Goal: Task Accomplishment & Management: Complete application form

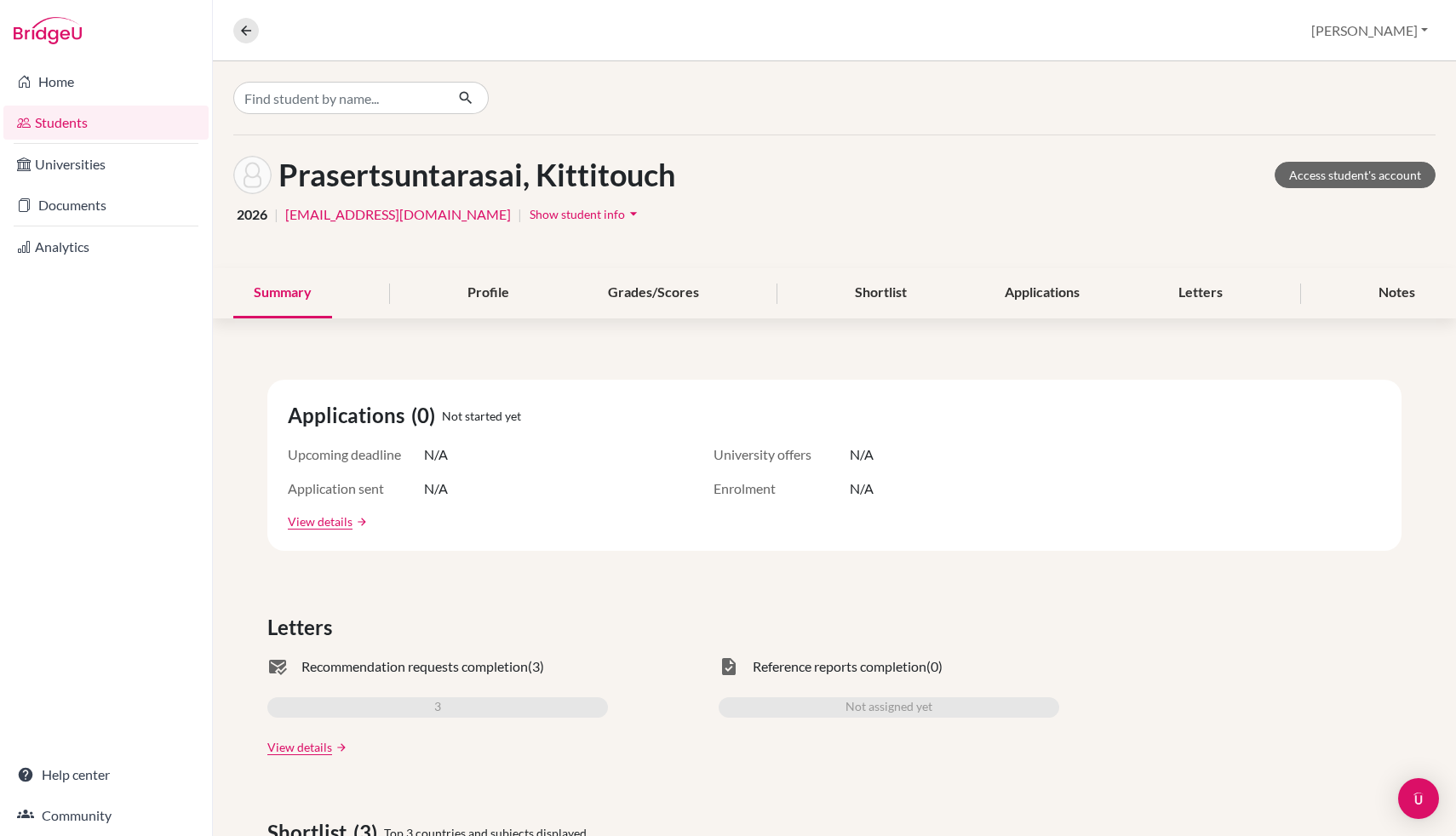
click at [118, 120] on link "Students" at bounding box center [106, 122] width 205 height 34
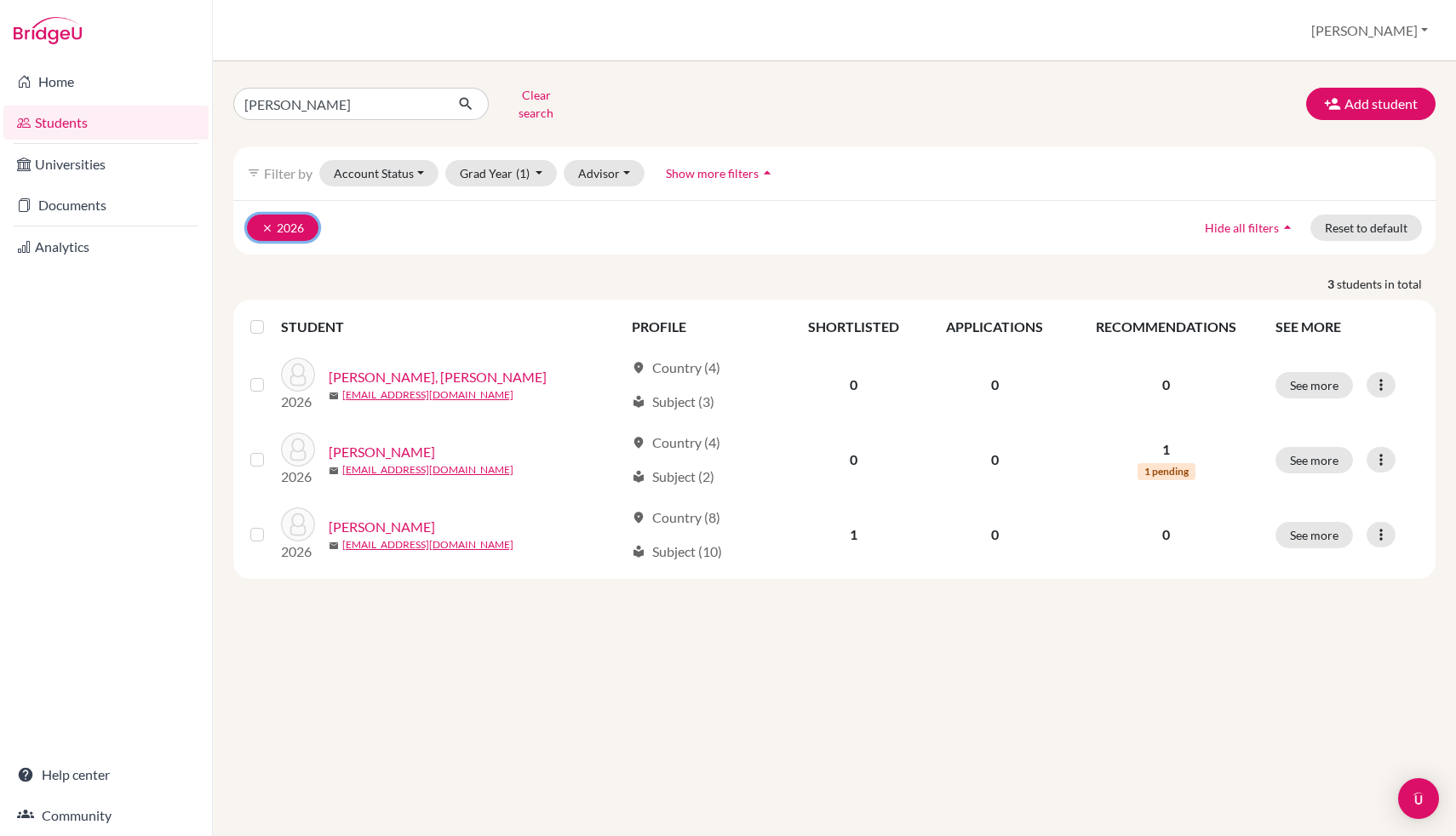
click at [265, 222] on icon "clear" at bounding box center [267, 227] width 12 height 12
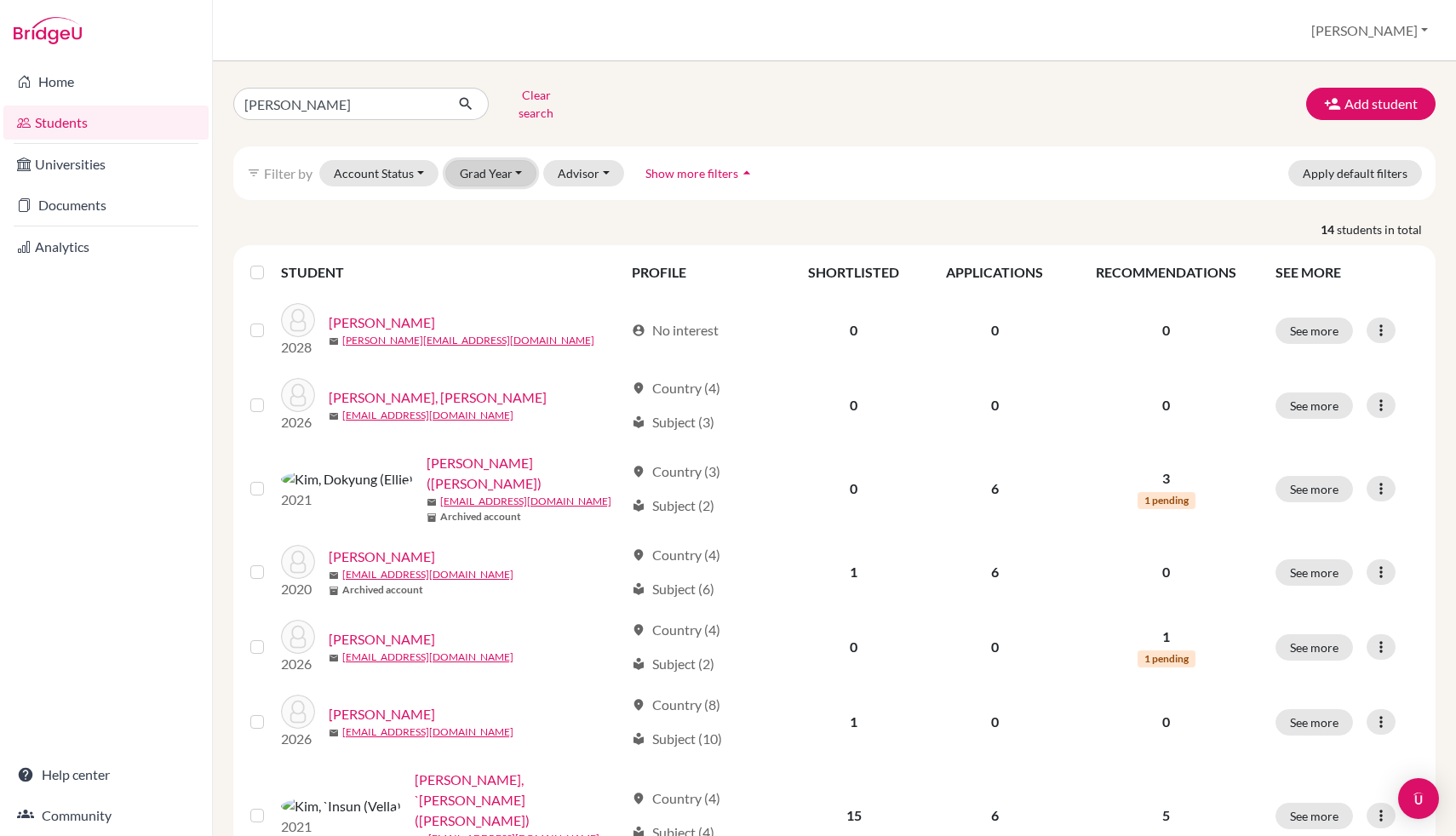
click at [501, 160] on button "Grad Year" at bounding box center [491, 172] width 92 height 26
click at [503, 226] on div "2027" at bounding box center [496, 236] width 59 height 20
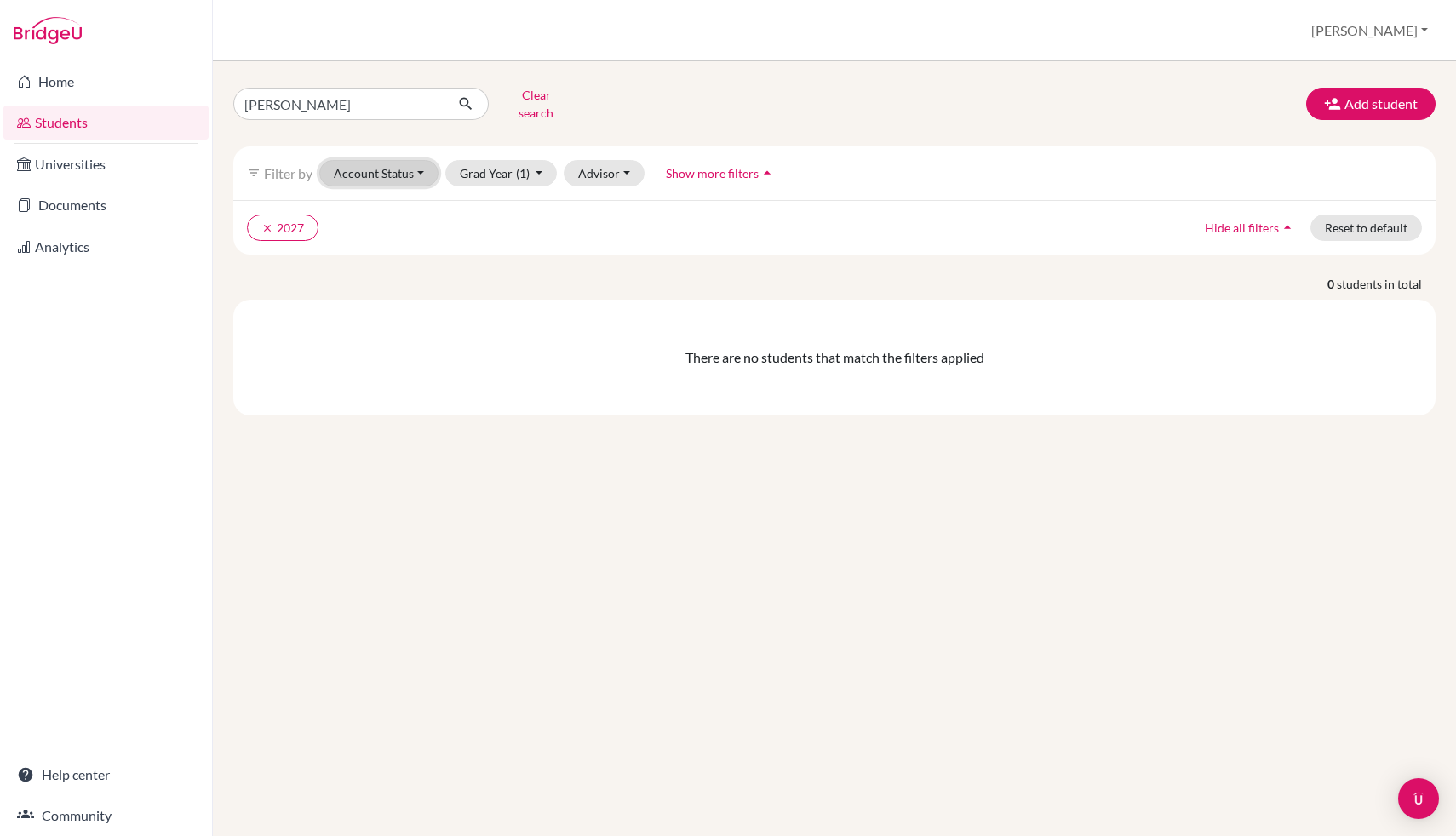
click at [409, 160] on button "Account Status" at bounding box center [379, 172] width 120 height 26
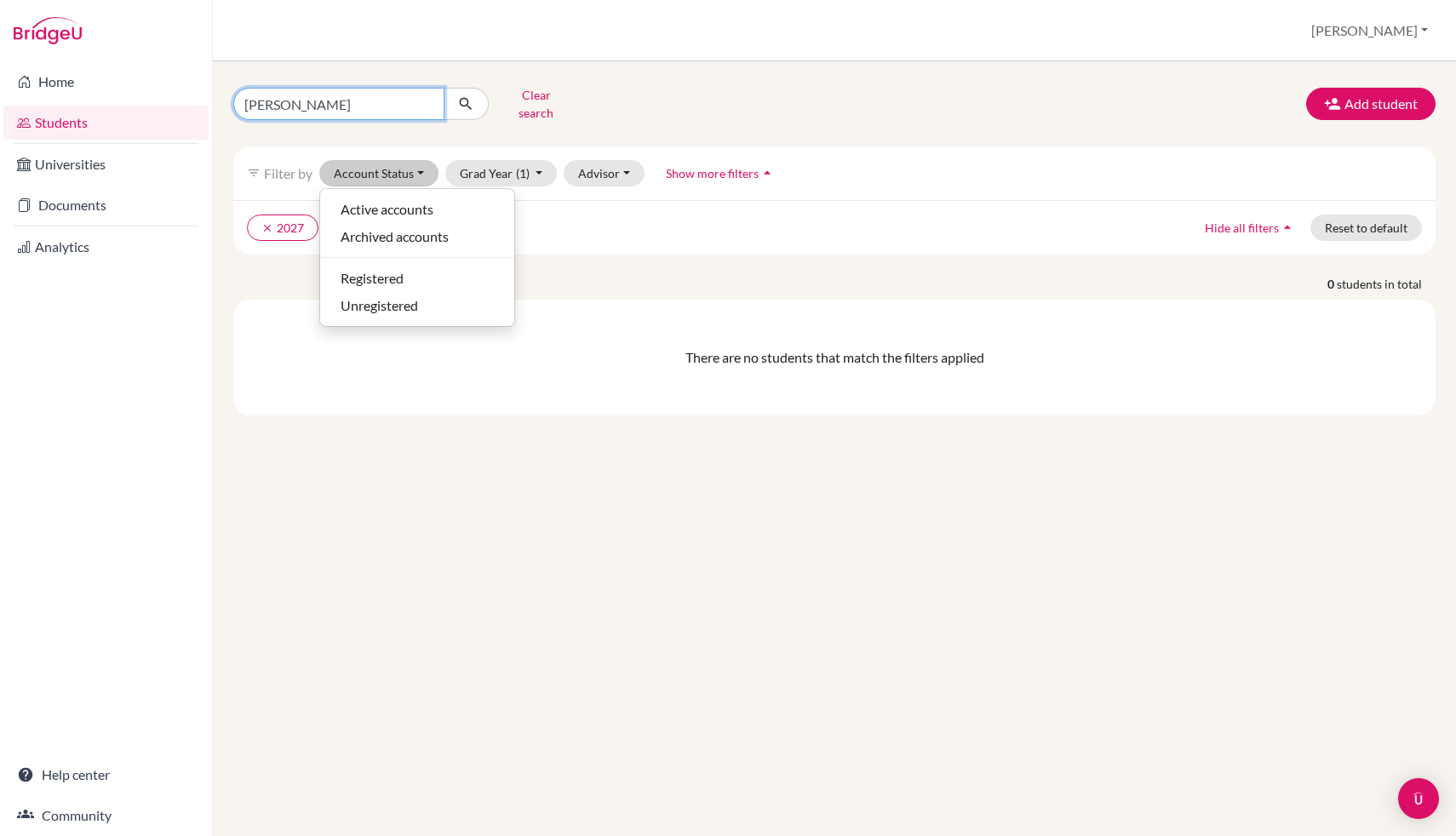
click at [368, 94] on input "[PERSON_NAME]" at bounding box center [339, 103] width 211 height 32
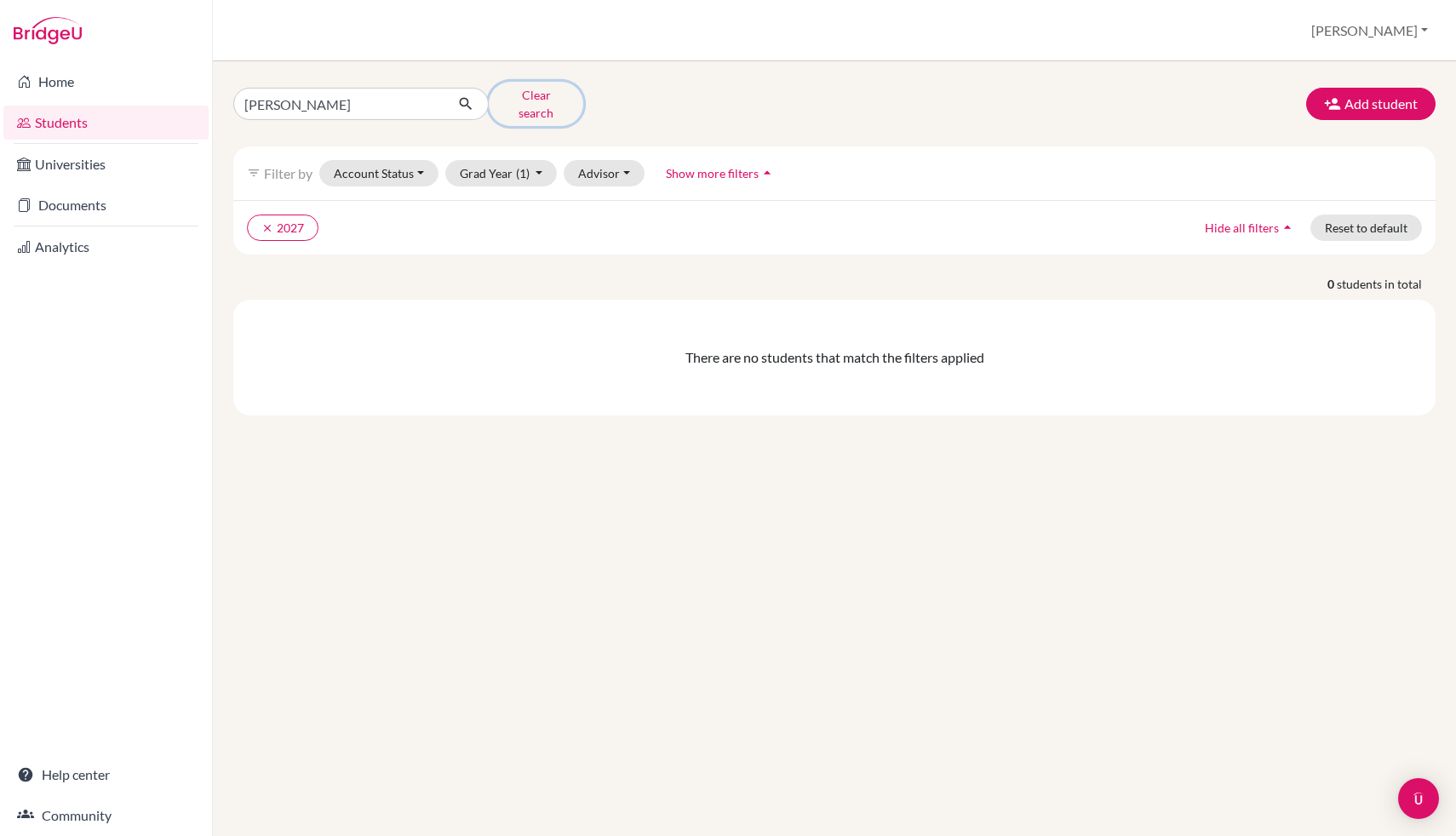
click at [503, 95] on button "Clear search" at bounding box center [536, 104] width 95 height 44
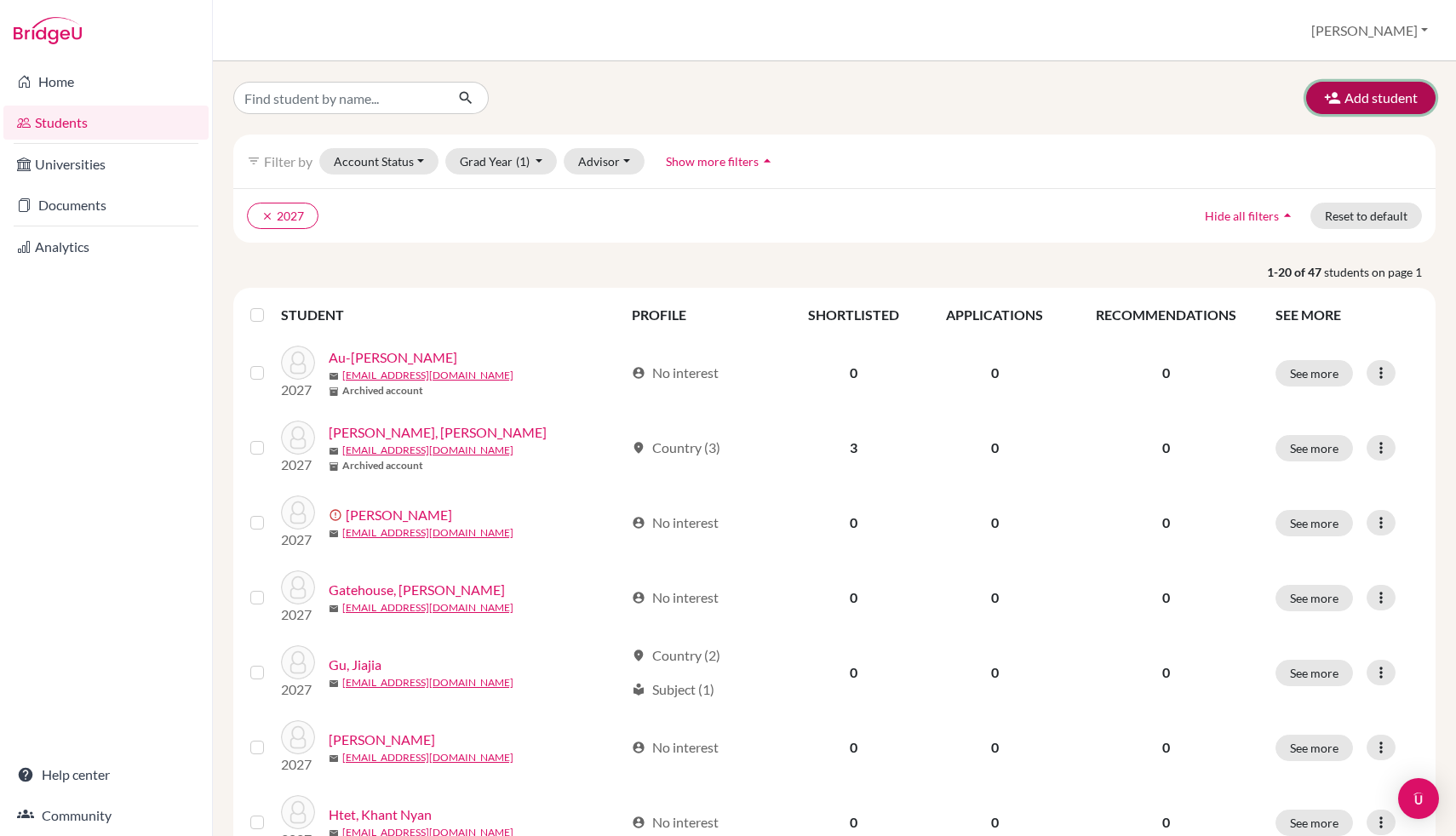
click at [1367, 108] on button "Add student" at bounding box center [1371, 98] width 130 height 32
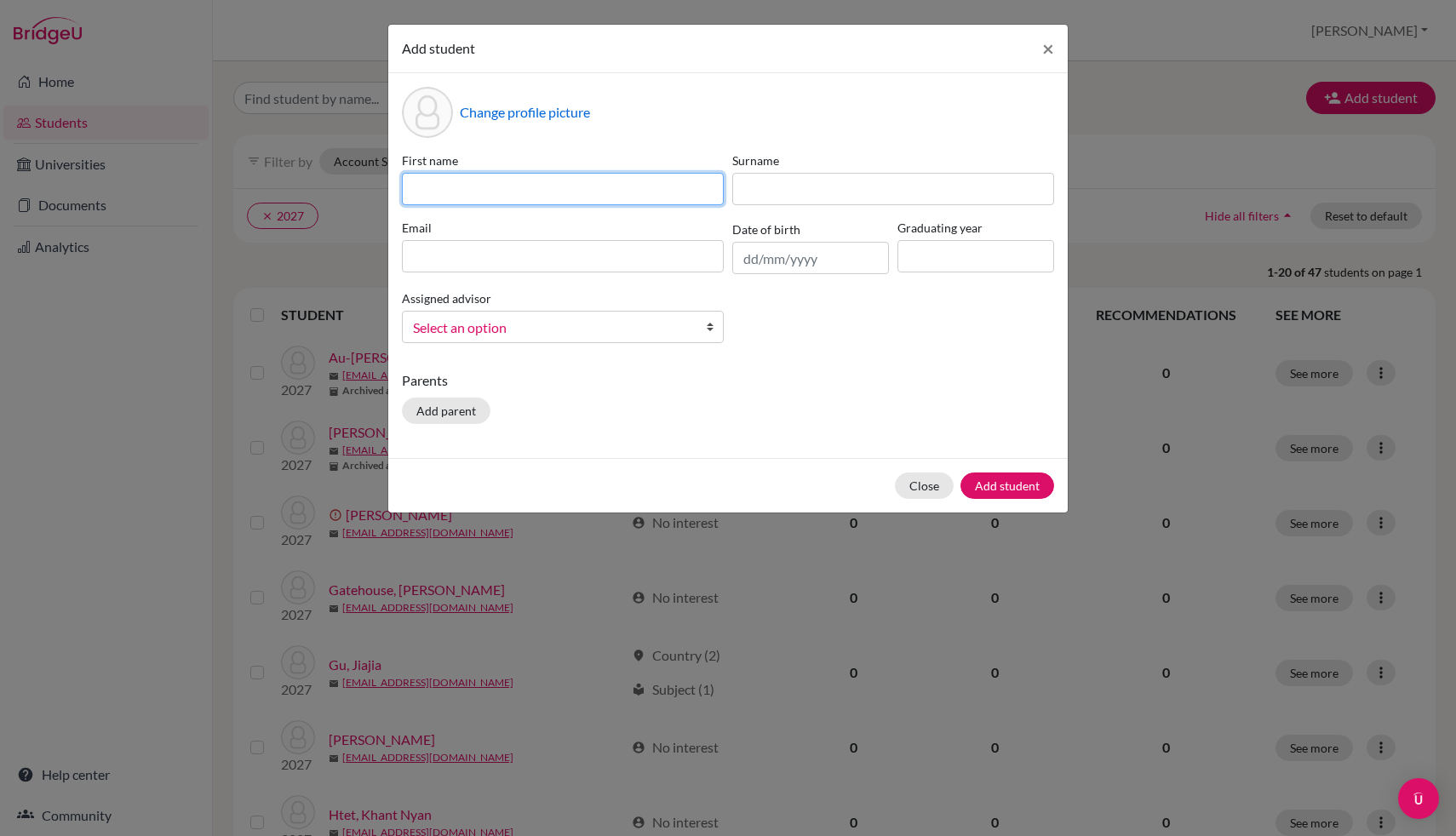
click at [557, 181] on input at bounding box center [562, 188] width 322 height 32
type input "[PERSON_NAME]"
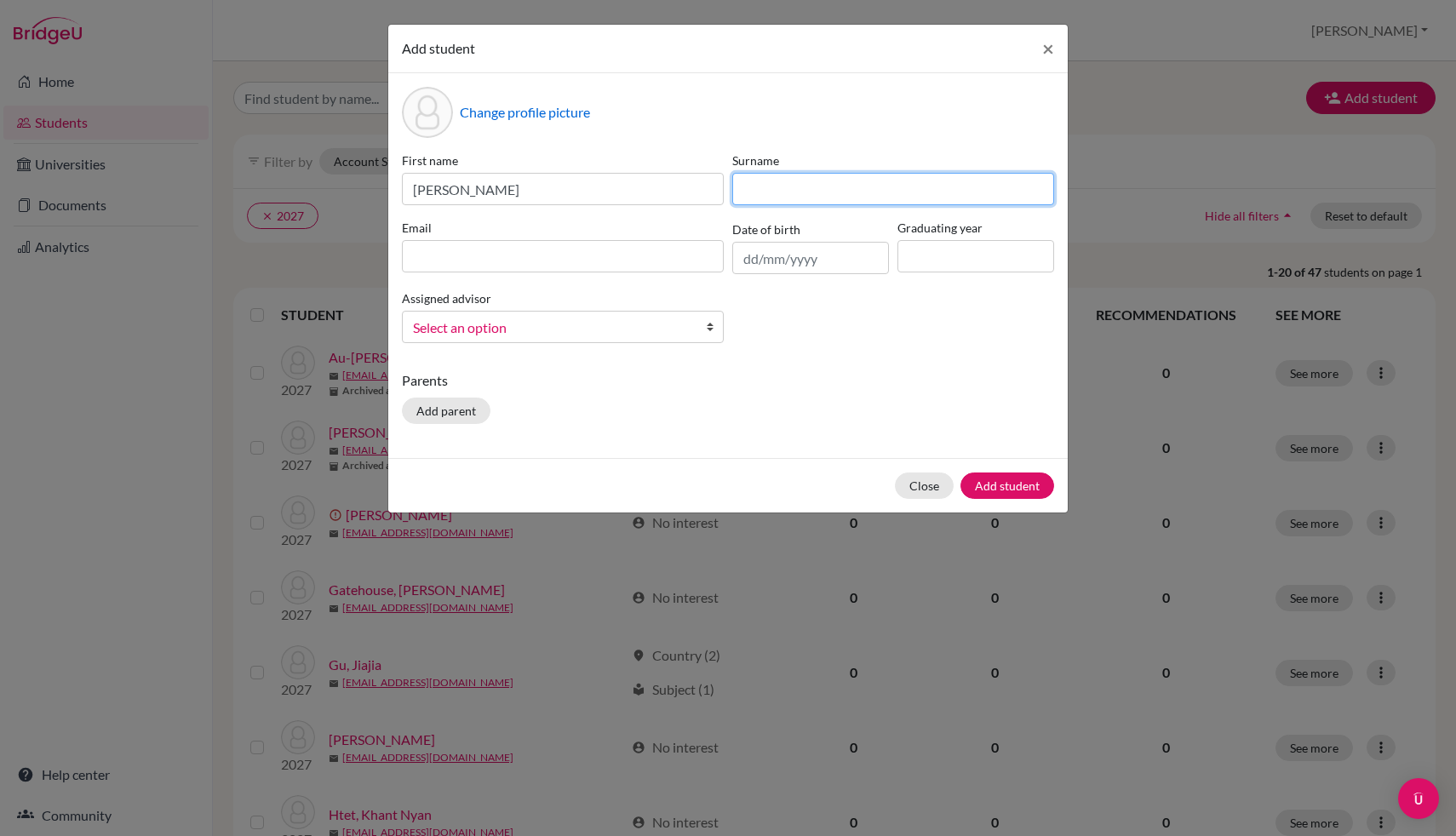
click at [830, 189] on input at bounding box center [893, 188] width 322 height 32
type input "Kyaw"
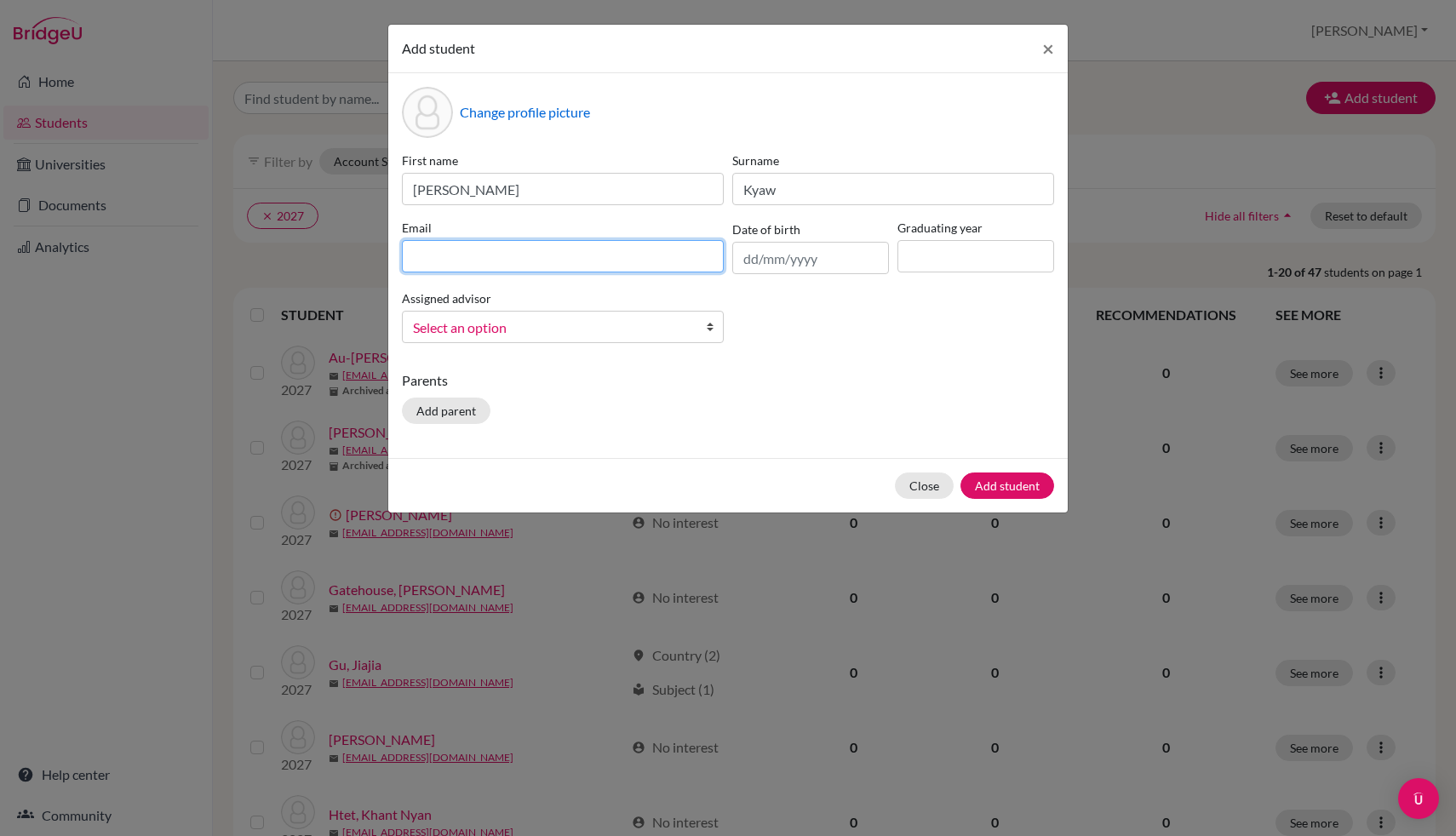
click at [557, 251] on input at bounding box center [562, 256] width 322 height 32
type input "[PERSON_NAME][EMAIL_ADDRESS][DOMAIN_NAME]"
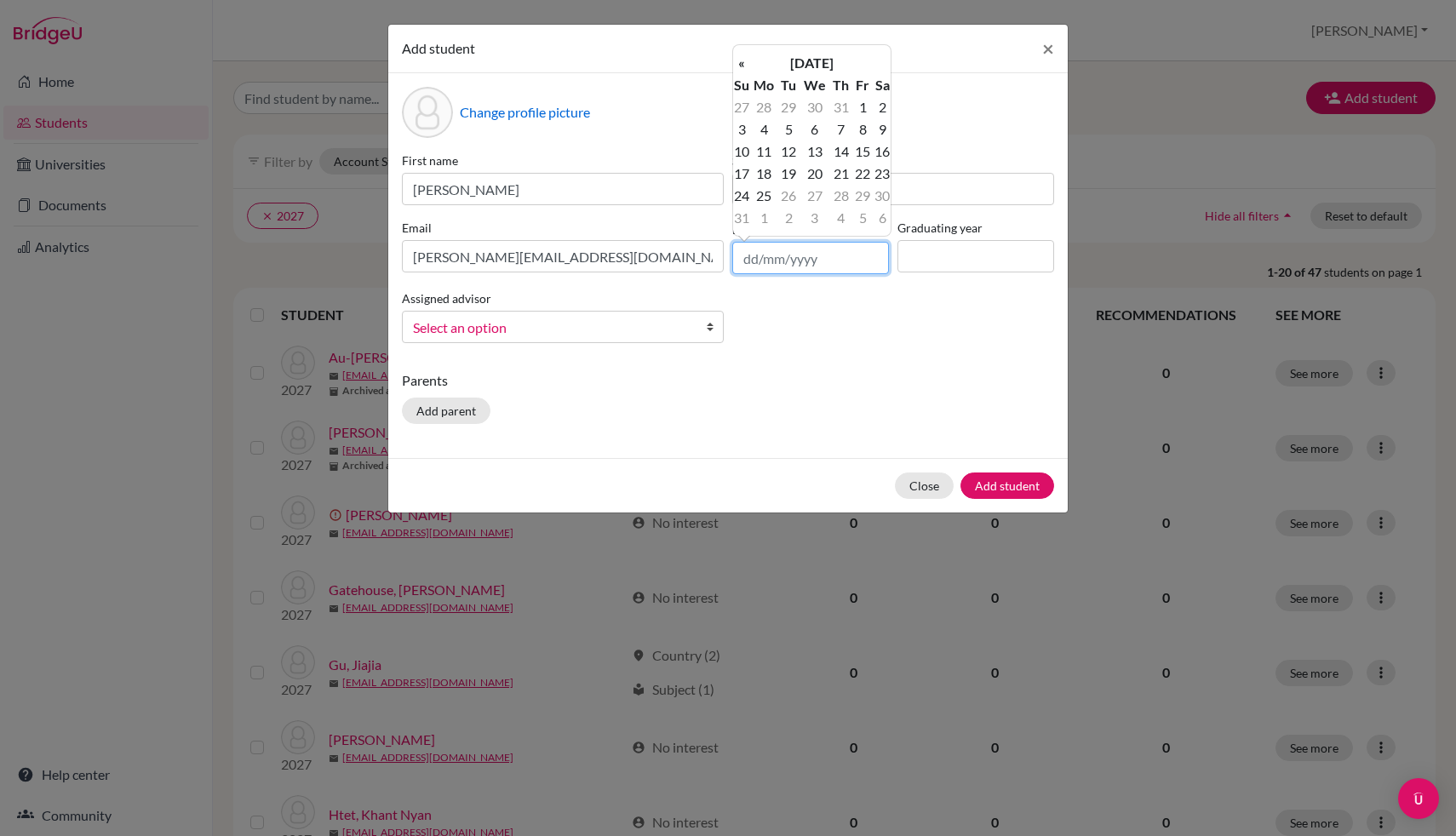
click at [807, 260] on input "text" at bounding box center [811, 257] width 157 height 32
click at [770, 61] on th "[DATE]" at bounding box center [812, 63] width 123 height 22
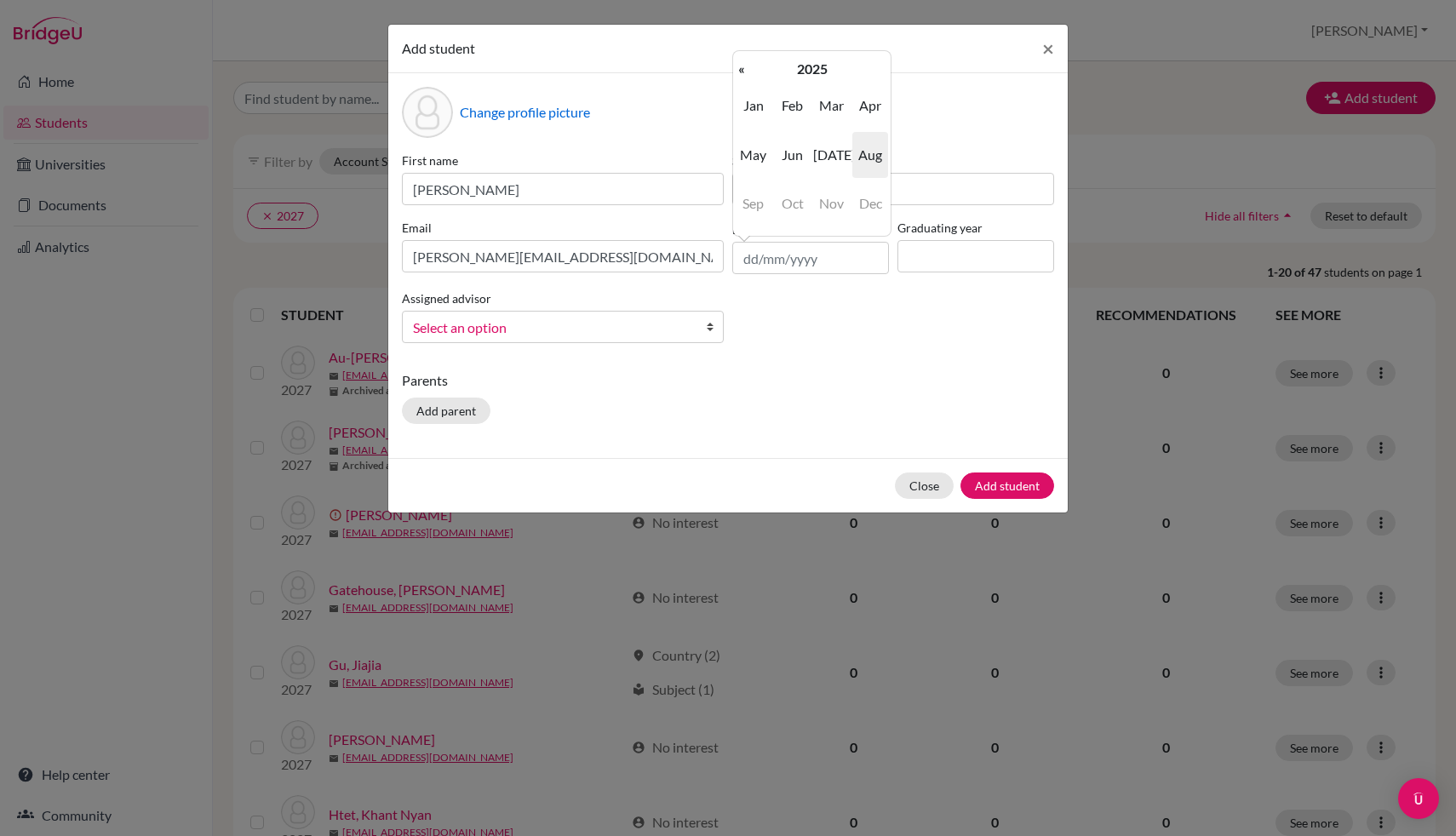
click at [748, 208] on span "Sep" at bounding box center [753, 204] width 36 height 46
click at [748, 78] on th "«" at bounding box center [741, 68] width 17 height 22
click at [742, 77] on th "«" at bounding box center [741, 68] width 17 height 22
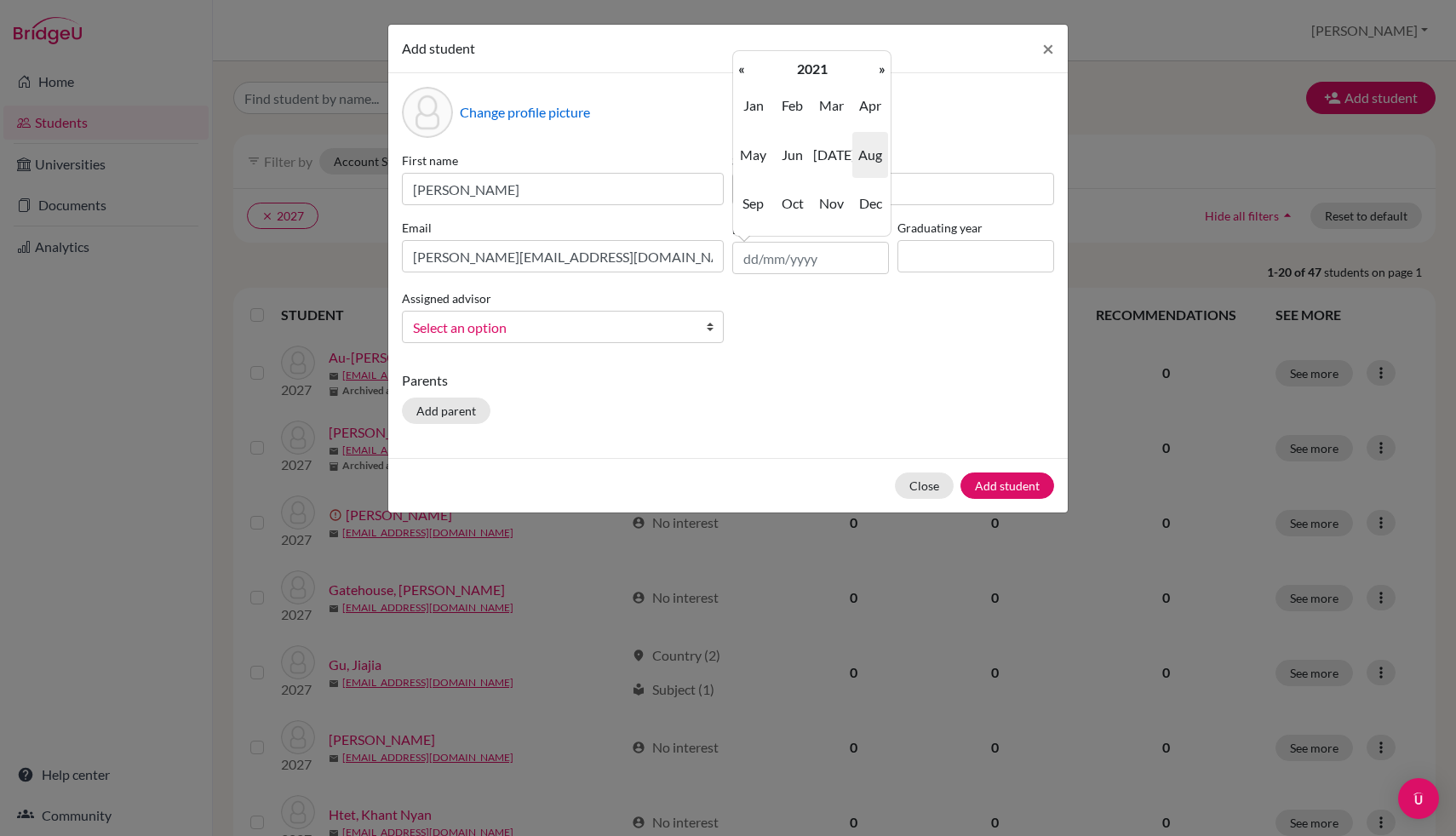
click at [742, 77] on th "«" at bounding box center [741, 68] width 17 height 22
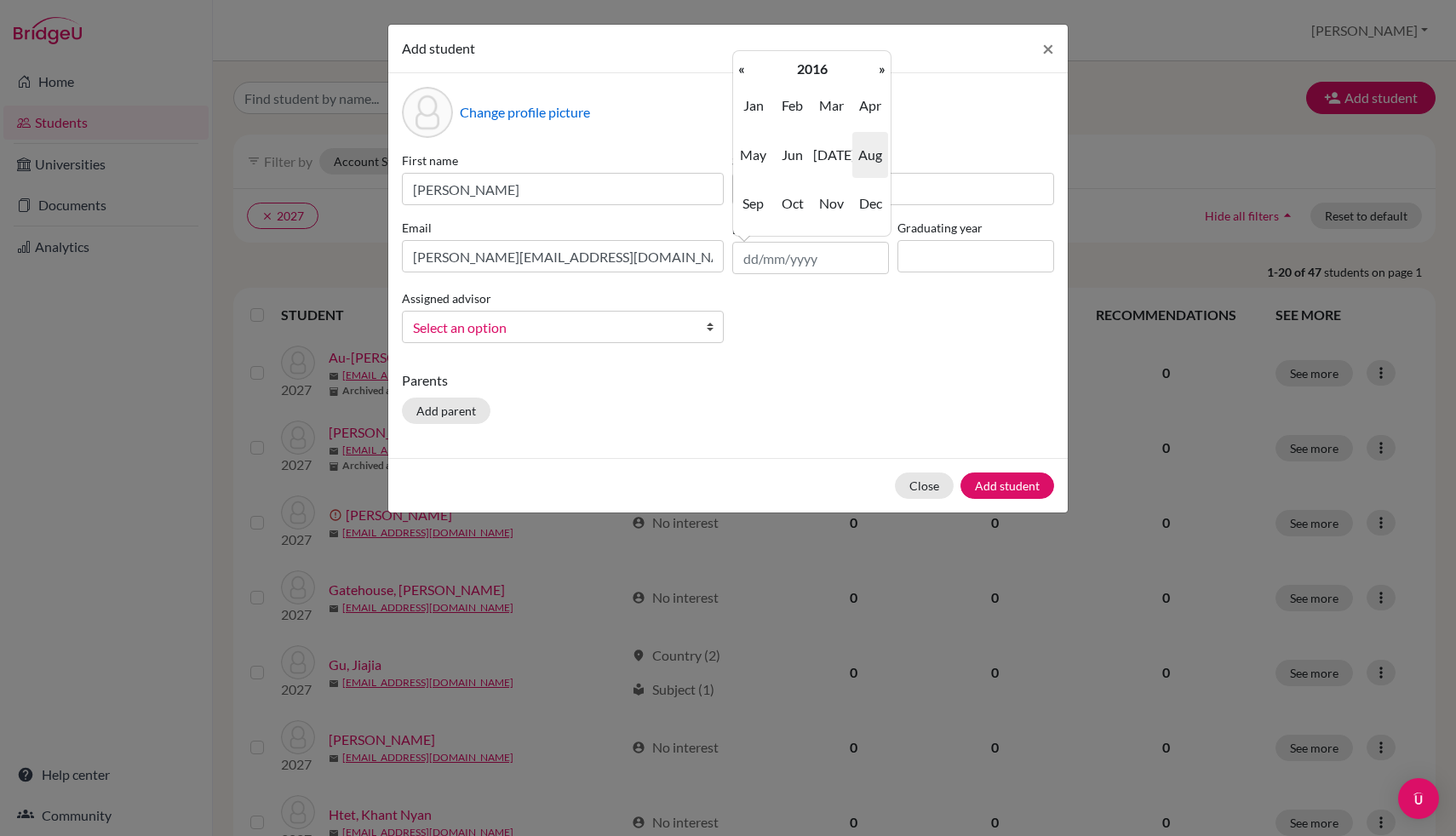
click at [742, 77] on th "«" at bounding box center [741, 68] width 17 height 22
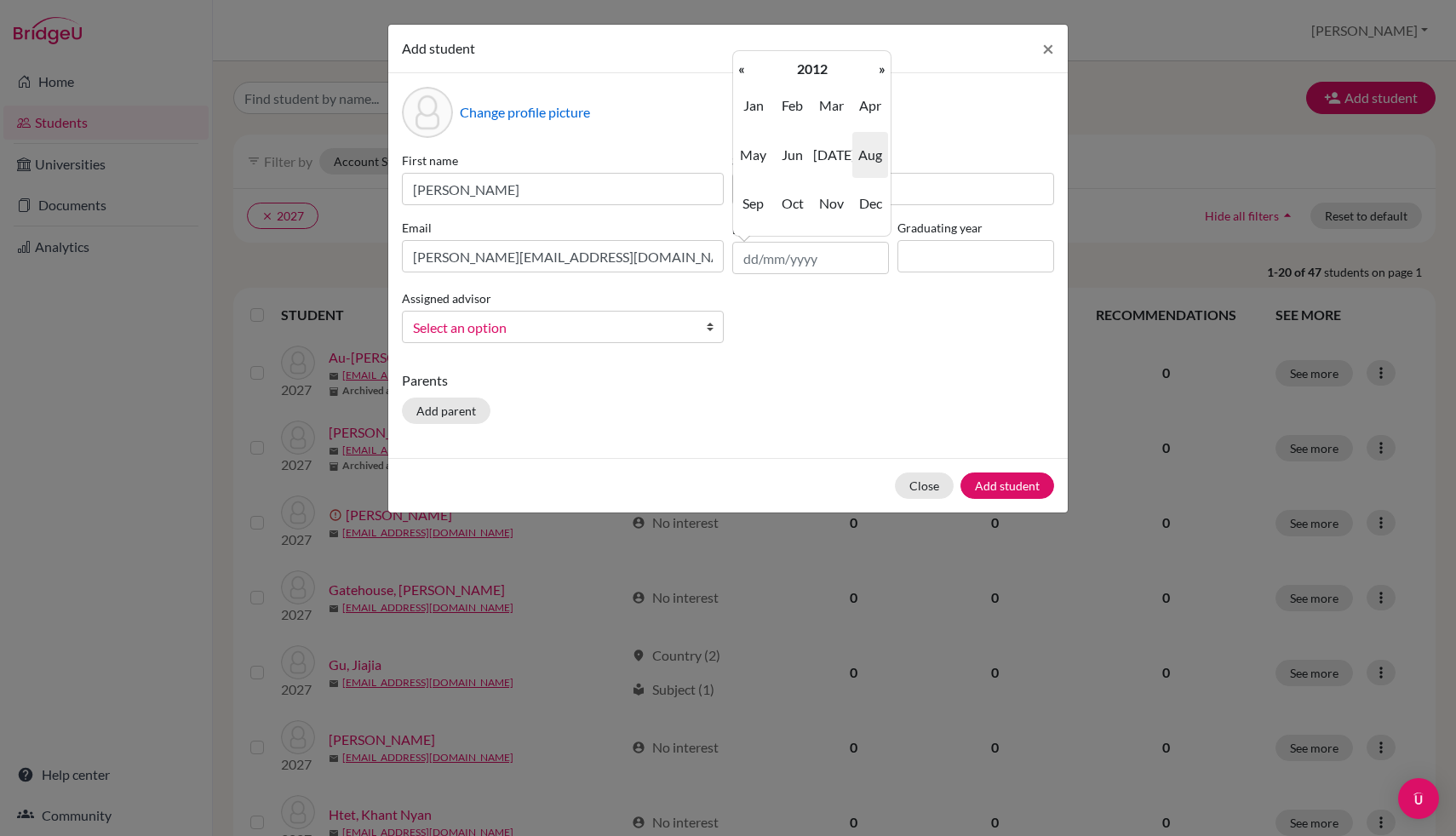
click at [742, 77] on th "«" at bounding box center [741, 68] width 17 height 22
click at [747, 209] on span "Sep" at bounding box center [753, 204] width 36 height 46
click at [770, 172] on td "22" at bounding box center [764, 173] width 28 height 22
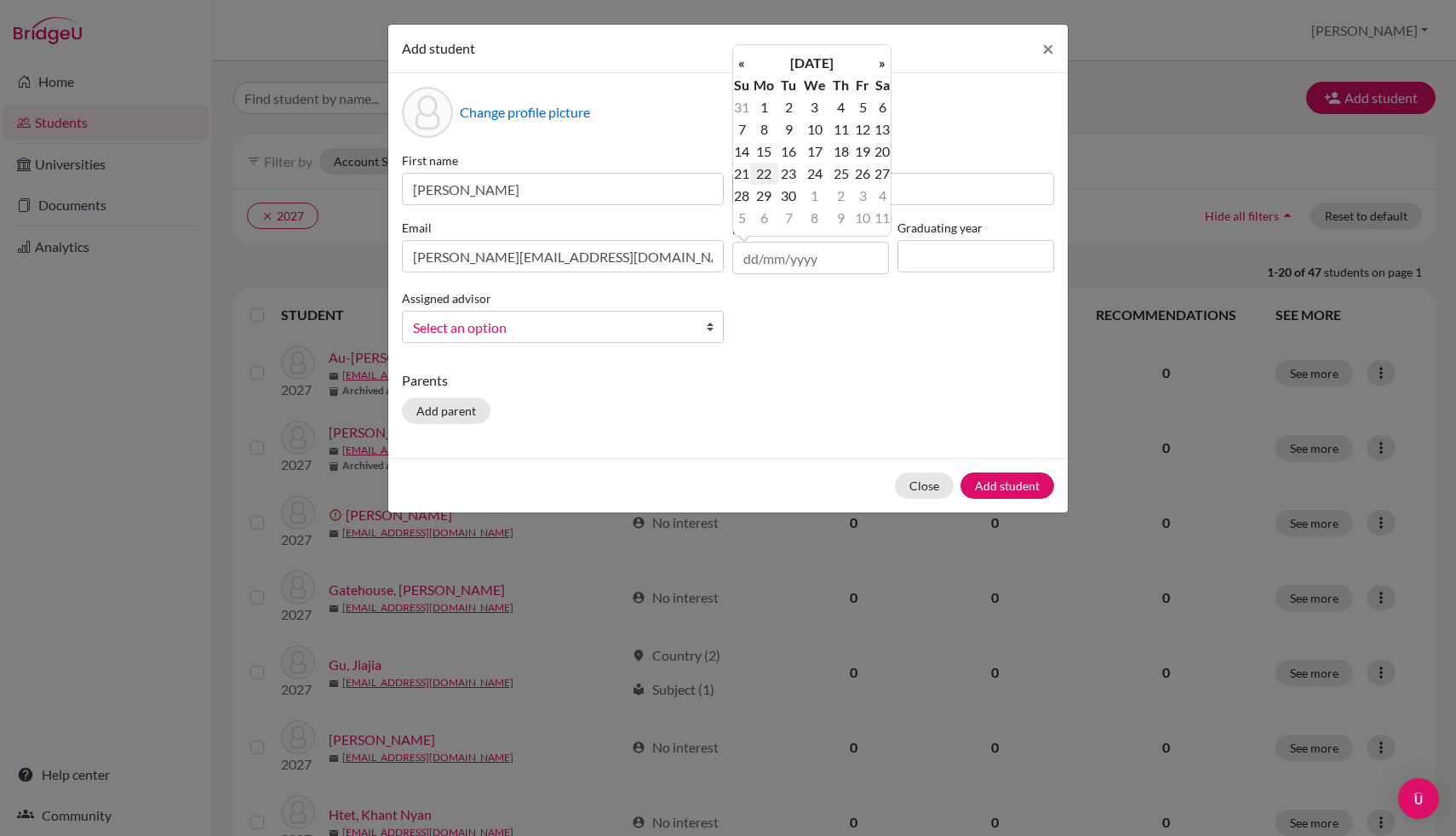
type input "[DATE]"
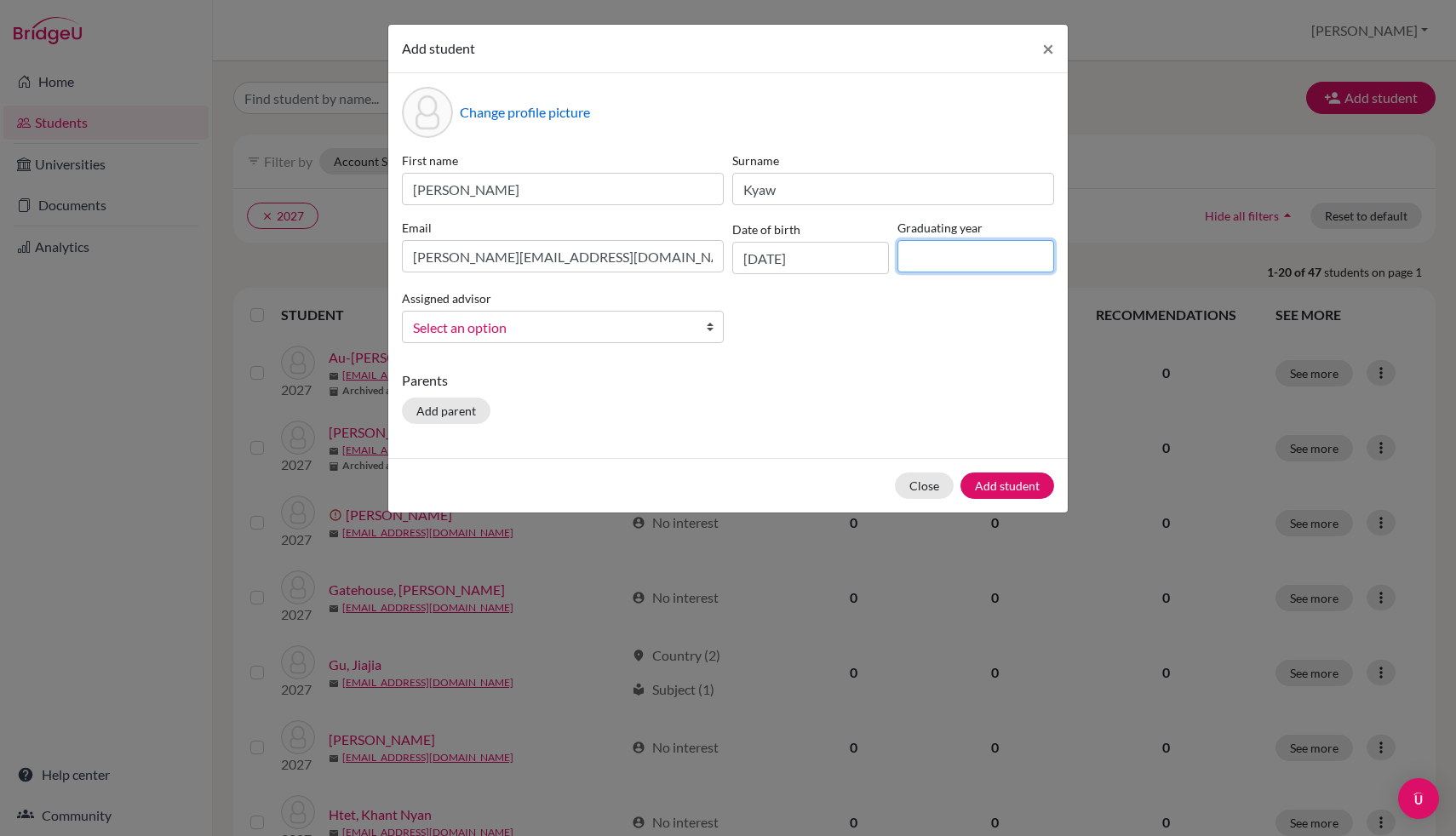
click at [996, 264] on input at bounding box center [976, 256] width 157 height 32
type input "2027"
click at [544, 187] on input "[PERSON_NAME]" at bounding box center [562, 188] width 322 height 32
type input "[PERSON_NAME] Nico"
click at [866, 407] on div "Parents Add parent" at bounding box center [728, 401] width 652 height 60
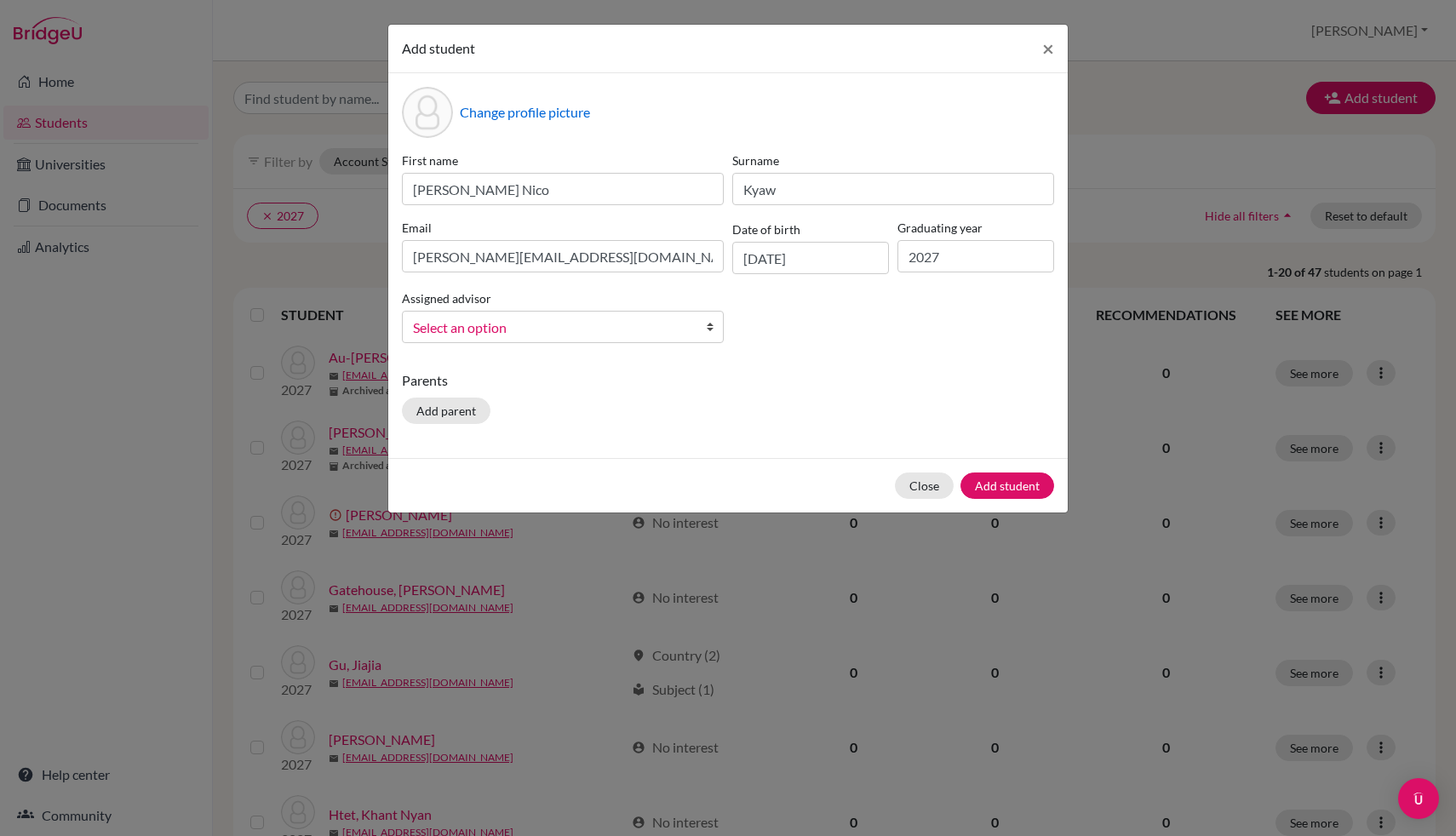
click at [651, 331] on span "Select an option" at bounding box center [551, 328] width 278 height 22
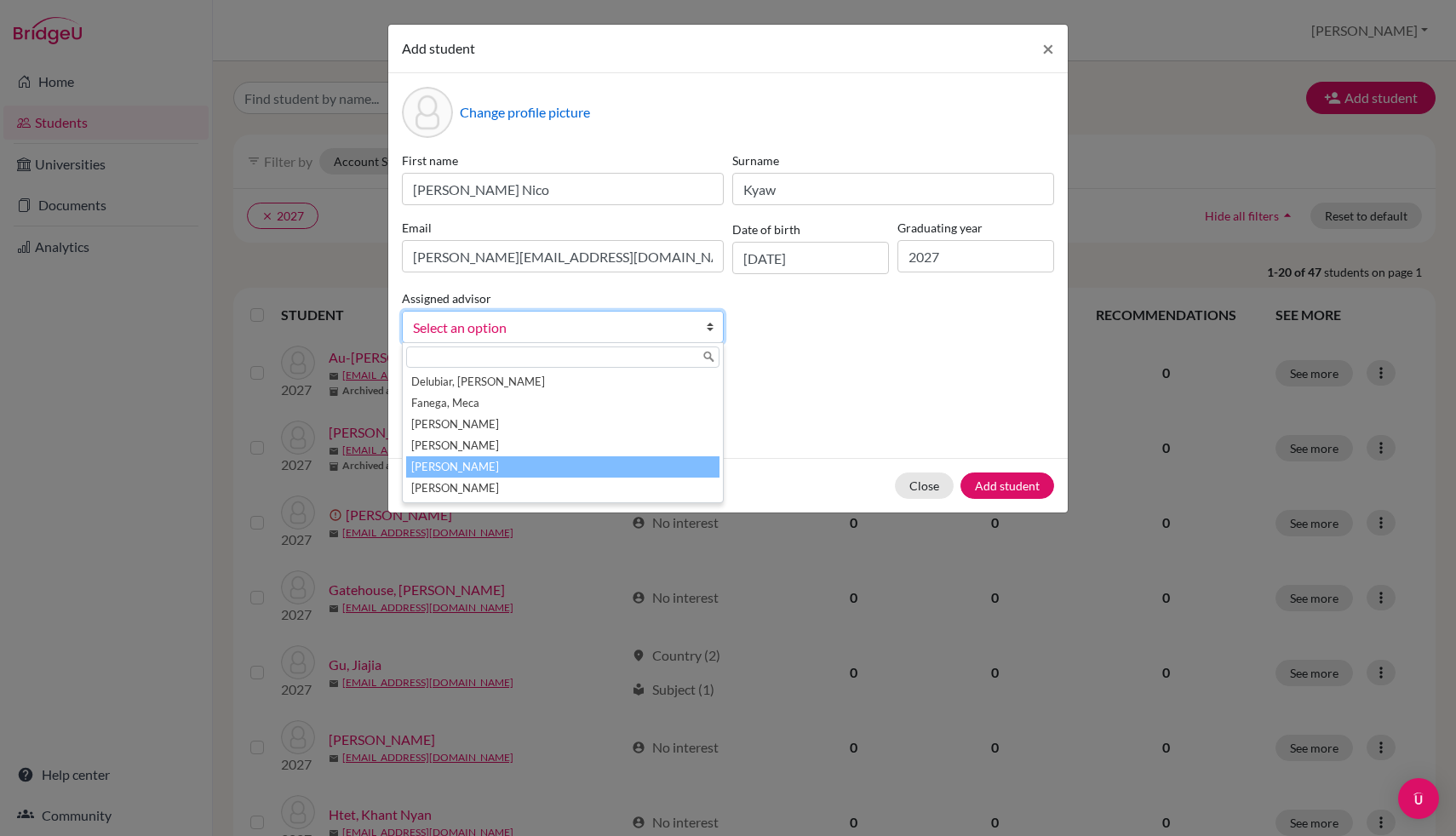
click at [552, 457] on li "[PERSON_NAME]" at bounding box center [562, 466] width 313 height 21
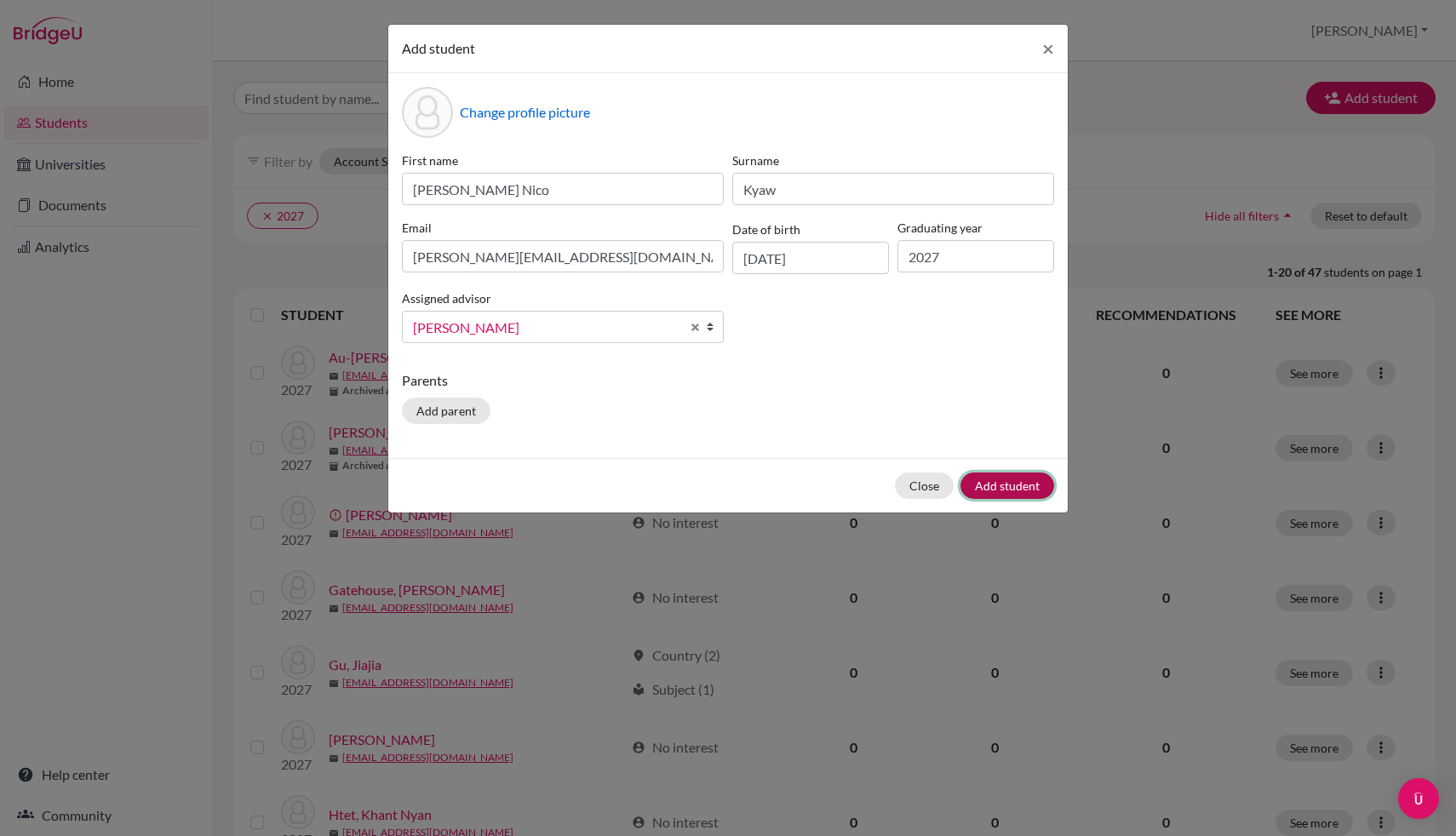
click at [1032, 475] on button "Add student" at bounding box center [1007, 486] width 94 height 26
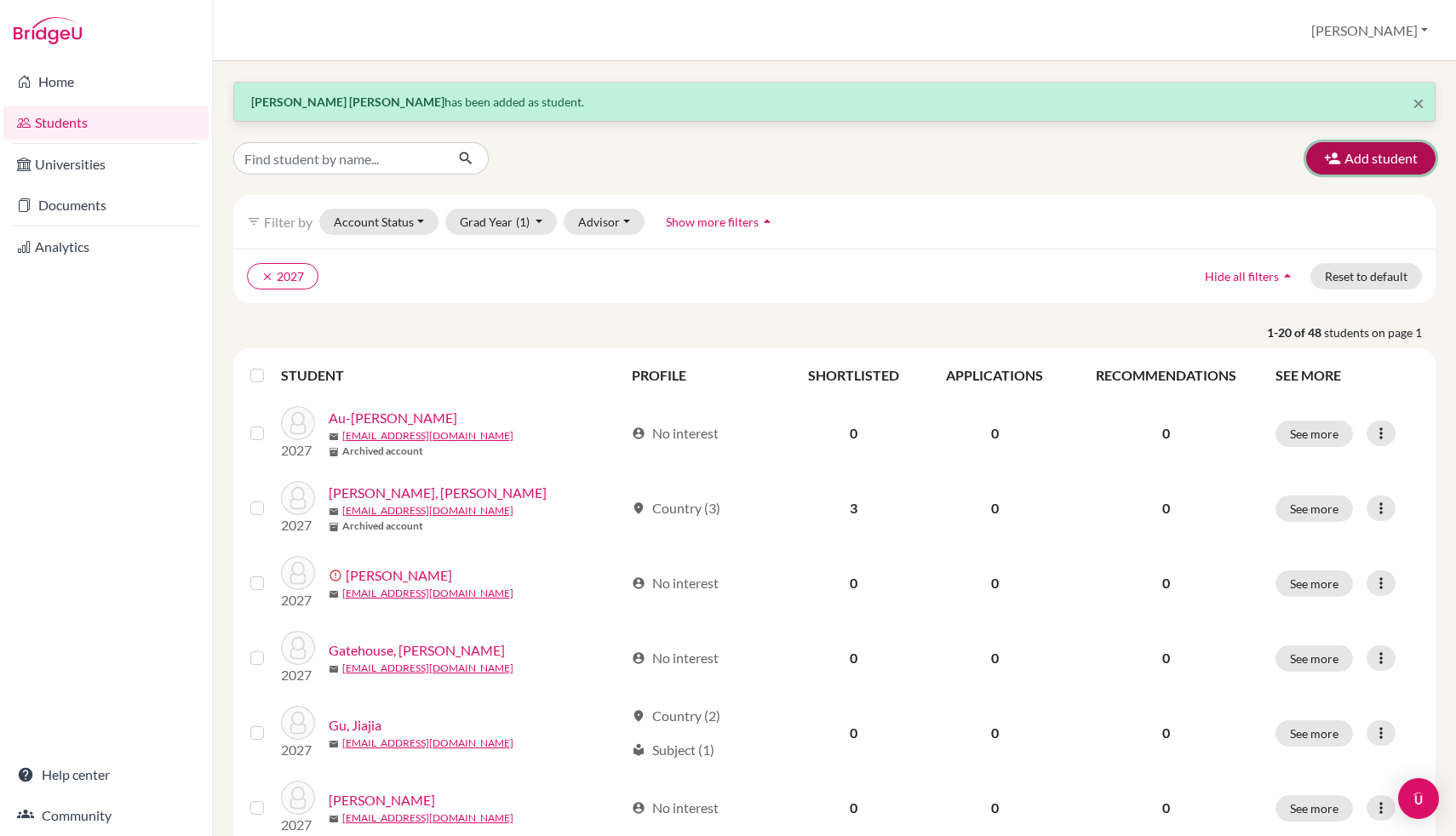
click at [1373, 150] on button "Add student" at bounding box center [1371, 158] width 130 height 32
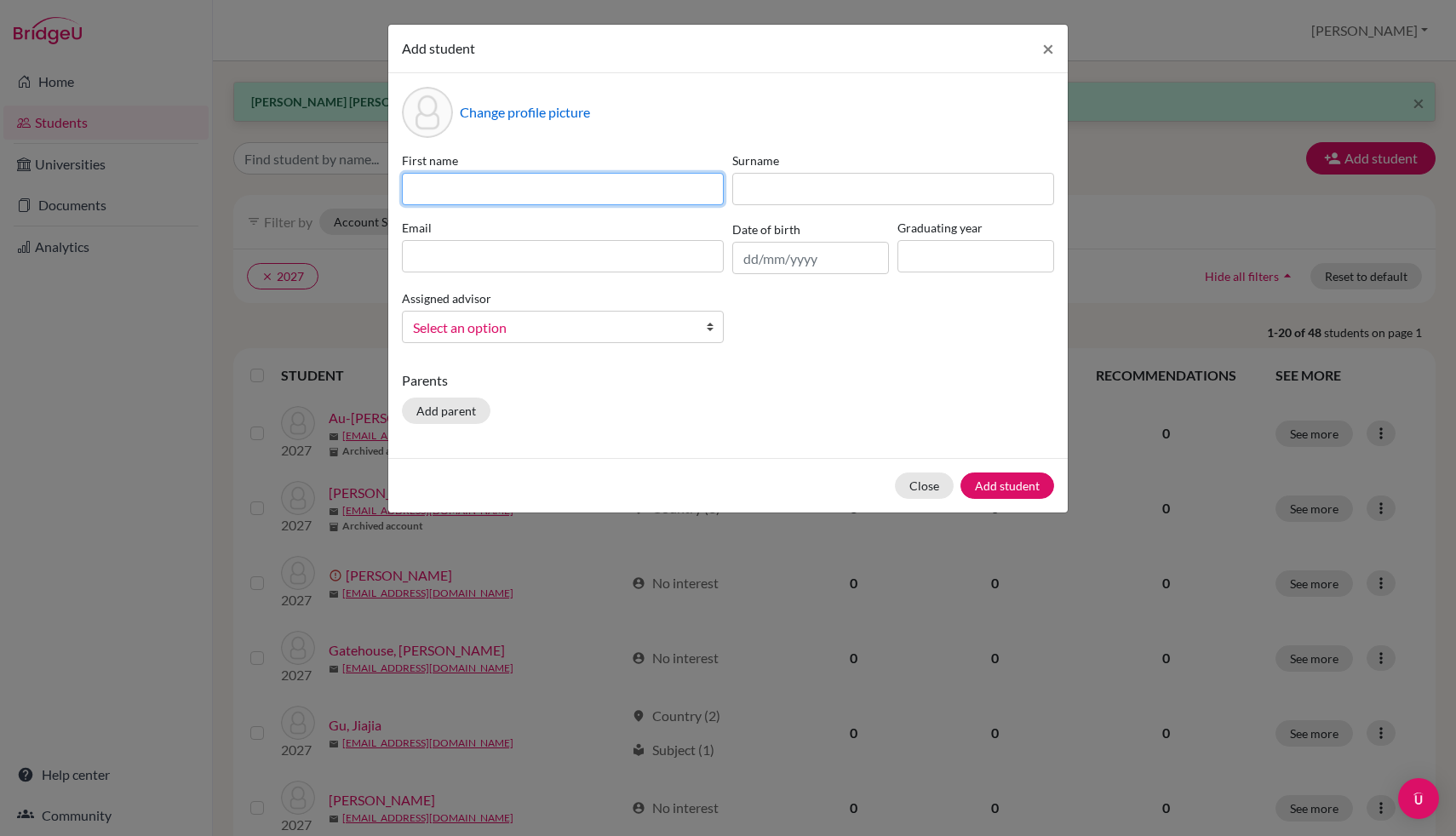
click at [573, 199] on input at bounding box center [562, 188] width 322 height 32
type input "[PERSON_NAME]"
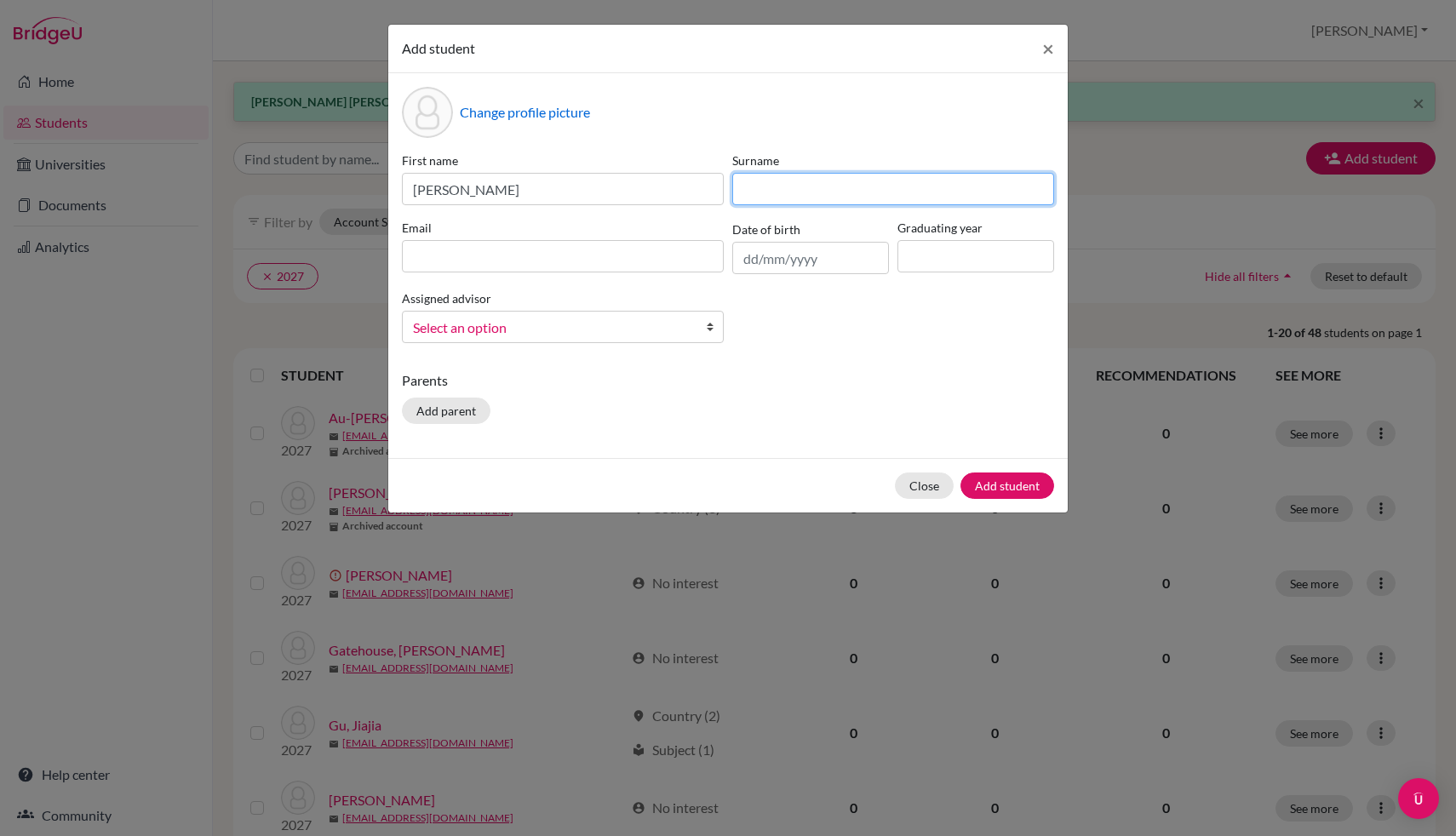
click at [804, 193] on input at bounding box center [893, 188] width 322 height 32
type input "[PERSON_NAME]"
click at [765, 266] on input "text" at bounding box center [811, 257] width 157 height 32
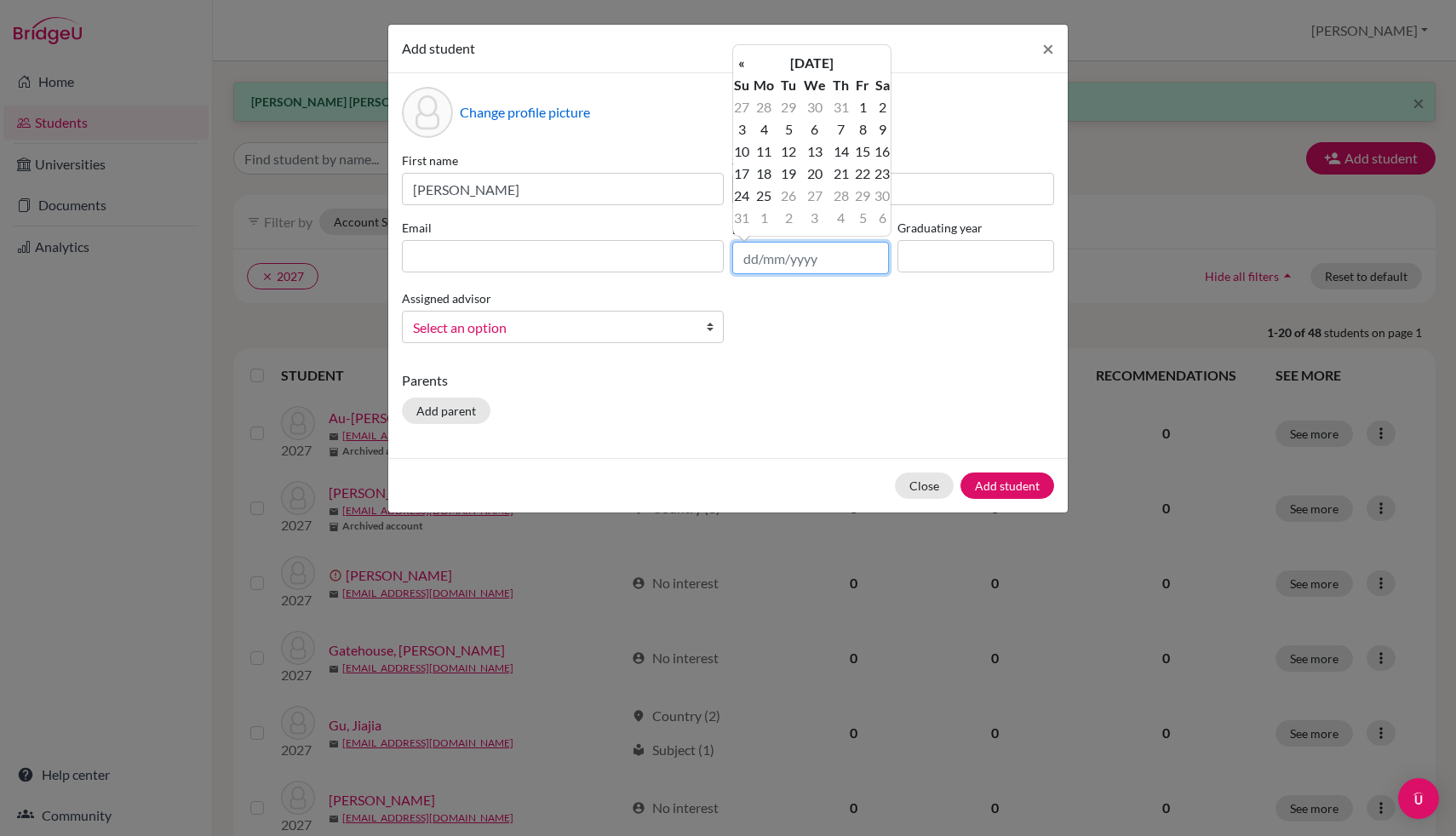
type input "9"
click at [765, 265] on input "[DATE]" at bounding box center [811, 257] width 157 height 32
click at [770, 266] on input "[DATE]" at bounding box center [811, 257] width 157 height 32
click at [749, 254] on input "[DATE]" at bounding box center [811, 257] width 157 height 32
click at [749, 254] on input "[DATE]" at bounding box center [811, 257] width 157 height 32
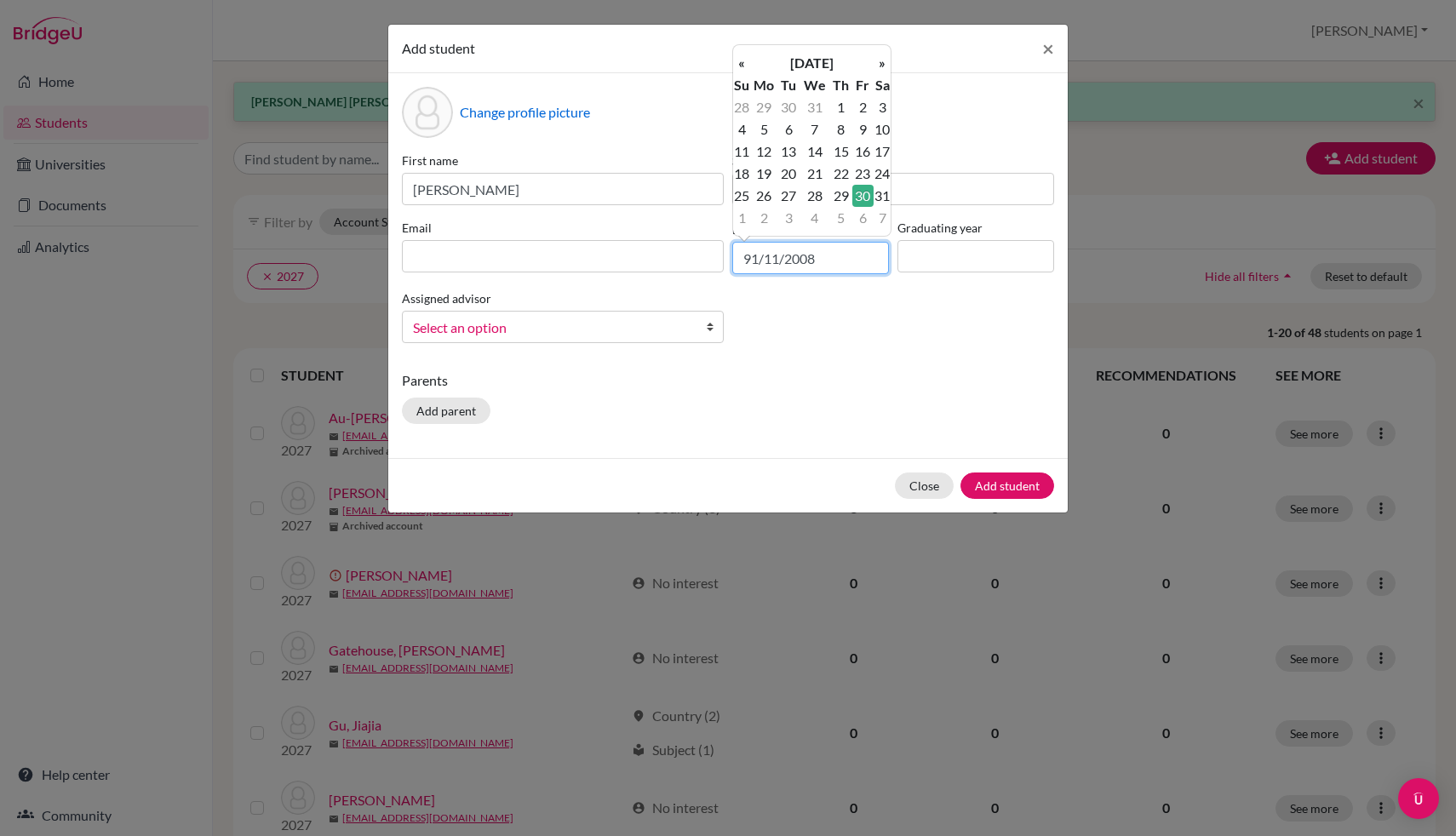
click at [756, 264] on input "91/11/2008" at bounding box center [811, 257] width 157 height 32
type input "[DATE]"
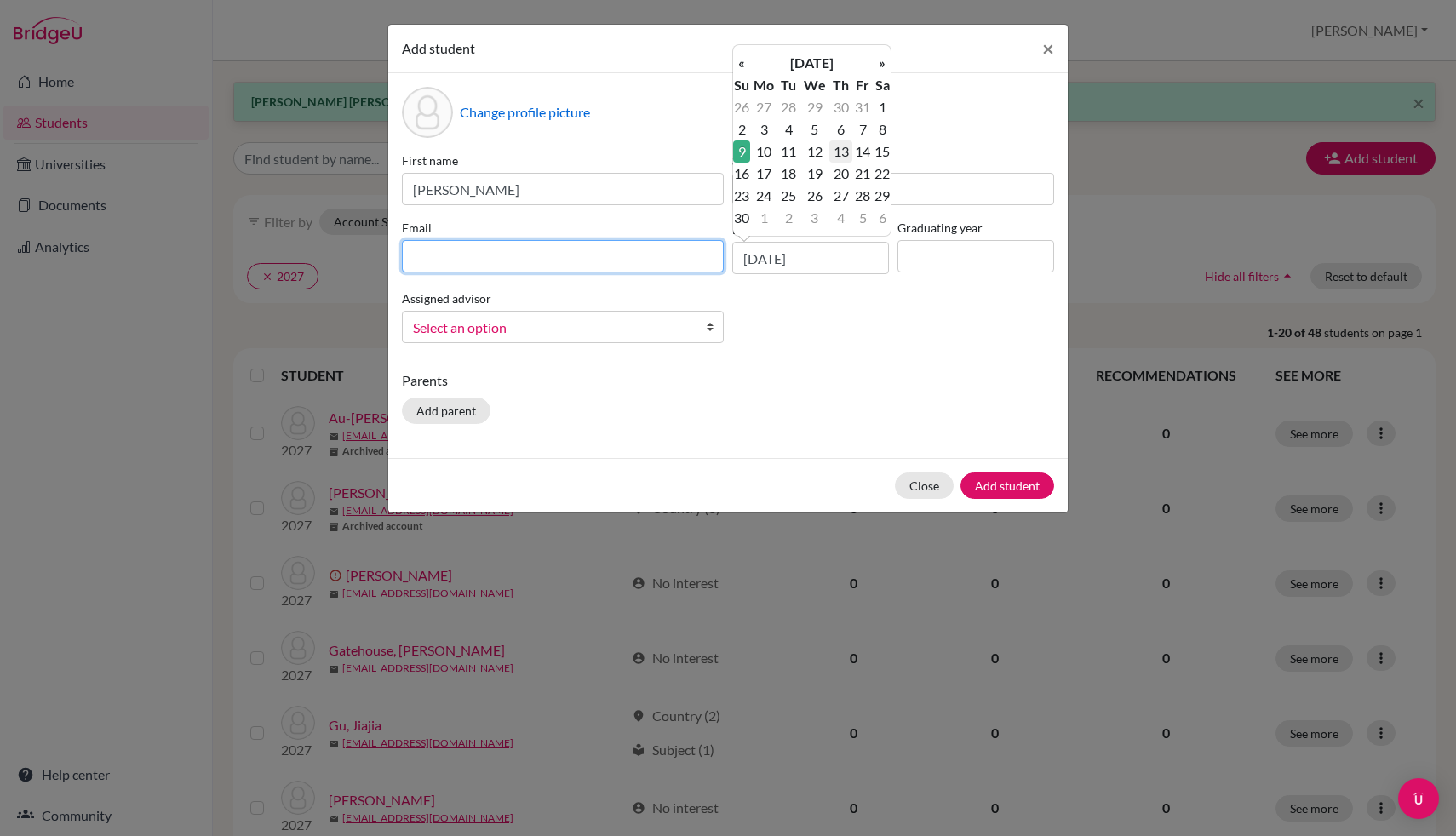
click at [584, 257] on input at bounding box center [562, 256] width 322 height 32
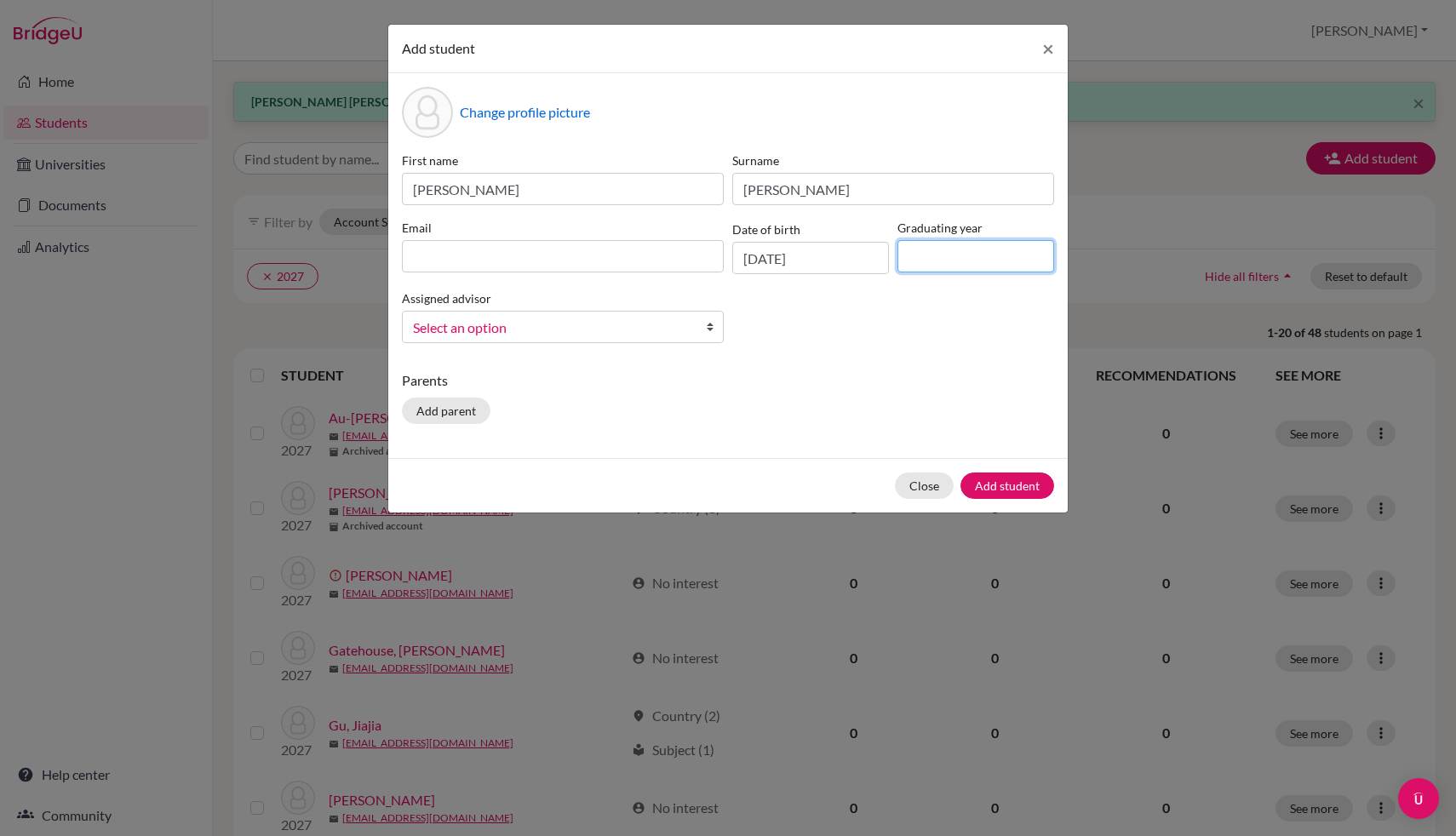
click at [984, 246] on input at bounding box center [976, 256] width 157 height 32
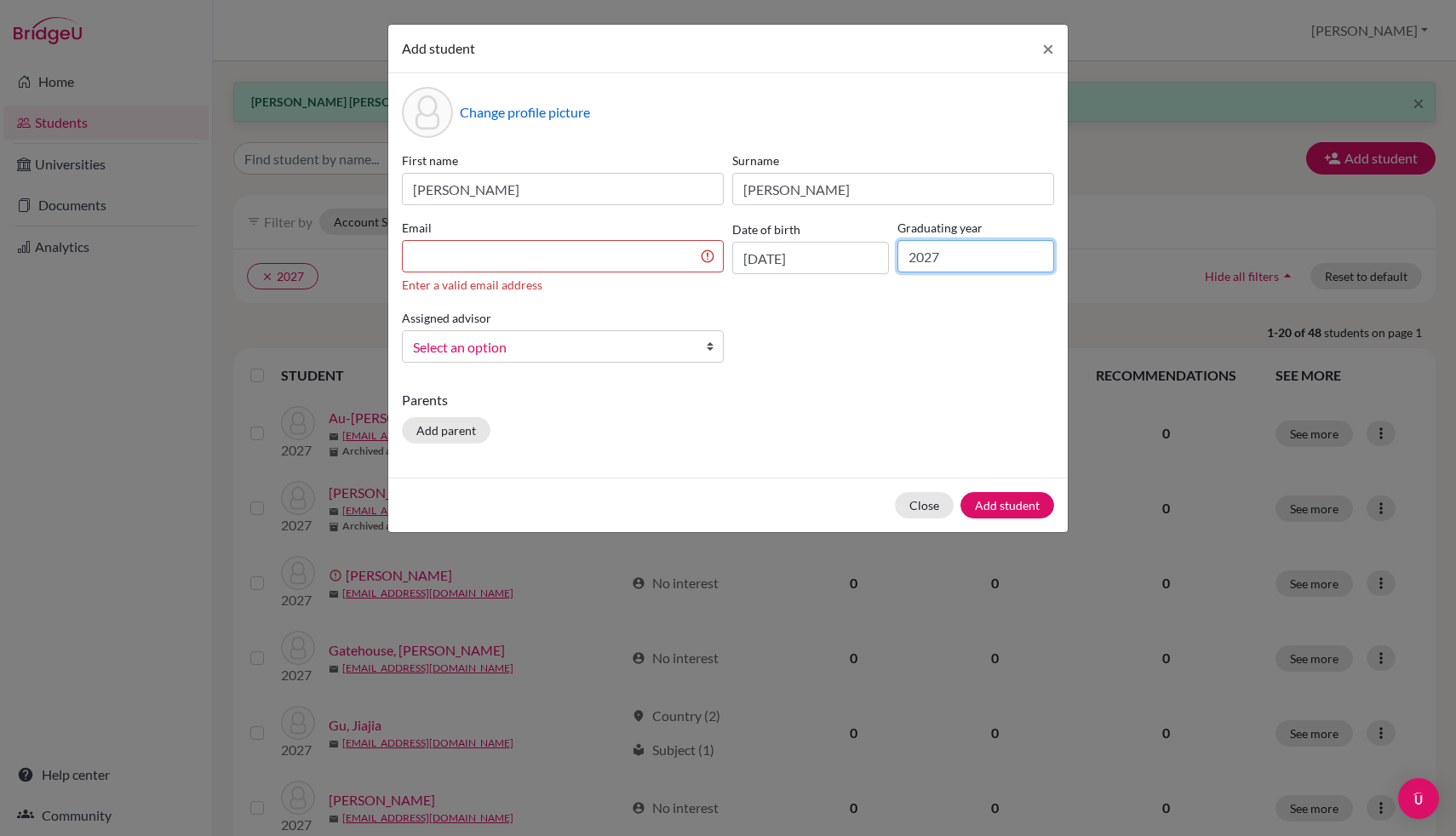
type input "2027"
click at [641, 261] on input at bounding box center [562, 256] width 322 height 32
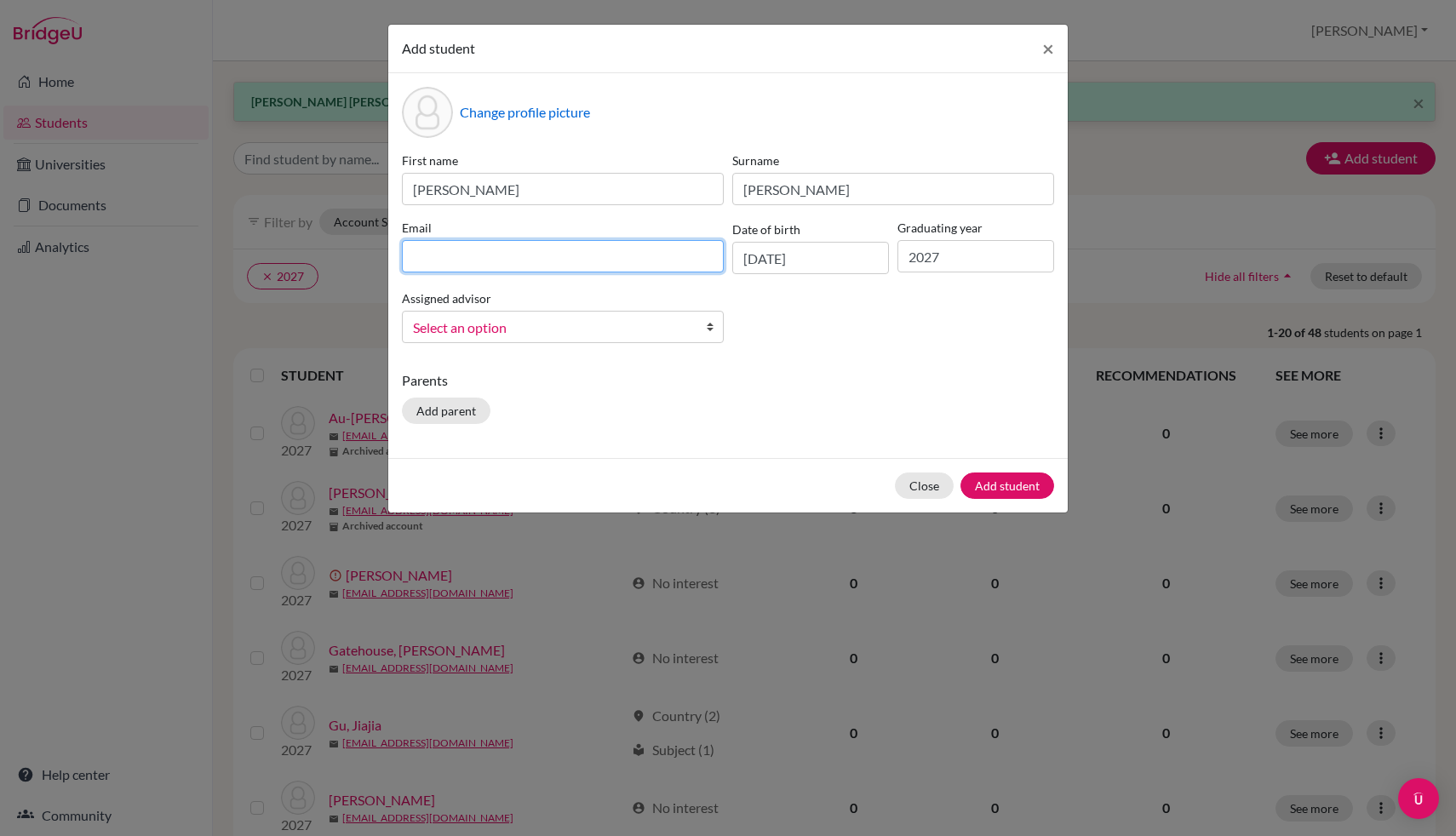
click at [456, 245] on input at bounding box center [562, 256] width 322 height 32
type input "[PERSON_NAME][EMAIL_ADDRESS][DOMAIN_NAME]"
click at [587, 309] on div "Assigned advisor [PERSON_NAME], [PERSON_NAME], [PERSON_NAME], [PERSON_NAME], [P…" at bounding box center [563, 315] width 330 height 56
click at [575, 333] on span "Select an option" at bounding box center [551, 328] width 278 height 22
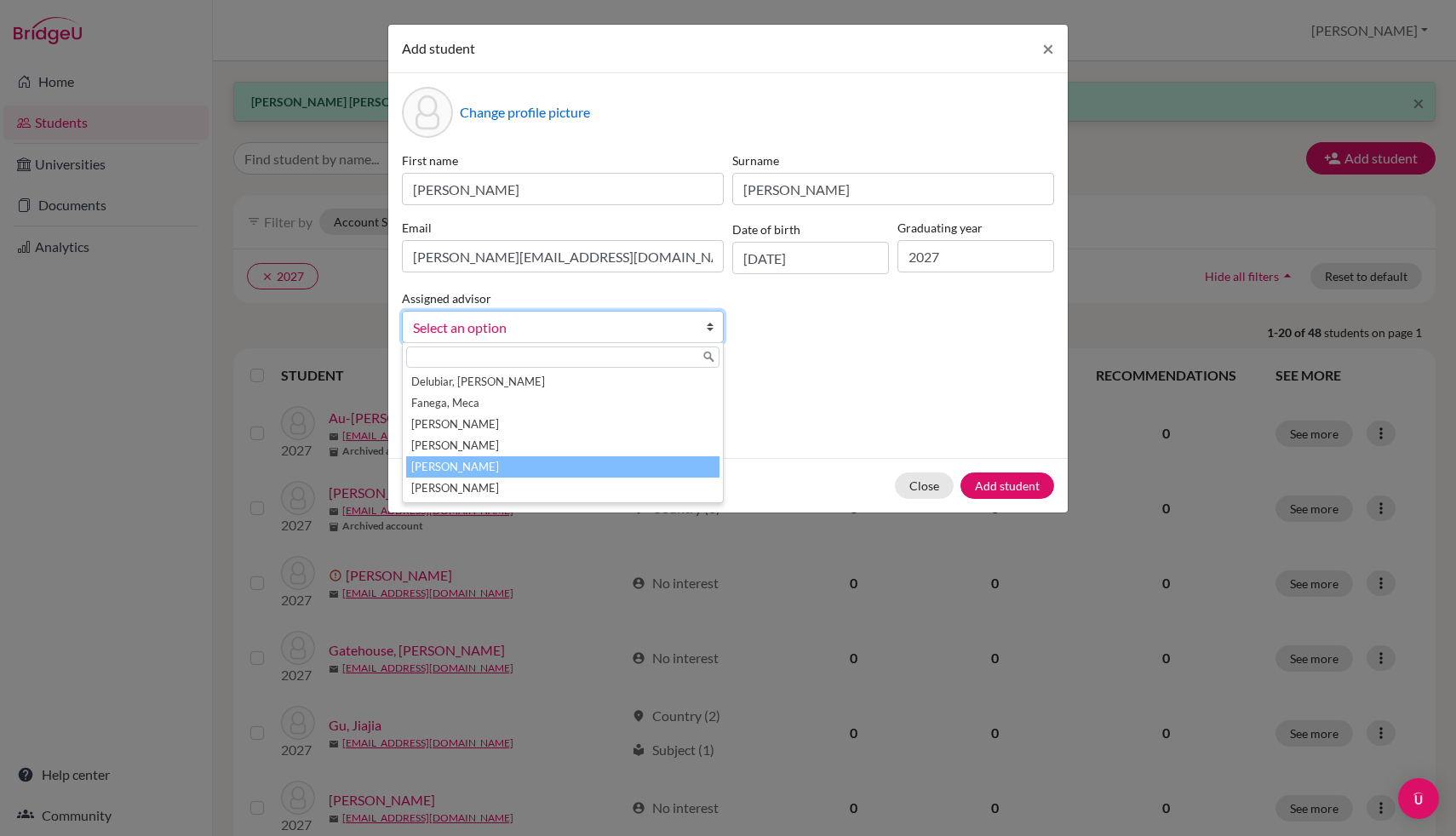
click at [541, 460] on li "[PERSON_NAME]" at bounding box center [562, 466] width 313 height 21
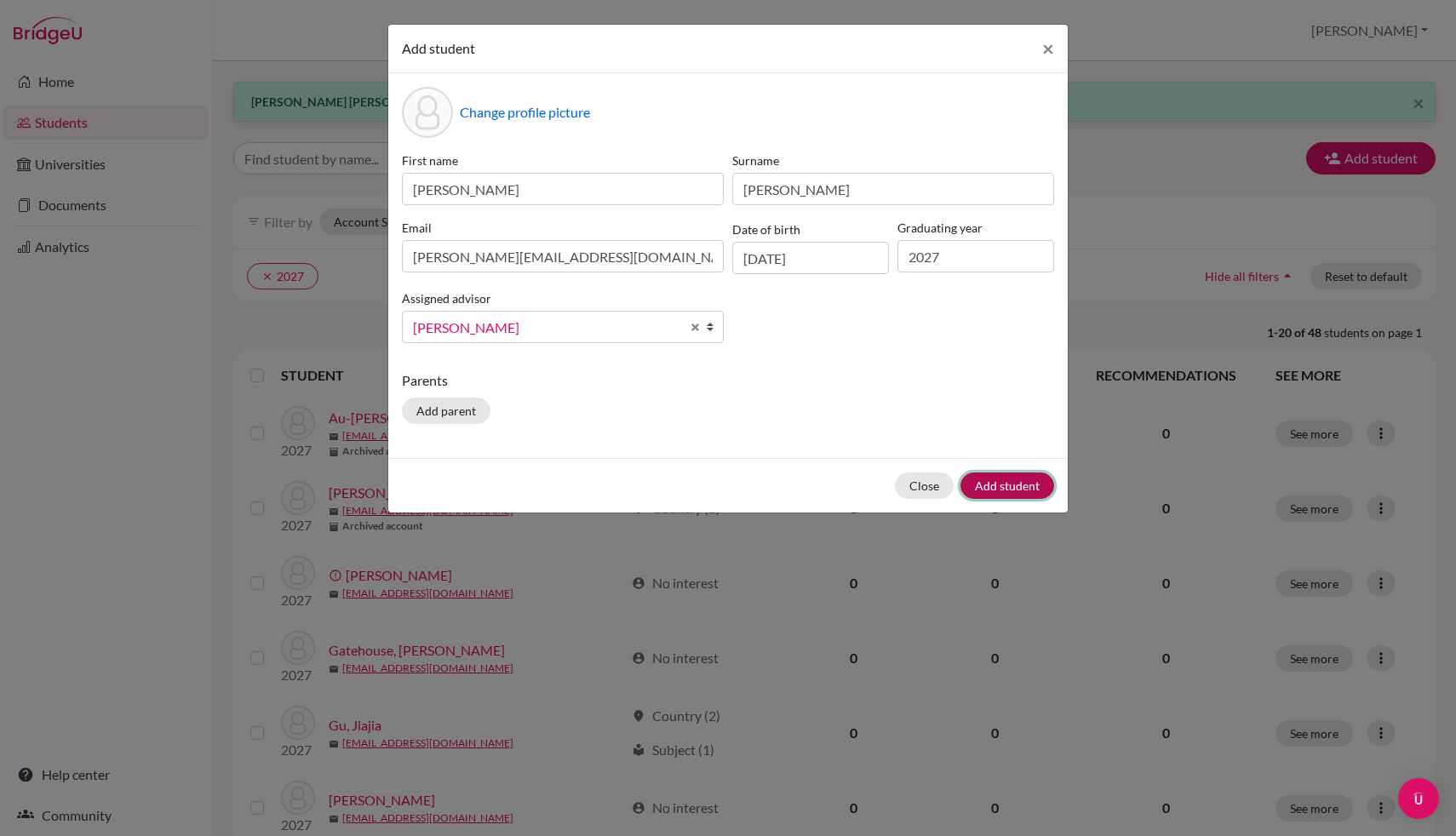
click at [1022, 479] on button "Add student" at bounding box center [1007, 486] width 94 height 26
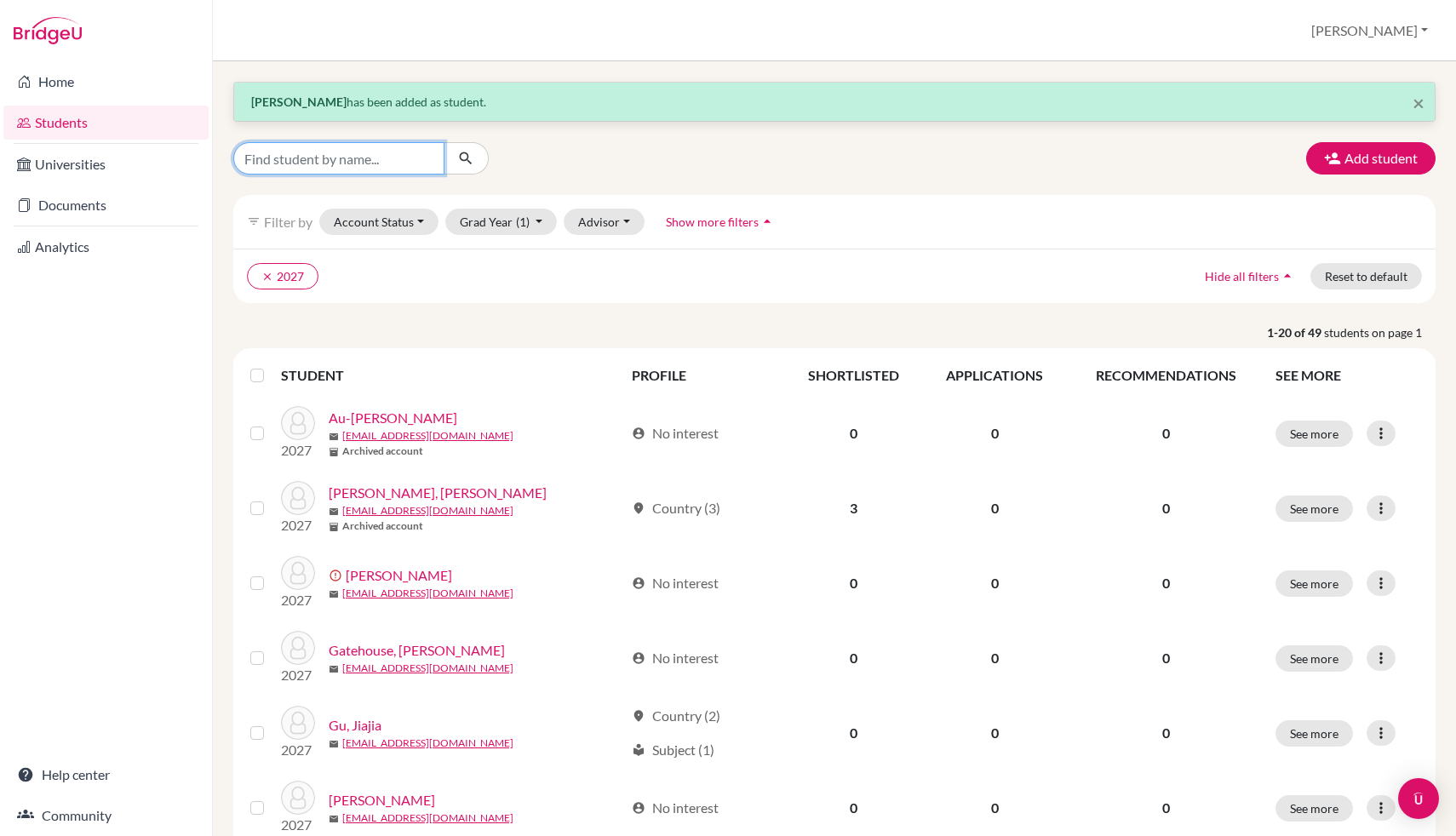
click at [322, 156] on input "Find student by name..." at bounding box center [339, 158] width 211 height 32
type input "sridam"
click button "submit" at bounding box center [466, 158] width 45 height 32
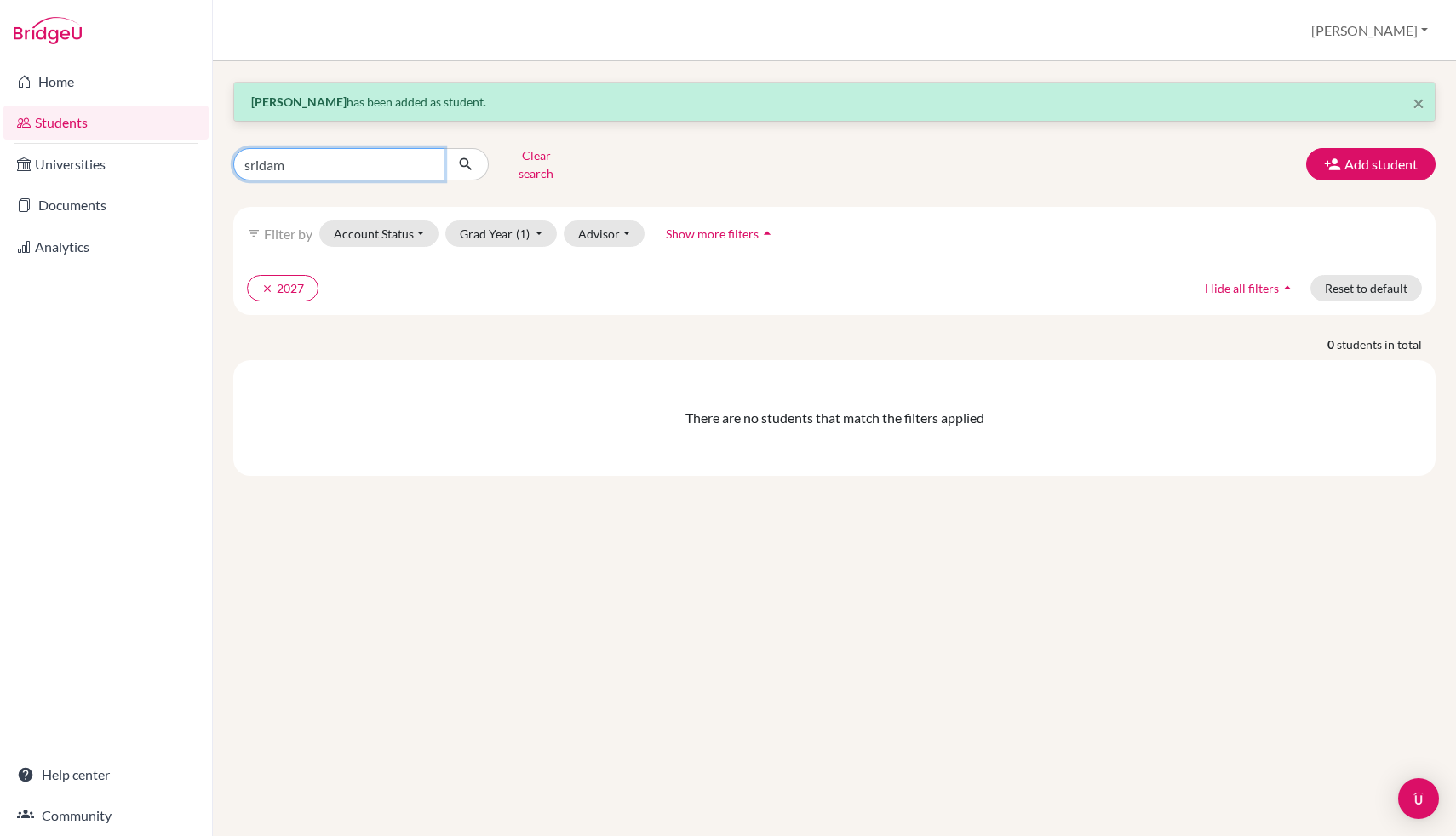
click at [293, 162] on input "sridam" at bounding box center [339, 163] width 211 height 32
type input "[PERSON_NAME]"
click button "submit" at bounding box center [466, 163] width 45 height 32
click at [301, 158] on input "[PERSON_NAME]" at bounding box center [339, 163] width 211 height 32
click at [1343, 162] on button "Add student" at bounding box center [1371, 163] width 130 height 32
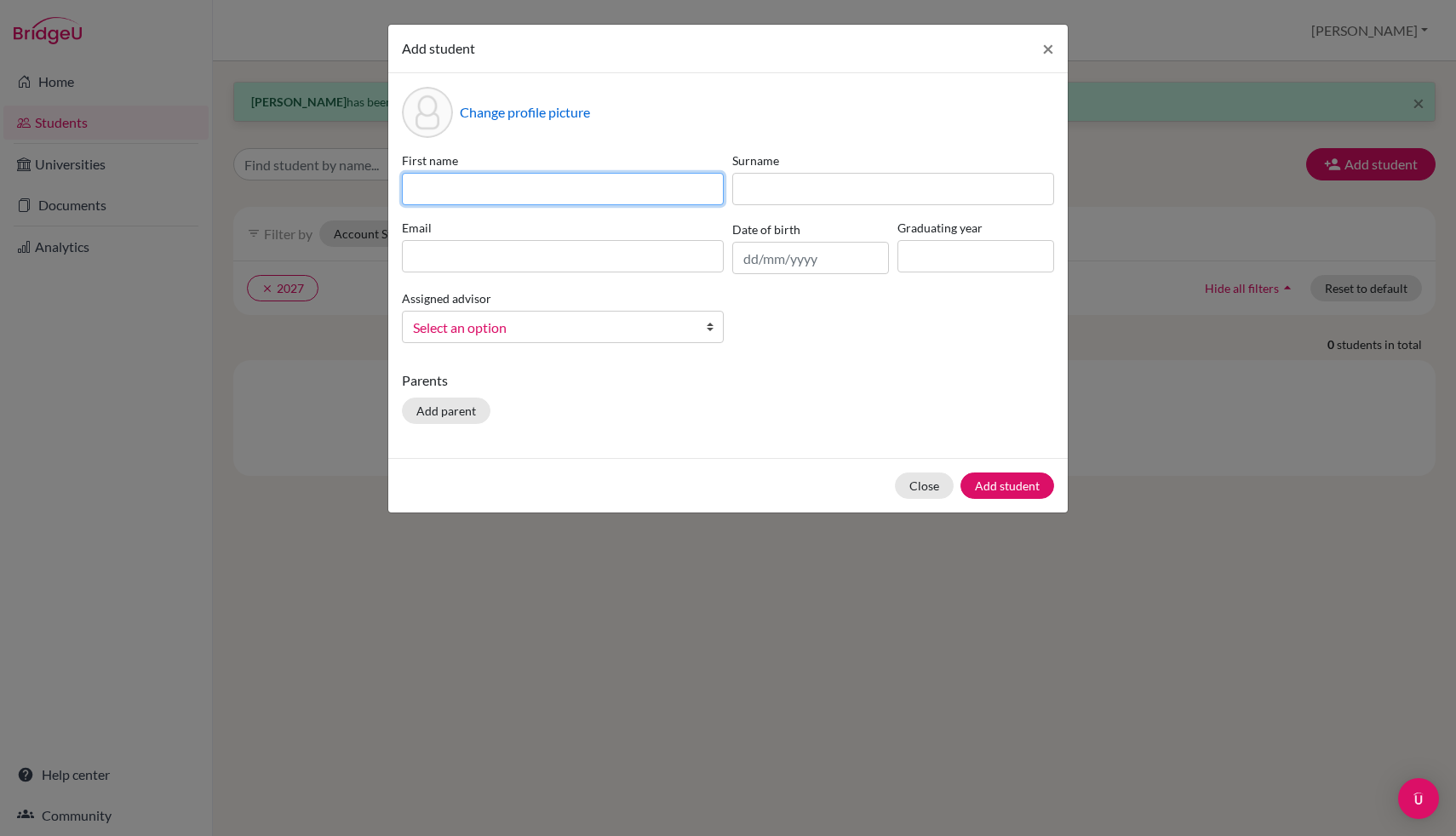
click at [597, 198] on input at bounding box center [562, 188] width 322 height 32
type input "[PERSON_NAME]"
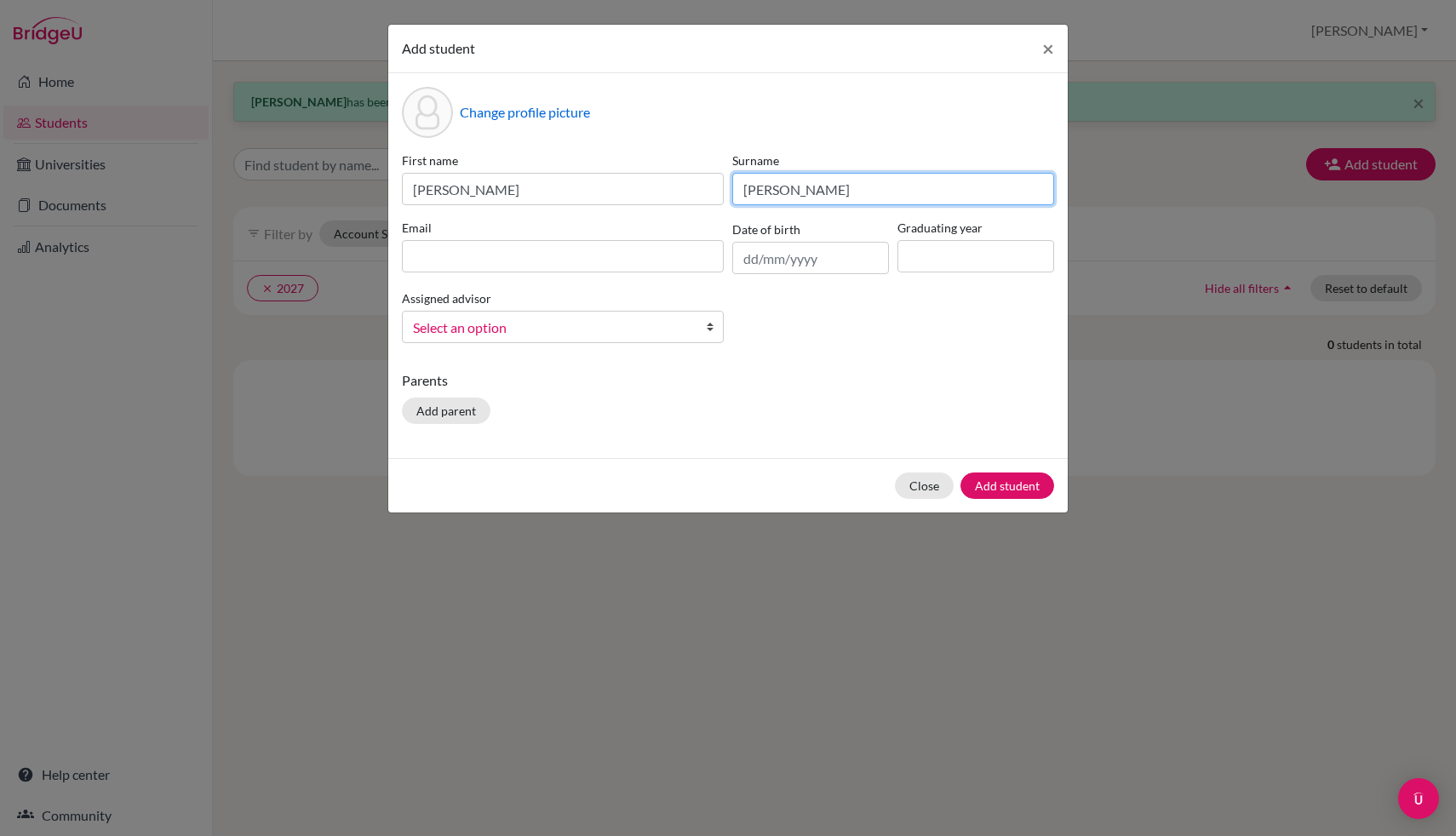
type input "[PERSON_NAME]"
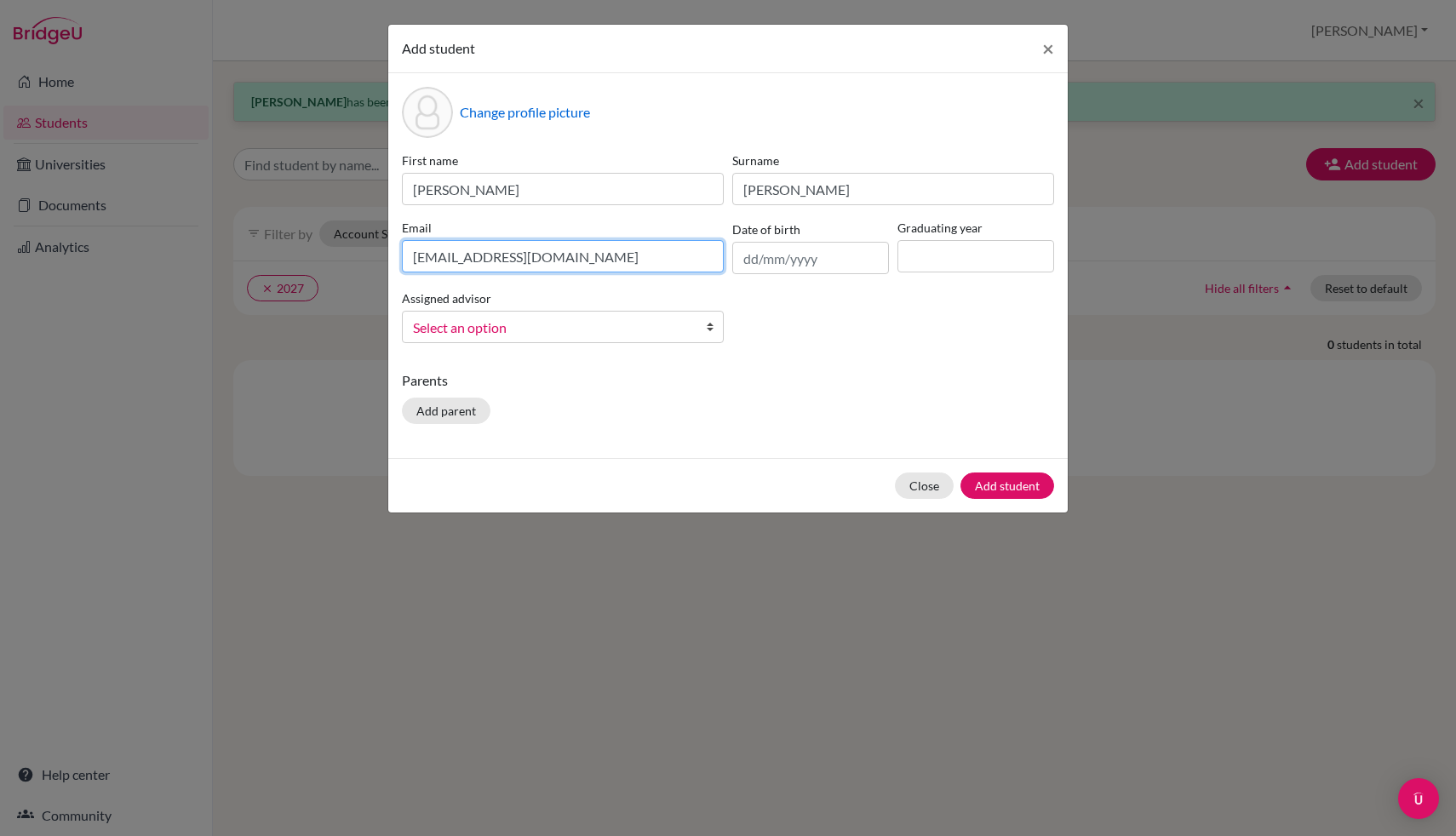
type input "[EMAIL_ADDRESS][DOMAIN_NAME]"
click at [785, 242] on input "text" at bounding box center [811, 257] width 157 height 32
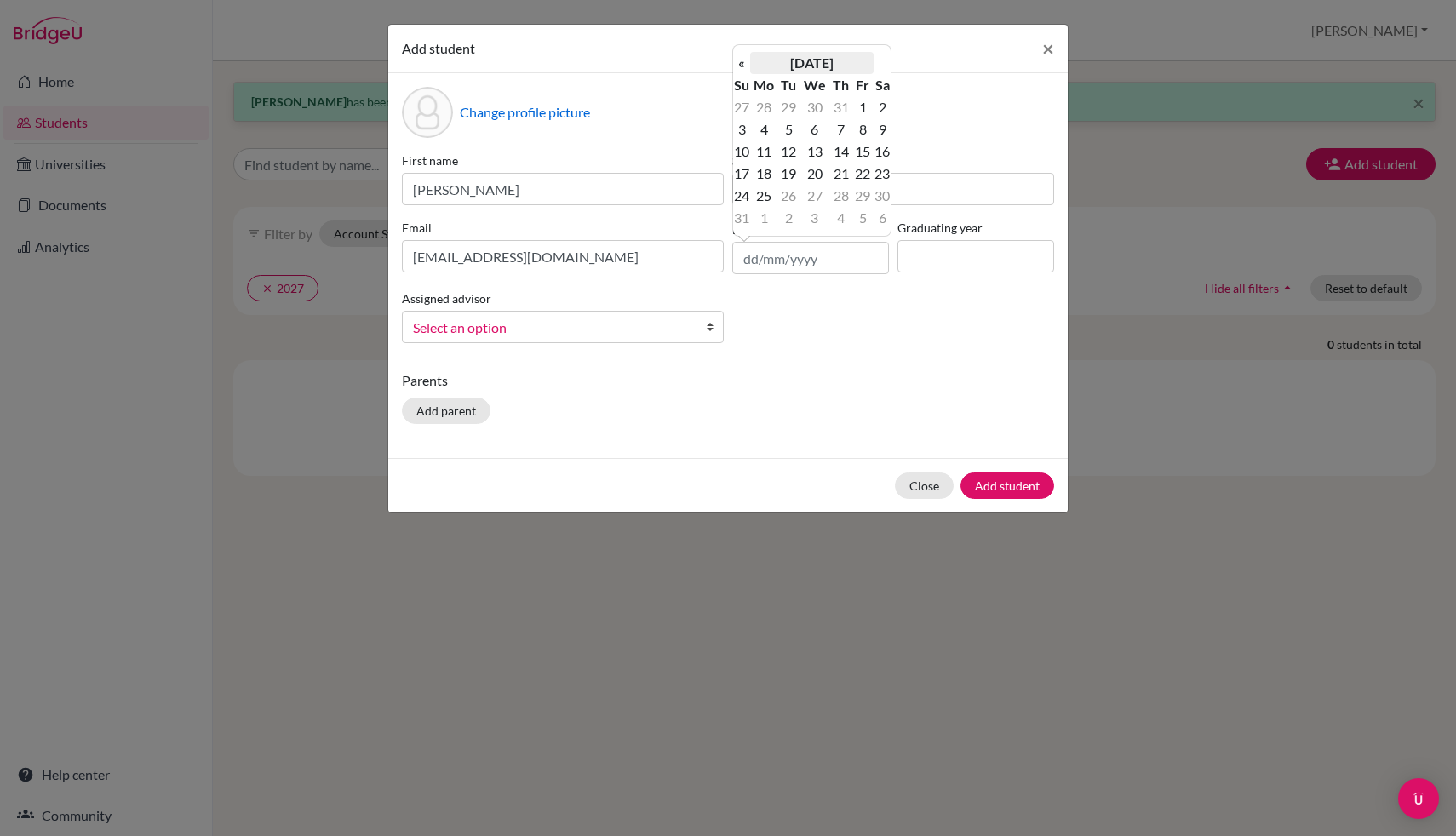
click at [782, 54] on th "[DATE]" at bounding box center [812, 63] width 123 height 22
click at [791, 76] on th "2025" at bounding box center [812, 68] width 123 height 22
click at [741, 68] on th "«" at bounding box center [741, 68] width 17 height 22
click at [746, 67] on th "«" at bounding box center [741, 68] width 17 height 22
click at [791, 196] on span "2008" at bounding box center [792, 204] width 36 height 46
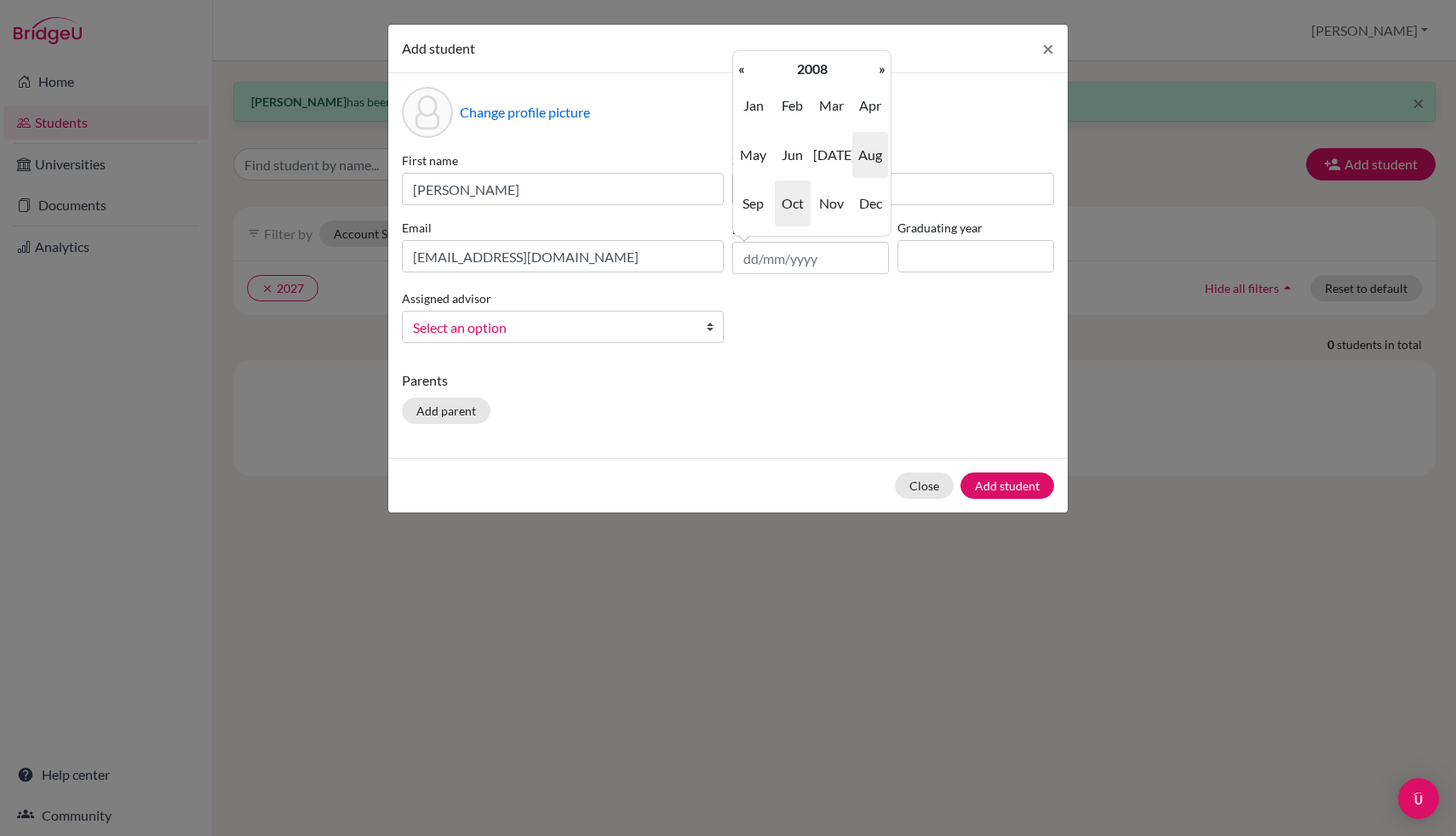
click at [788, 202] on span "Oct" at bounding box center [792, 204] width 36 height 46
click at [793, 122] on td "7" at bounding box center [788, 130] width 21 height 22
type input "[DATE]"
click at [914, 251] on input at bounding box center [976, 256] width 157 height 32
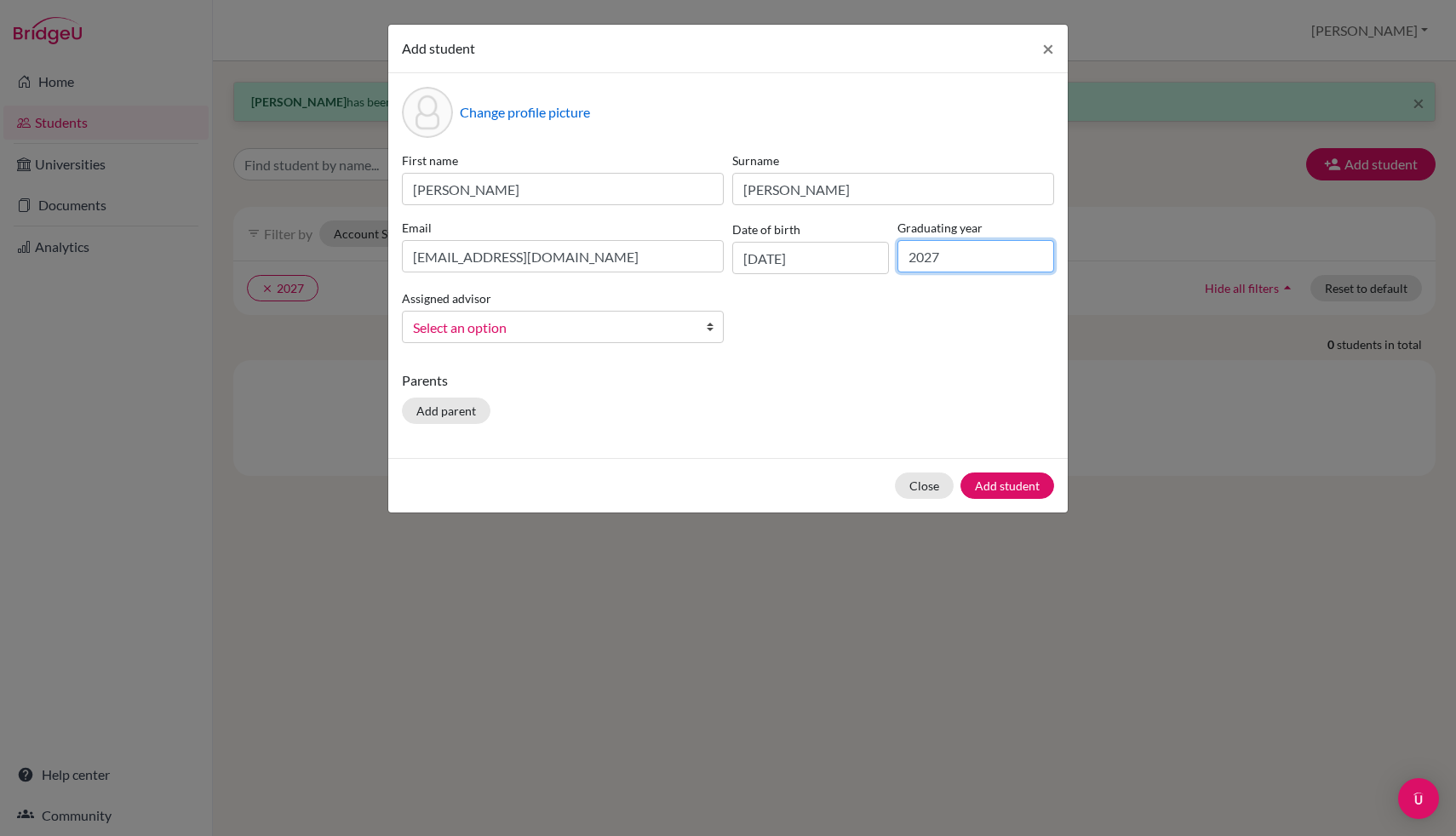
type input "2027"
click at [656, 331] on span "Select an option" at bounding box center [551, 328] width 278 height 22
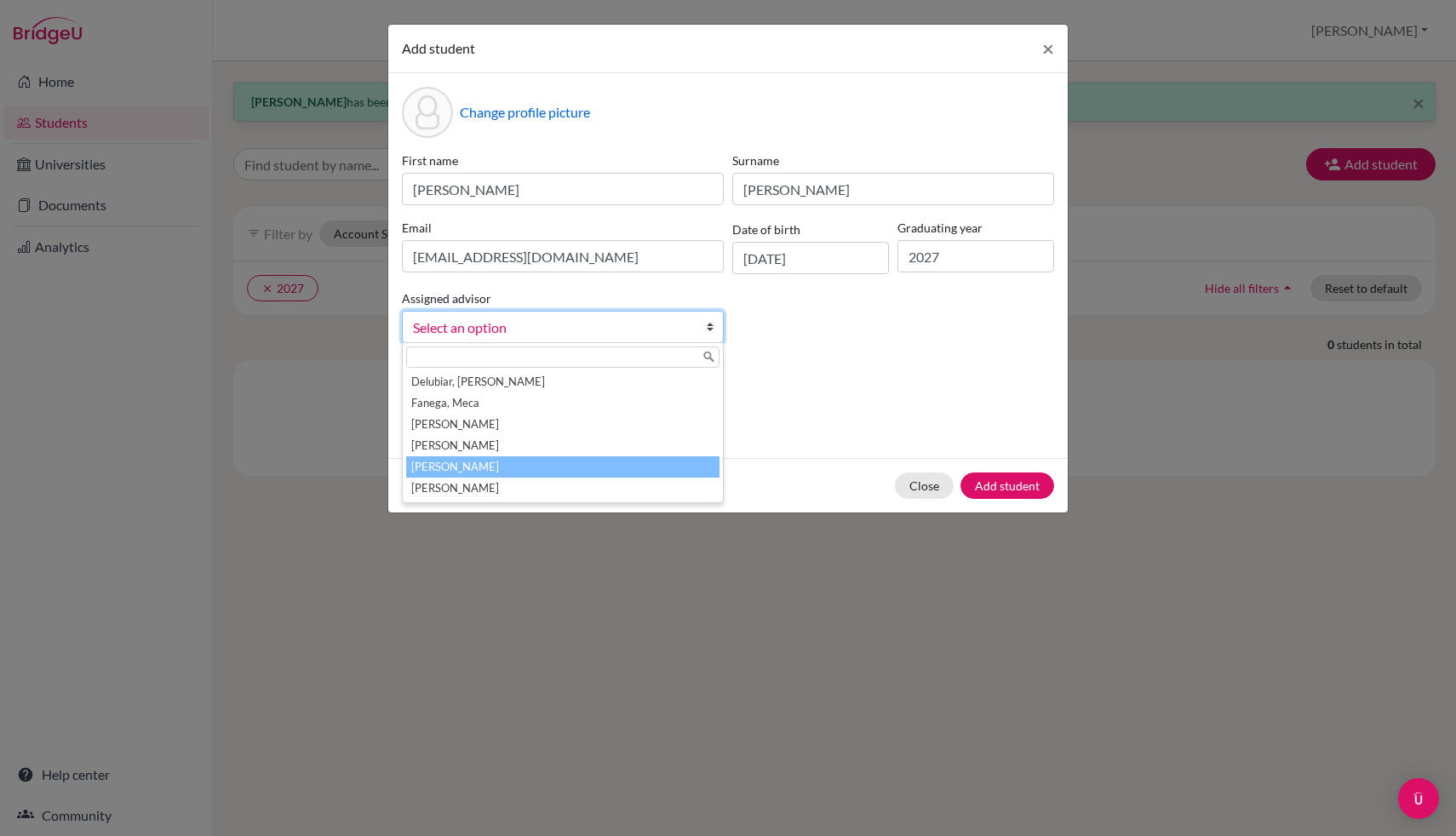
click at [589, 465] on li "[PERSON_NAME]" at bounding box center [562, 466] width 313 height 21
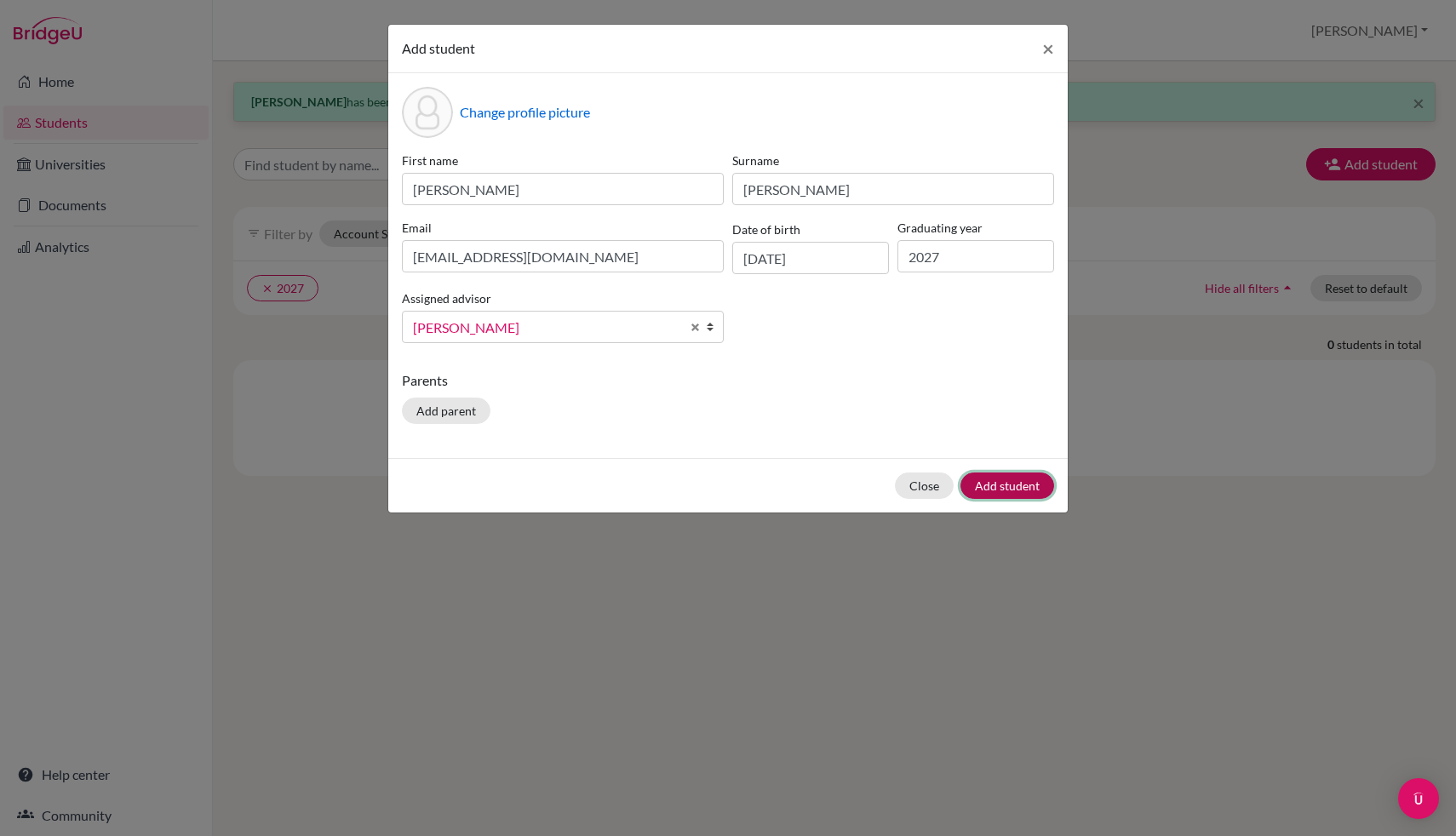
click at [1025, 486] on button "Add student" at bounding box center [1007, 486] width 94 height 26
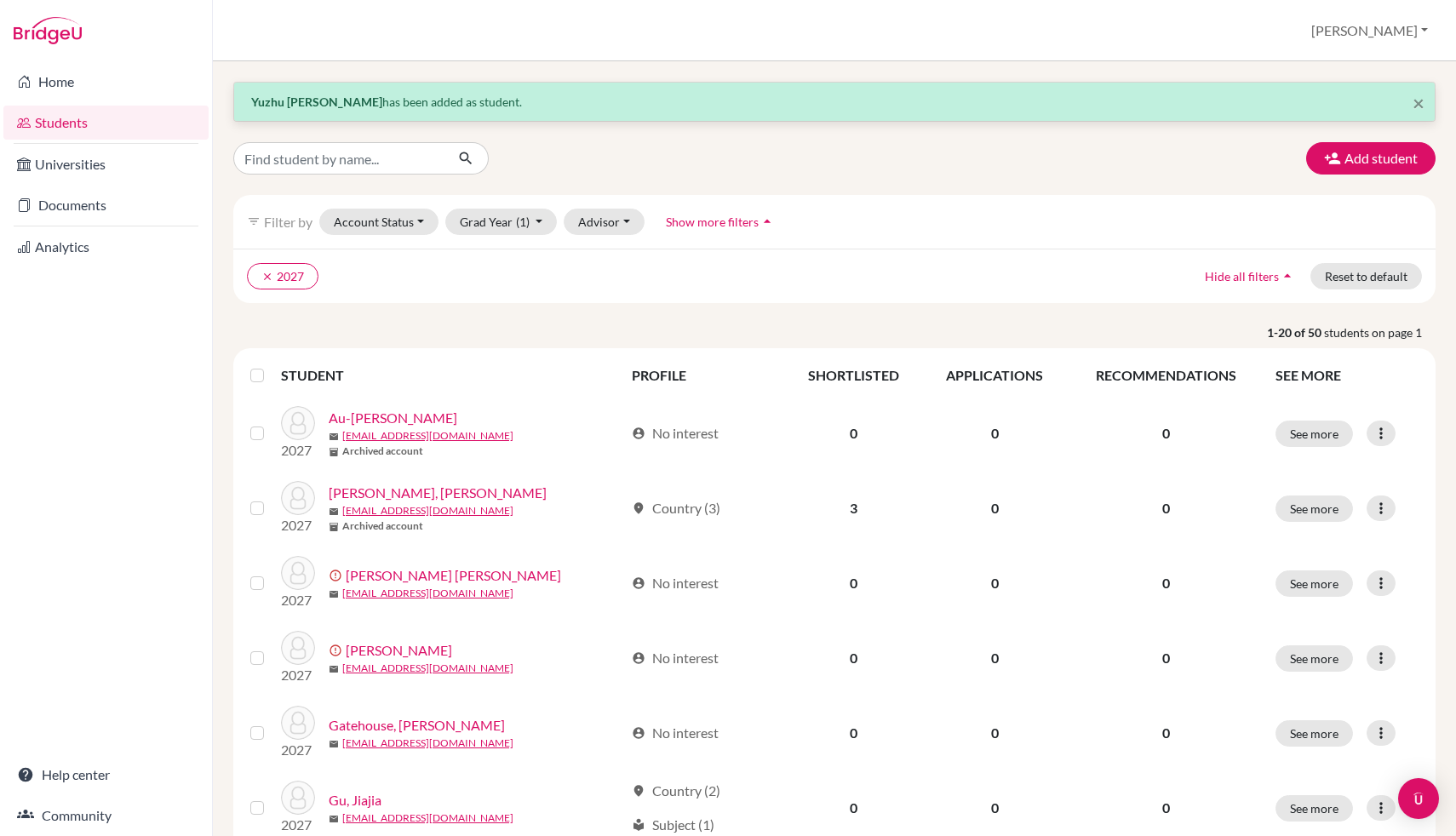
click at [1369, 156] on button "Add student" at bounding box center [1371, 158] width 130 height 32
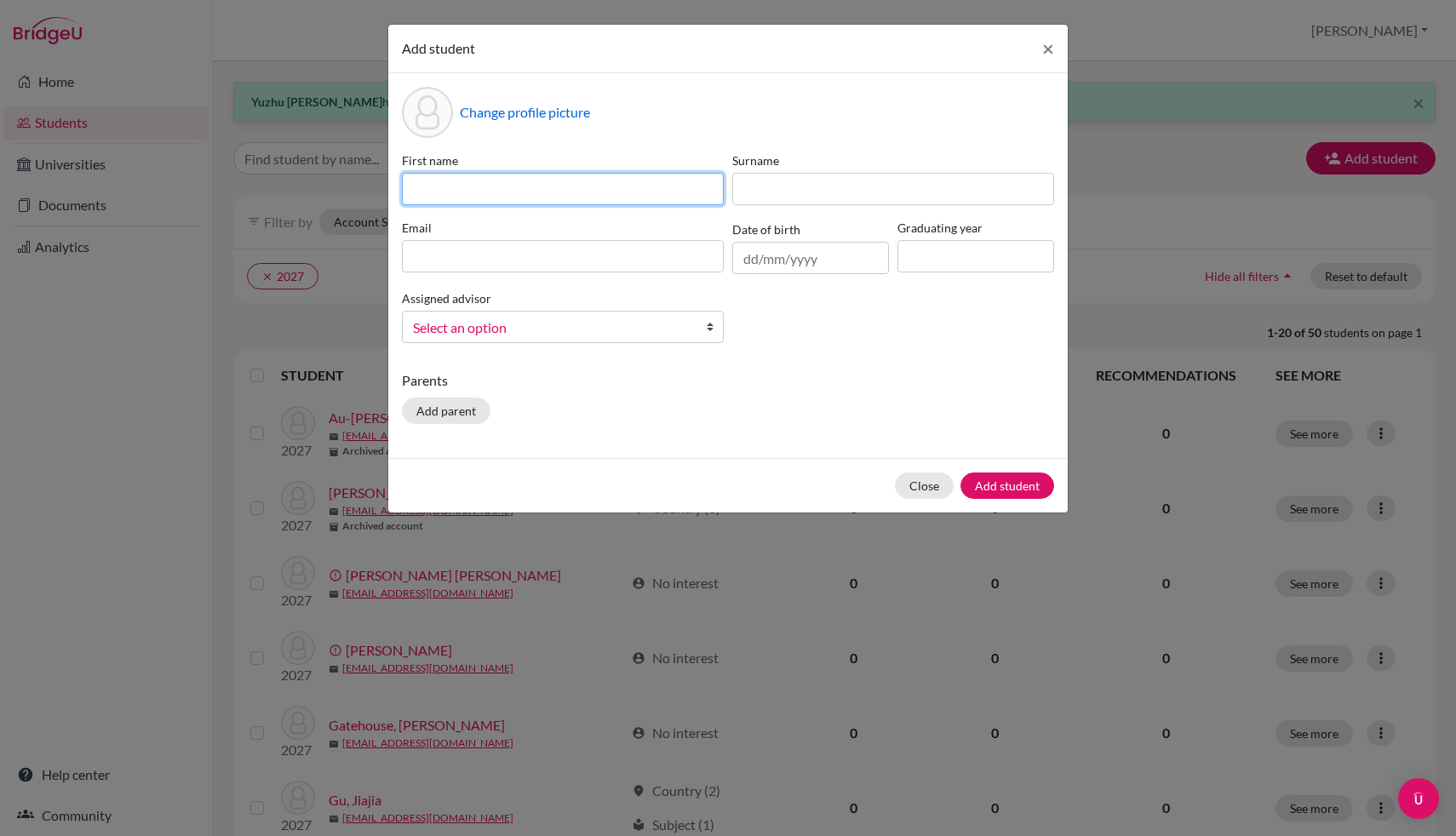
click at [559, 180] on input at bounding box center [562, 188] width 322 height 32
type input "Ayeon"
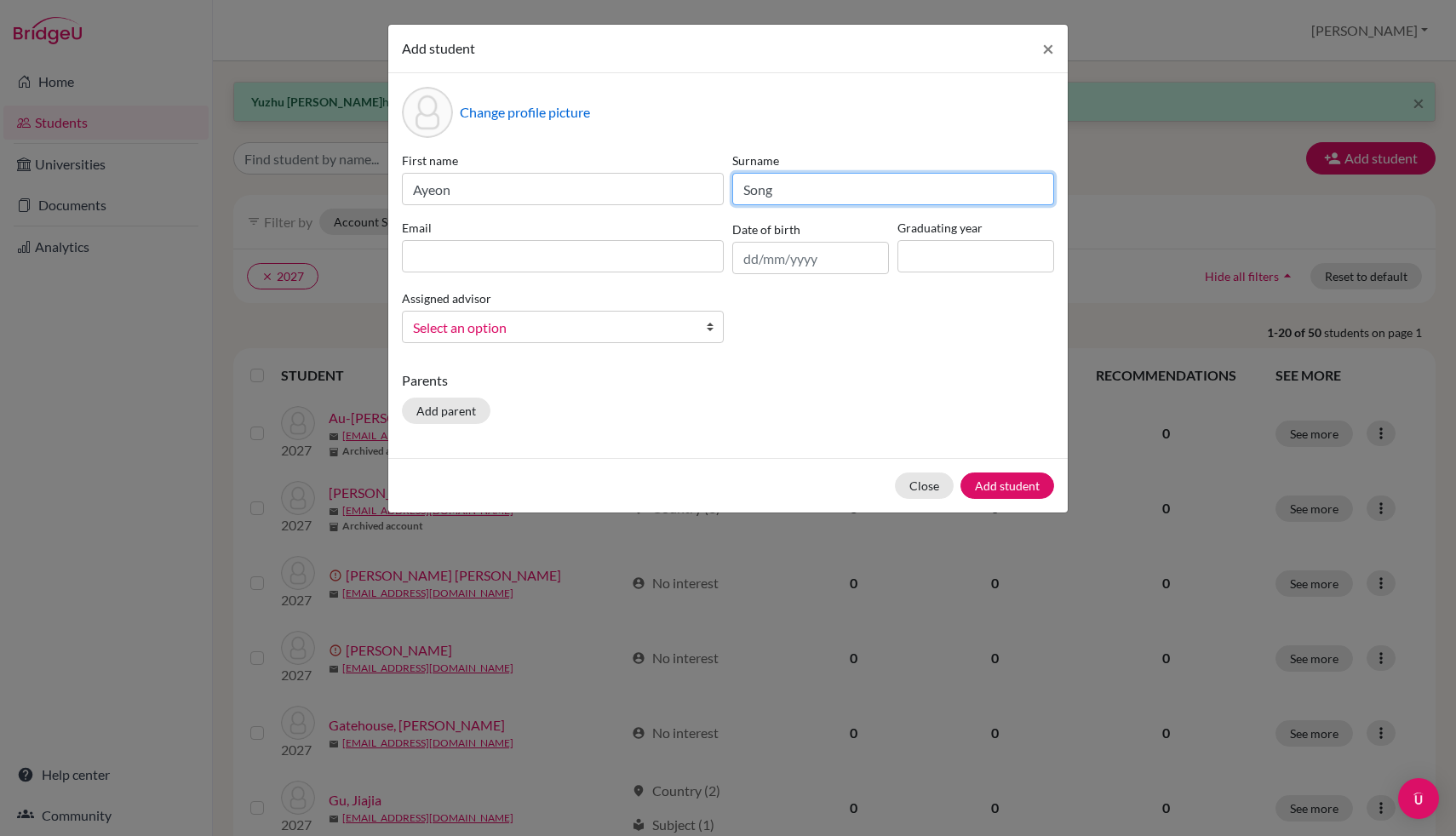
type input "Song"
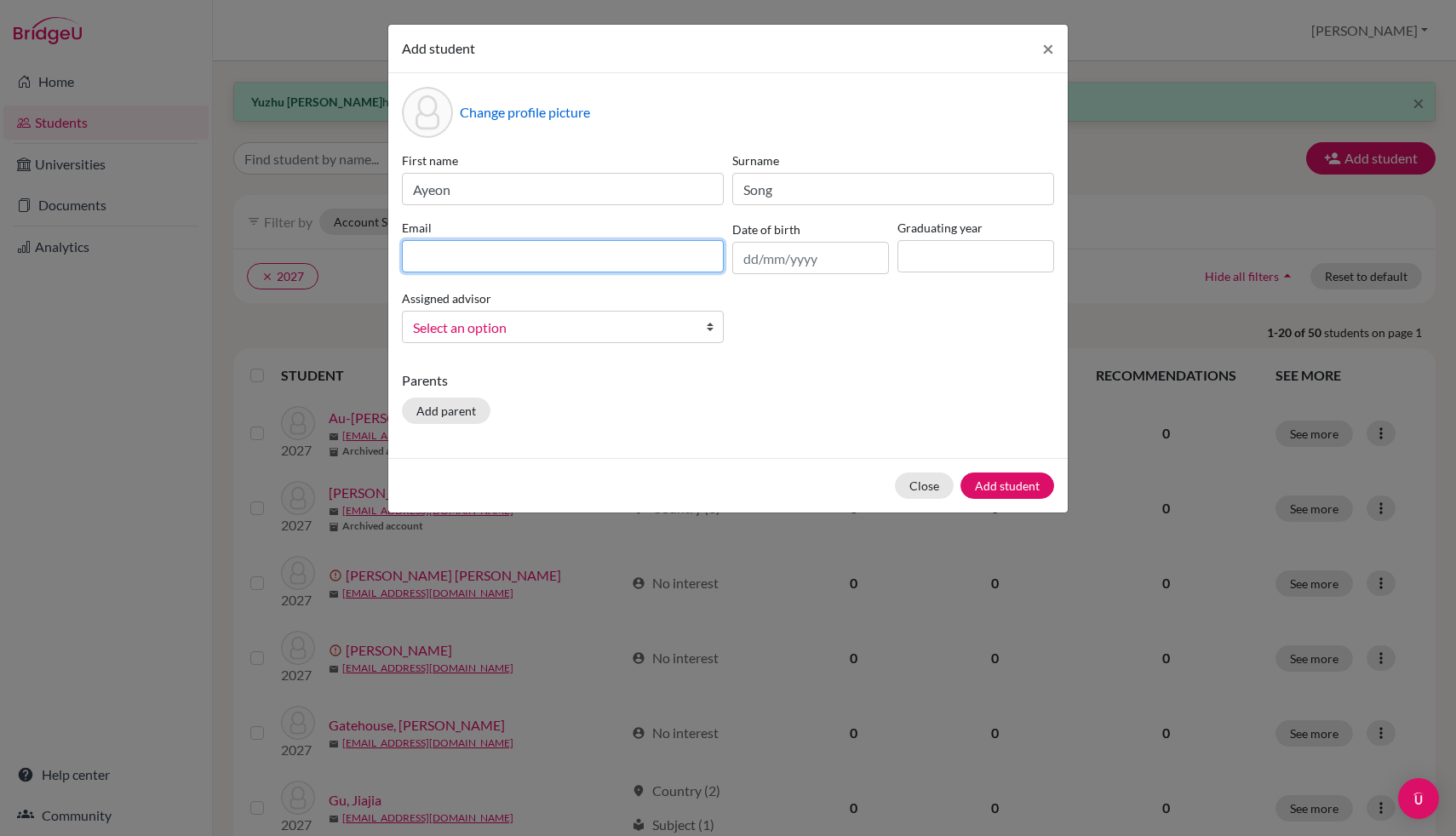
click at [537, 270] on input at bounding box center [562, 256] width 322 height 32
type input "A"
type input "[EMAIL_ADDRESS][DOMAIN_NAME]"
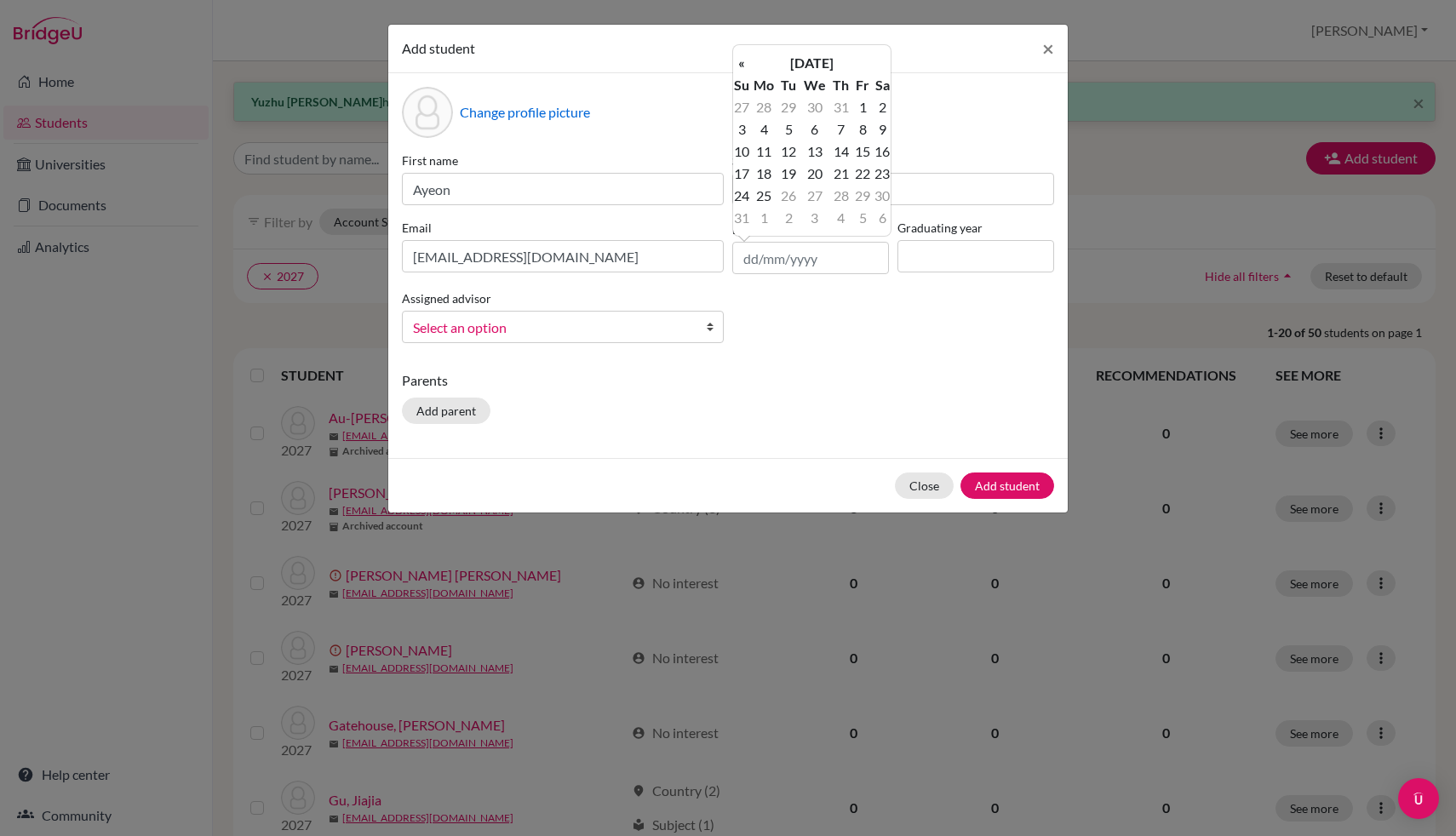
click at [840, 49] on div "« [DATE] » Su Mo Tu We Th Fr Sa 27 28 29 30 31 1 2 3 4 5 6 7 8 9 10 11 12 13 14…" at bounding box center [812, 140] width 159 height 193
click at [832, 58] on th "[DATE]" at bounding box center [812, 63] width 123 height 22
click at [821, 69] on th "2025" at bounding box center [812, 68] width 123 height 22
click at [740, 68] on th "«" at bounding box center [741, 68] width 17 height 22
click at [745, 65] on th "«" at bounding box center [741, 68] width 17 height 22
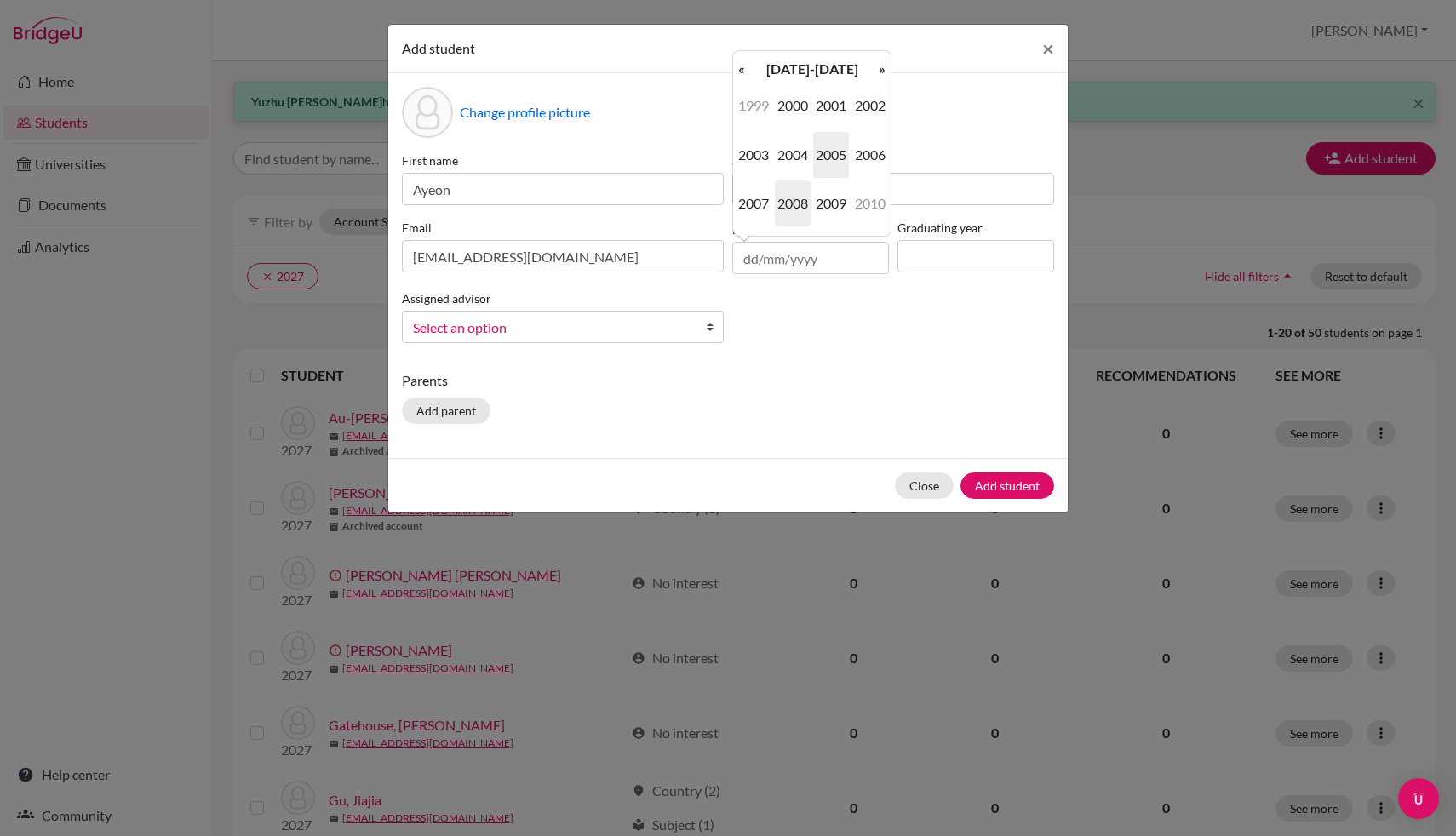
click at [792, 222] on span "2008" at bounding box center [792, 204] width 36 height 46
click at [758, 104] on span "Jan" at bounding box center [753, 105] width 36 height 46
click at [826, 129] on td "9" at bounding box center [814, 130] width 30 height 22
type input "[DATE]"
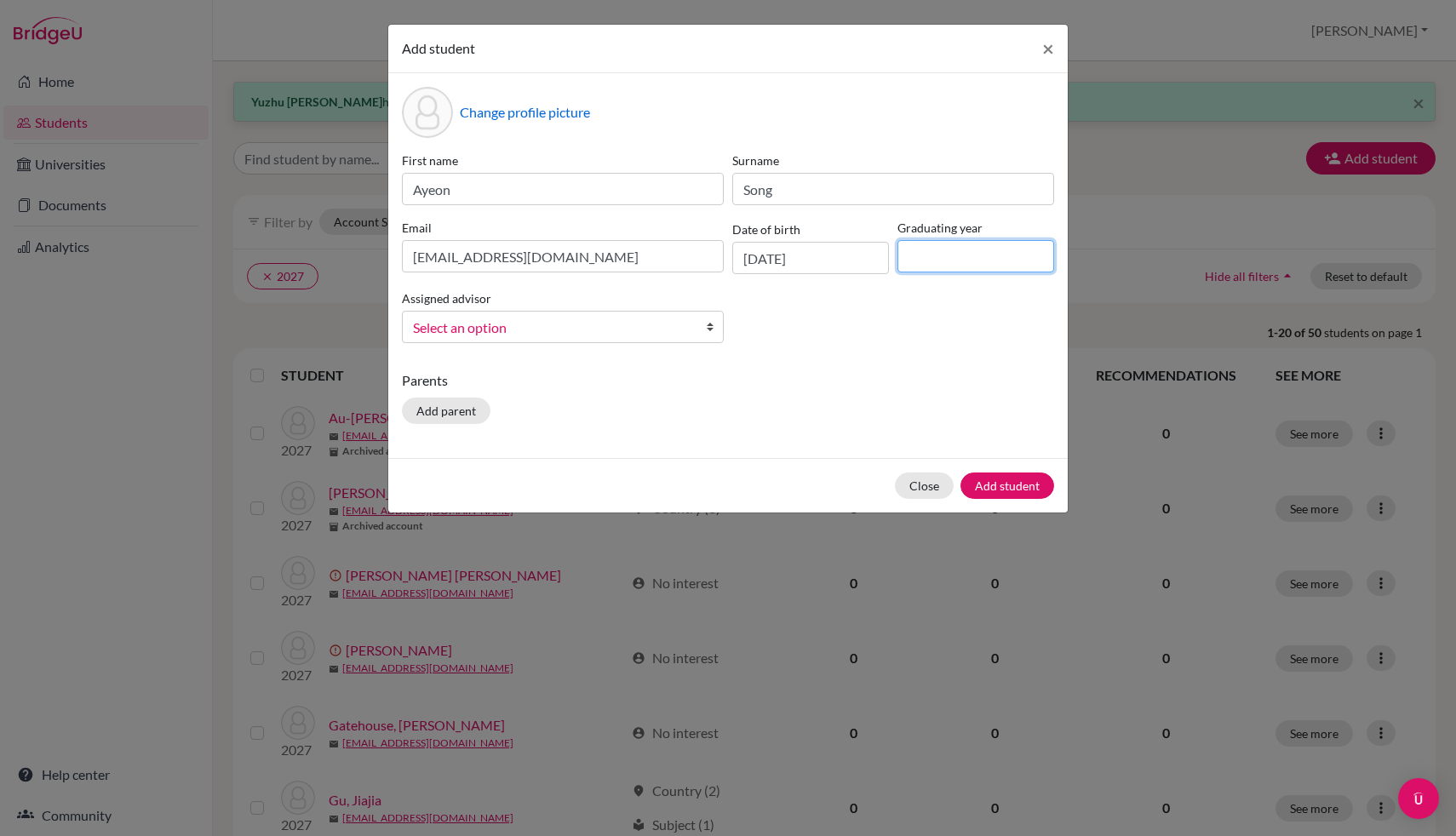
click at [950, 269] on input at bounding box center [976, 256] width 157 height 32
type input "2027"
click at [609, 322] on span "Select an option" at bounding box center [551, 328] width 278 height 22
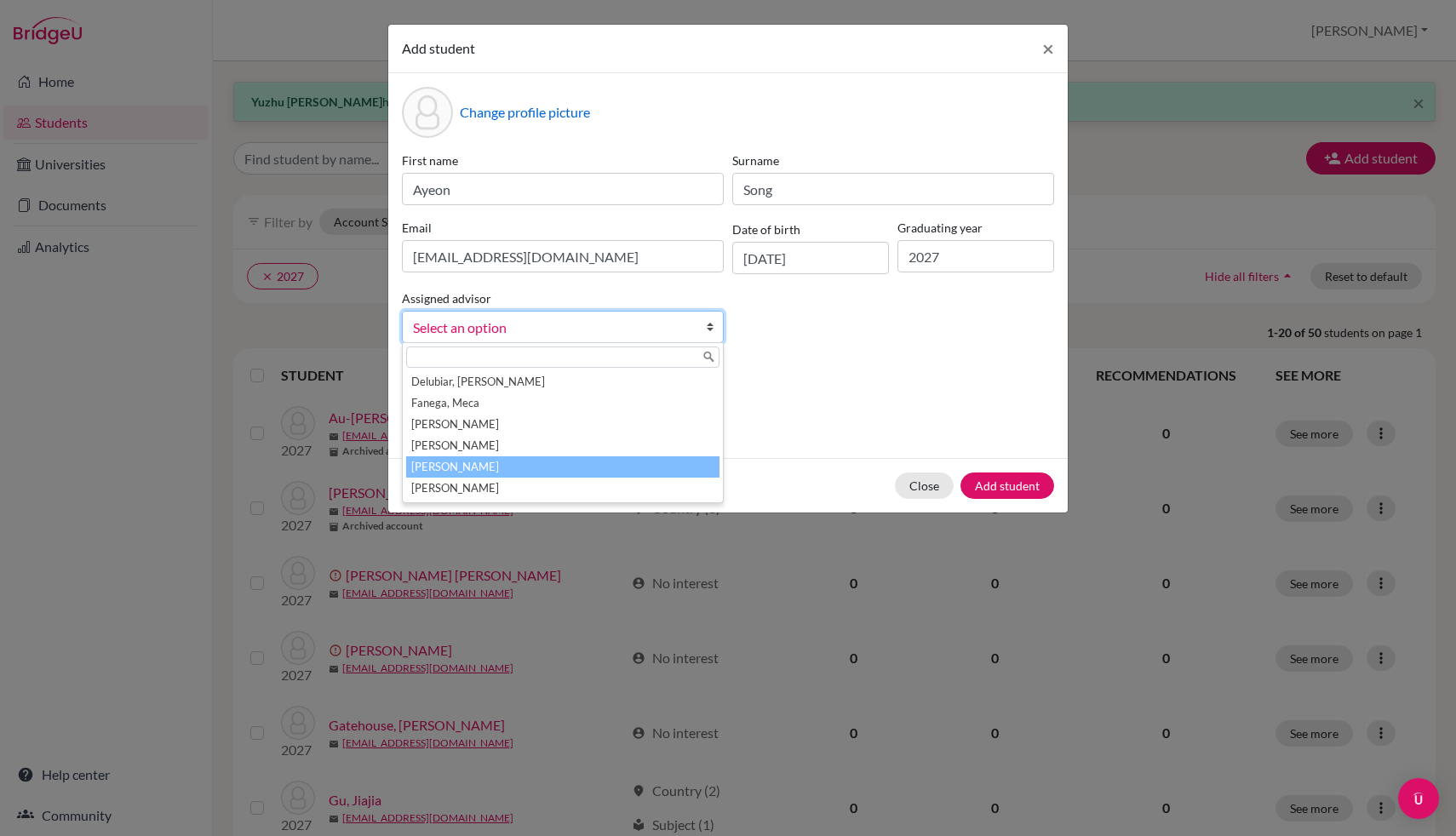
click at [539, 458] on li "[PERSON_NAME]" at bounding box center [562, 466] width 313 height 21
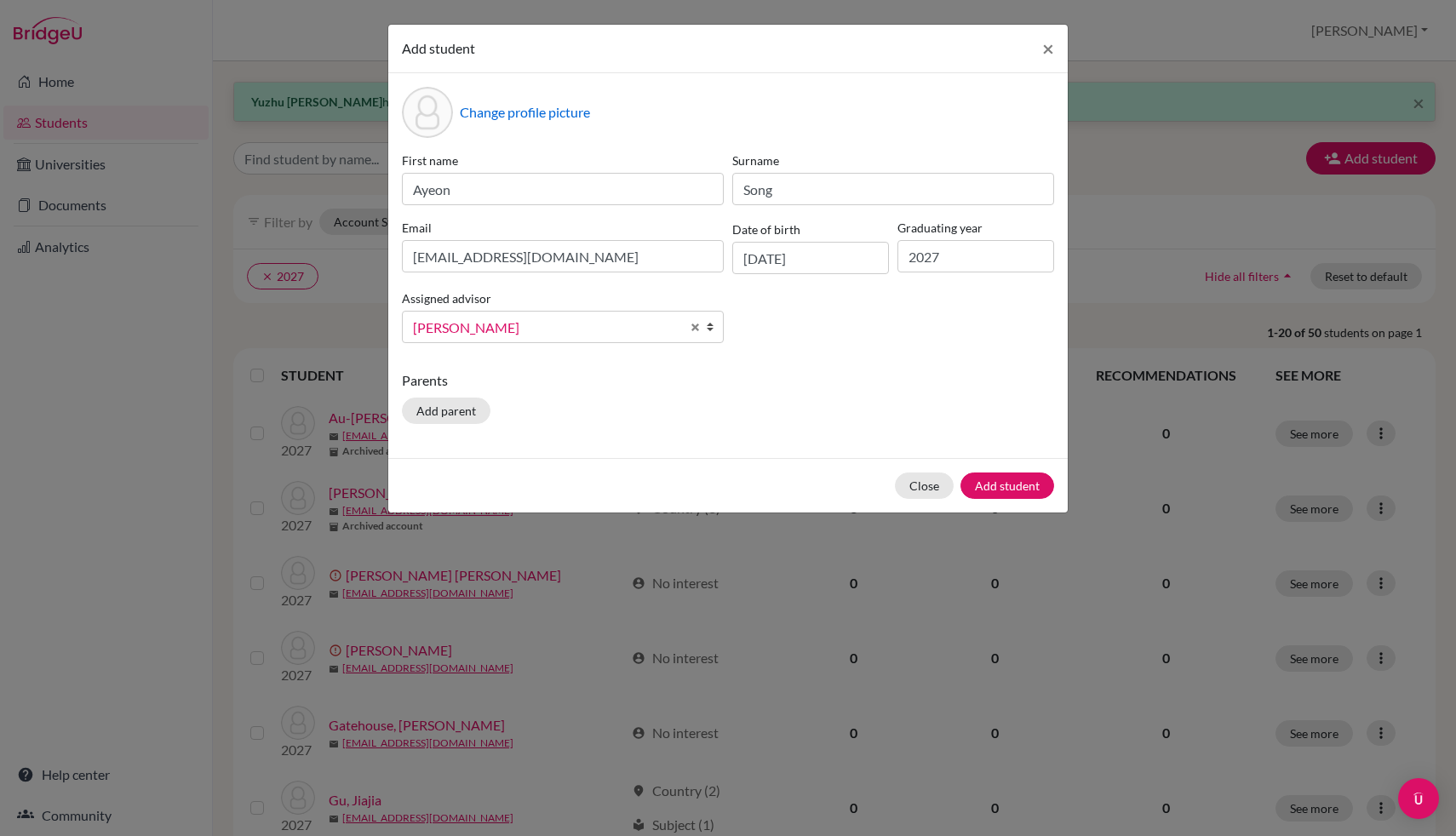
click at [758, 379] on p "Parents" at bounding box center [728, 381] width 652 height 20
click at [996, 474] on button "Add student" at bounding box center [1007, 486] width 94 height 26
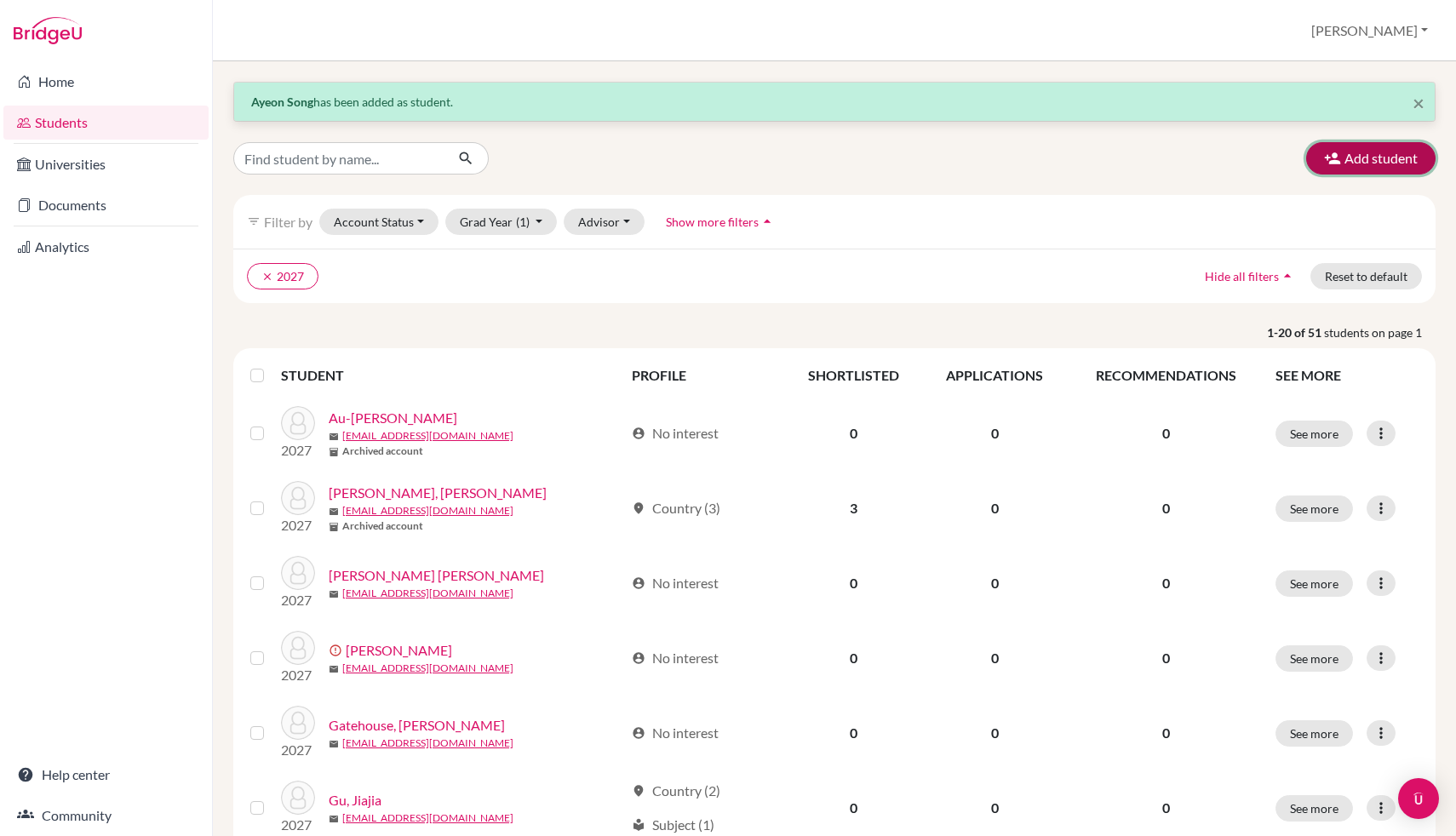
click at [1386, 152] on button "Add student" at bounding box center [1371, 158] width 130 height 32
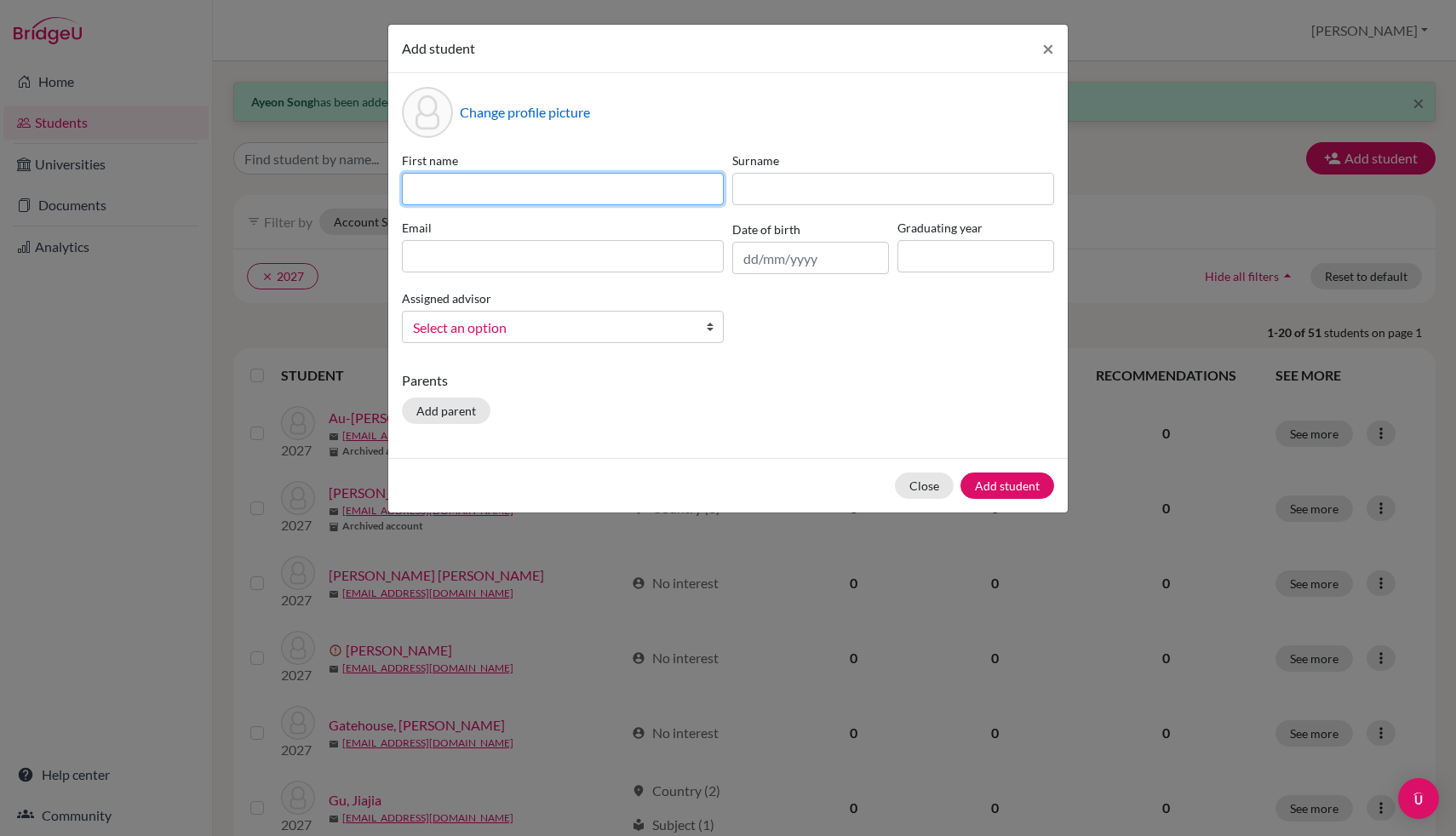
click at [640, 187] on input at bounding box center [562, 188] width 322 height 32
type input "S"
type input "Kawng"
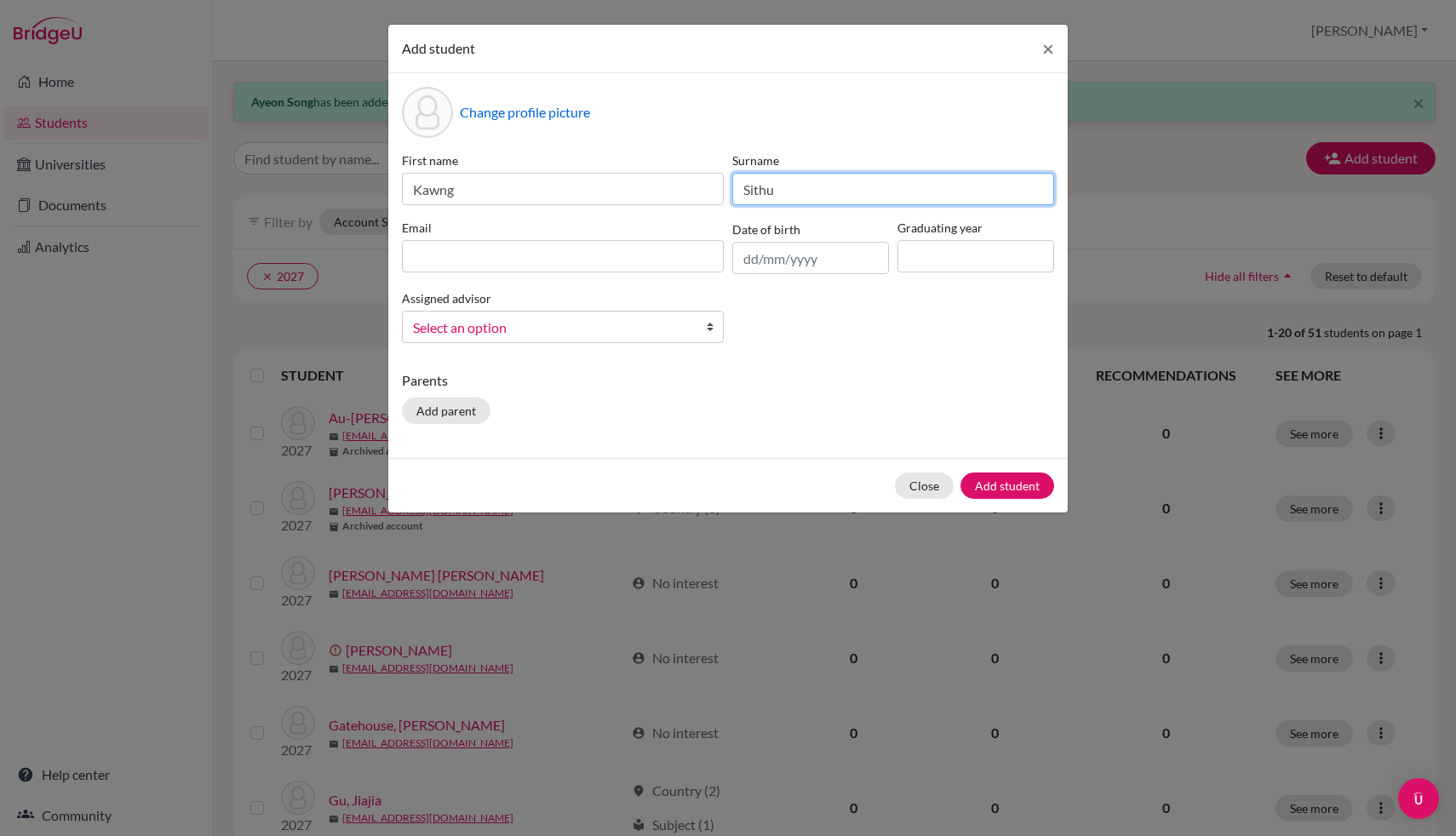
type input "Sithu"
click at [474, 164] on label "First name" at bounding box center [562, 161] width 322 height 18
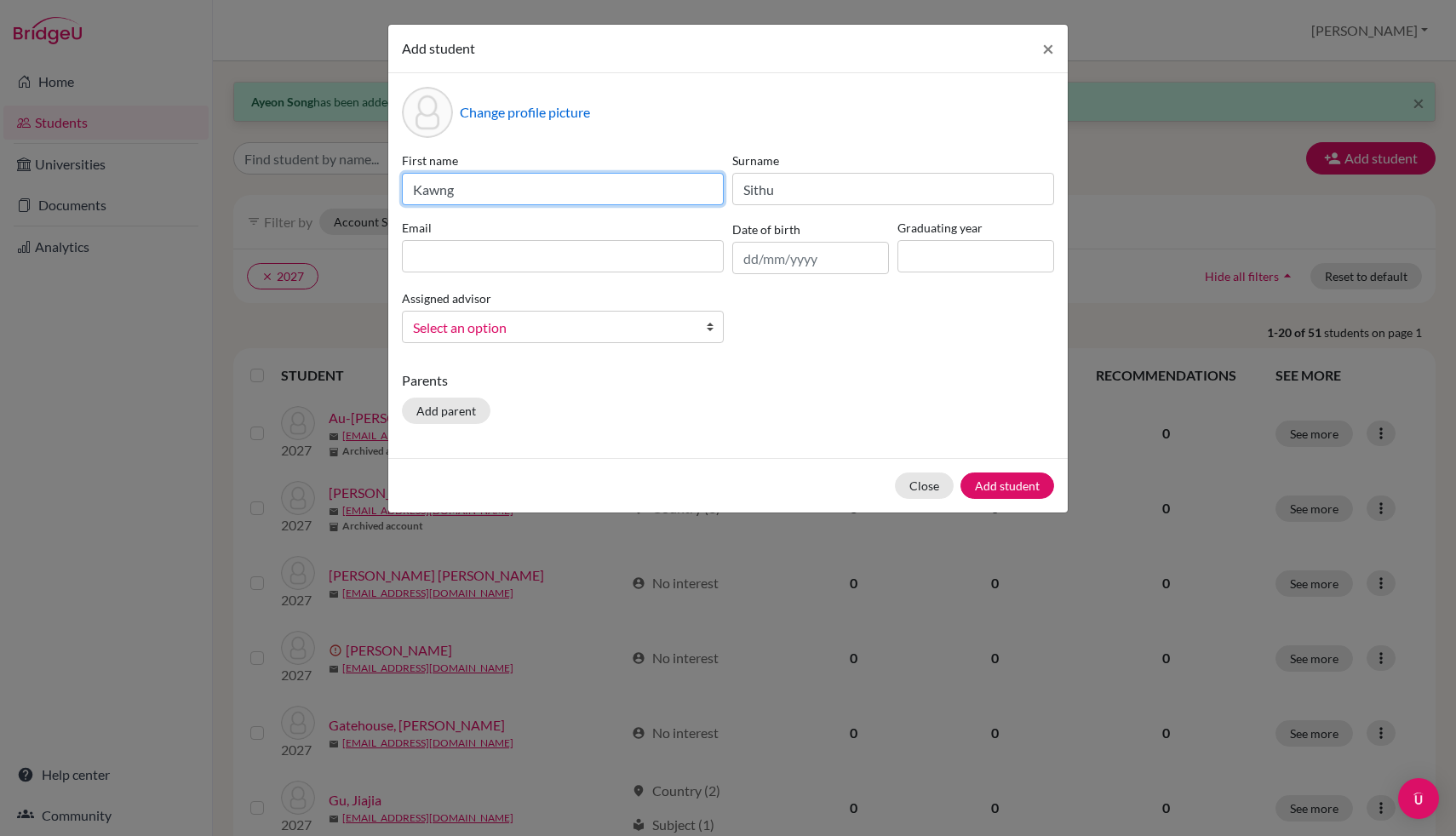
click at [474, 178] on input "Kawng" at bounding box center [562, 188] width 322 height 32
click at [498, 183] on input "Kawng" at bounding box center [562, 188] width 322 height 32
type input "[PERSON_NAME]"
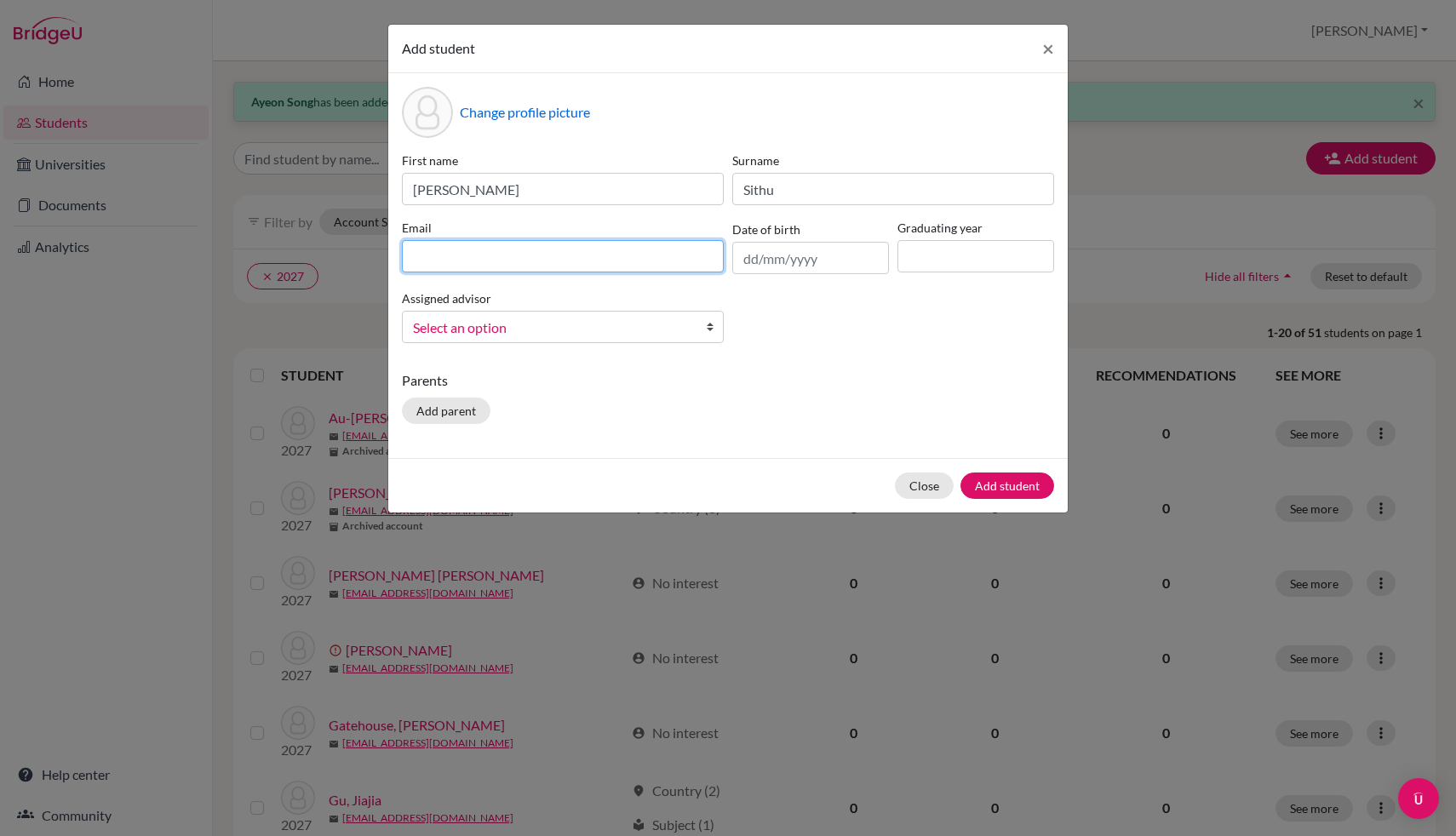
click at [513, 270] on input at bounding box center [562, 256] width 322 height 32
type input "j"
type input "kaung.s"
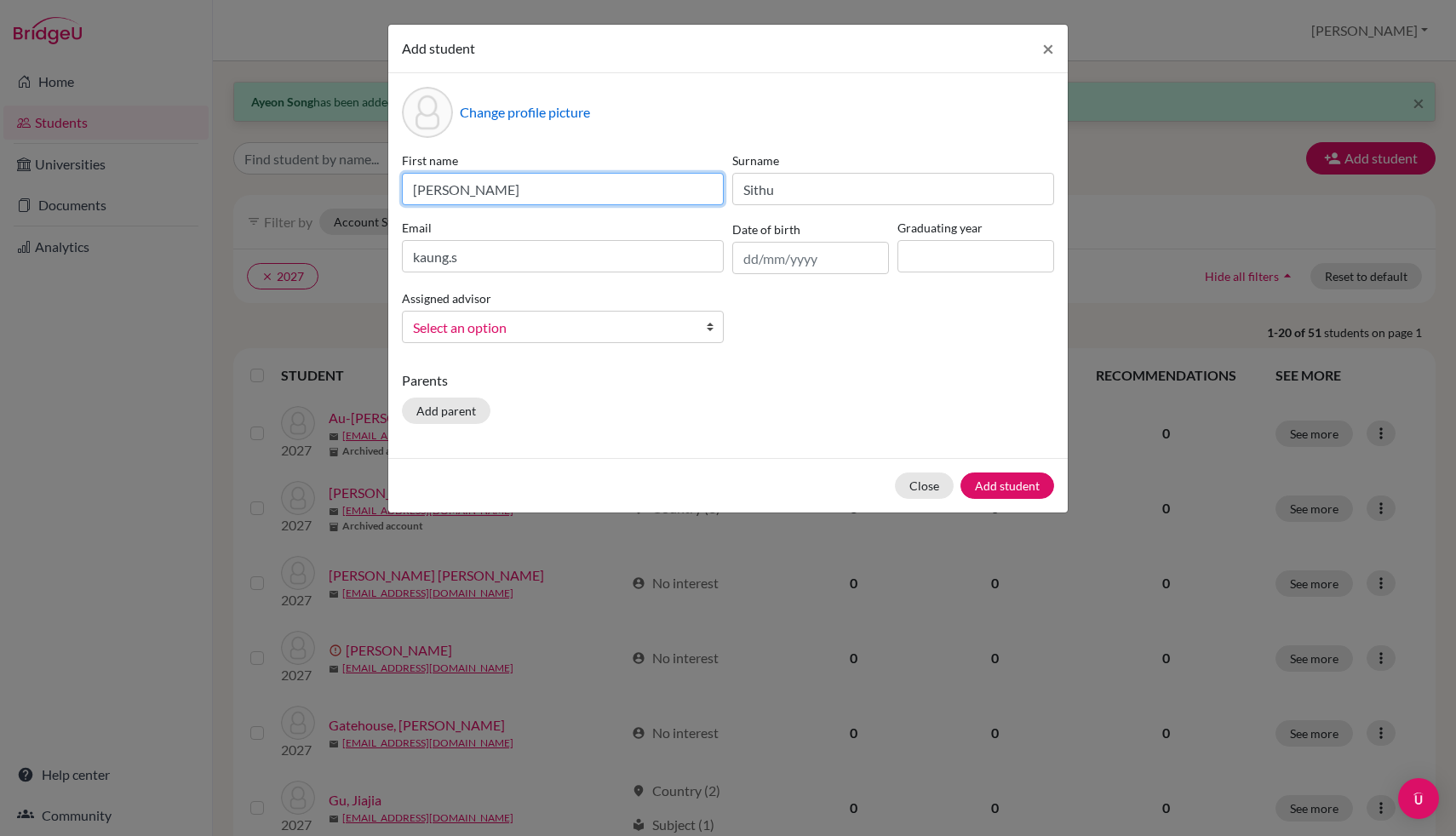
click at [436, 189] on input "[PERSON_NAME]" at bounding box center [562, 188] width 322 height 32
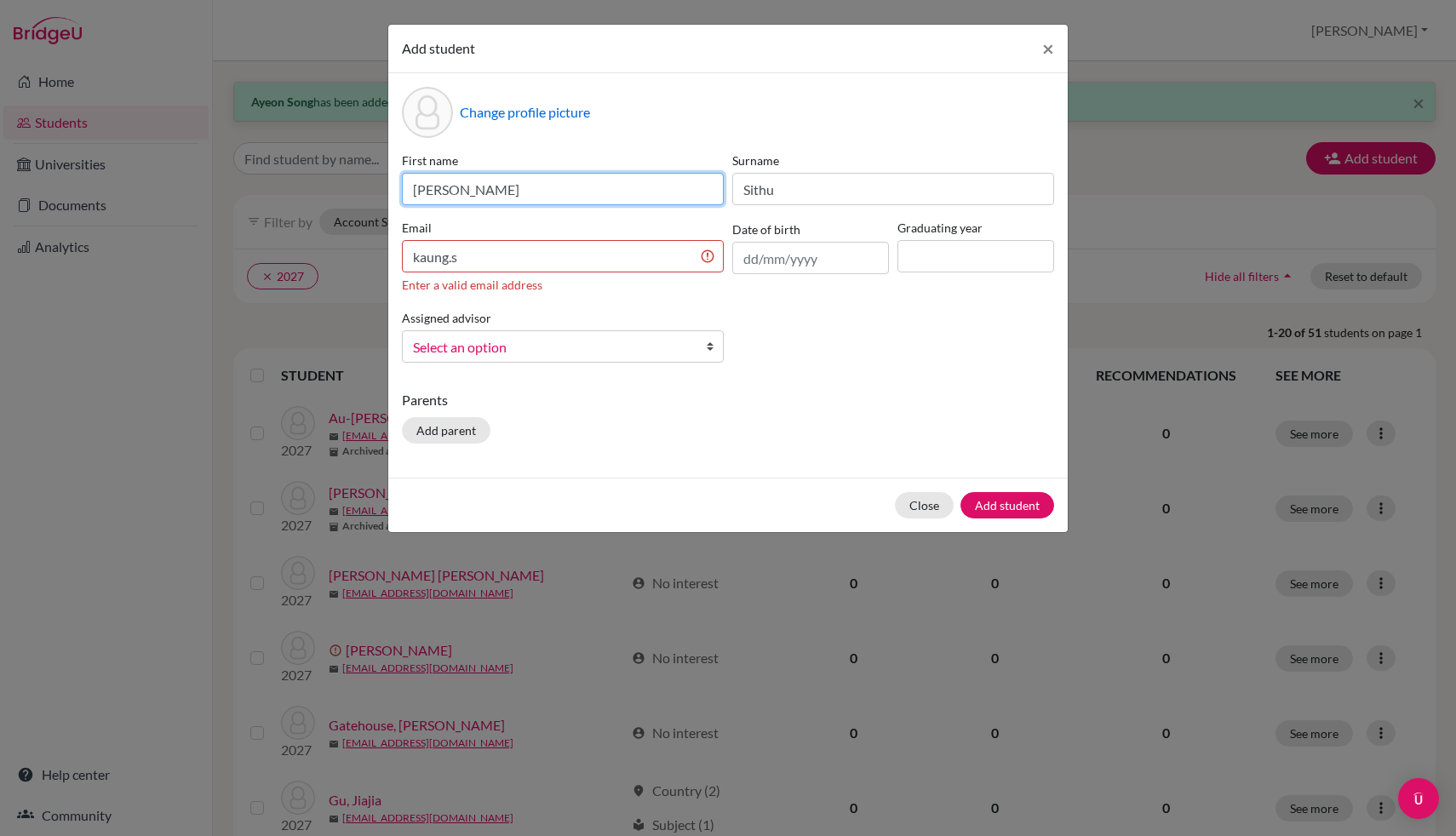
type input "[PERSON_NAME]"
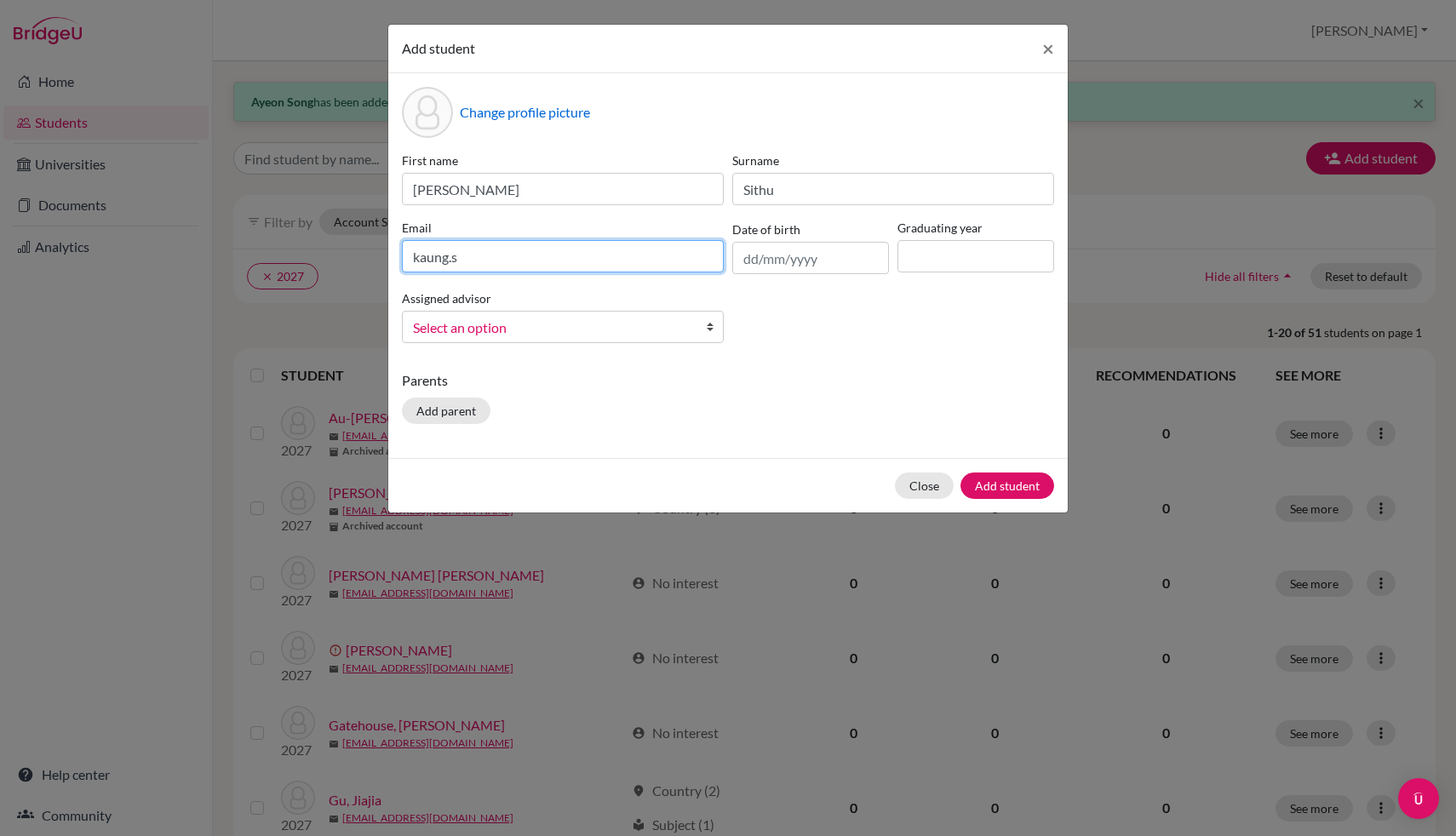
click at [483, 260] on input "kaung.s" at bounding box center [562, 256] width 322 height 32
type input "[EMAIL_ADDRESS][DOMAIN_NAME]"
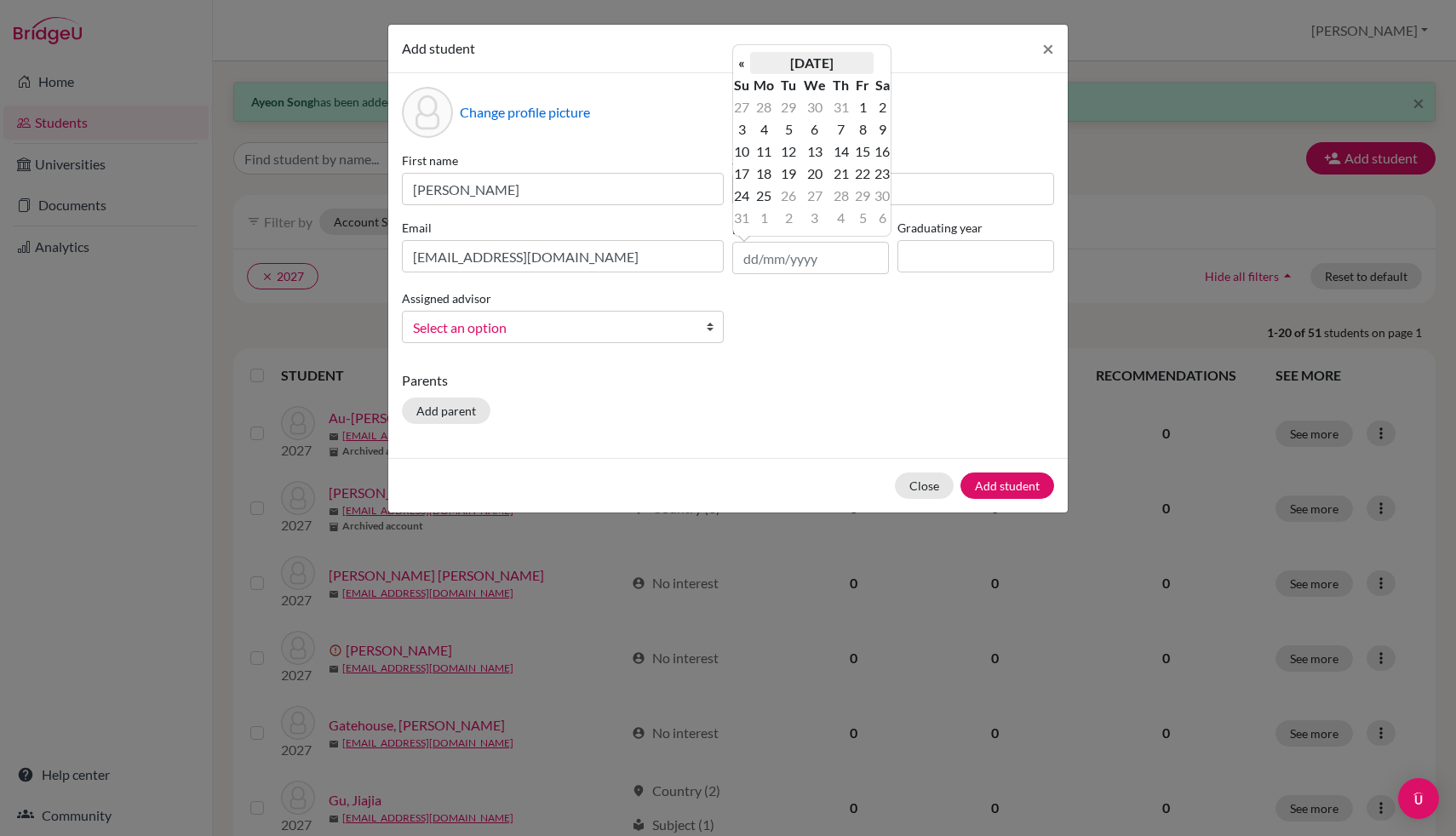
click at [800, 57] on th "[DATE]" at bounding box center [812, 63] width 123 height 22
click at [800, 68] on th "2025" at bounding box center [812, 68] width 123 height 22
click at [743, 69] on th "«" at bounding box center [741, 68] width 17 height 22
click at [790, 198] on span "2008" at bounding box center [792, 204] width 36 height 46
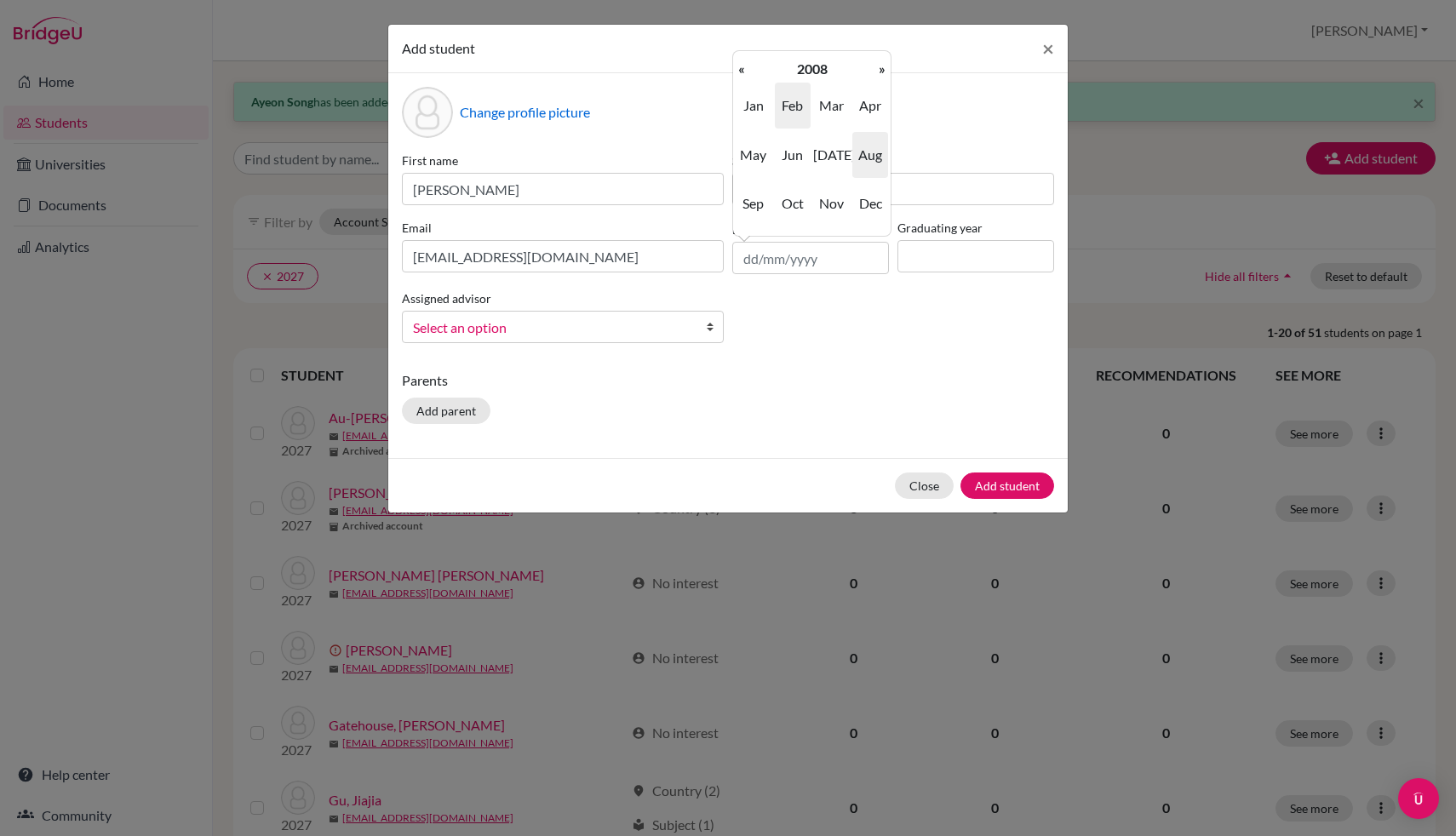
click at [791, 108] on span "Feb" at bounding box center [792, 105] width 36 height 46
click at [773, 199] on td "25" at bounding box center [764, 195] width 28 height 22
type input "[DATE]"
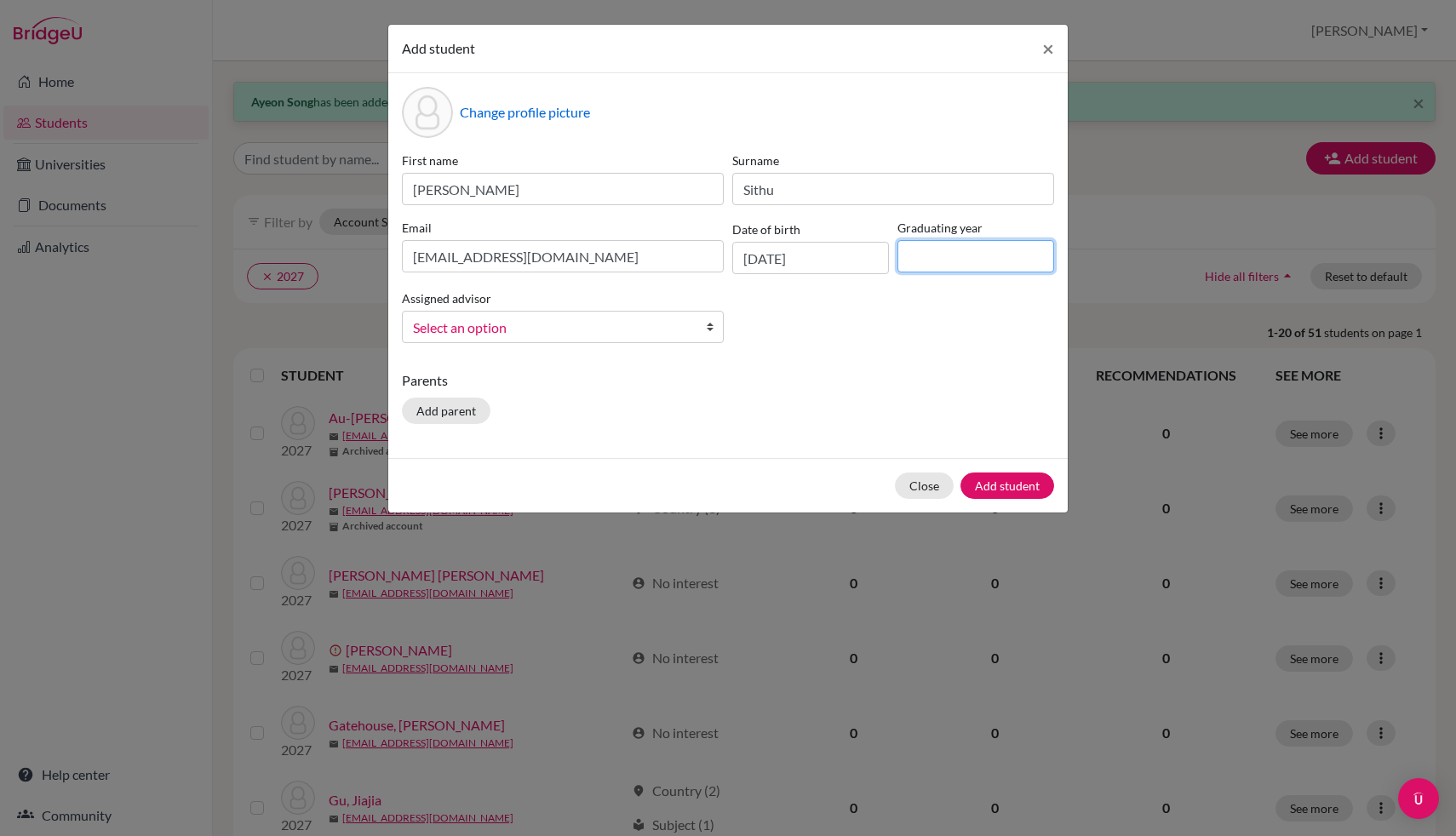
click at [957, 267] on input at bounding box center [976, 256] width 157 height 32
type input "2027"
click at [675, 317] on span "Select an option" at bounding box center [551, 328] width 278 height 22
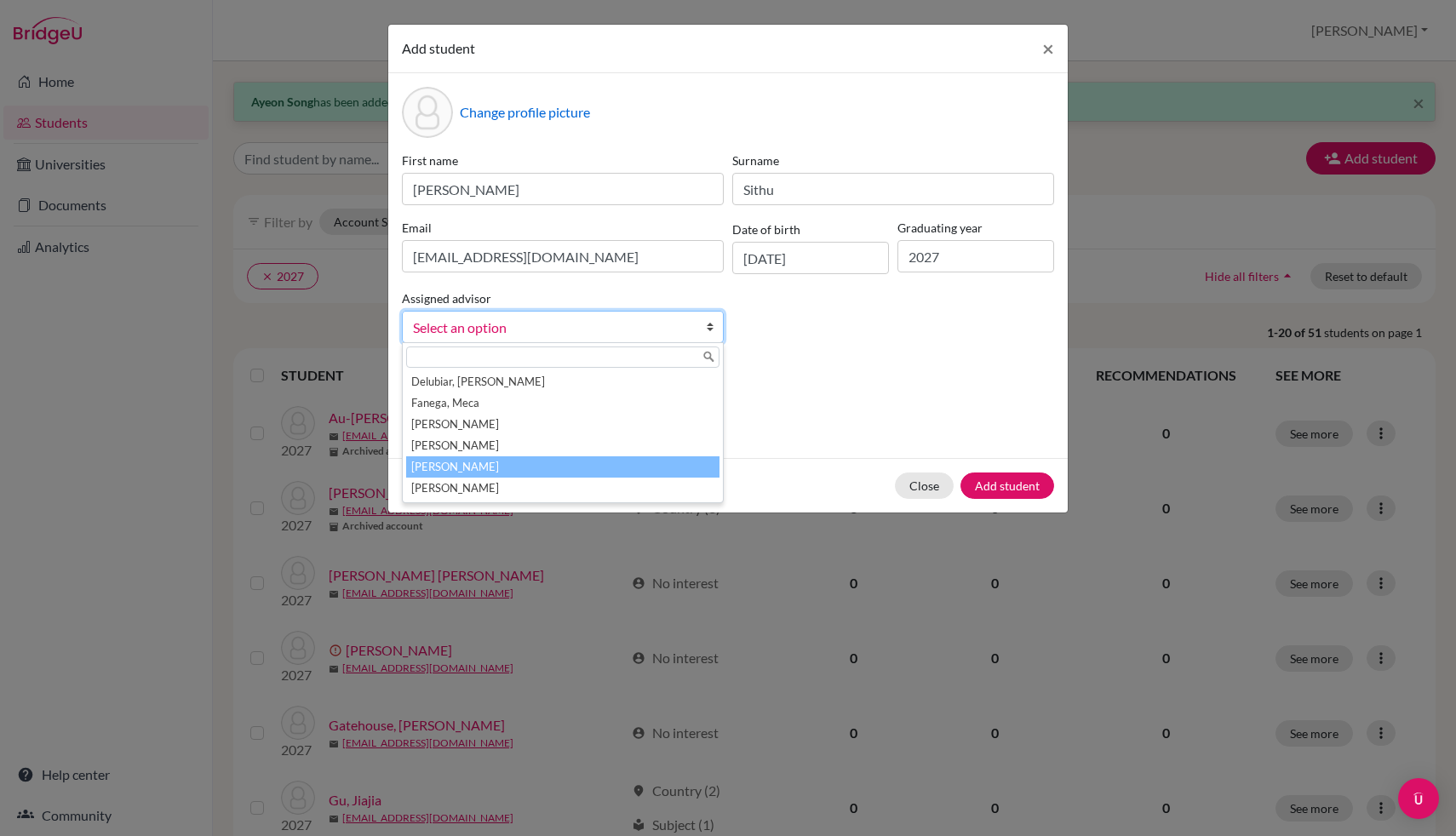
click at [577, 467] on li "[PERSON_NAME]" at bounding box center [562, 466] width 313 height 21
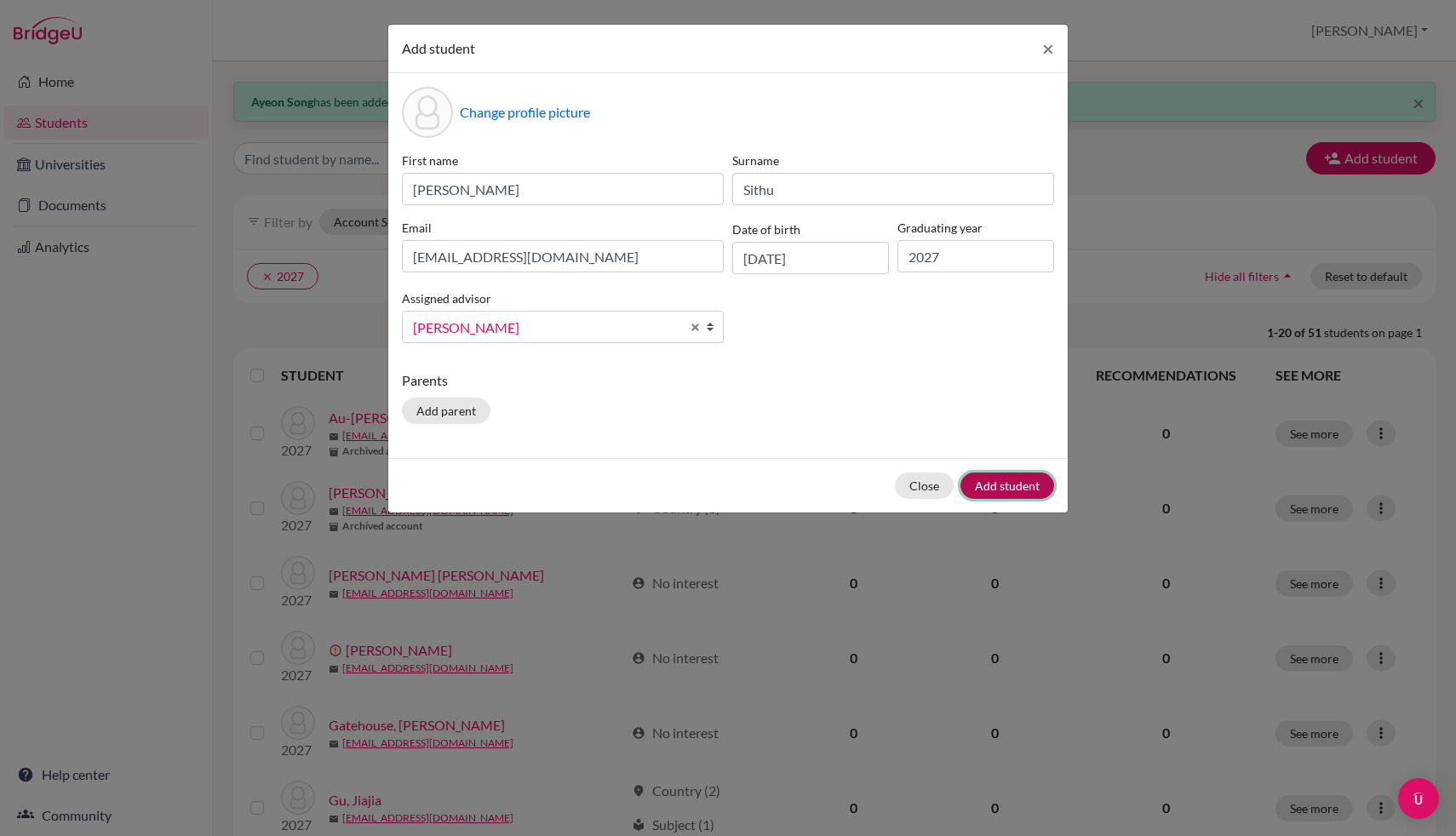
click at [1031, 481] on button "Add student" at bounding box center [1007, 486] width 94 height 26
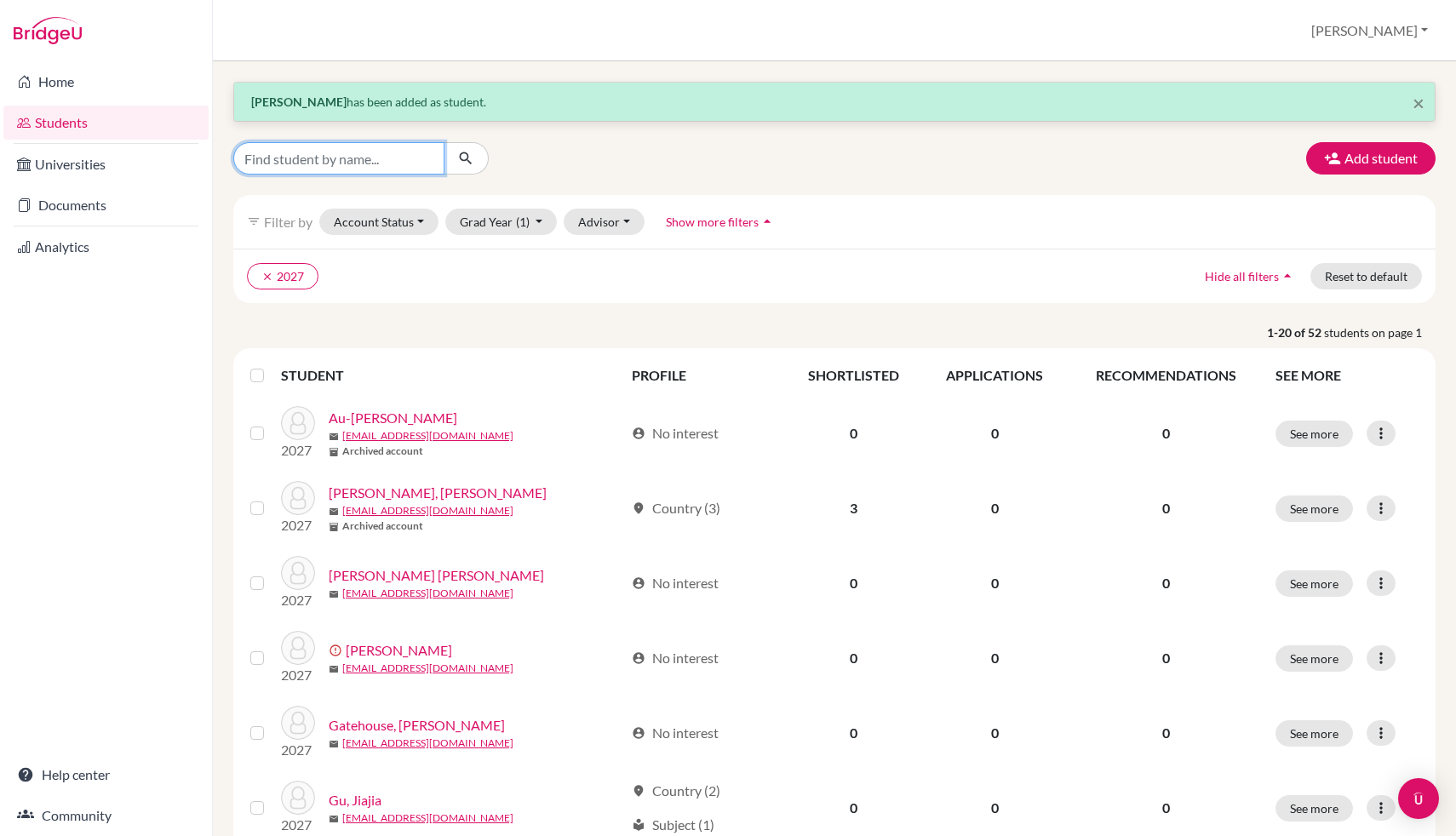
click at [338, 159] on input "Find student by name..." at bounding box center [339, 158] width 211 height 32
click at [1372, 152] on button "Add student" at bounding box center [1371, 158] width 130 height 32
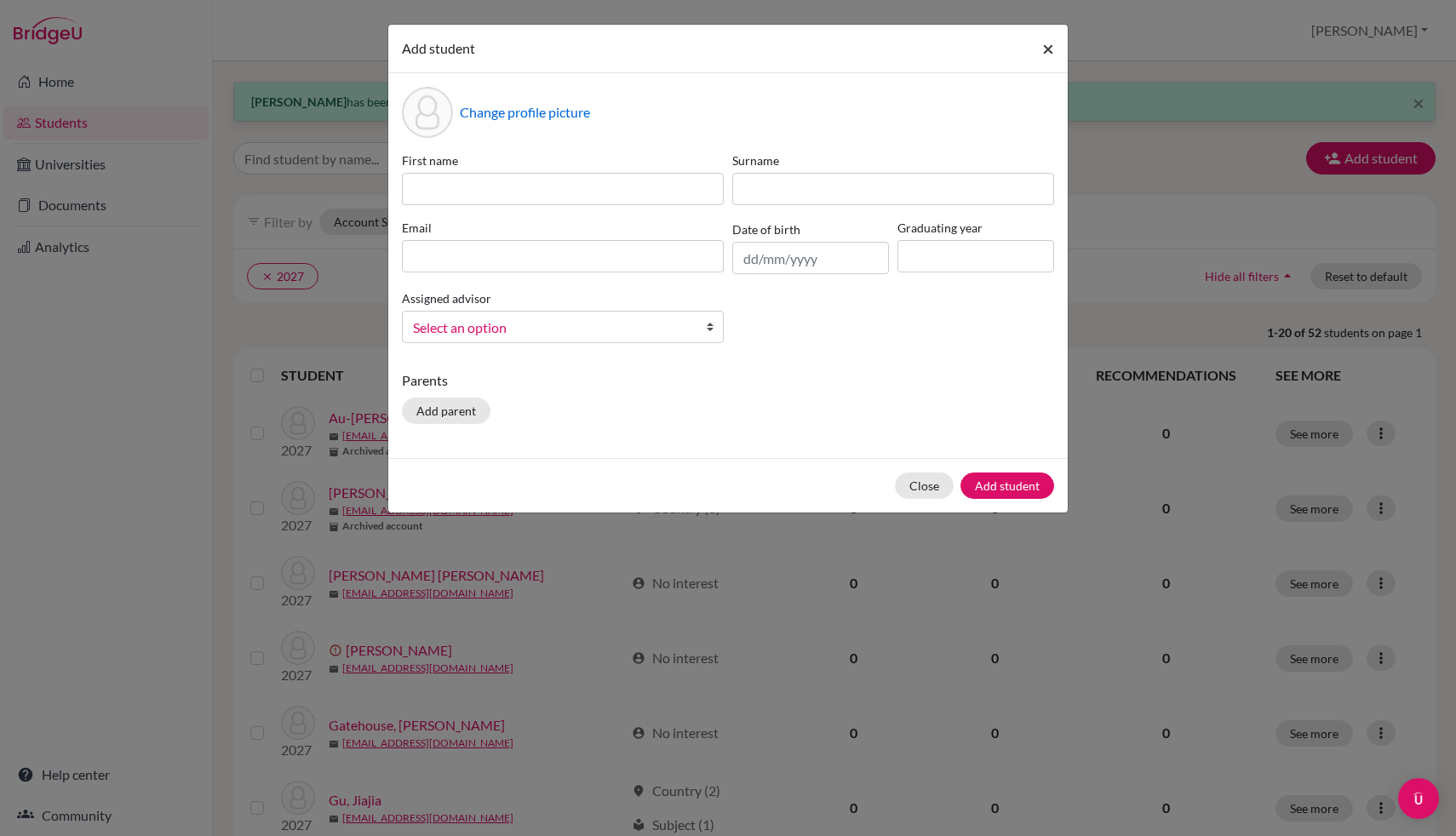
click at [1052, 44] on span "×" at bounding box center [1048, 47] width 12 height 25
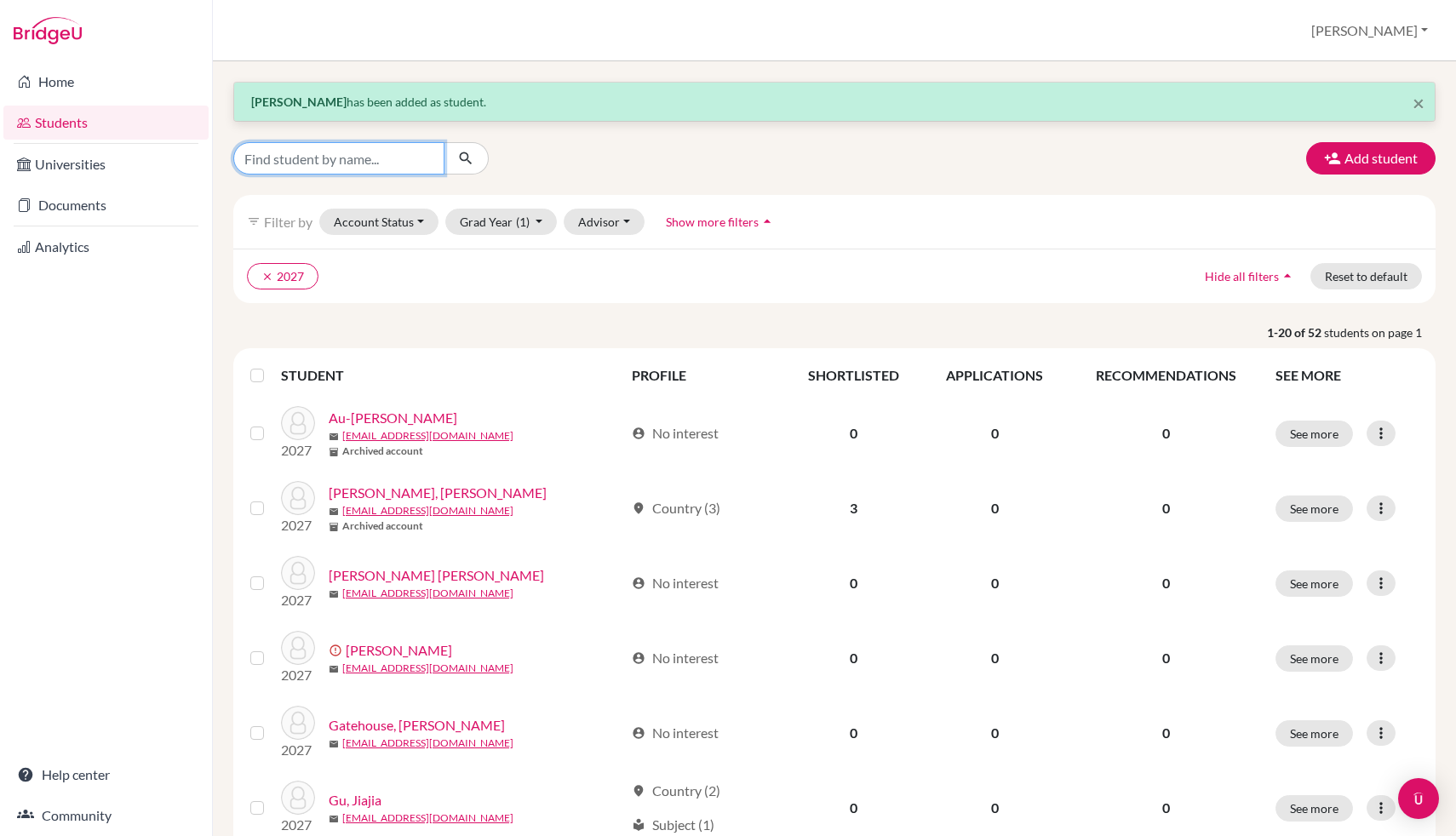
click at [311, 169] on input "Find student by name..." at bounding box center [339, 158] width 211 height 32
type input "[PERSON_NAME]"
click button "submit" at bounding box center [466, 158] width 45 height 32
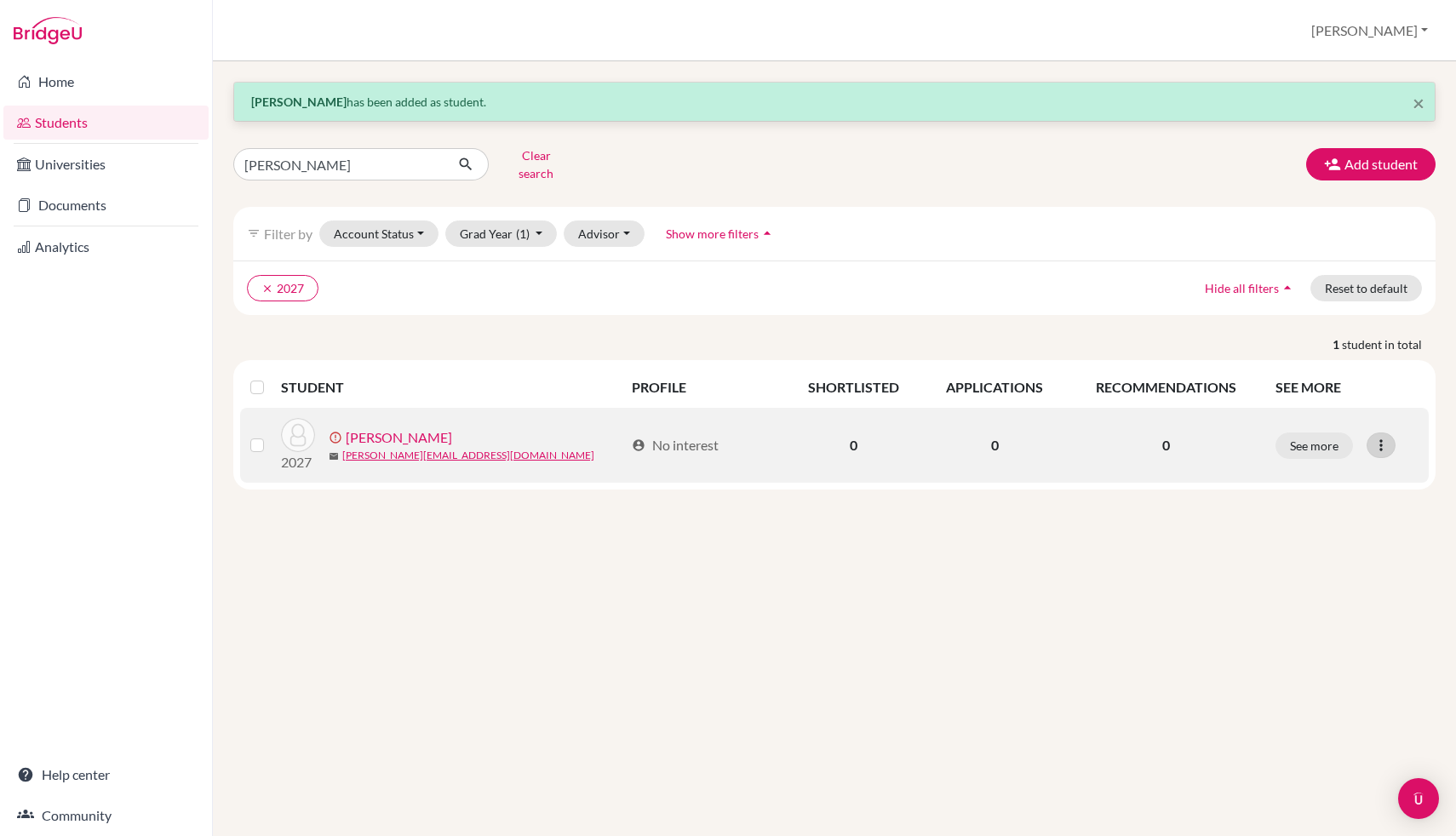
click at [1378, 436] on icon at bounding box center [1380, 444] width 17 height 17
click at [1312, 474] on button "Edit student" at bounding box center [1316, 481] width 154 height 27
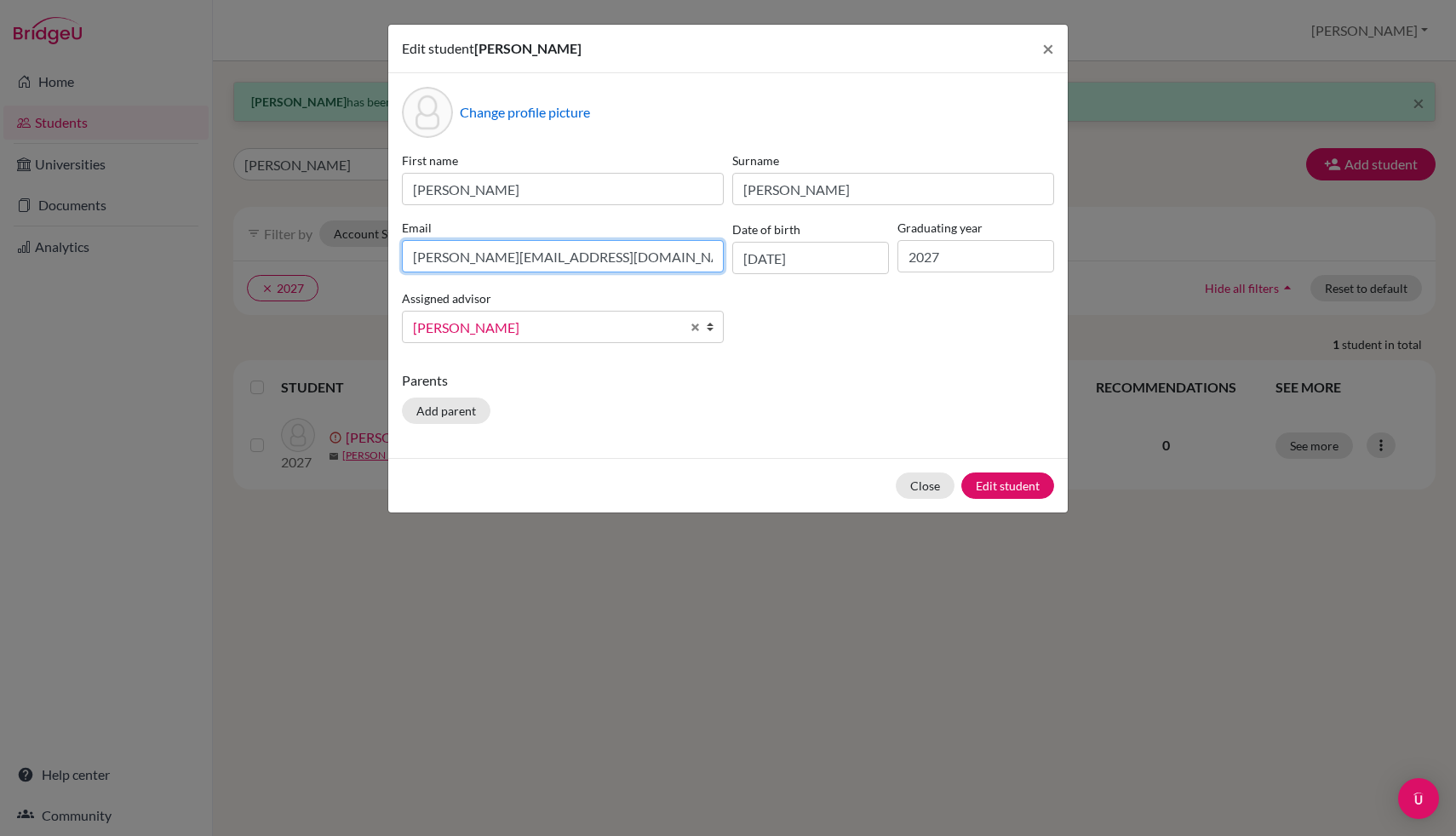
click at [462, 265] on input "[PERSON_NAME][EMAIL_ADDRESS][DOMAIN_NAME]" at bounding box center [562, 256] width 322 height 32
click at [460, 259] on input "[PERSON_NAME][EMAIL_ADDRESS][DOMAIN_NAME]" at bounding box center [562, 256] width 322 height 32
type input "[PERSON_NAME][EMAIL_ADDRESS][DOMAIN_NAME]"
click at [1012, 480] on button "Edit student" at bounding box center [1008, 486] width 93 height 26
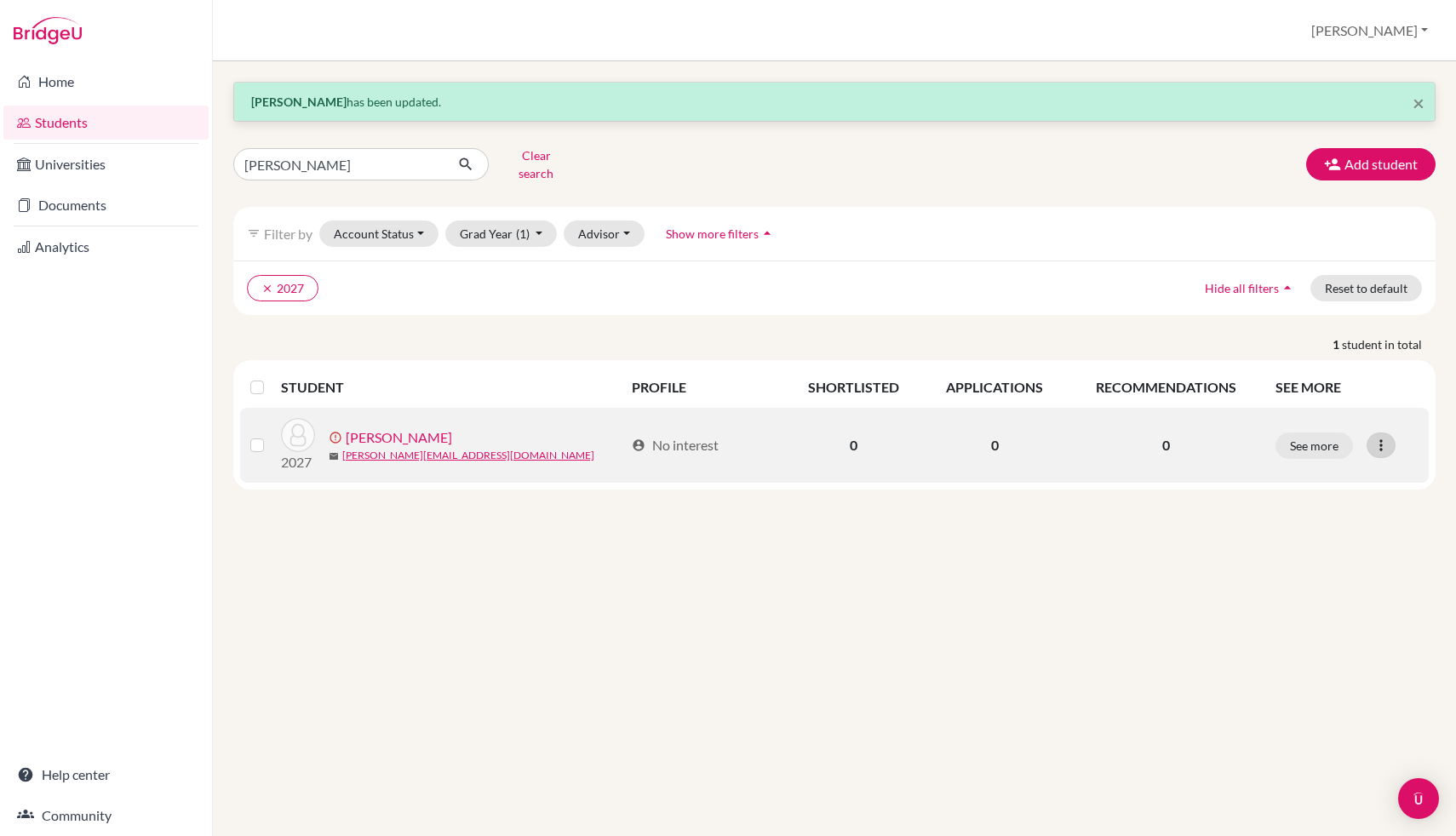
click at [1384, 436] on icon at bounding box center [1380, 444] width 17 height 17
click at [1341, 526] on button "Resend invite email" at bounding box center [1316, 536] width 154 height 27
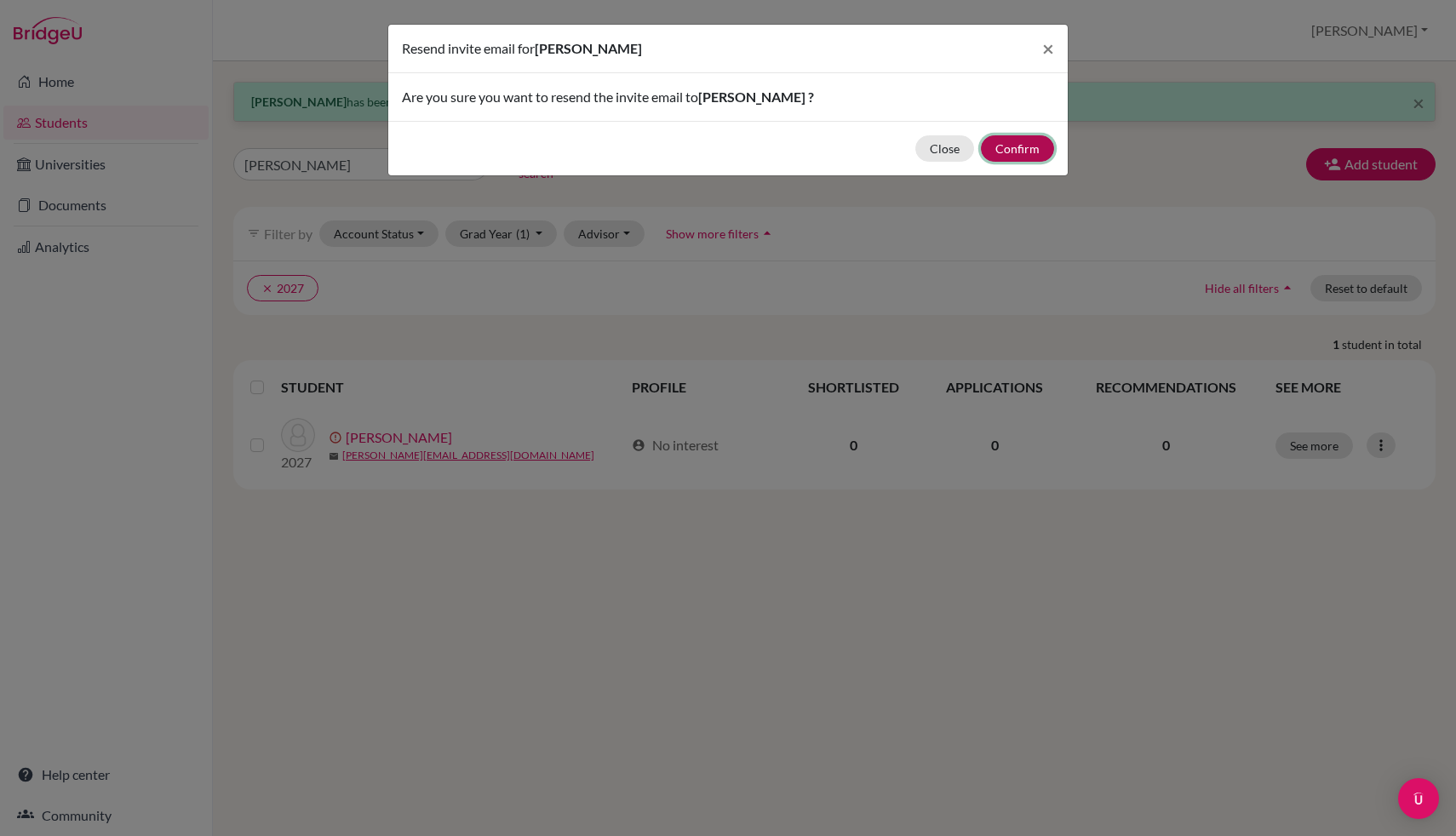
click at [1038, 141] on button "Confirm" at bounding box center [1017, 148] width 73 height 26
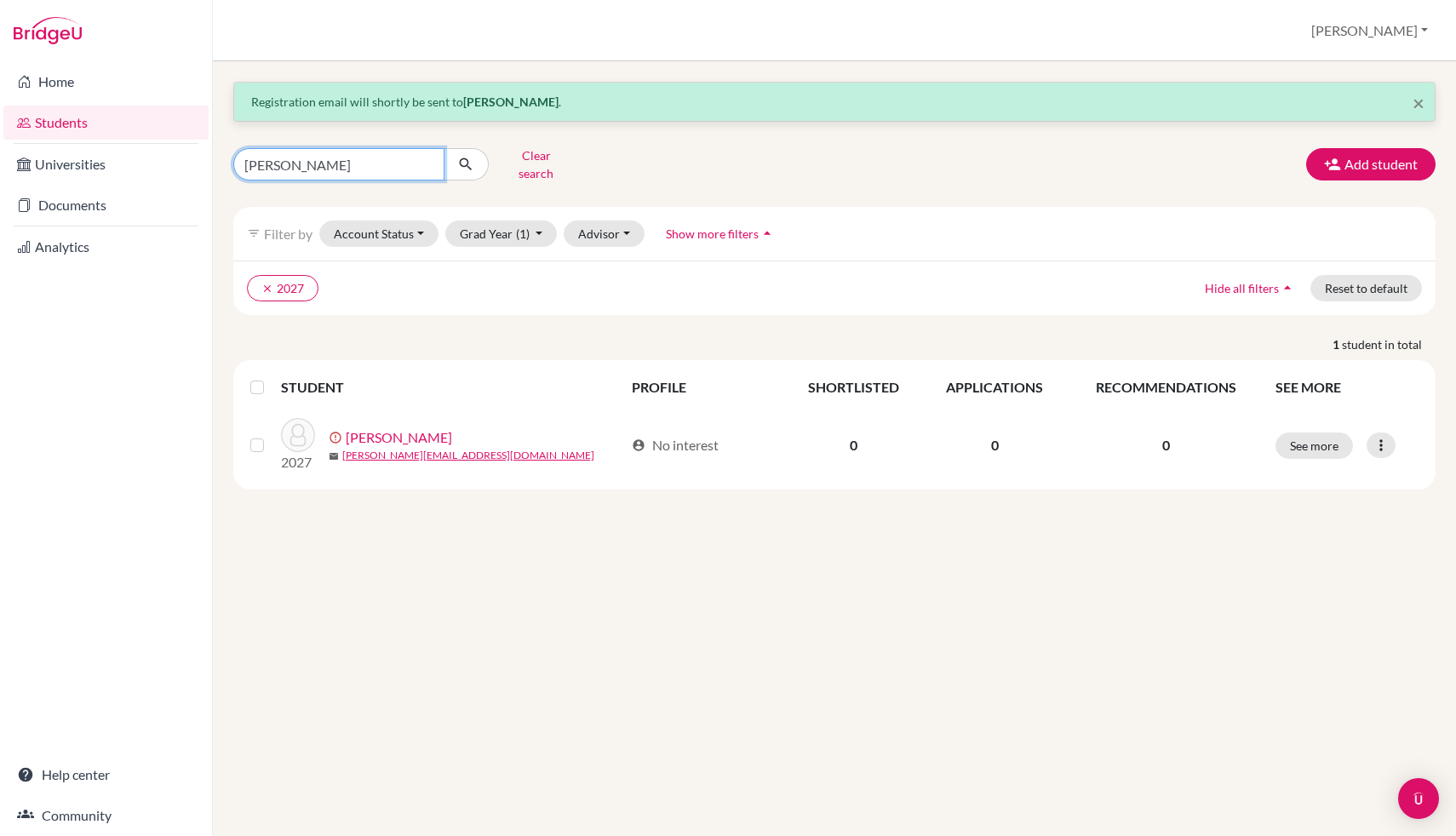
click at [370, 151] on input "[PERSON_NAME]" at bounding box center [339, 163] width 211 height 32
click at [1378, 176] on div "× Registration email will shortly be sent to [PERSON_NAME] . [PERSON_NAME] sear…" at bounding box center [834, 286] width 1202 height 408
click at [1372, 161] on button "Add student" at bounding box center [1371, 163] width 130 height 32
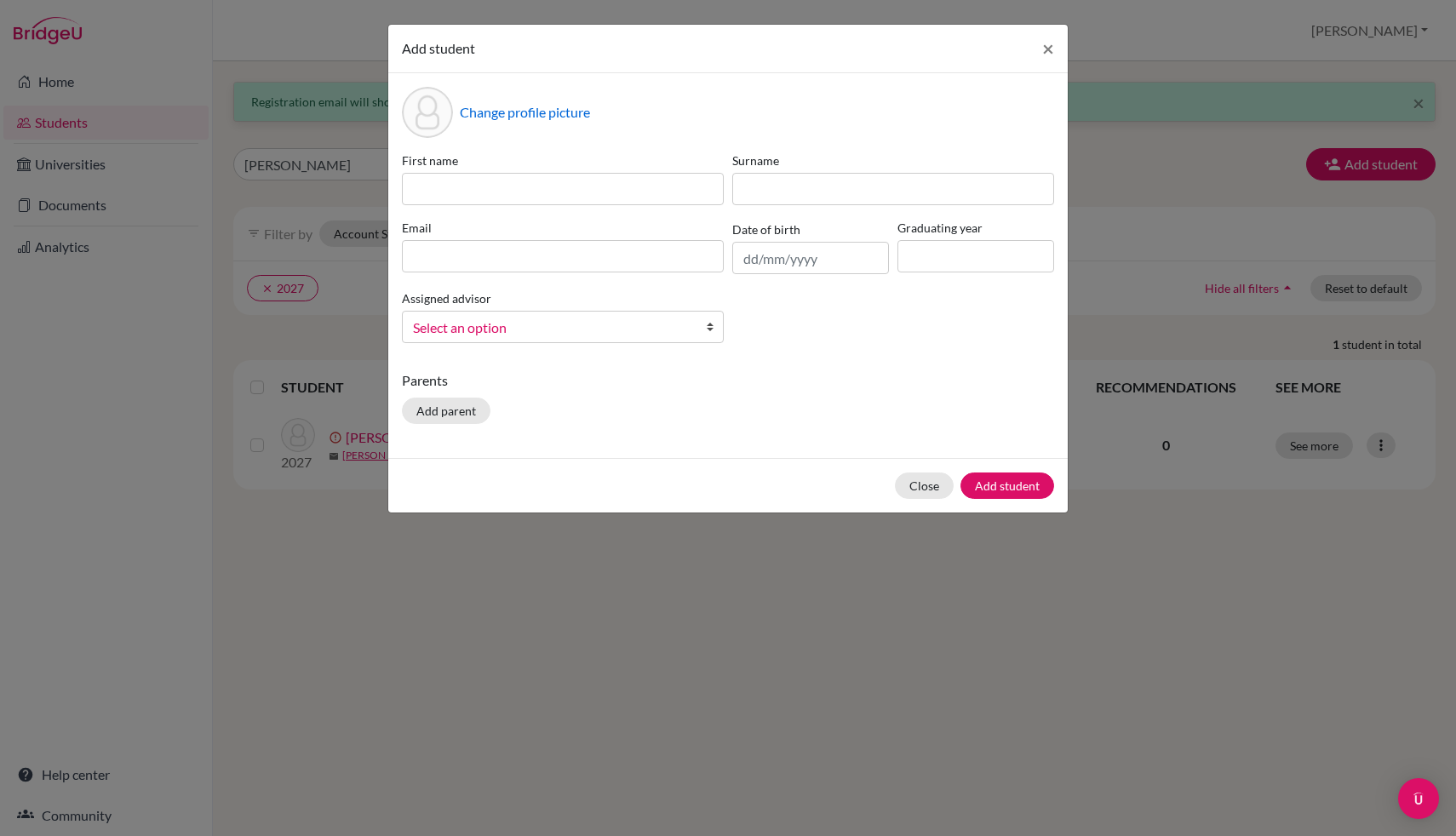
click at [519, 211] on div "First name Surname Email Date of birth Graduating year Assigned advisor [PERSON…" at bounding box center [728, 254] width 661 height 205
click at [528, 192] on input at bounding box center [562, 188] width 322 height 32
type input "Suwijak Hugo"
type input "Sridam"
click at [547, 189] on input "Suwijak Hugo" at bounding box center [562, 188] width 322 height 32
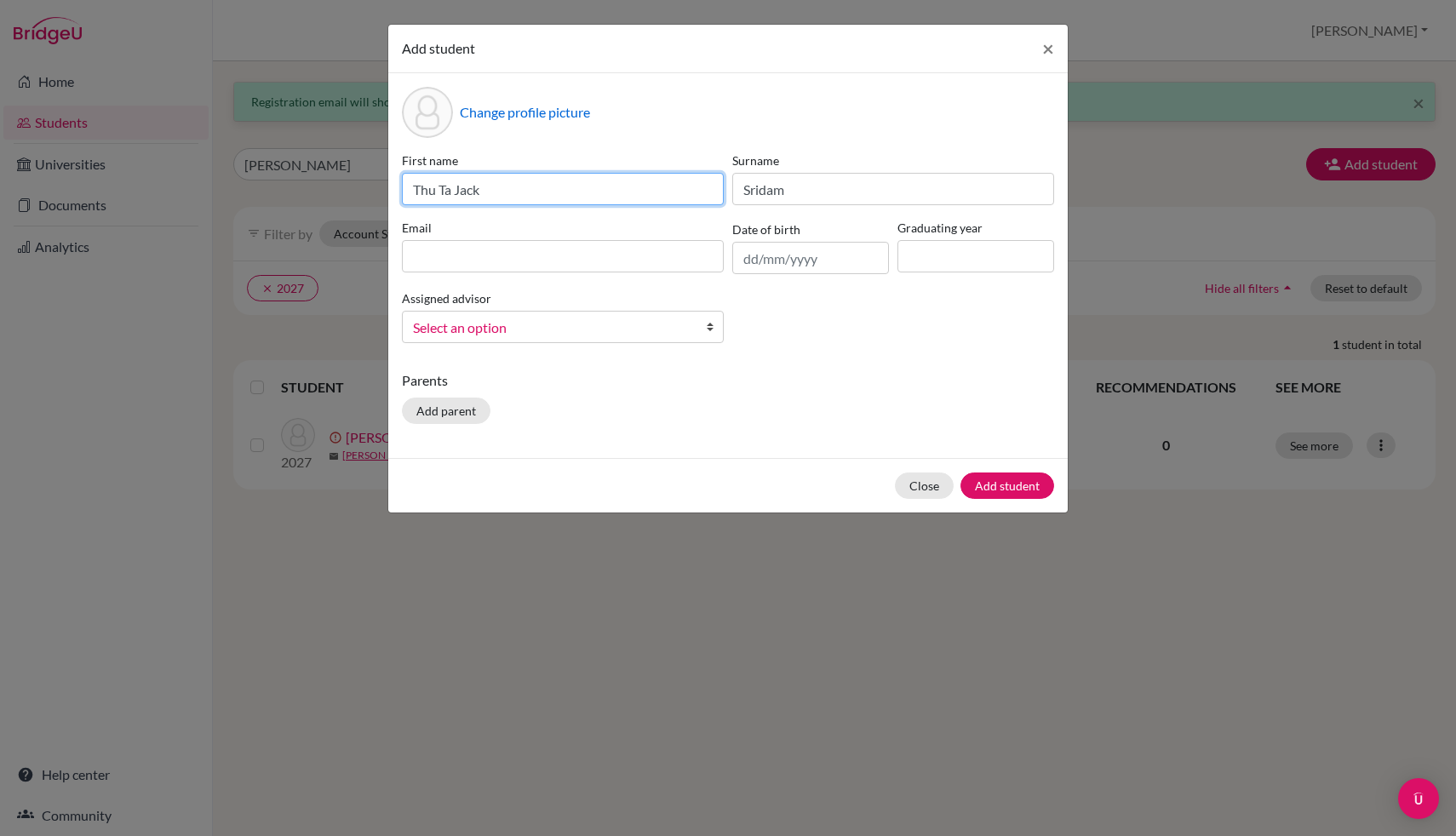
type input "Thu Ta Jack"
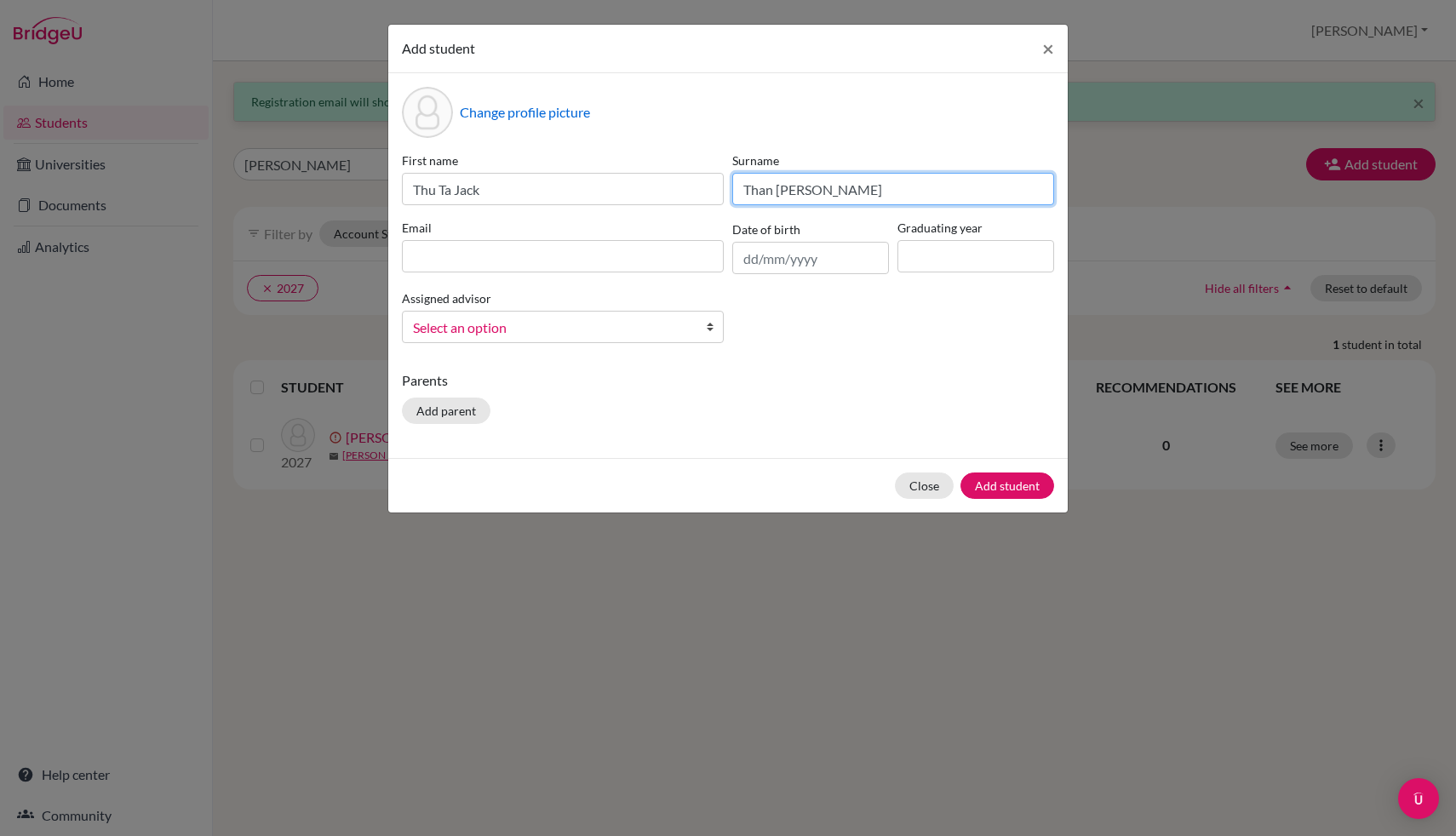
type input "Than [PERSON_NAME]"
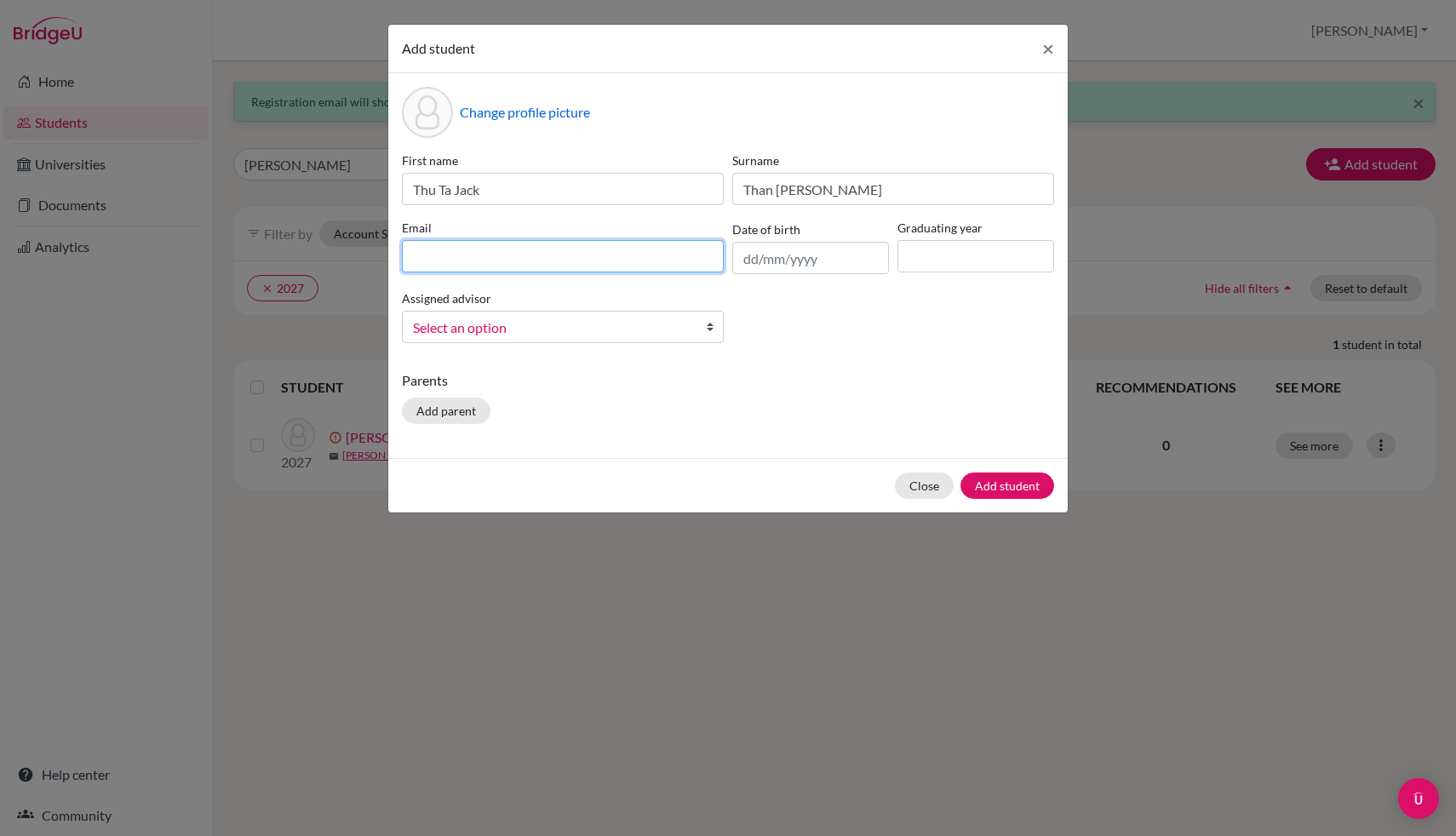
click at [476, 266] on input at bounding box center [562, 256] width 322 height 32
type input "[EMAIL_ADDRESS][DOMAIN_NAME]"
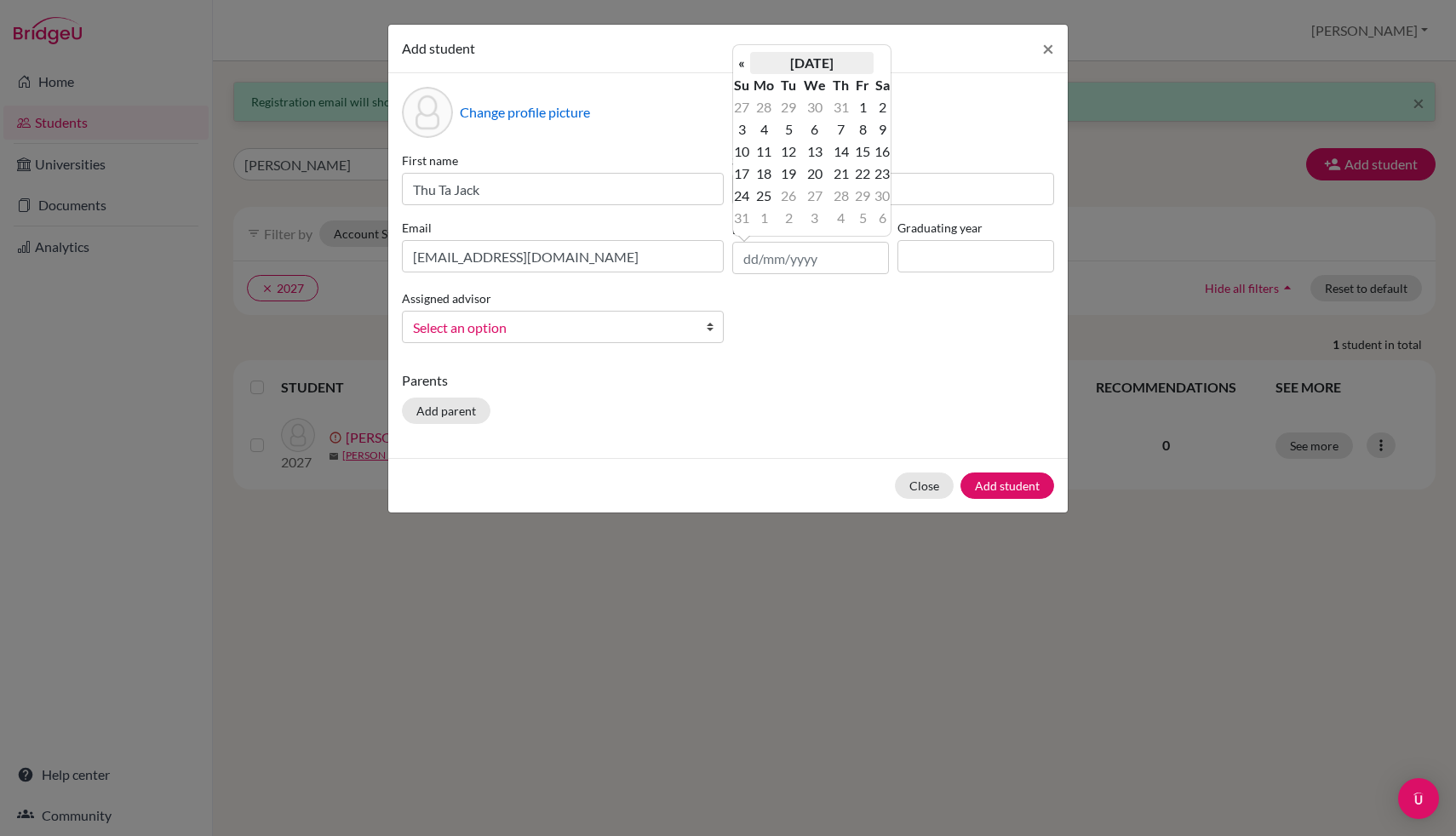
click at [834, 58] on th "[DATE]" at bounding box center [812, 63] width 123 height 22
click at [828, 58] on th "2025" at bounding box center [812, 68] width 123 height 22
click at [744, 59] on th "«" at bounding box center [741, 68] width 17 height 22
click at [795, 207] on span "2008" at bounding box center [792, 204] width 36 height 46
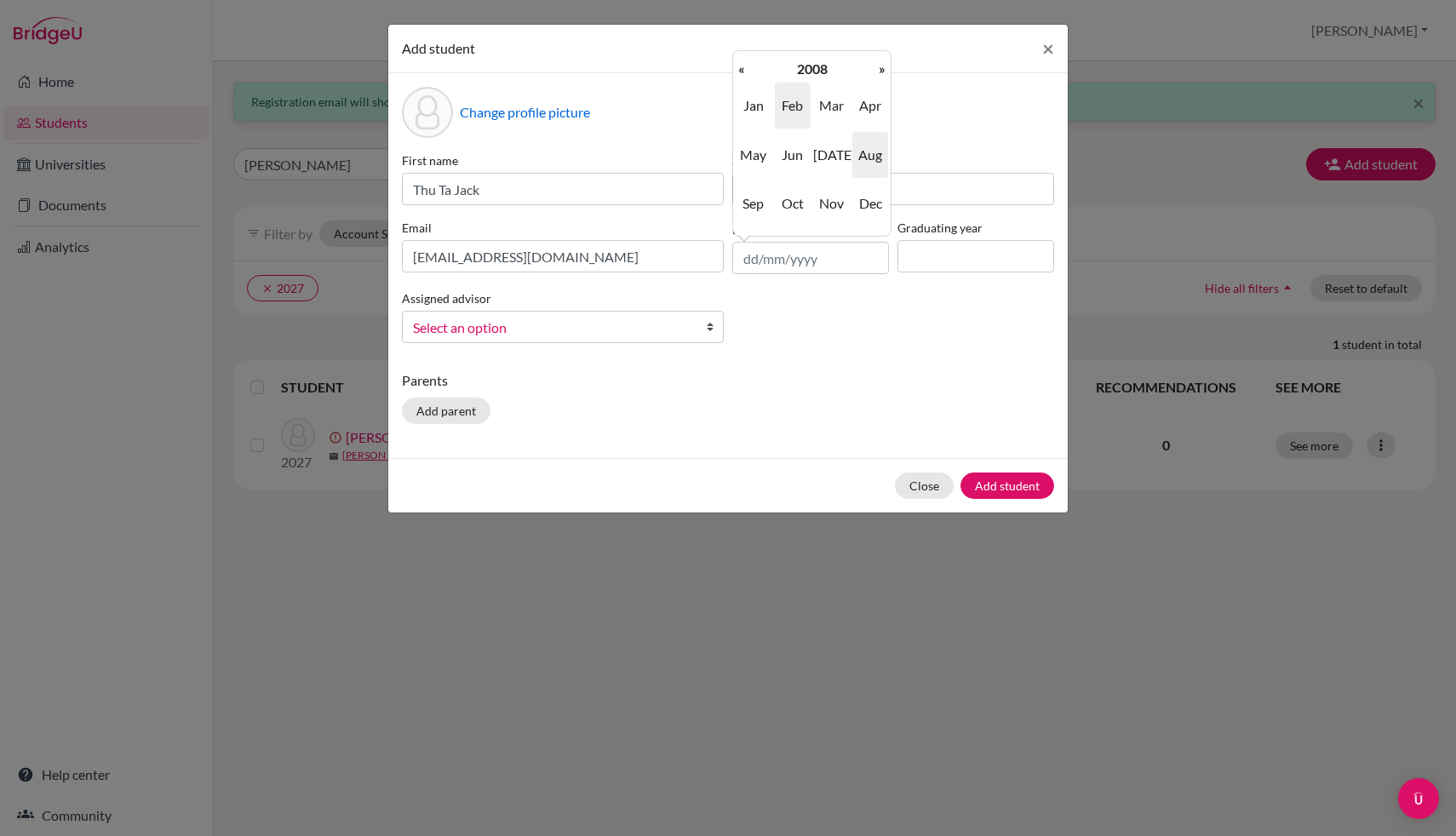
click at [784, 96] on span "Feb" at bounding box center [792, 105] width 36 height 46
click at [863, 196] on td "29" at bounding box center [863, 195] width 21 height 22
type input "[DATE]"
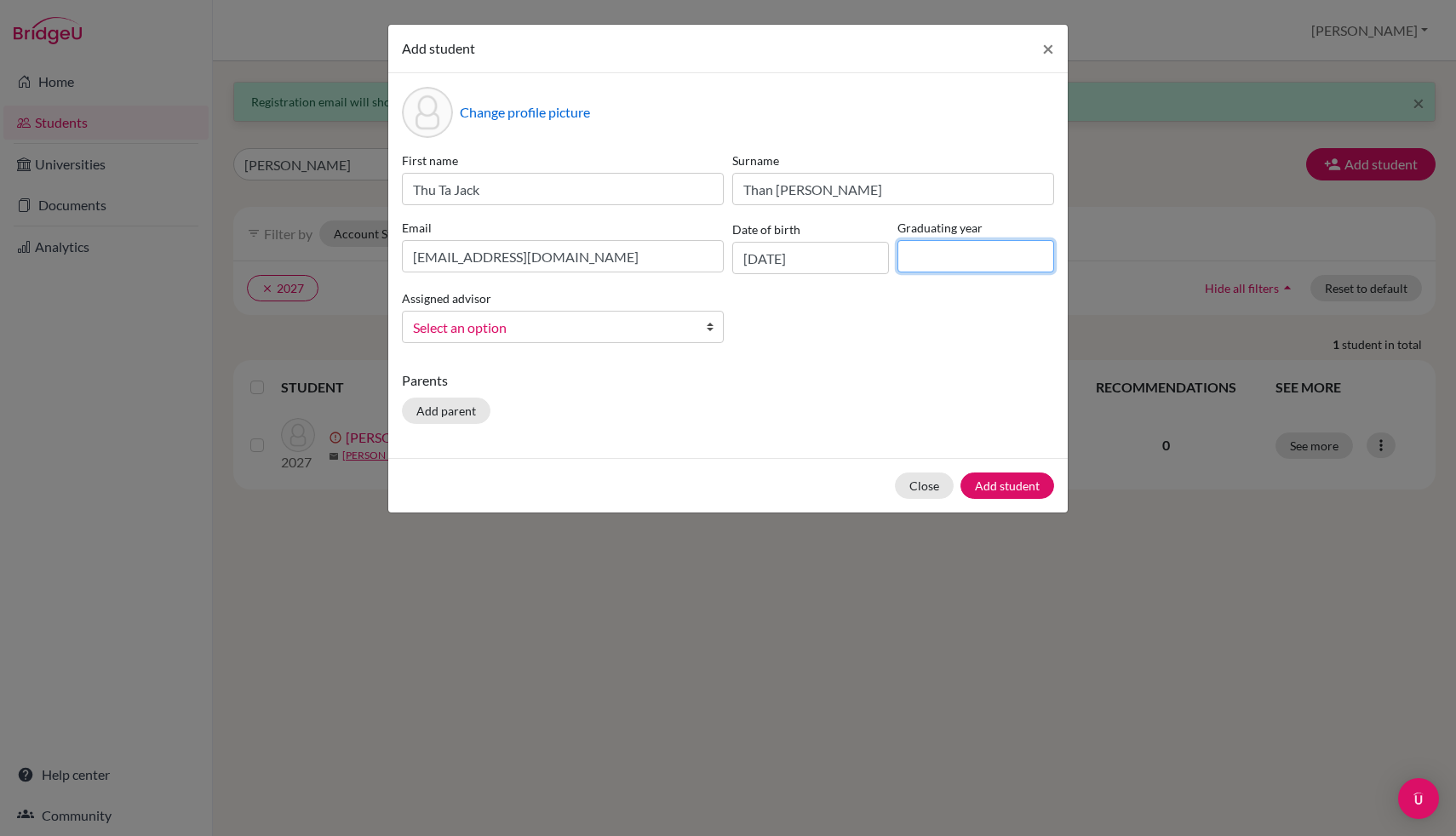
click at [971, 251] on input at bounding box center [976, 256] width 157 height 32
type input "2027"
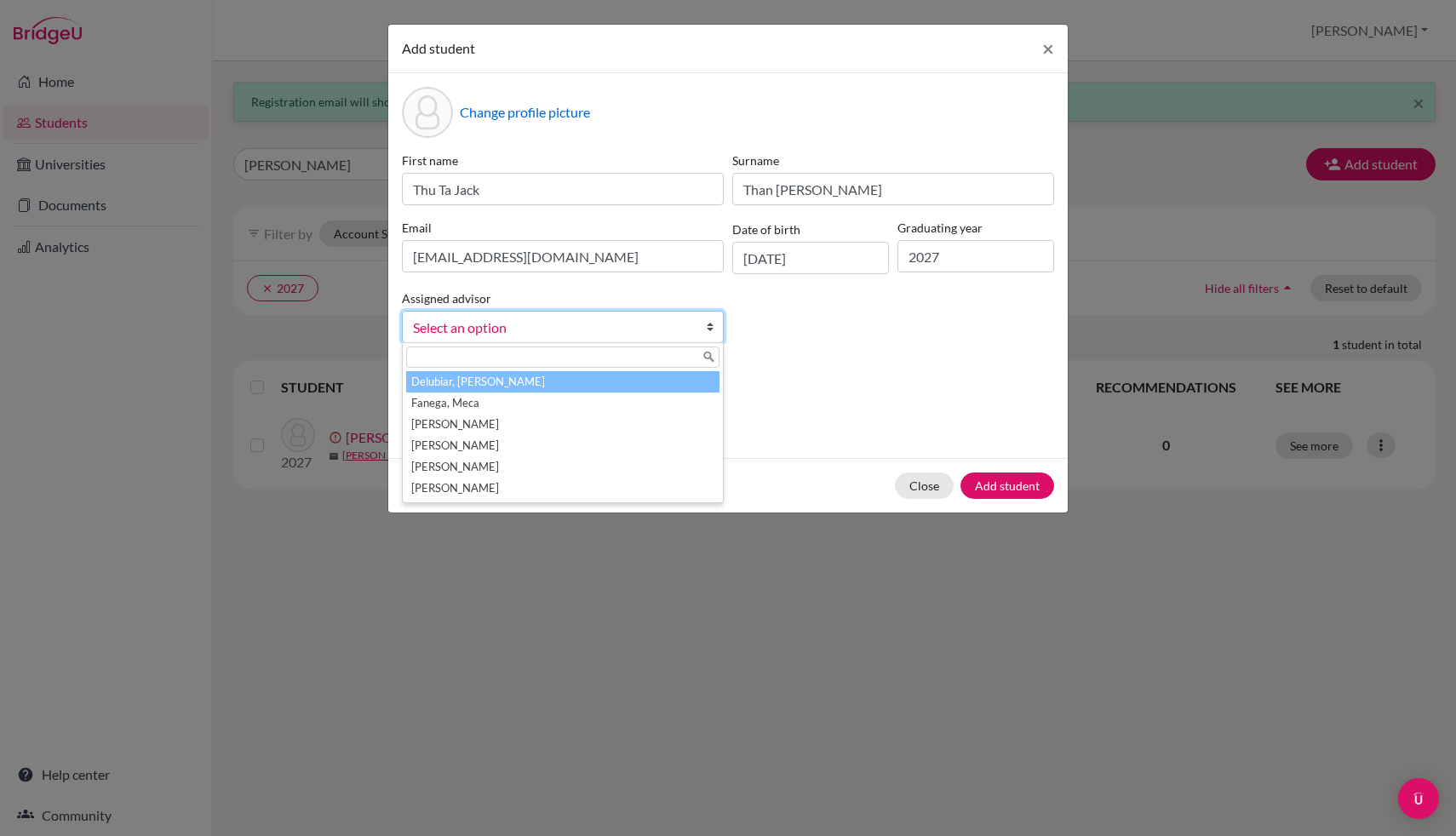
click at [657, 335] on span "Select an option" at bounding box center [551, 328] width 278 height 22
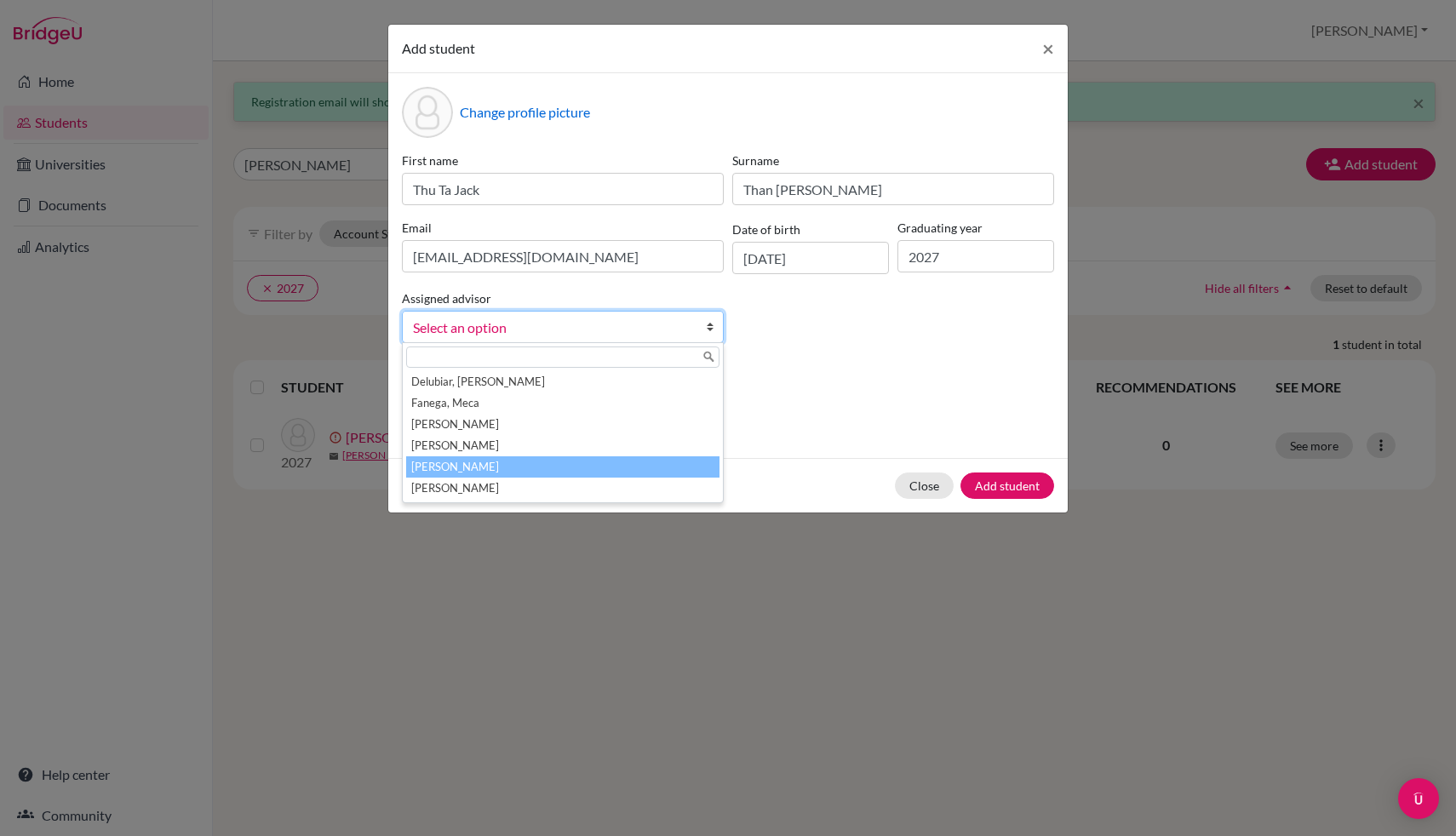
click at [589, 465] on li "[PERSON_NAME]" at bounding box center [562, 466] width 313 height 21
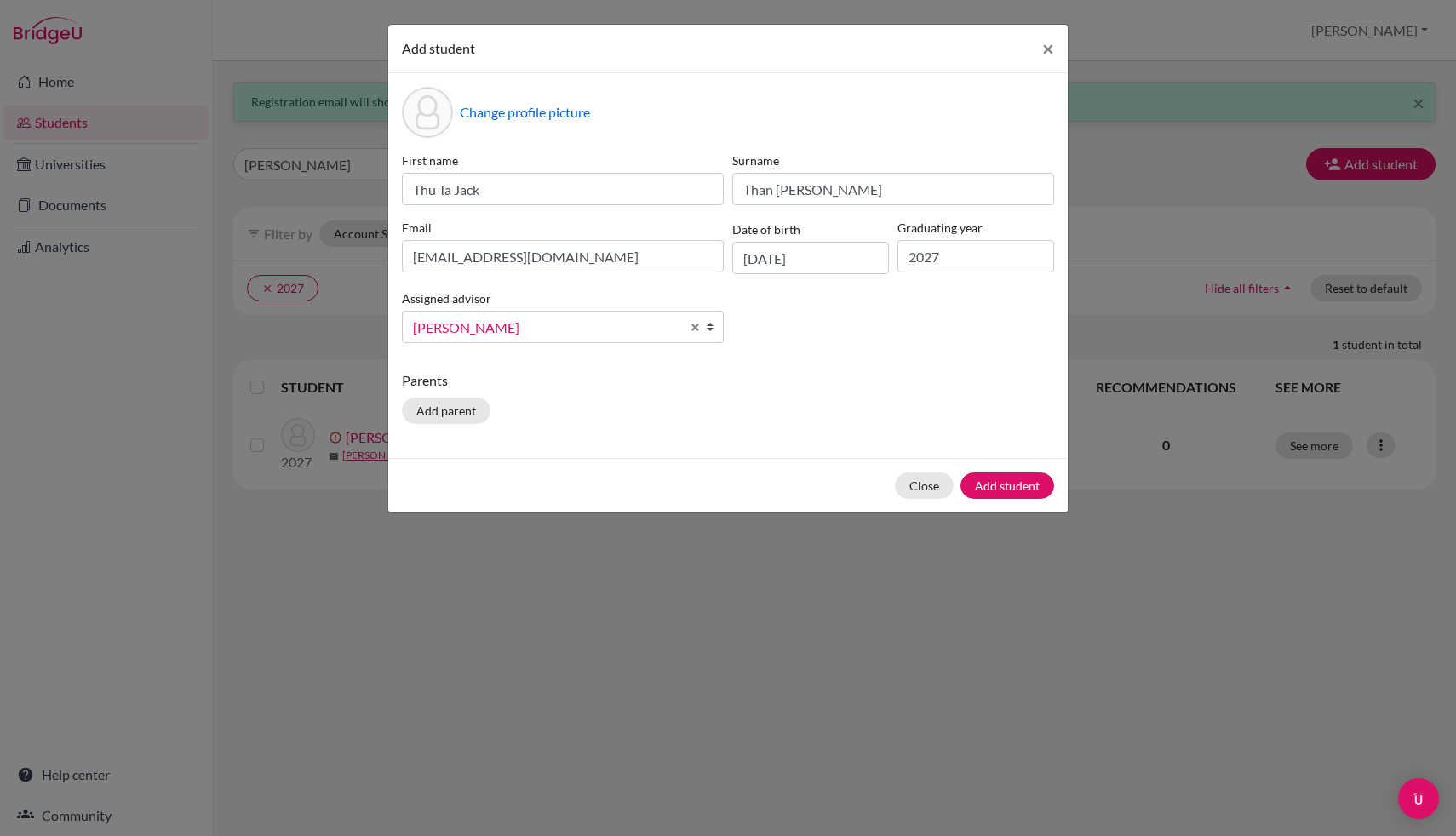
click at [917, 294] on div "First name Thu [PERSON_NAME] Surname [PERSON_NAME] Email [EMAIL_ADDRESS][DOMAIN…" at bounding box center [728, 254] width 661 height 205
click at [1043, 476] on button "Add student" at bounding box center [1007, 486] width 94 height 26
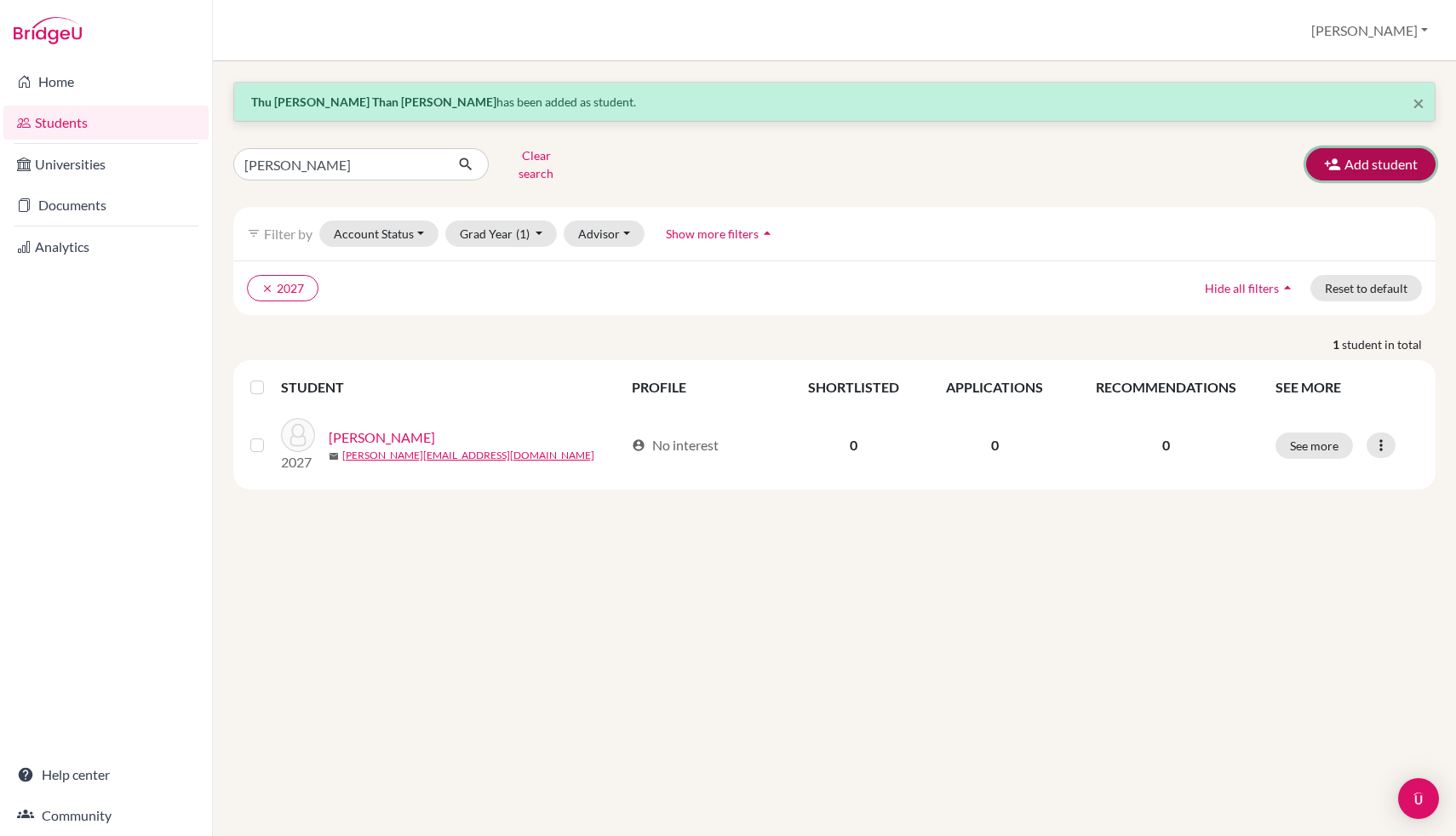
click at [1338, 156] on icon "button" at bounding box center [1332, 164] width 17 height 17
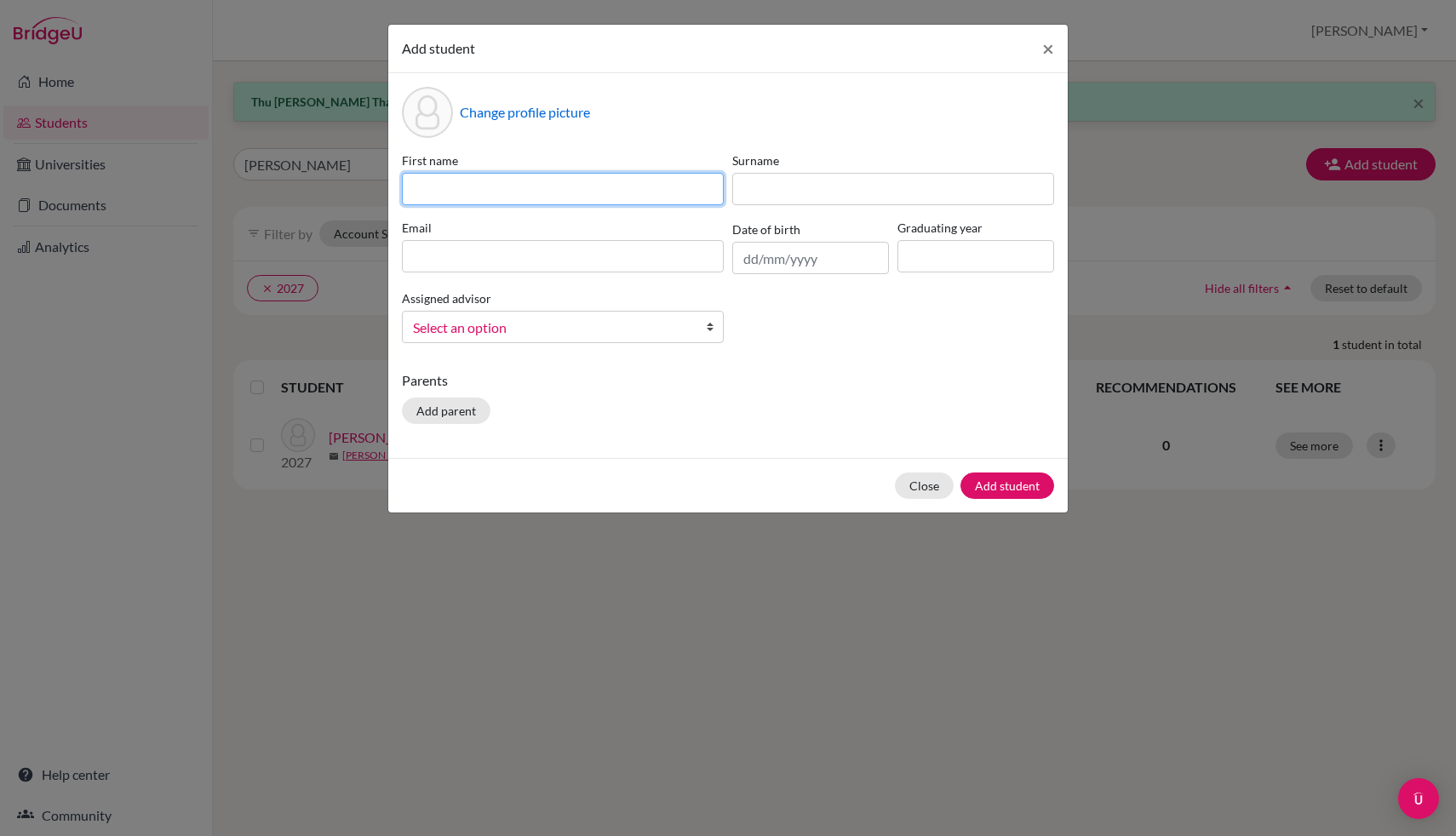
click at [569, 172] on input at bounding box center [562, 188] width 322 height 32
type input "Suwijak Hugo"
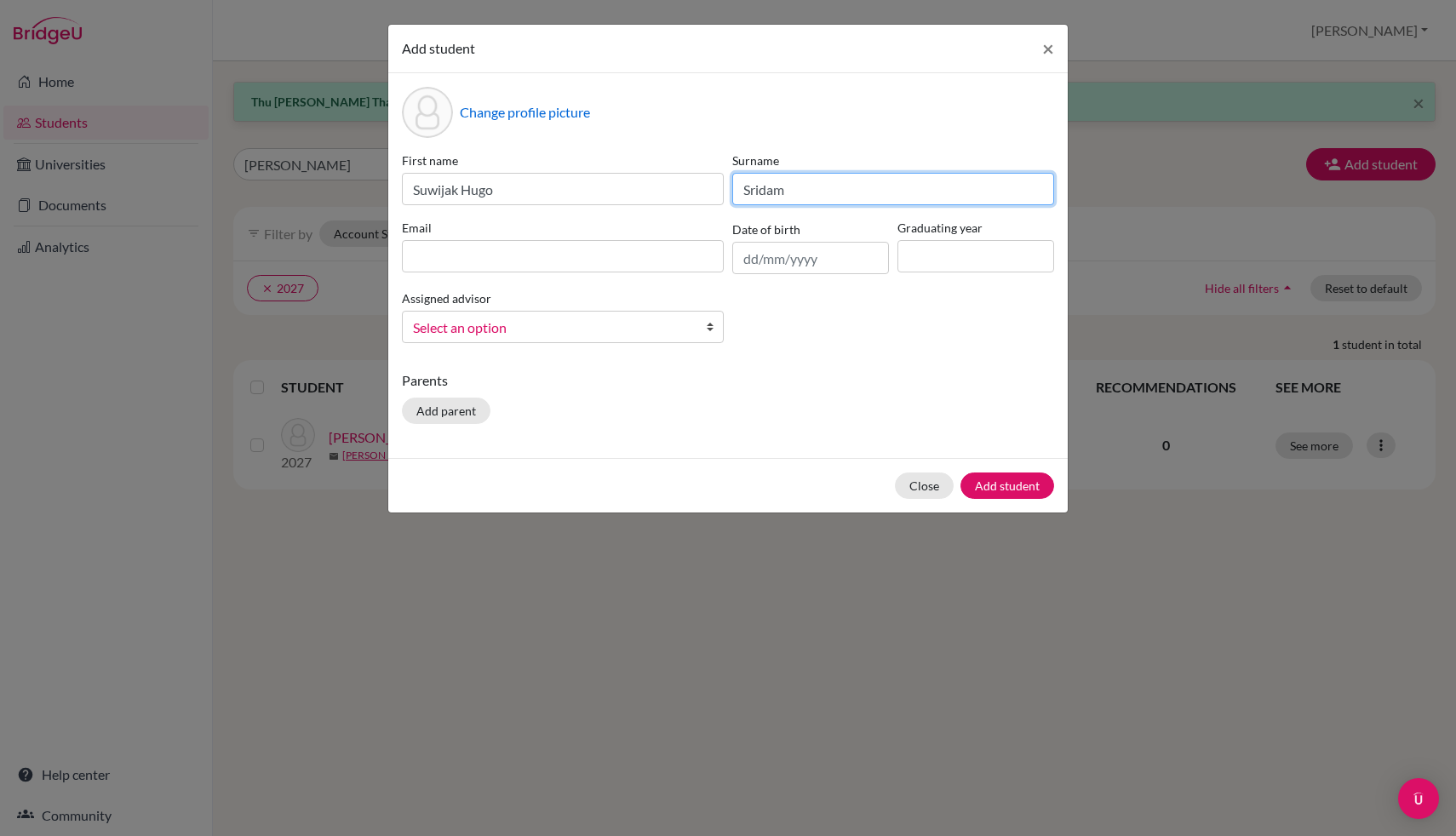
type input "Sridam"
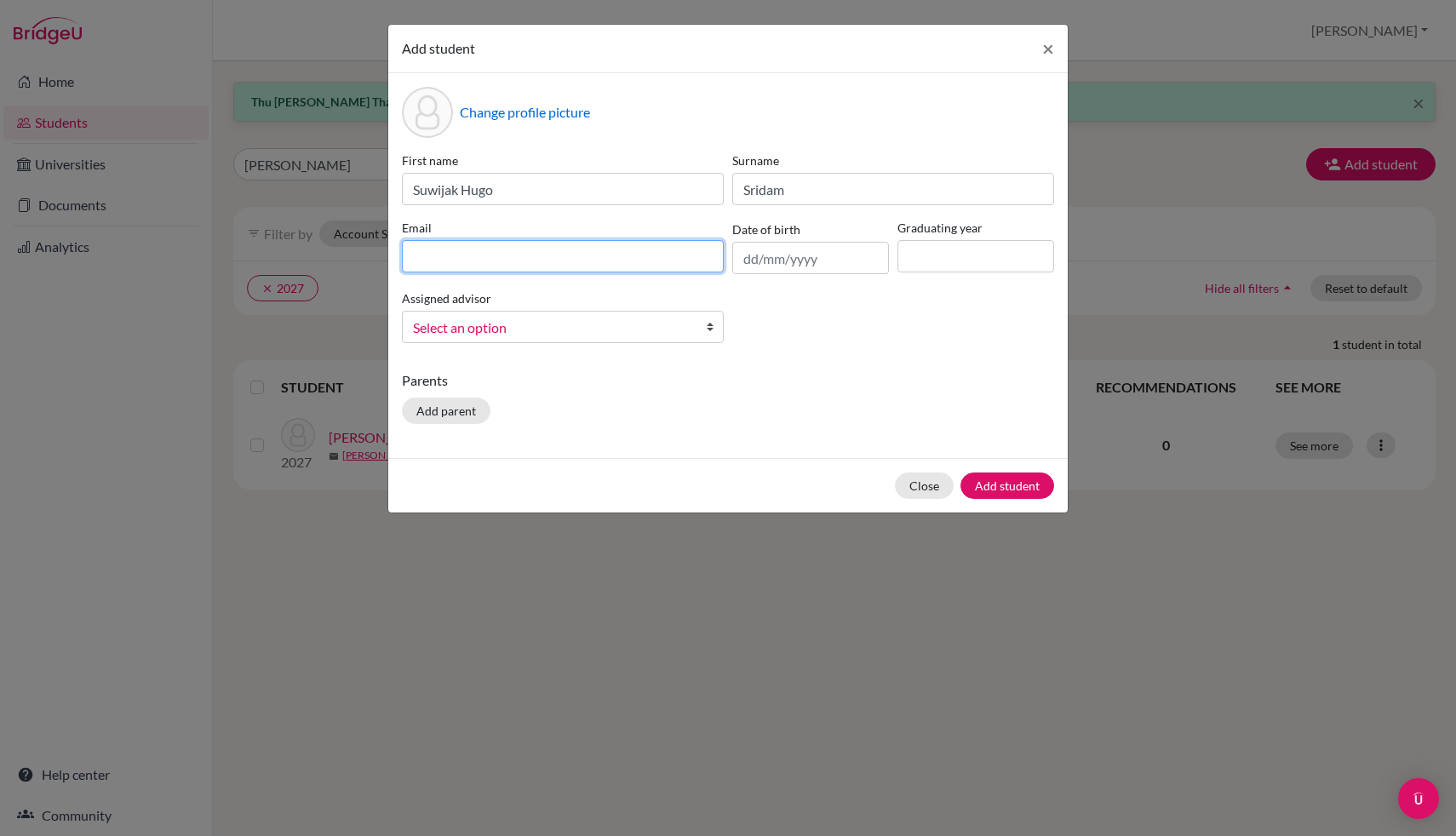
click at [449, 242] on input at bounding box center [562, 256] width 322 height 32
type input "[EMAIL_ADDRESS][DOMAIN_NAME]"
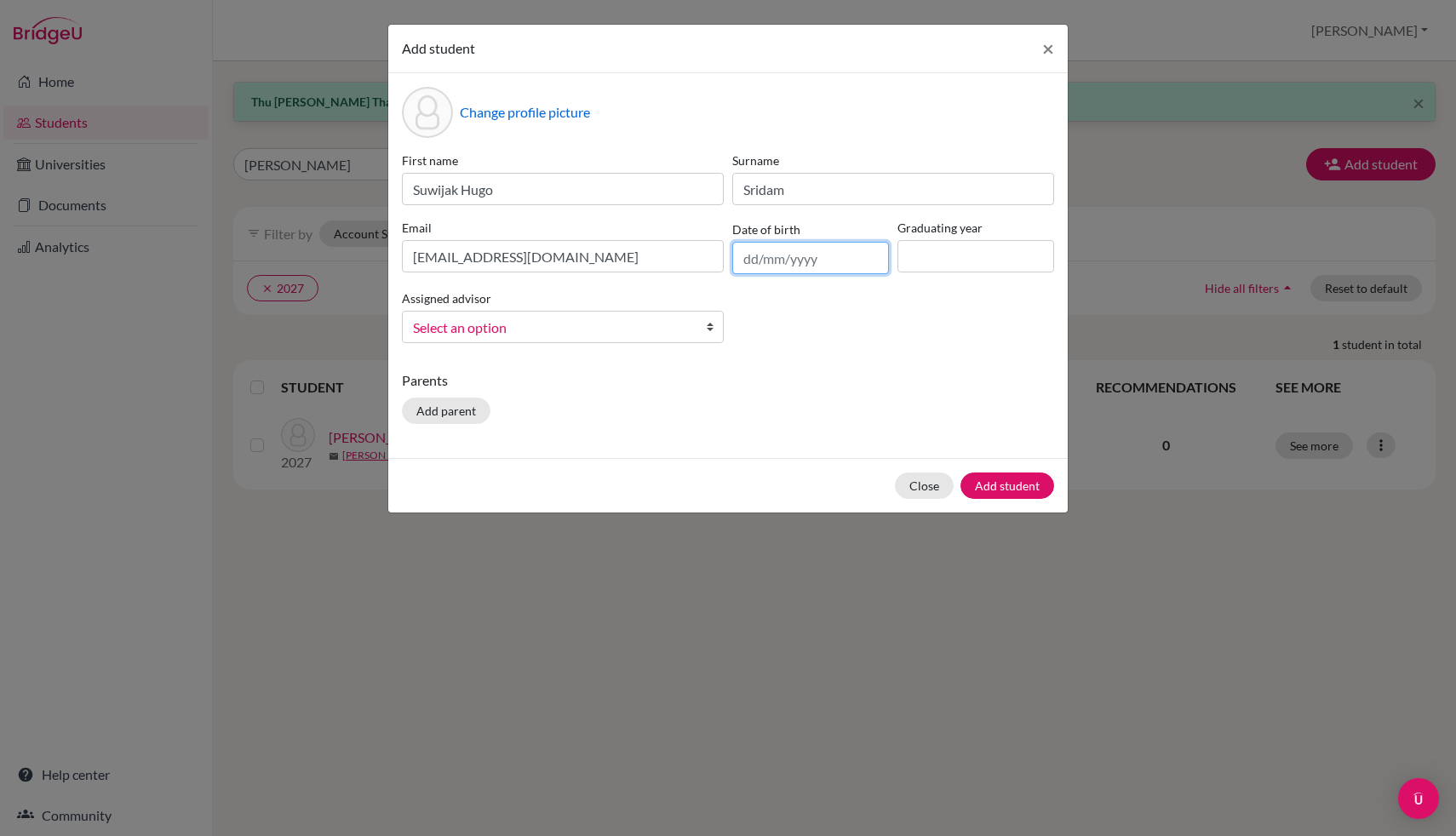
click at [806, 250] on input "text" at bounding box center [811, 257] width 157 height 32
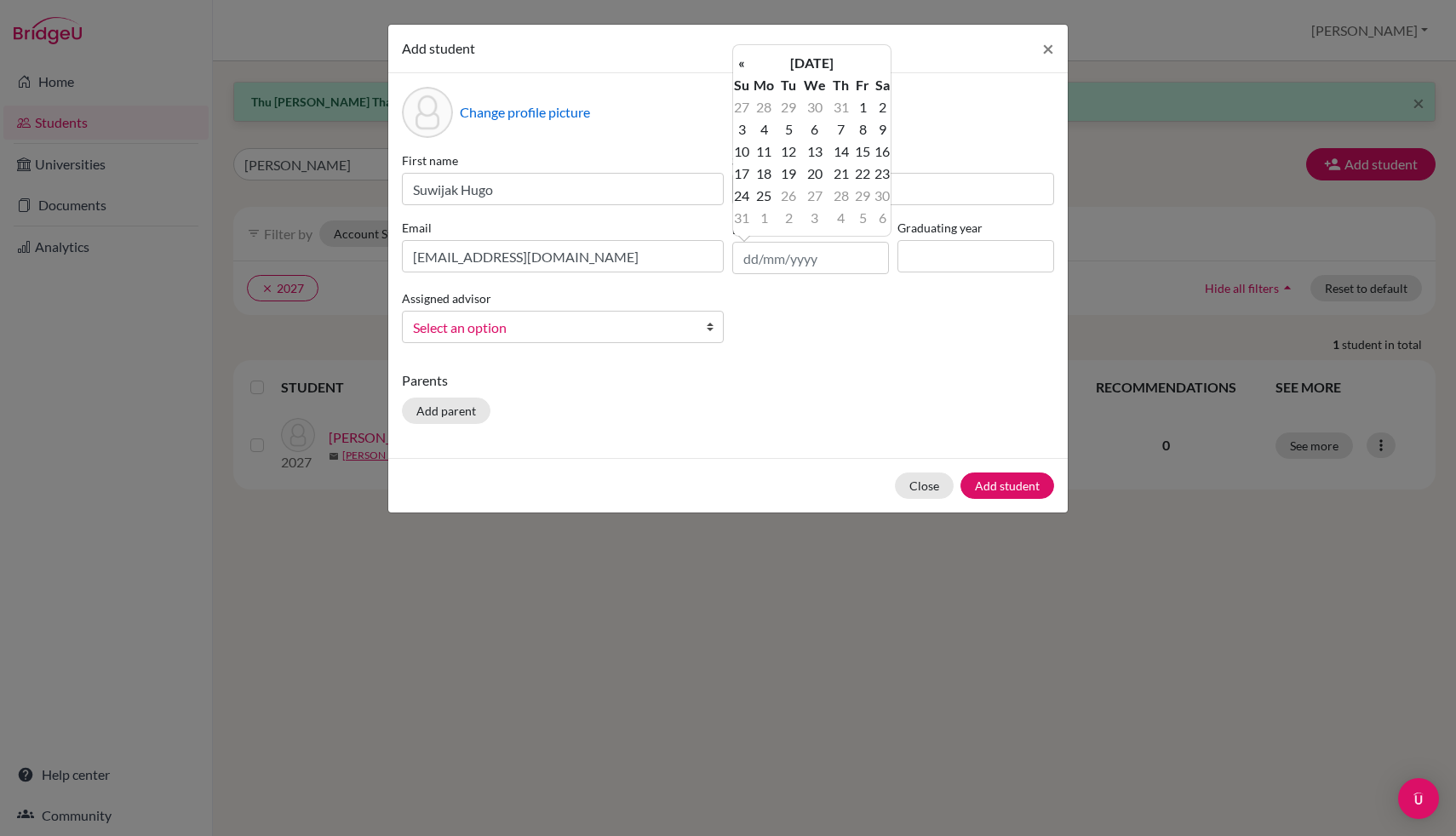
click at [812, 74] on th "We" at bounding box center [814, 85] width 30 height 22
click at [812, 69] on th "[DATE]" at bounding box center [812, 63] width 123 height 22
click at [812, 69] on th "2025" at bounding box center [812, 68] width 123 height 22
click at [812, 69] on th "[DATE]-[DATE]" at bounding box center [812, 68] width 123 height 22
click at [743, 69] on th "«" at bounding box center [741, 68] width 17 height 22
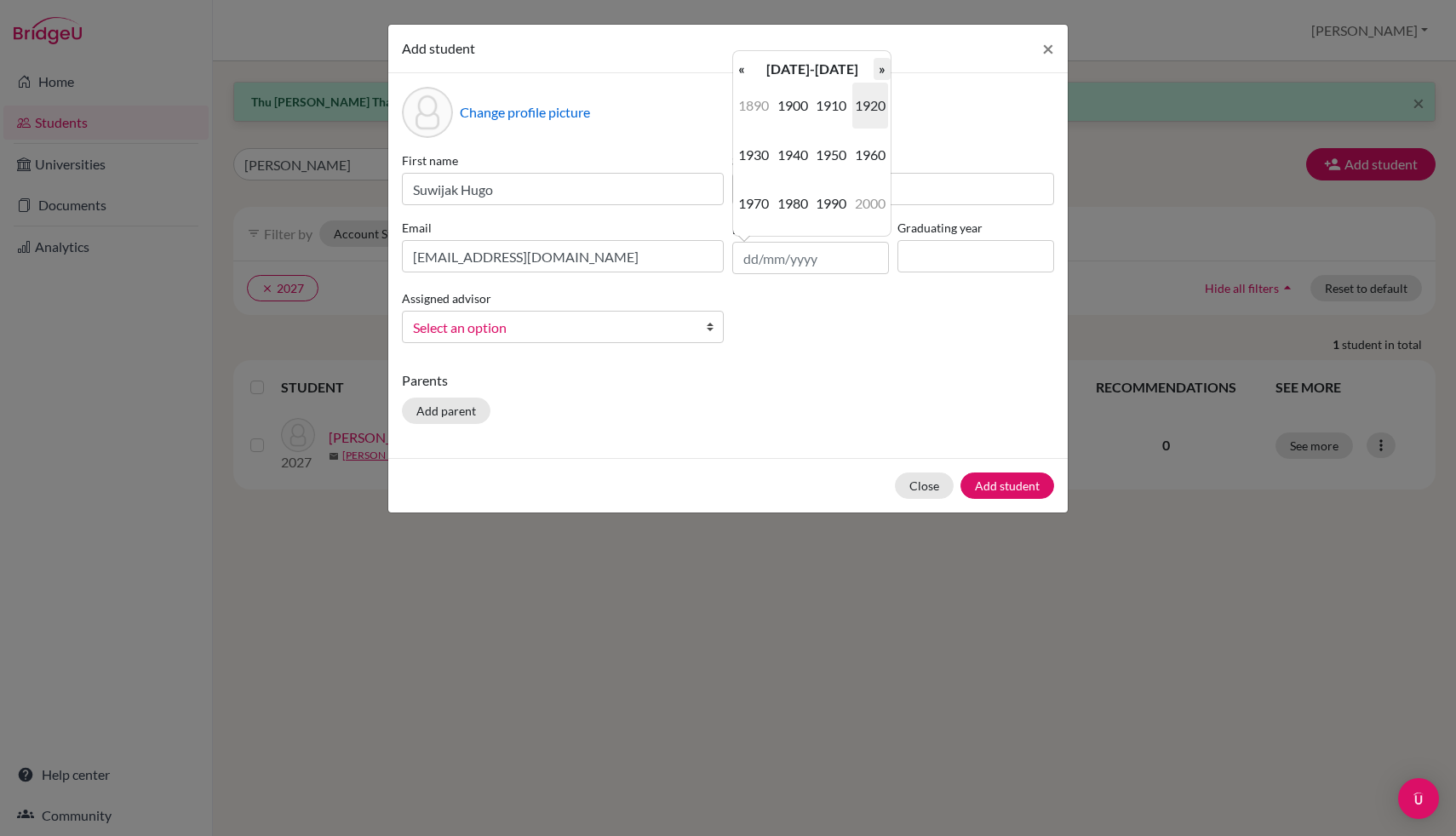
click at [880, 78] on th "»" at bounding box center [882, 68] width 17 height 22
click at [787, 106] on span "2000" at bounding box center [792, 105] width 36 height 46
click at [801, 208] on span "2008" at bounding box center [792, 204] width 36 height 46
click at [795, 158] on span "Jun" at bounding box center [792, 155] width 36 height 46
click at [816, 153] on td "11" at bounding box center [814, 152] width 30 height 22
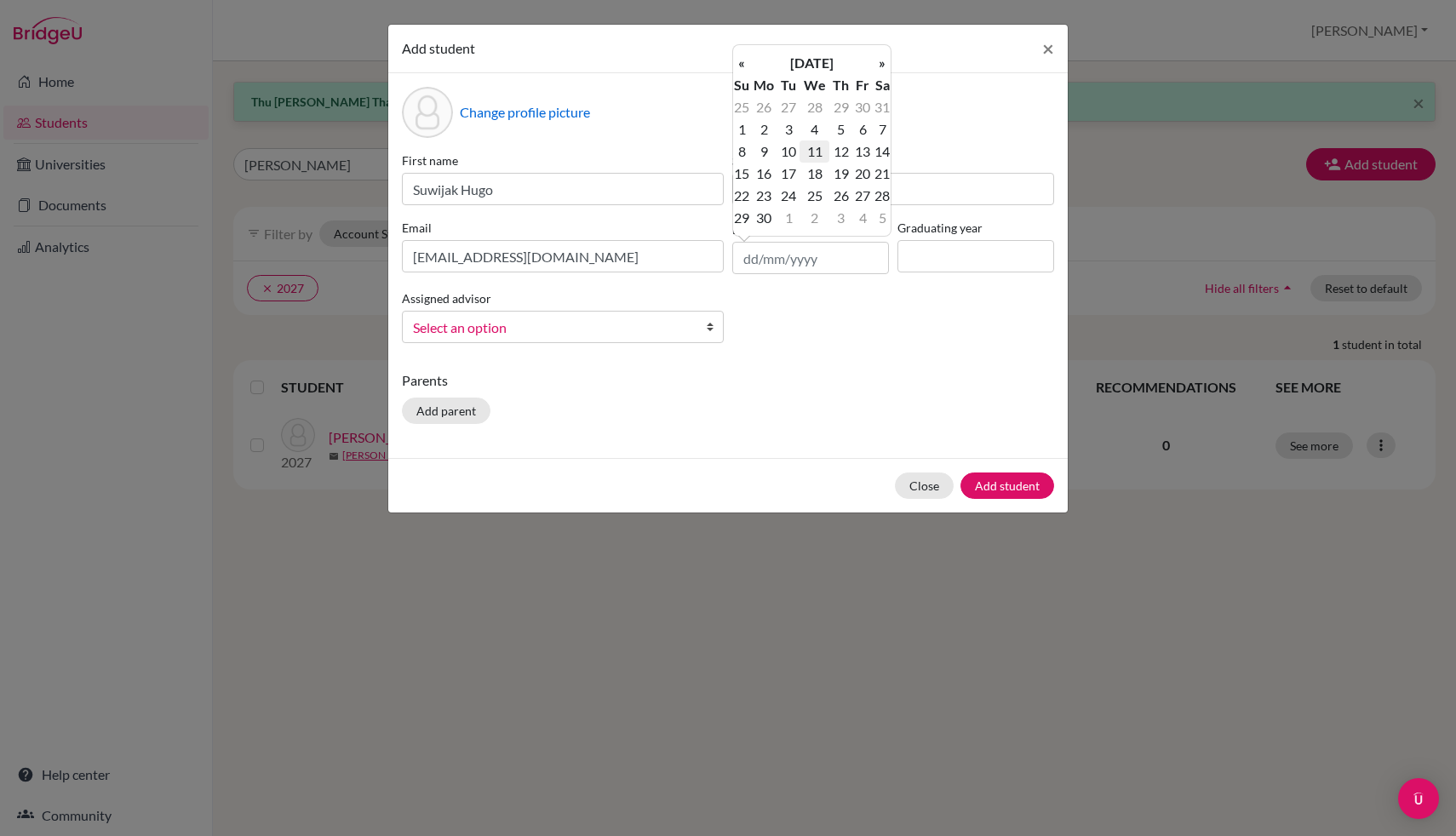
type input "[DATE]"
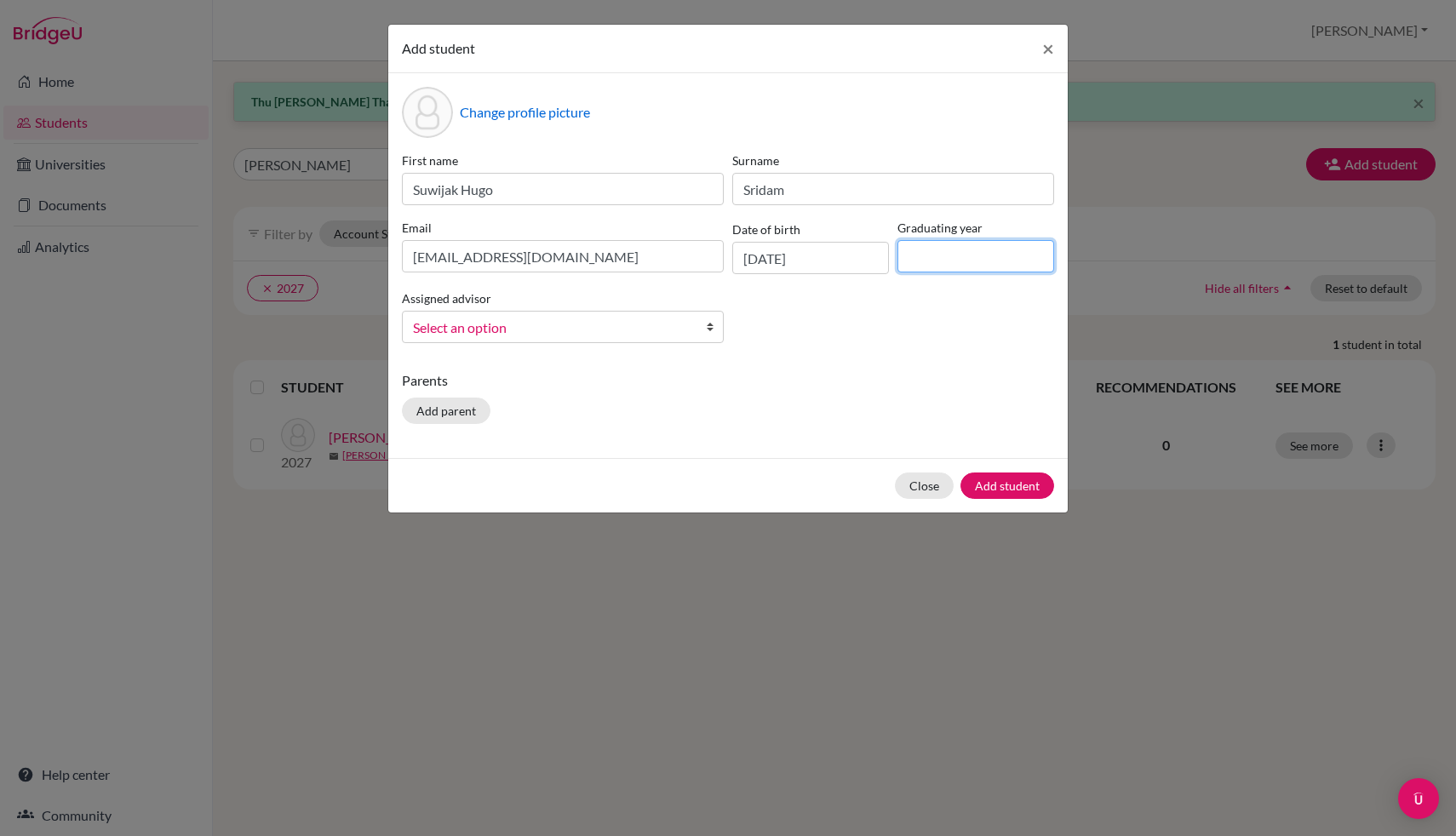
click at [968, 266] on input at bounding box center [976, 256] width 157 height 32
type input "2027"
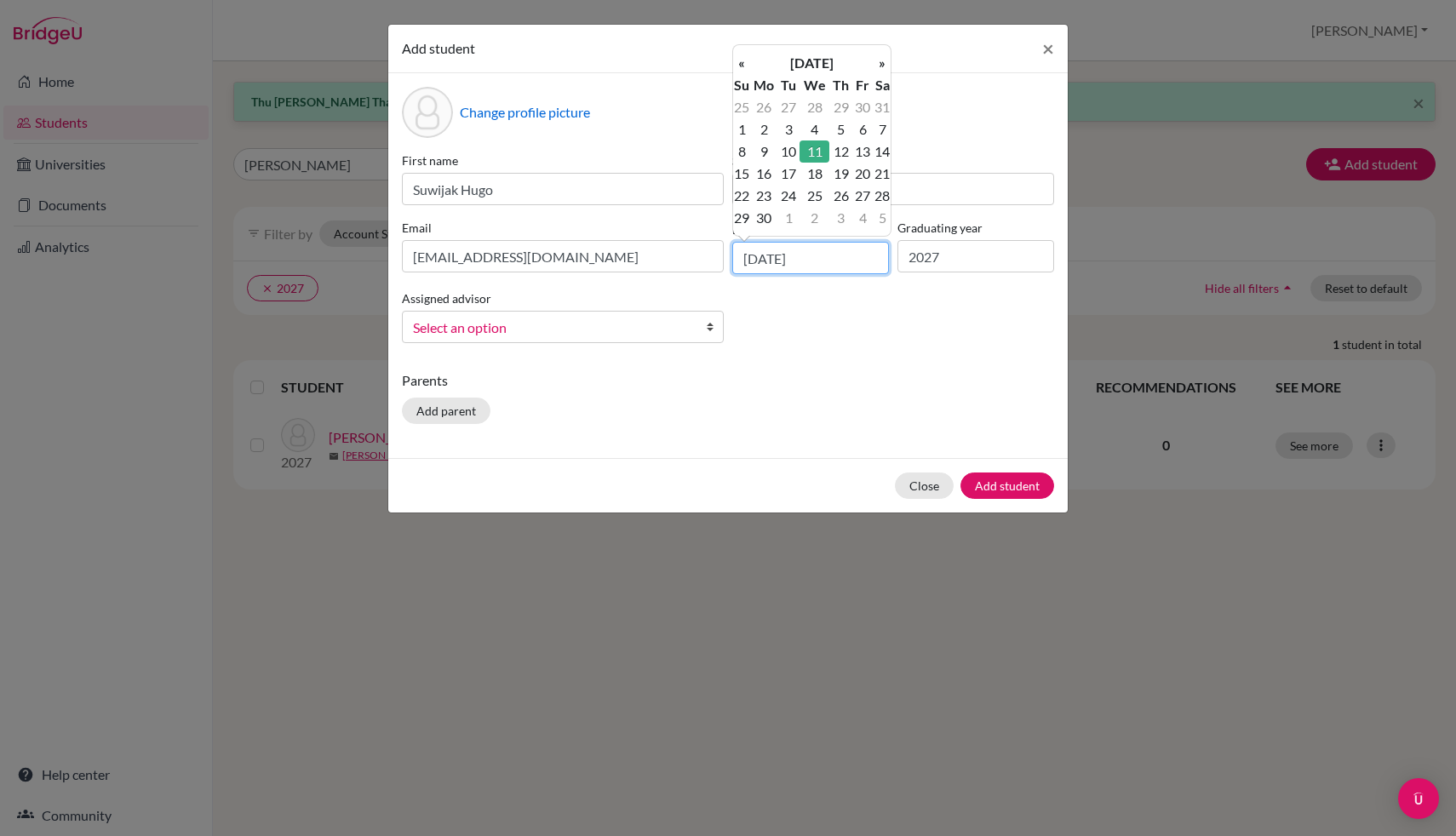
click at [833, 256] on input "[DATE]" at bounding box center [811, 257] width 157 height 32
click at [833, 66] on th "[DATE]" at bounding box center [812, 63] width 123 height 22
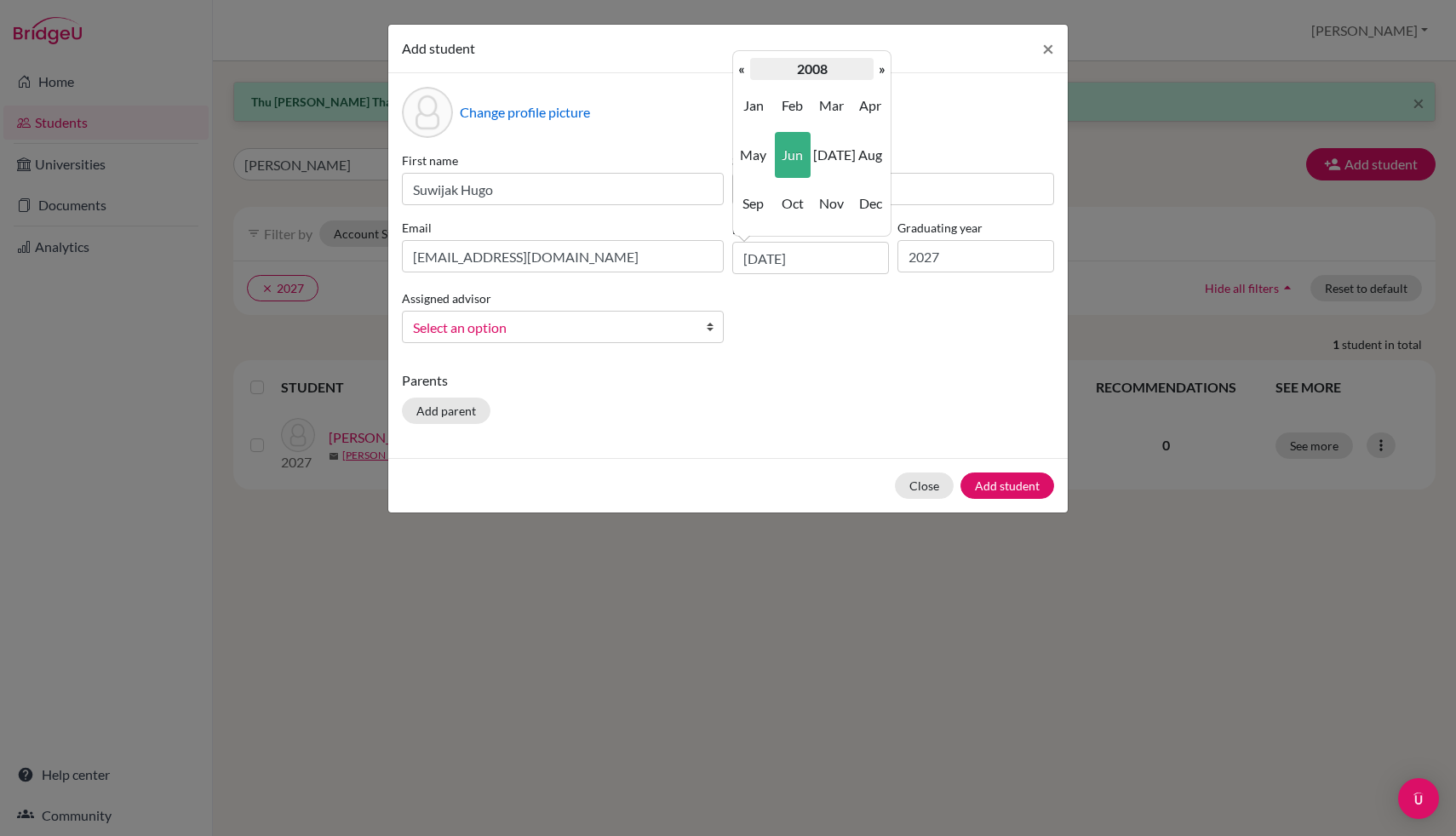
click at [820, 64] on th "2008" at bounding box center [812, 68] width 123 height 22
click at [828, 187] on span "2009" at bounding box center [831, 204] width 36 height 46
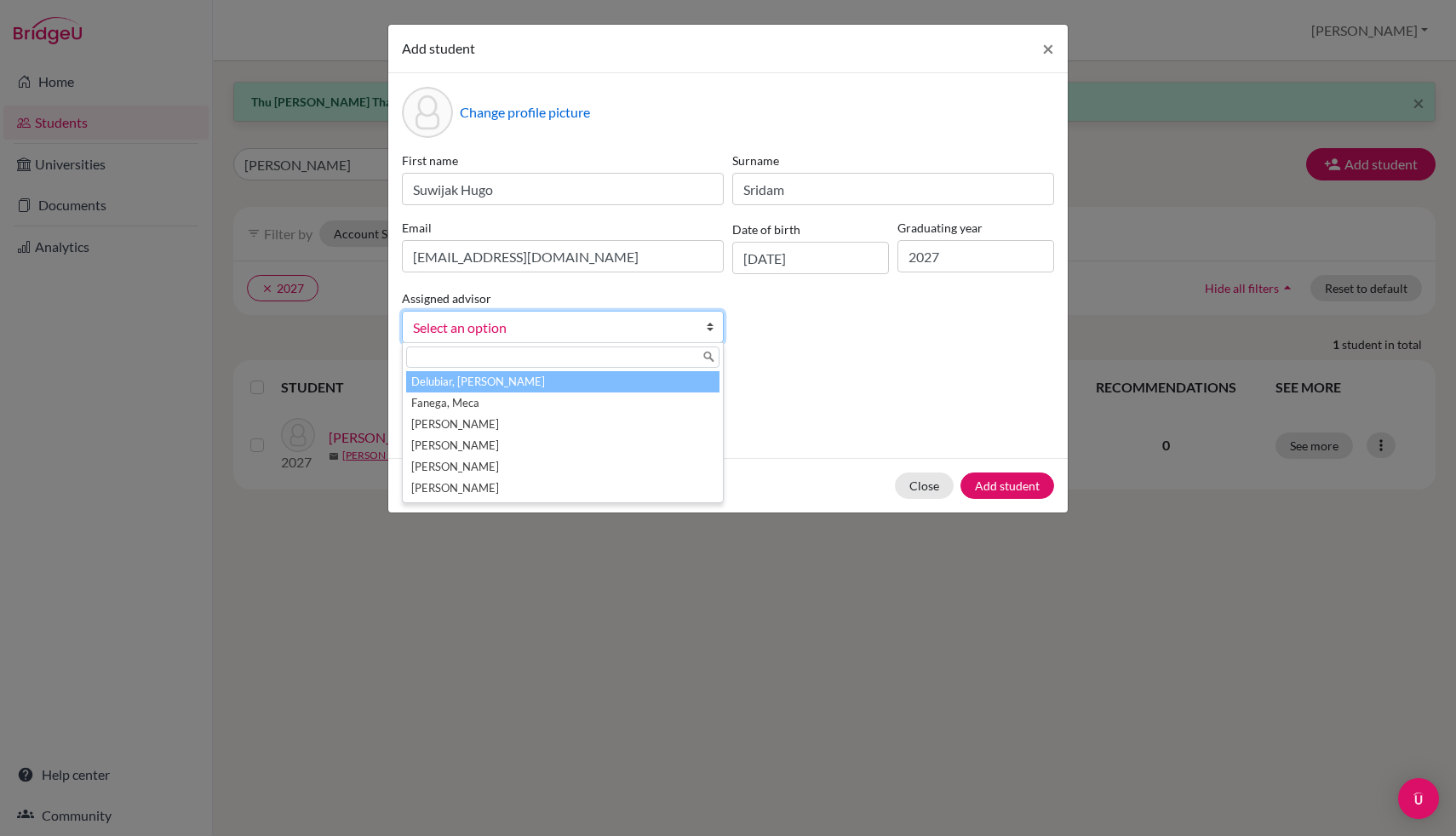
click at [588, 335] on span "Select an option" at bounding box center [551, 328] width 278 height 22
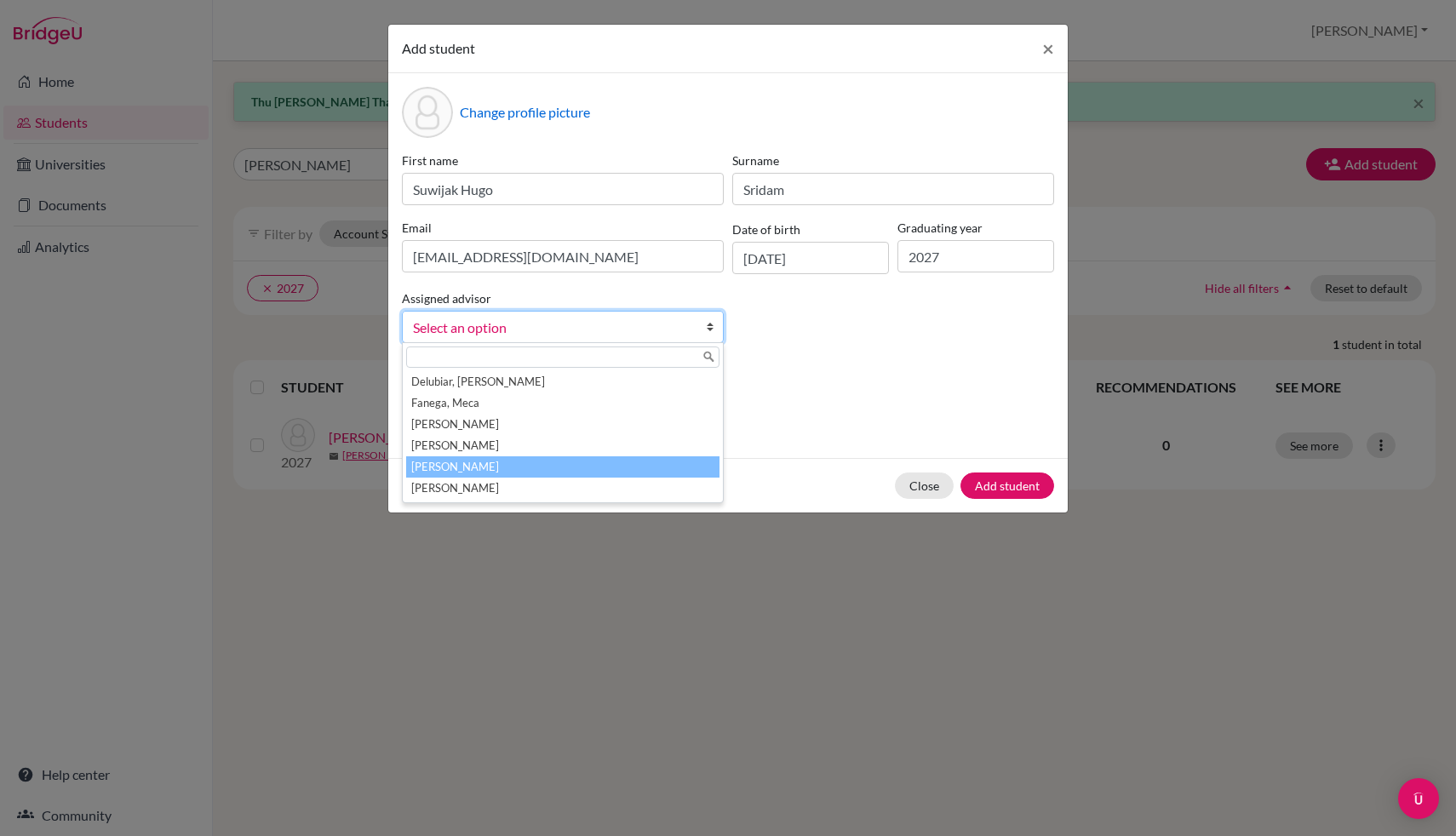
click at [534, 464] on li "[PERSON_NAME]" at bounding box center [562, 466] width 313 height 21
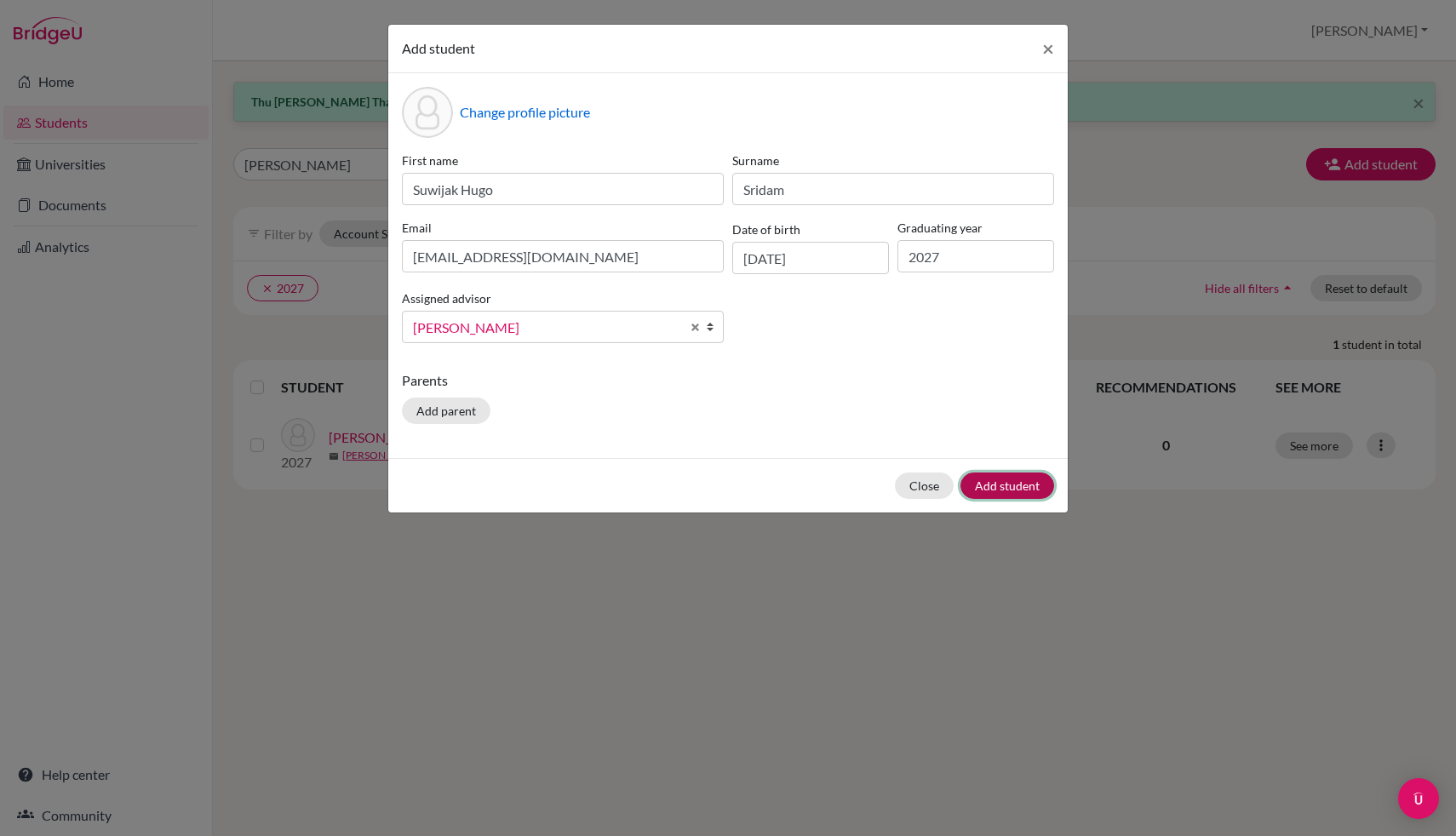
click at [1011, 488] on button "Add student" at bounding box center [1007, 486] width 94 height 26
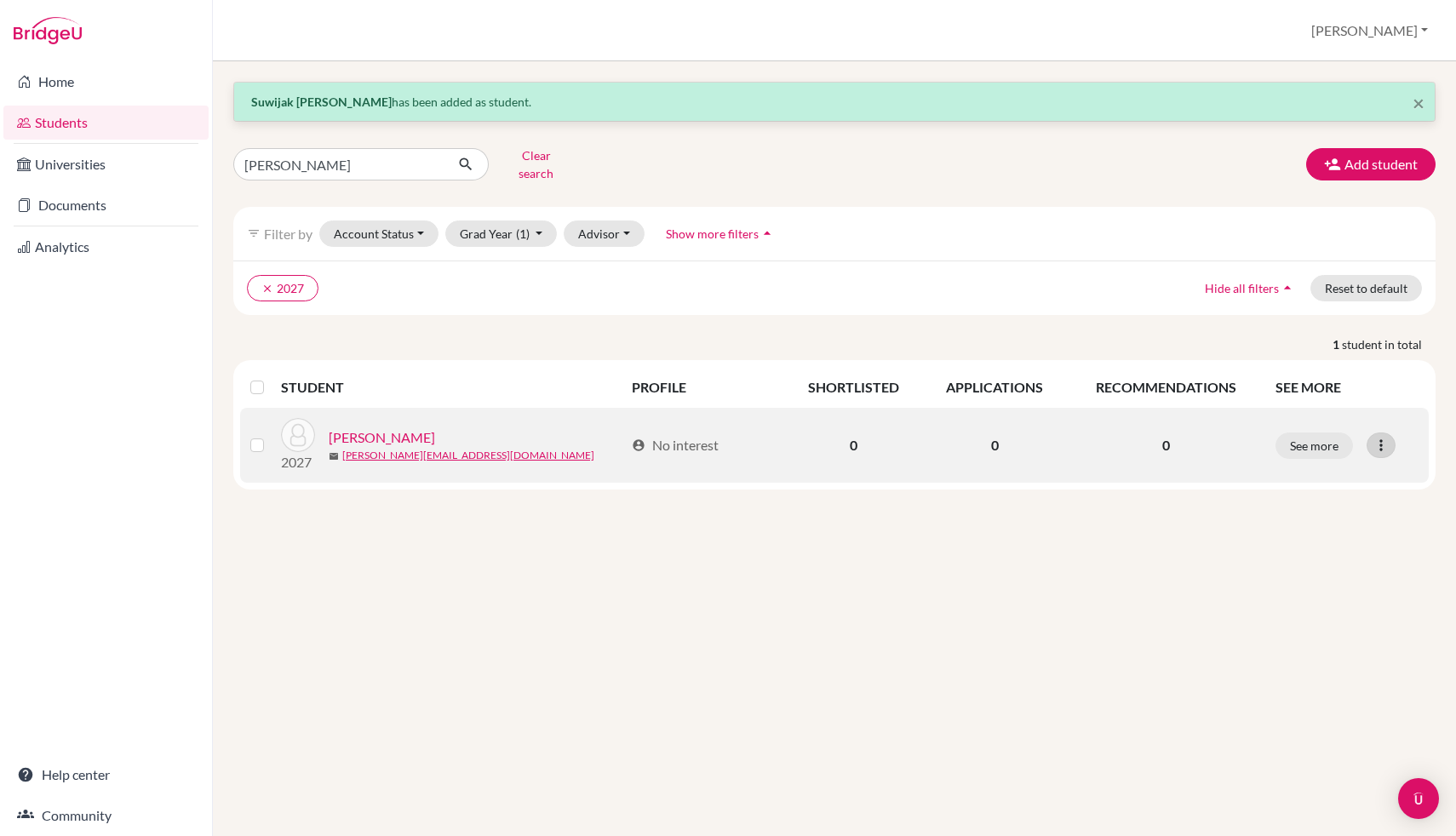
click at [1387, 439] on icon at bounding box center [1380, 444] width 17 height 17
click at [1334, 469] on button "Edit student" at bounding box center [1306, 481] width 134 height 27
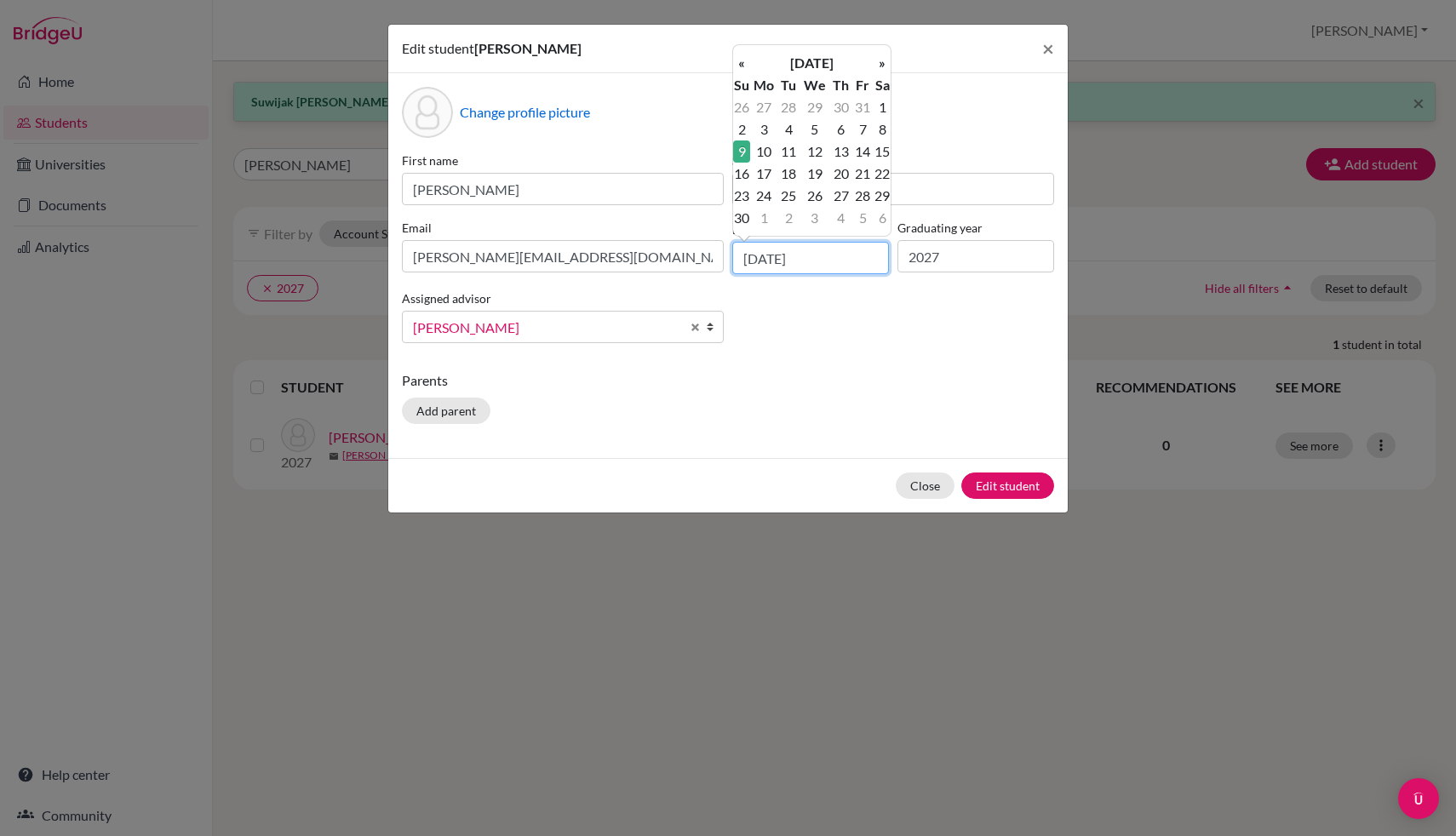
click at [828, 256] on input "[DATE]" at bounding box center [811, 257] width 157 height 32
click at [822, 64] on th "[DATE]" at bounding box center [812, 63] width 123 height 22
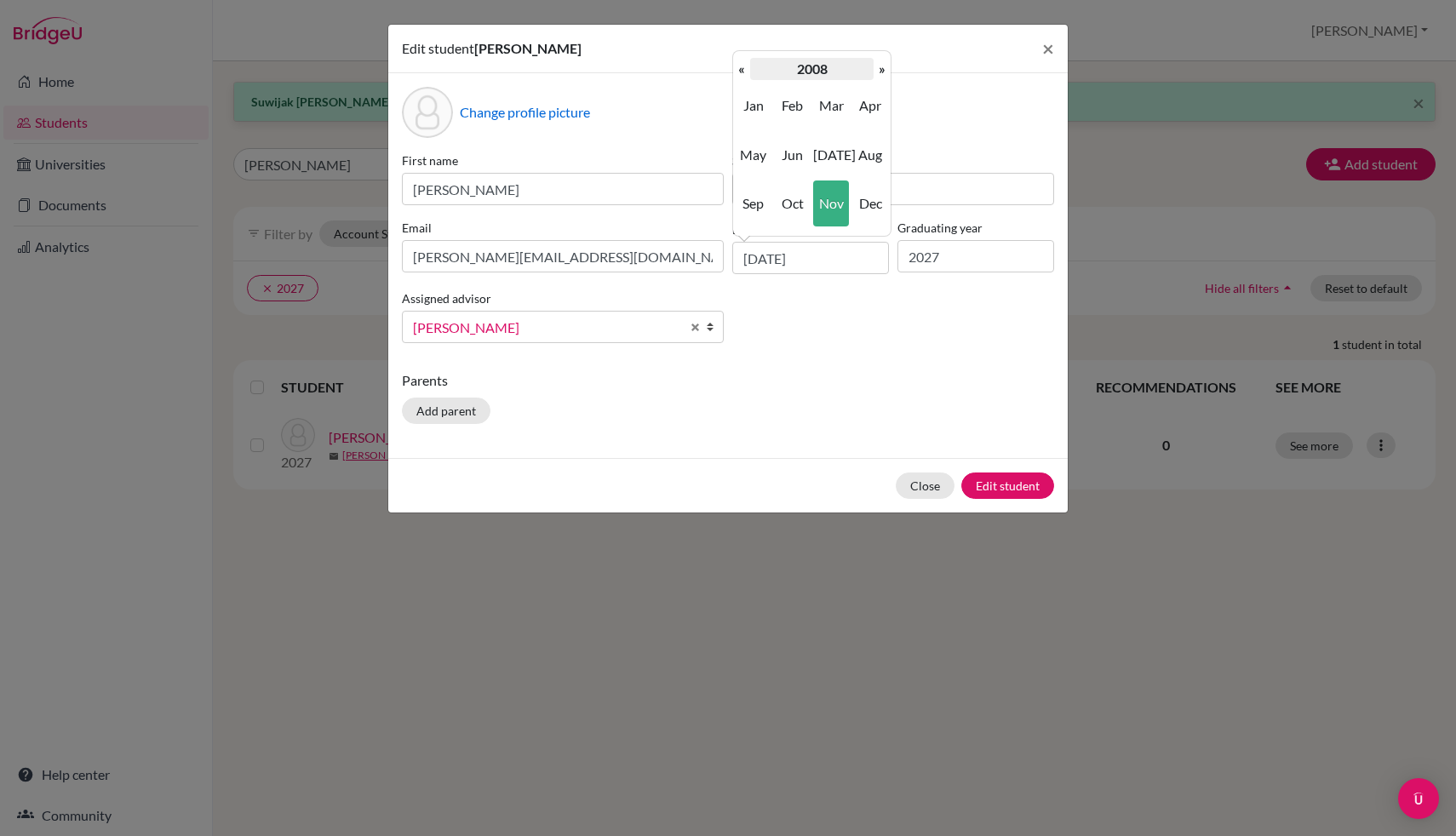
click at [813, 64] on th "2008" at bounding box center [812, 68] width 123 height 22
click at [830, 210] on span "2009" at bounding box center [831, 204] width 36 height 46
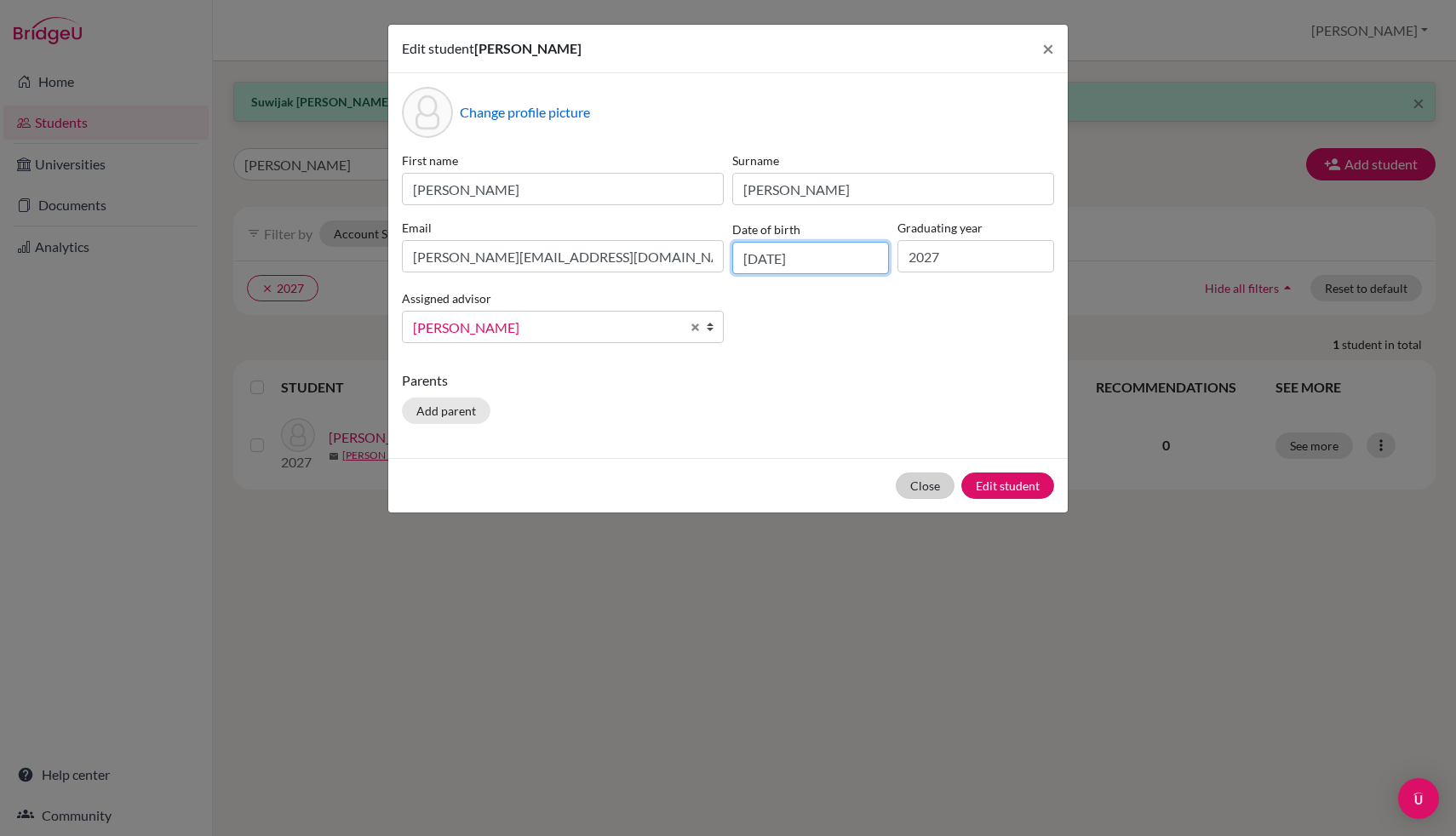
type input "[DATE]"
click at [925, 486] on button "Close" at bounding box center [925, 486] width 58 height 26
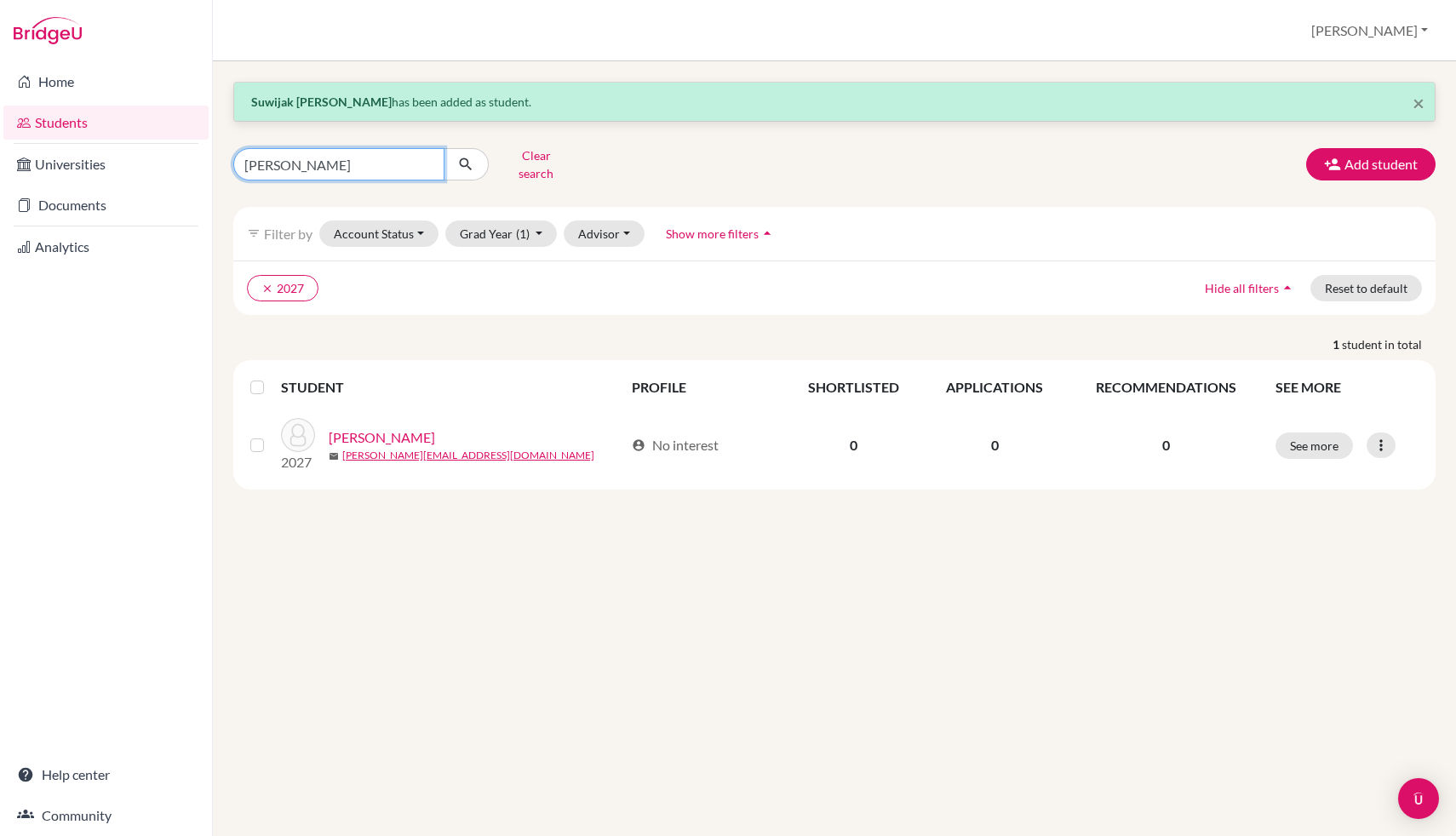
click at [353, 171] on input "[PERSON_NAME]" at bounding box center [339, 163] width 211 height 32
type input "suwi"
click button "submit" at bounding box center [466, 163] width 45 height 32
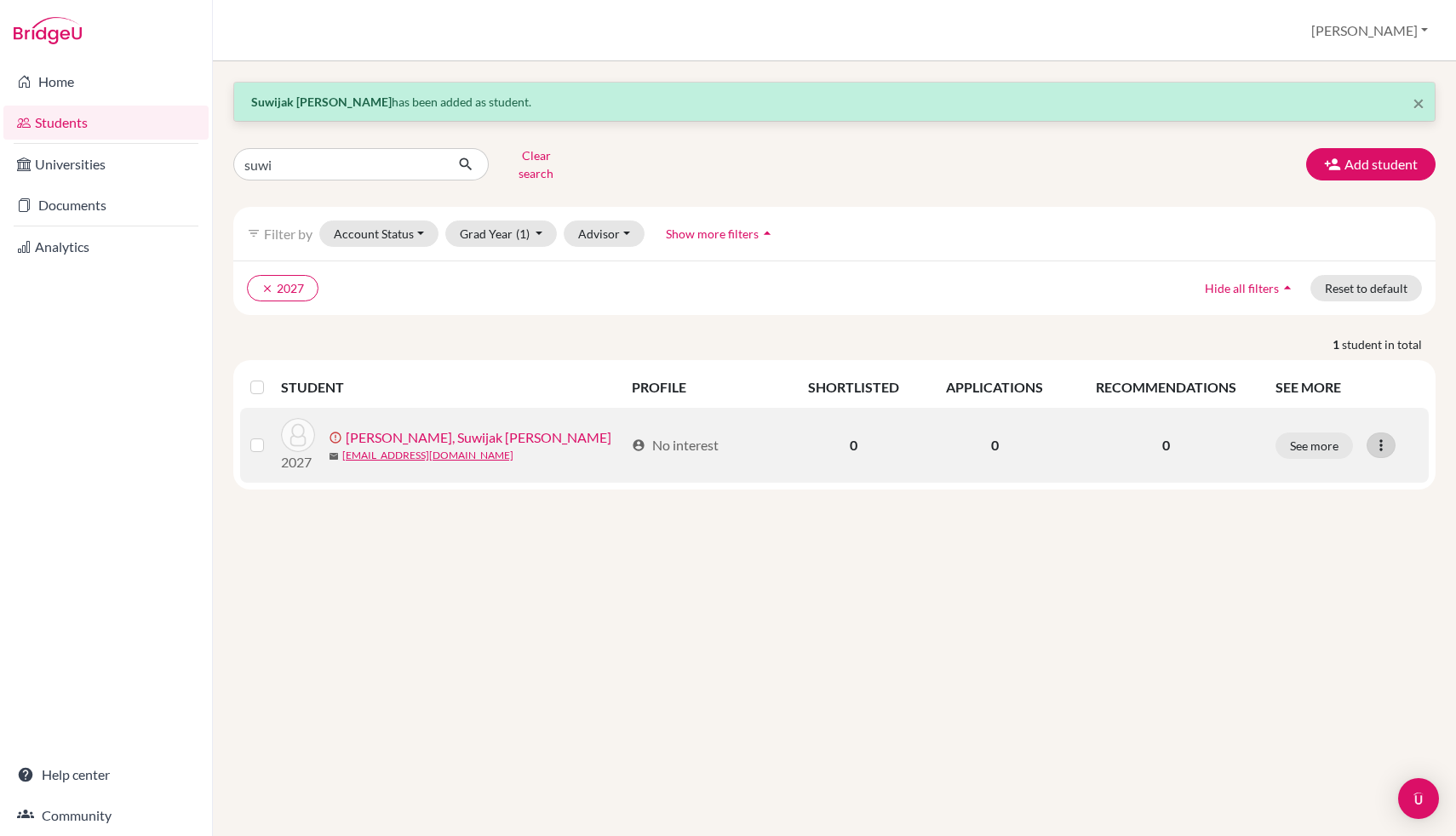
click at [1377, 436] on icon at bounding box center [1380, 444] width 17 height 17
click at [1300, 480] on button "Edit student" at bounding box center [1316, 481] width 154 height 27
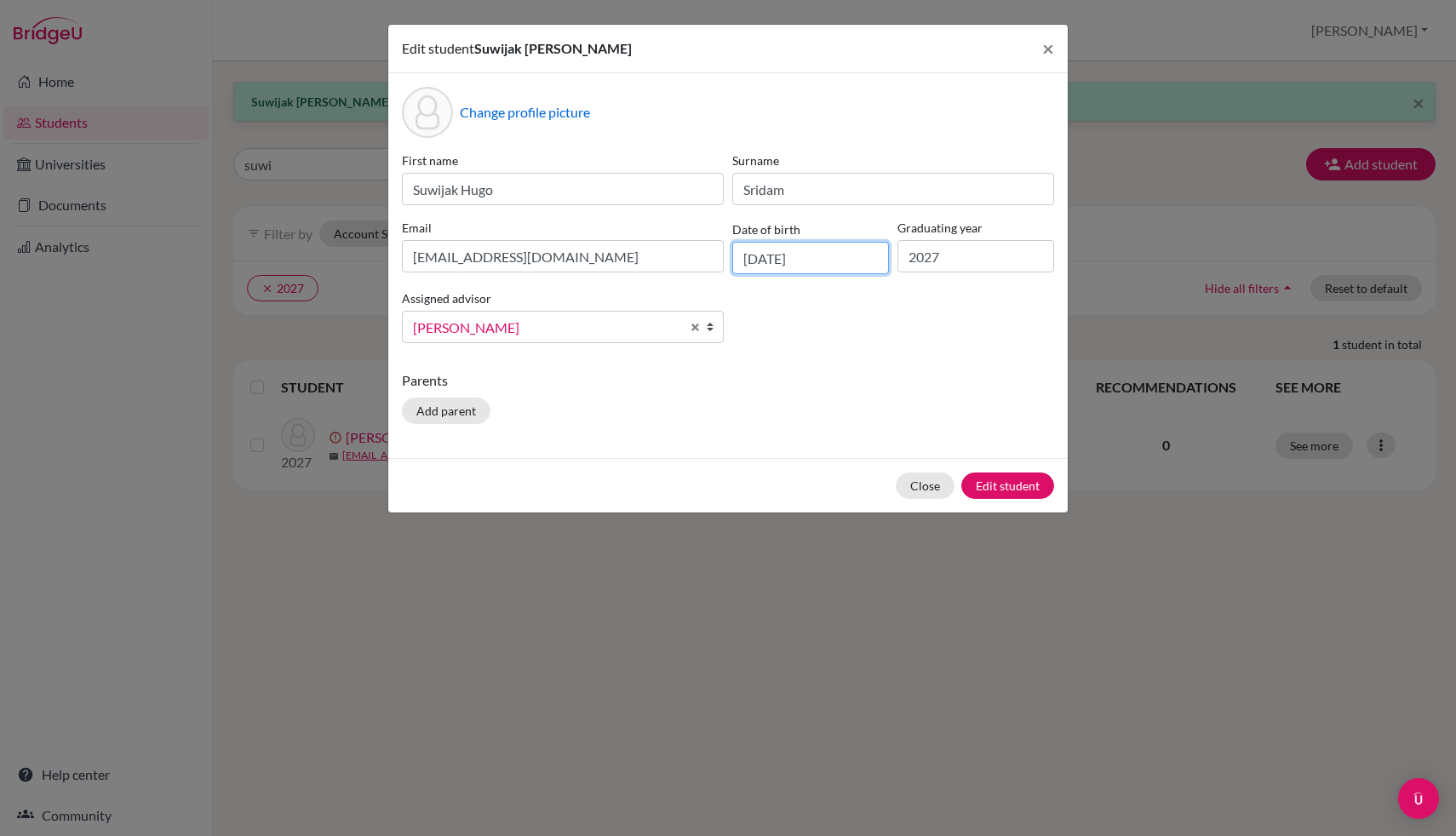
click at [840, 259] on input "[DATE]" at bounding box center [811, 257] width 157 height 32
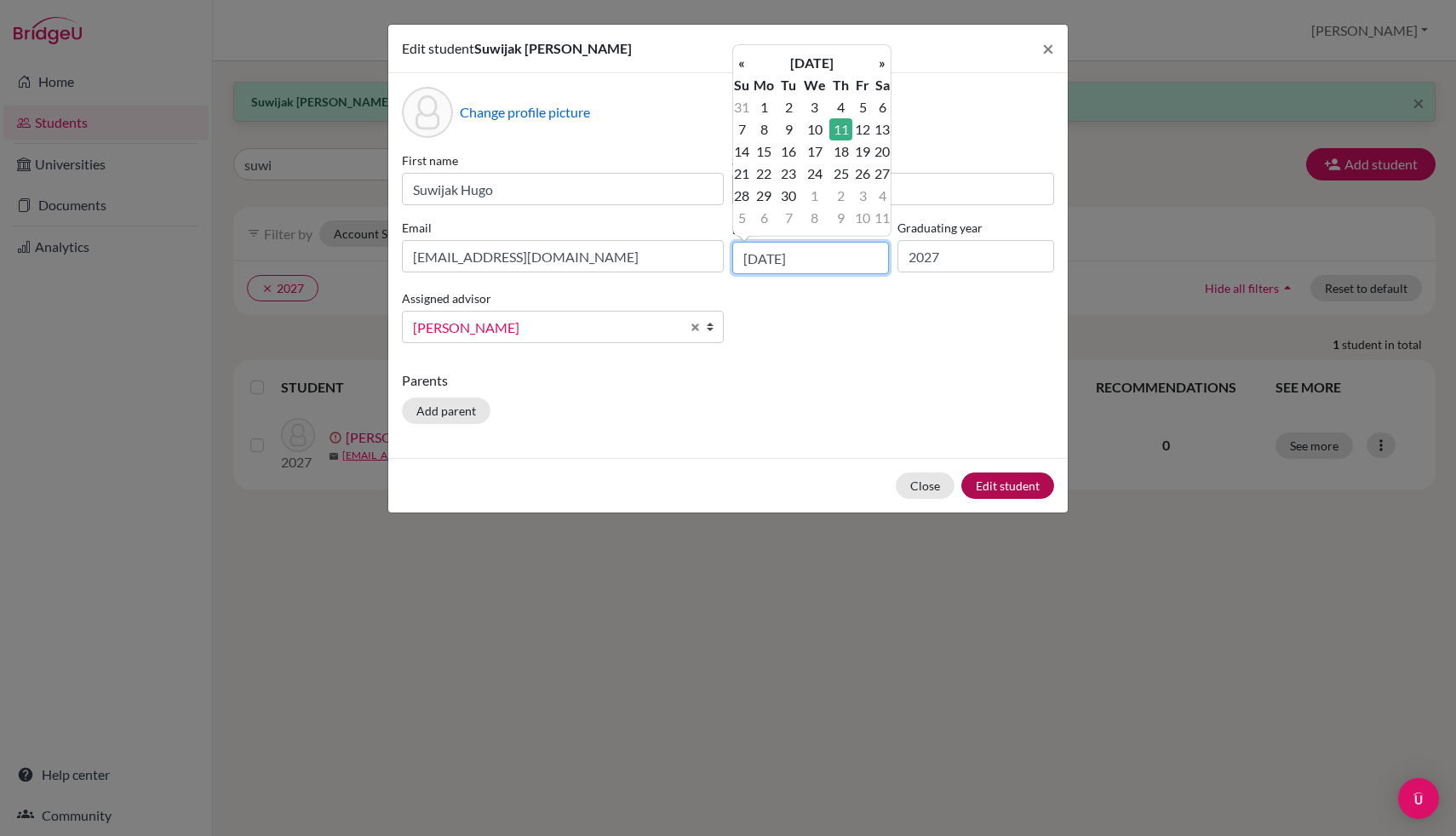
type input "[DATE]"
click at [1042, 487] on button "Edit student" at bounding box center [1008, 486] width 93 height 26
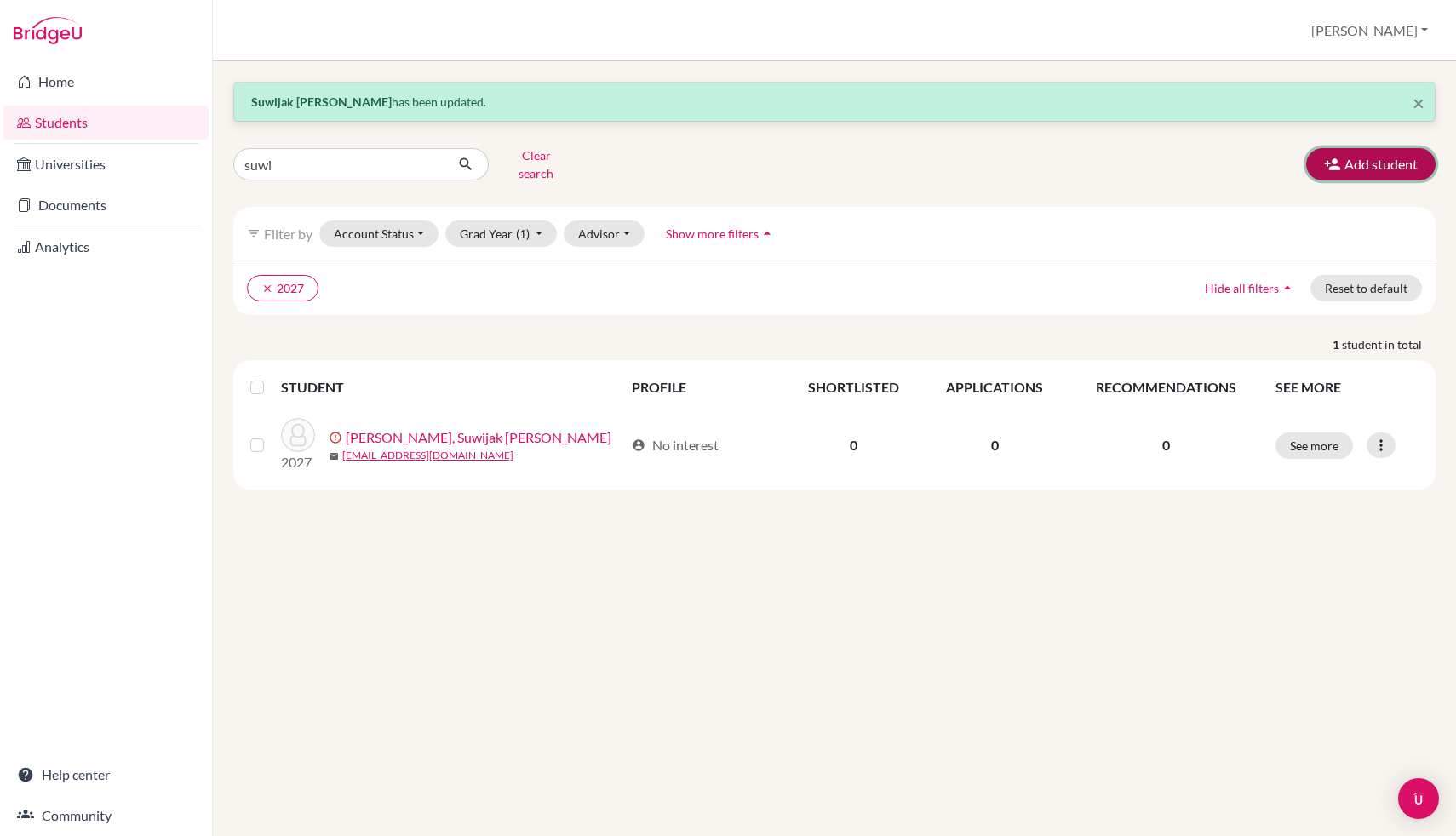
click at [1368, 157] on button "Add student" at bounding box center [1371, 163] width 130 height 32
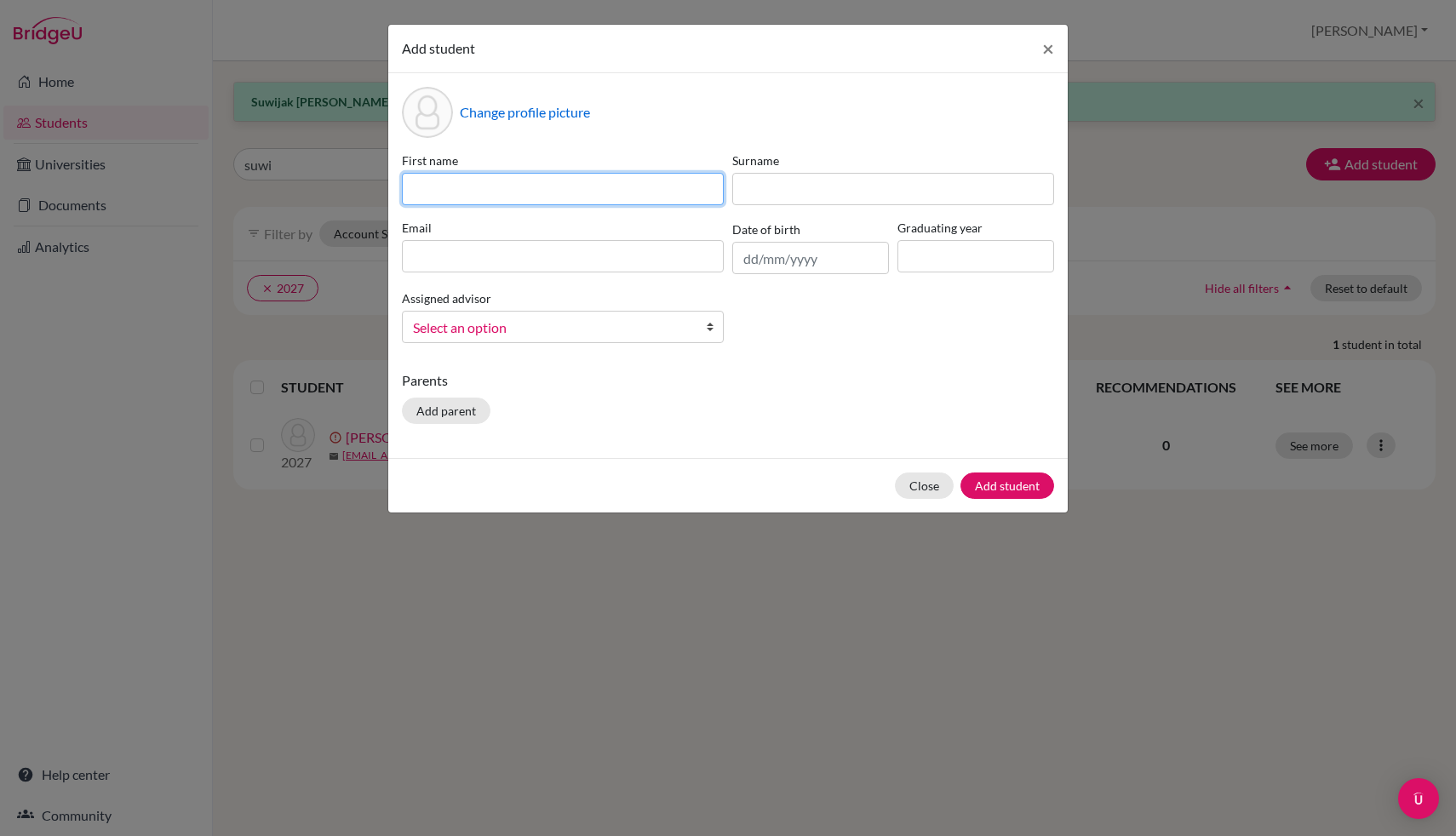
click at [587, 177] on input at bounding box center [562, 188] width 322 height 32
type input "Layla"
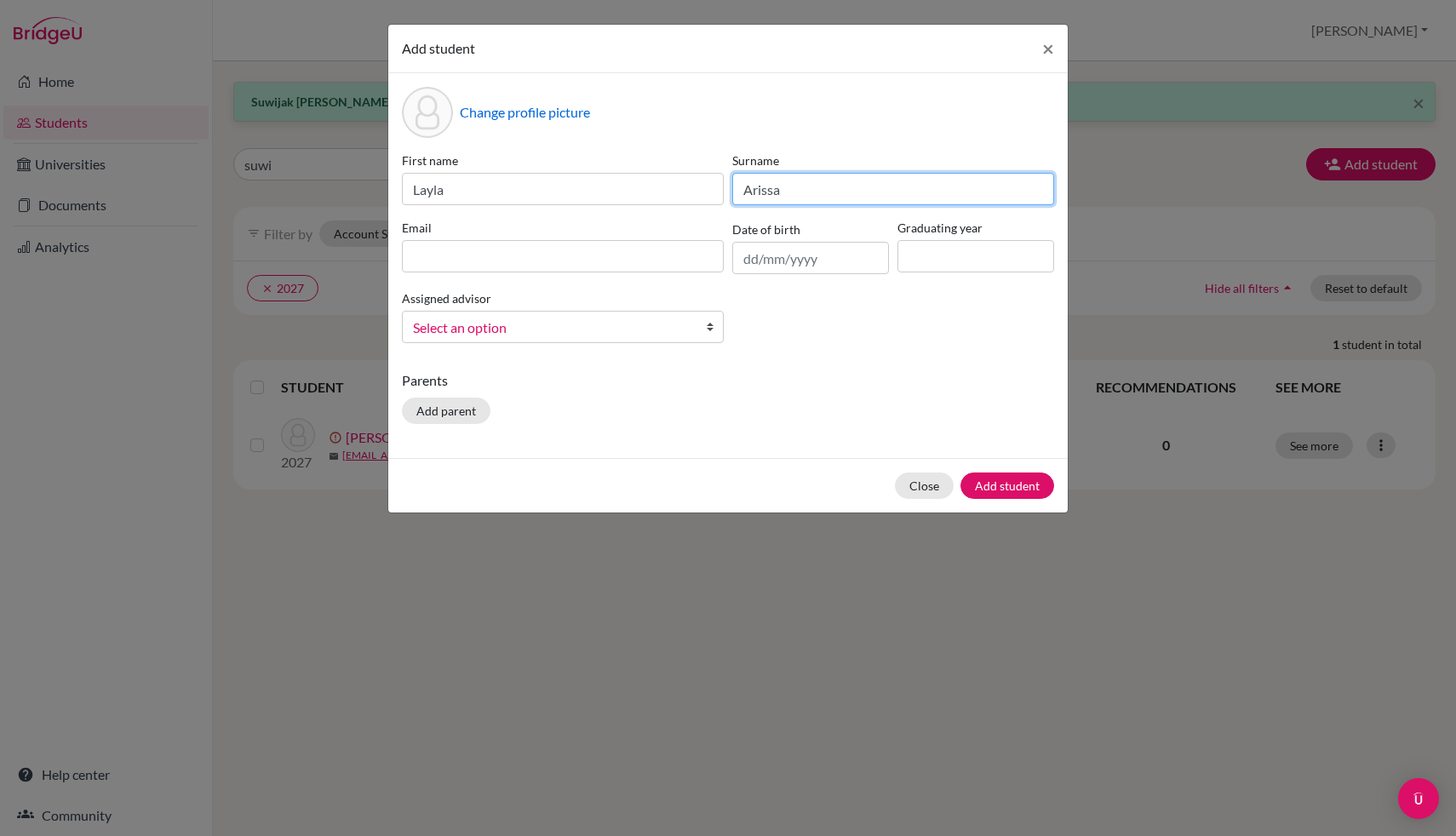
type input "Arissa"
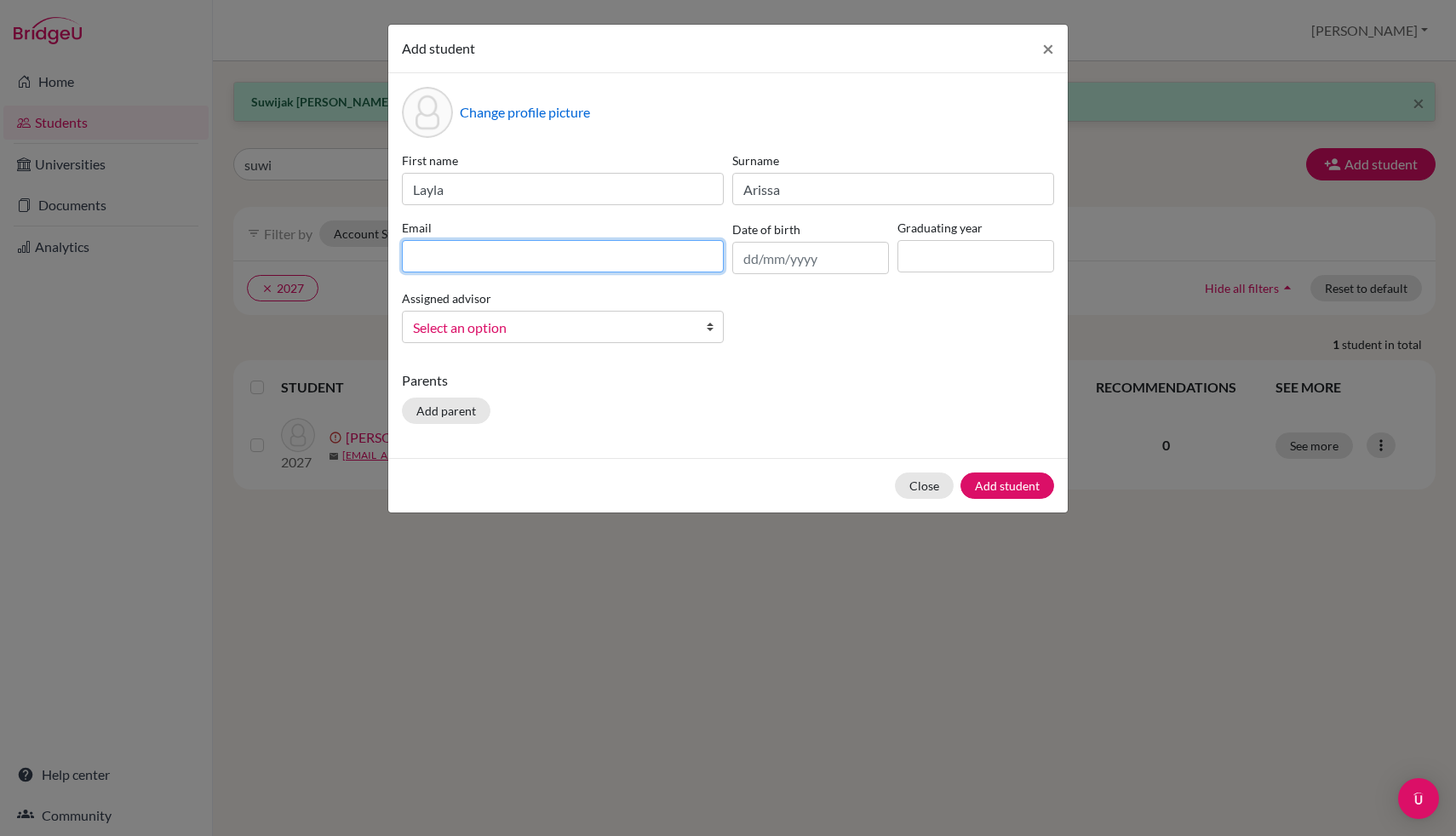
click at [523, 251] on input at bounding box center [562, 256] width 322 height 32
type input "[EMAIL_ADDRESS][DOMAIN_NAME]"
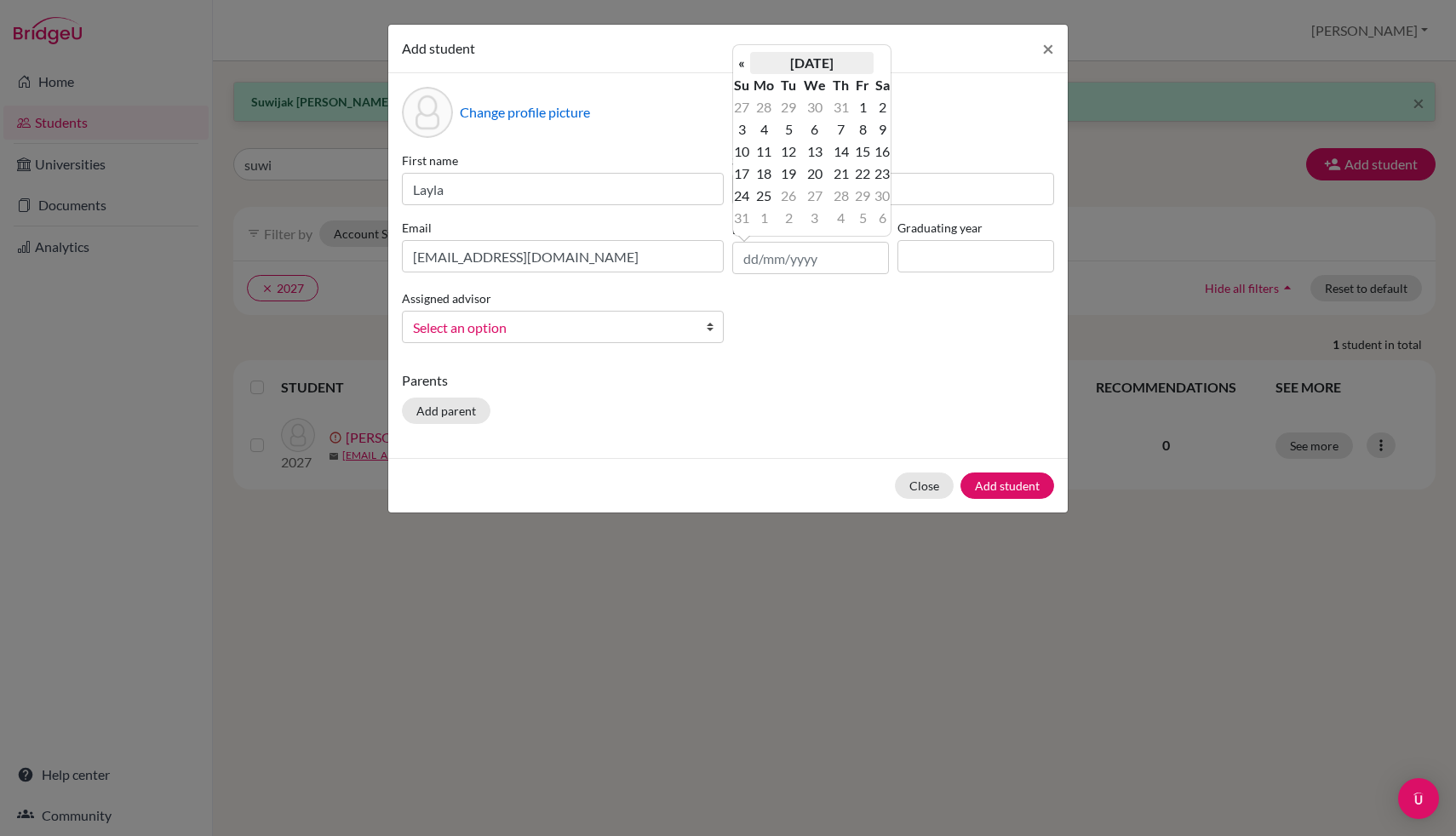
click at [791, 57] on th "[DATE]" at bounding box center [812, 63] width 123 height 22
click at [792, 67] on th "2025" at bounding box center [812, 68] width 123 height 22
click at [739, 68] on th "«" at bounding box center [741, 68] width 17 height 22
click at [831, 211] on span "2009" at bounding box center [831, 204] width 36 height 46
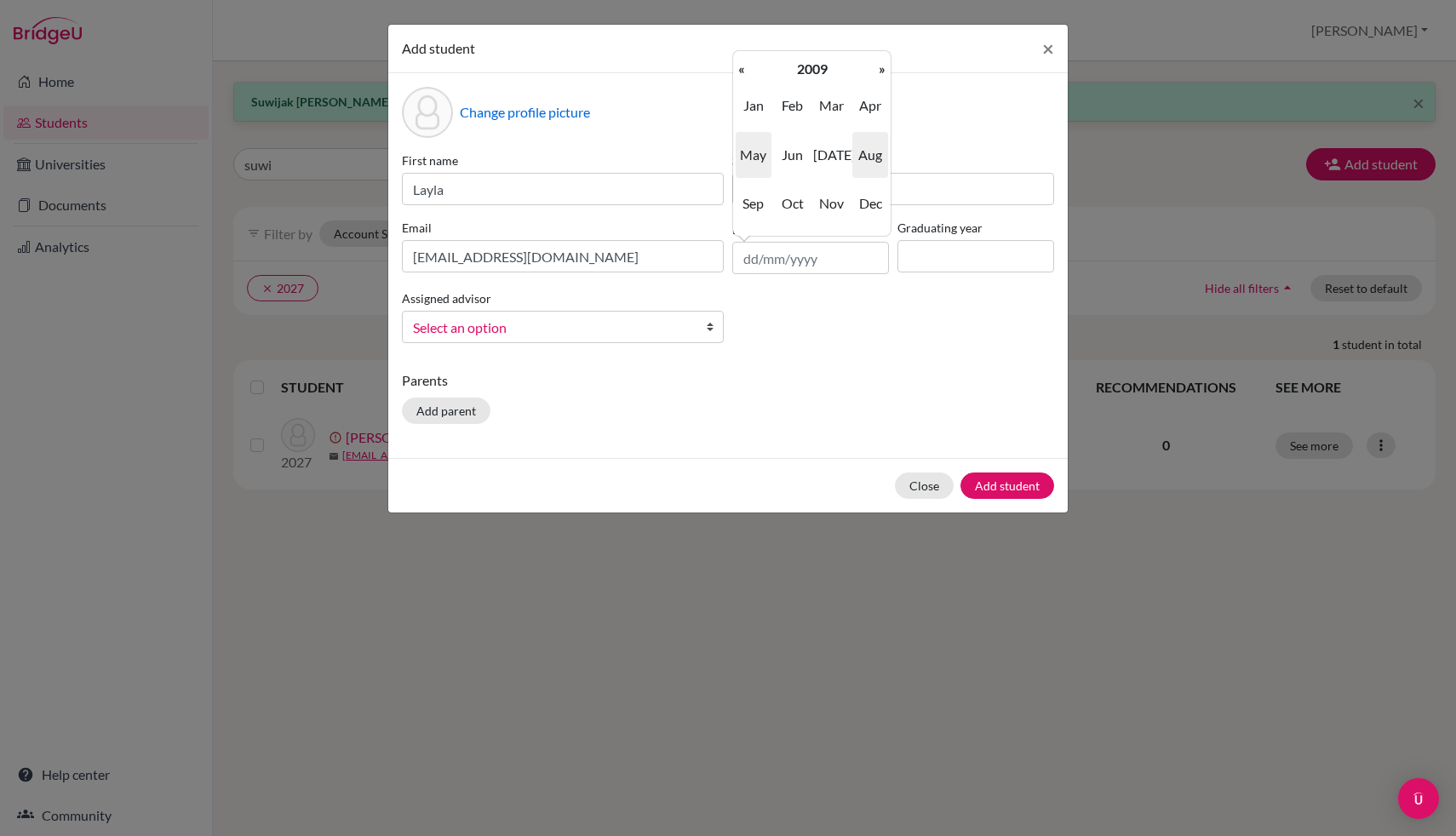
click at [753, 152] on span "May" at bounding box center [753, 155] width 36 height 46
click at [791, 127] on td "5" at bounding box center [788, 130] width 21 height 22
type input "[DATE]"
click at [984, 257] on input at bounding box center [976, 256] width 157 height 32
type input "2027"
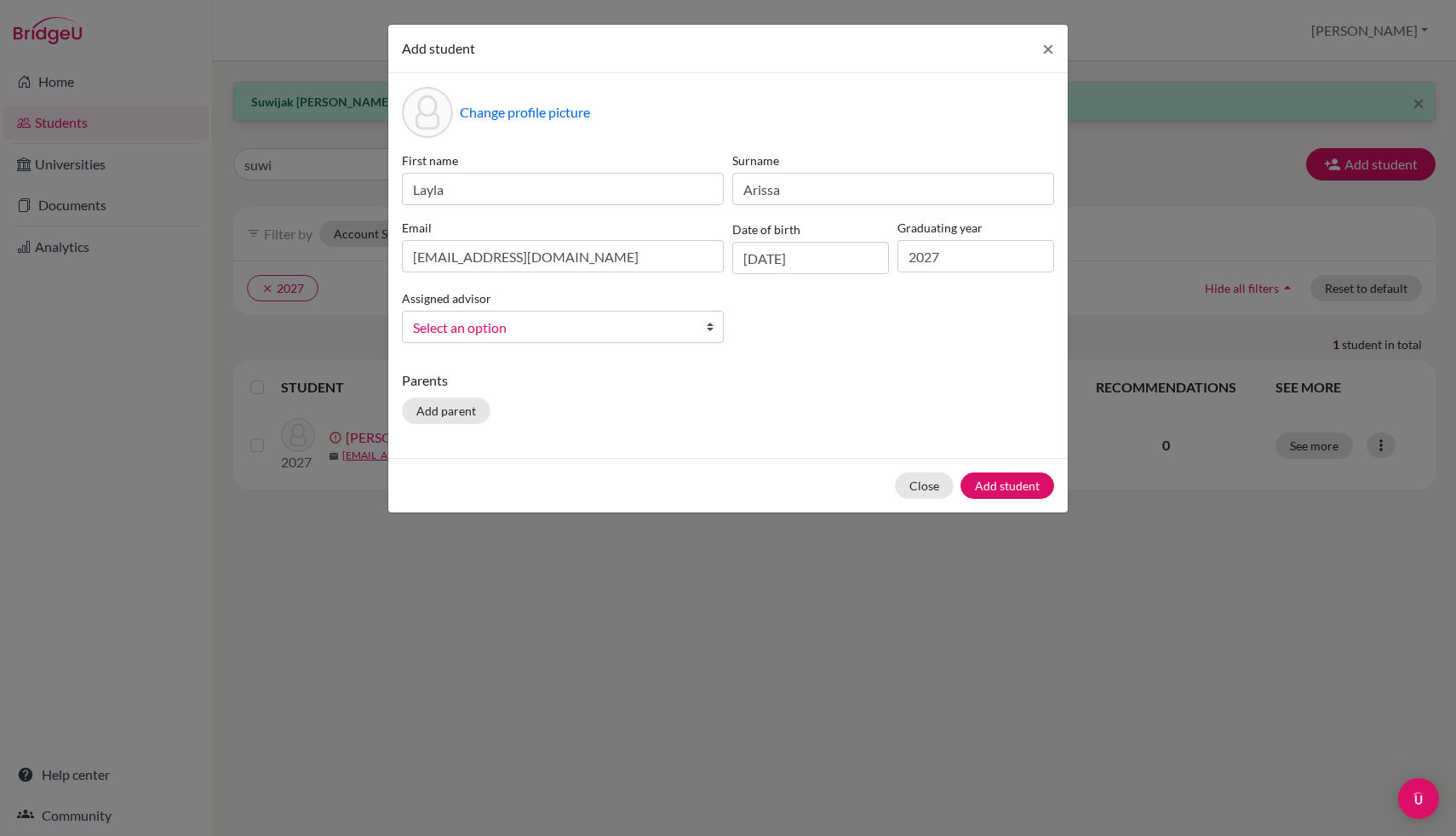
click at [967, 374] on p "Parents" at bounding box center [728, 381] width 652 height 20
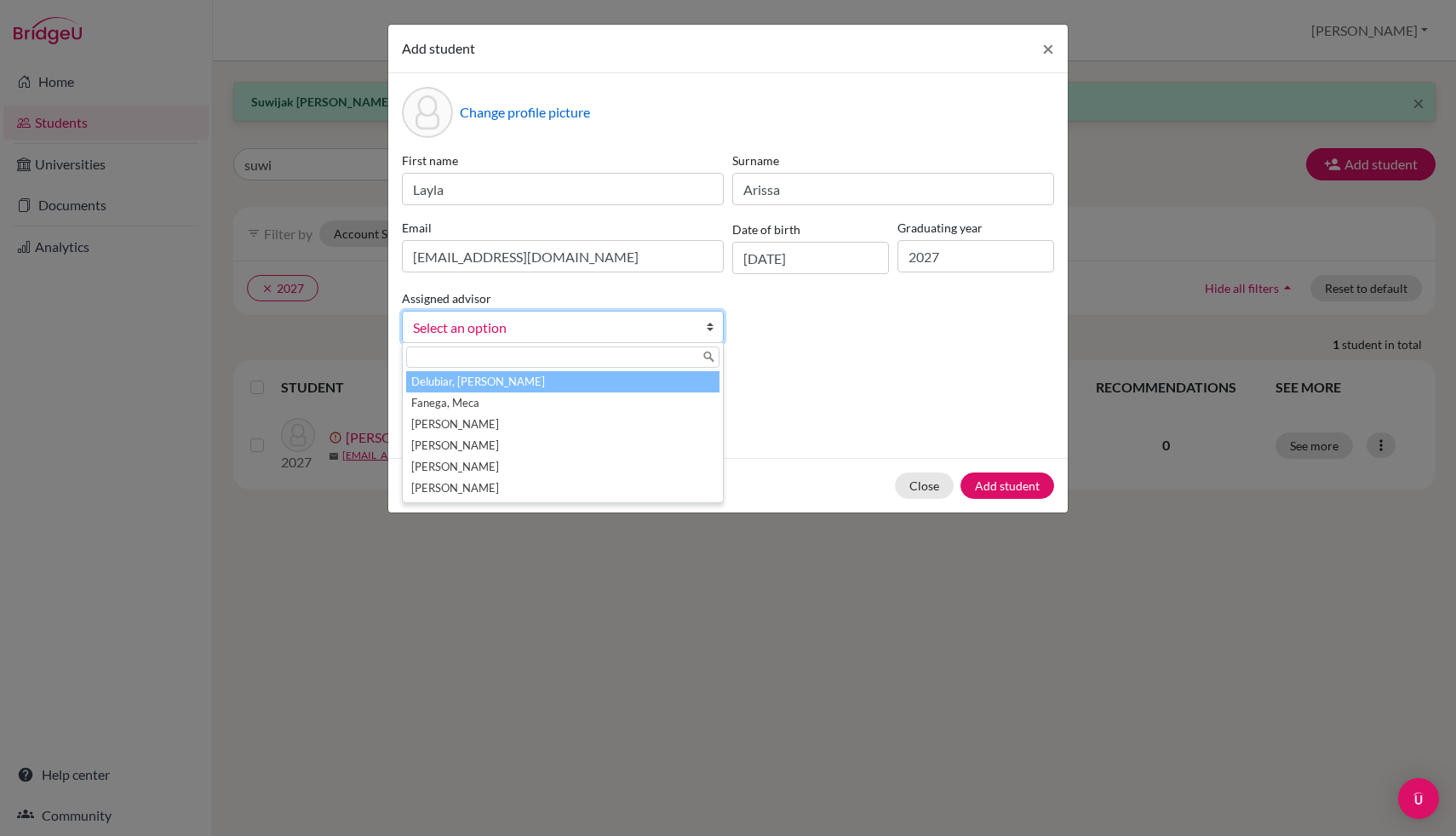
click at [559, 331] on span "Select an option" at bounding box center [551, 328] width 278 height 22
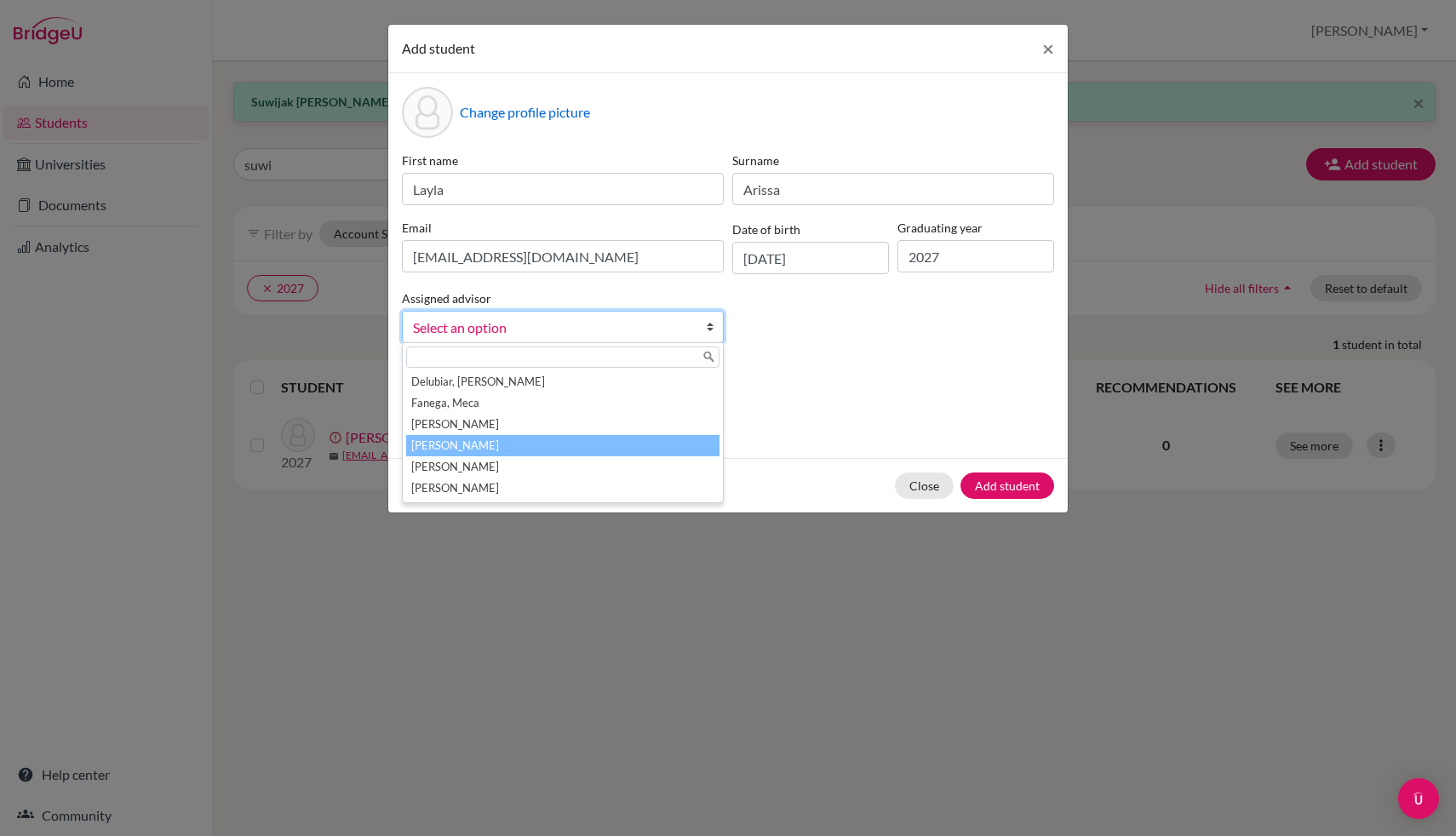
click at [520, 454] on li "[PERSON_NAME]" at bounding box center [562, 445] width 313 height 21
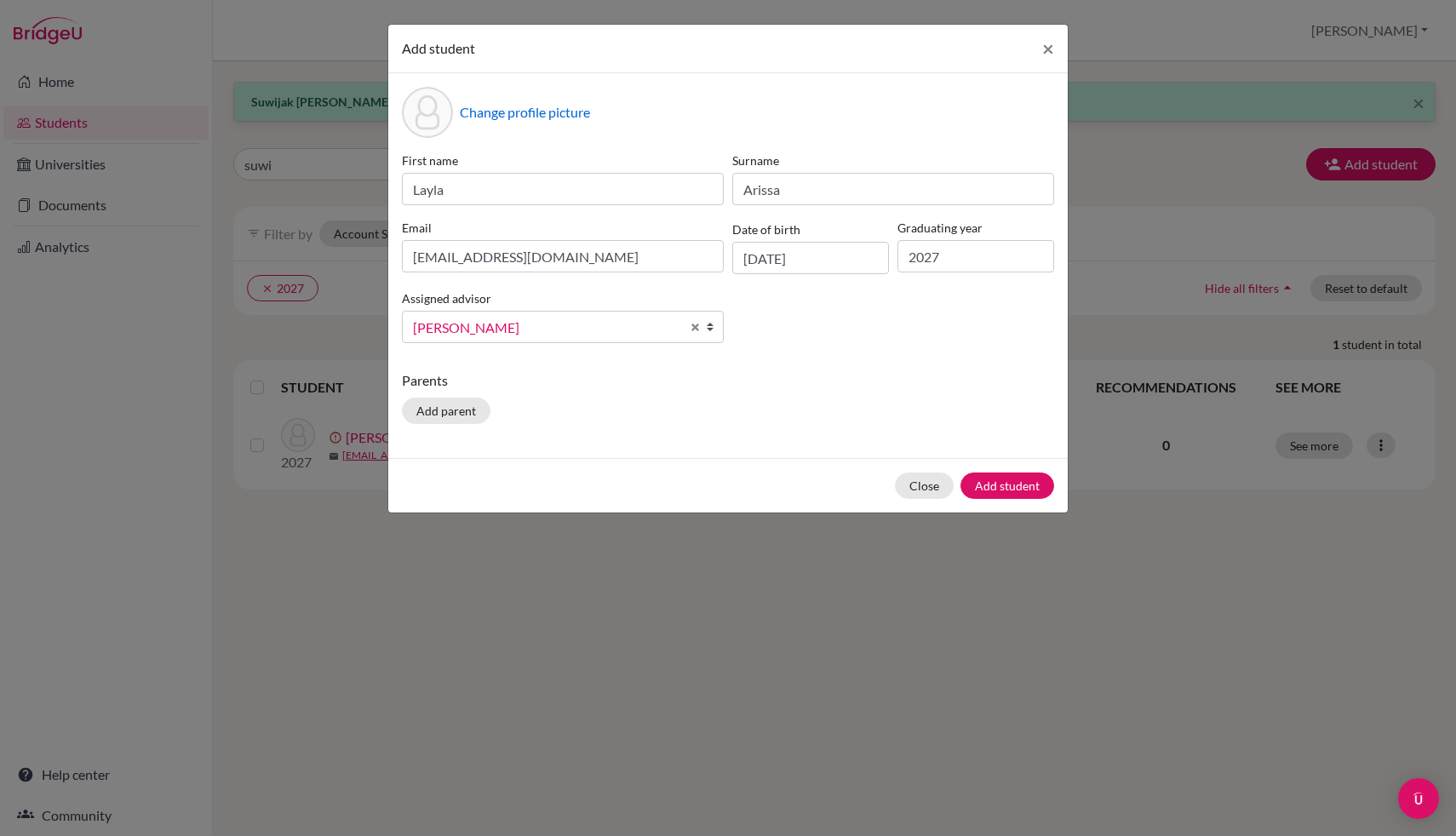
click at [546, 329] on span "[PERSON_NAME]" at bounding box center [546, 328] width 267 height 22
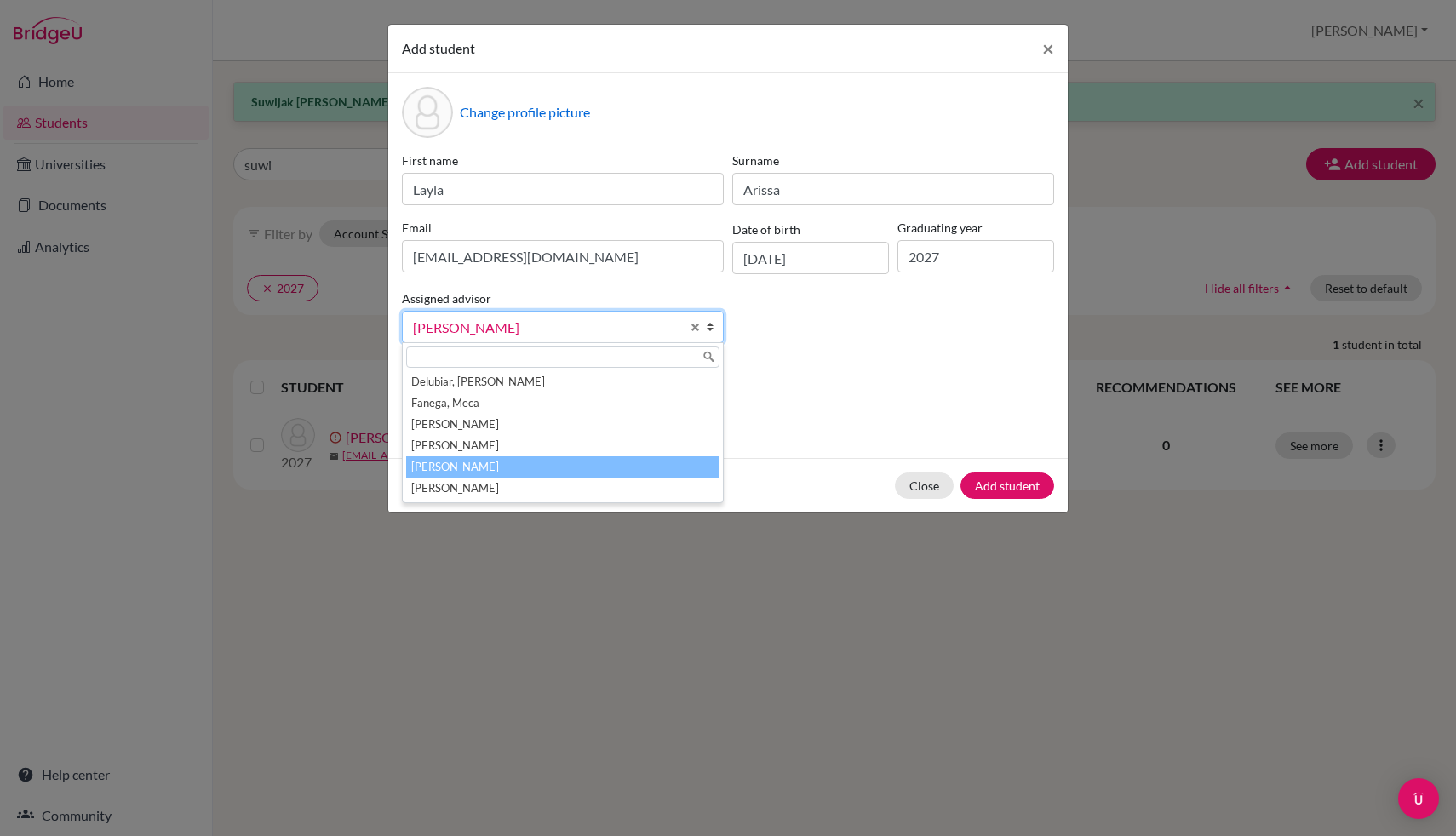
click at [539, 466] on li "[PERSON_NAME]" at bounding box center [562, 466] width 313 height 21
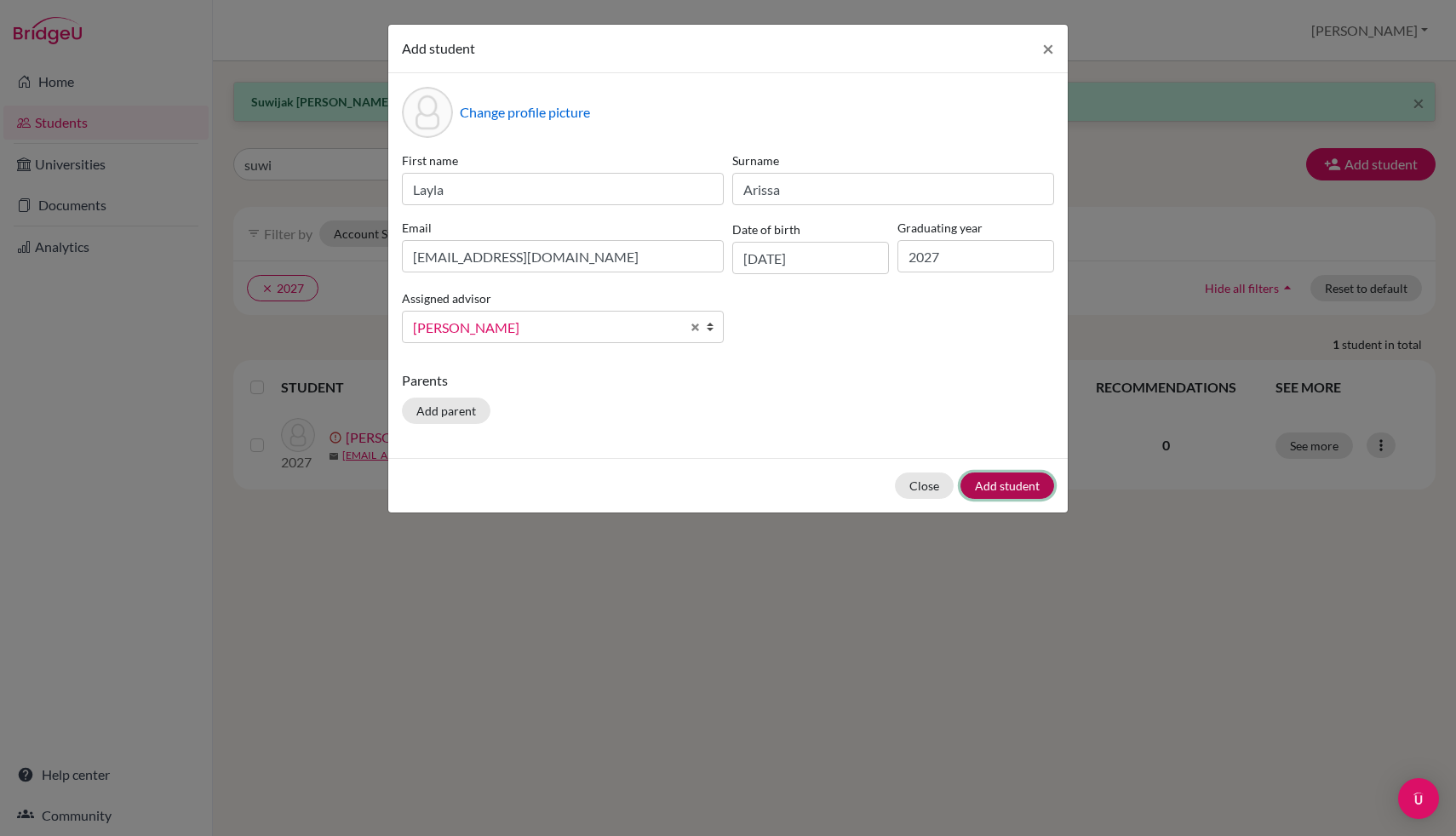
click at [1022, 483] on button "Add student" at bounding box center [1007, 486] width 94 height 26
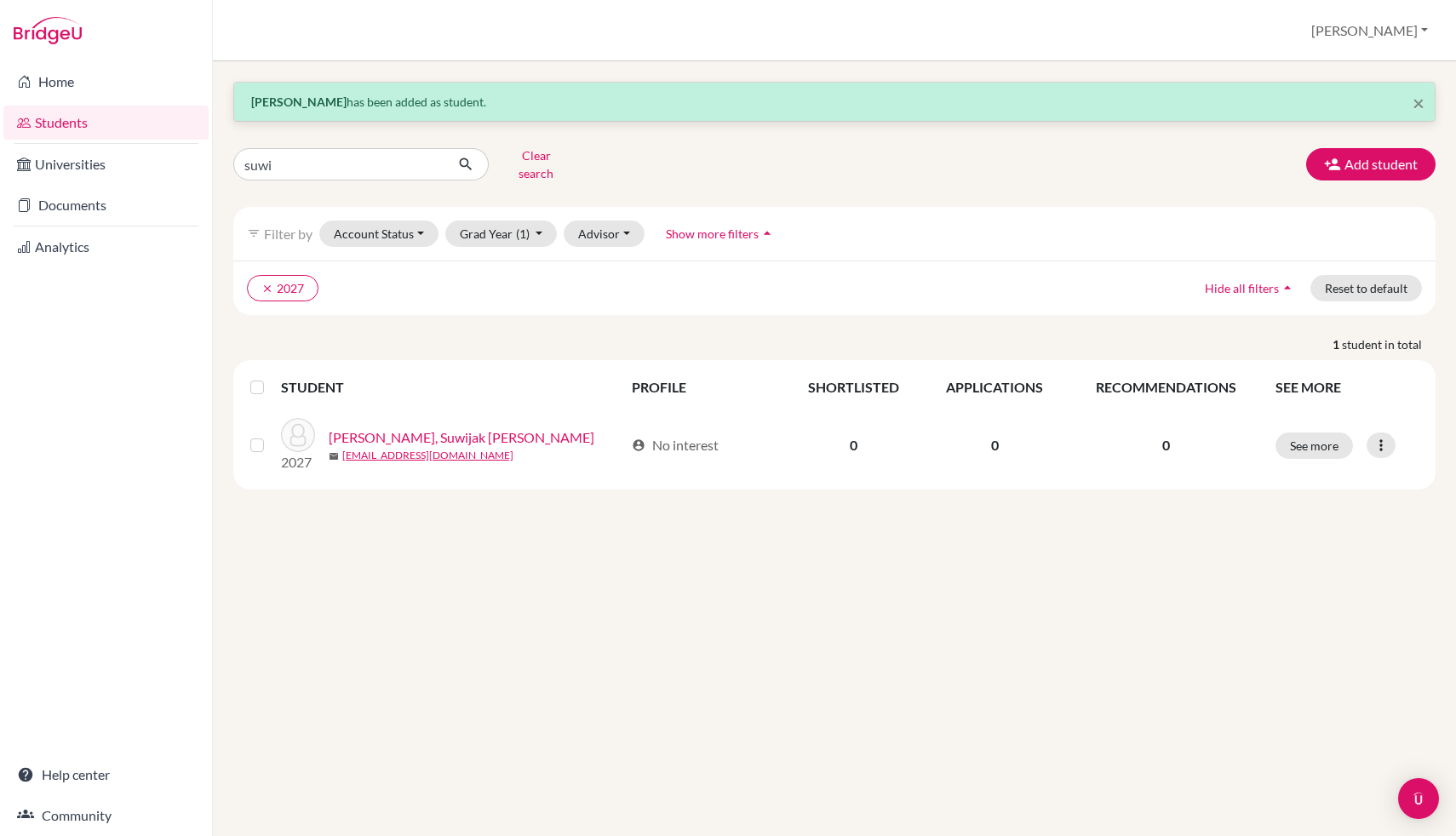
click at [397, 180] on div "× [PERSON_NAME] has been added as student. suwi Clear search Add student filter…" at bounding box center [834, 286] width 1202 height 408
click at [366, 167] on input "suwi" at bounding box center [339, 163] width 211 height 32
type input "shoutaro"
click button "submit" at bounding box center [466, 163] width 45 height 32
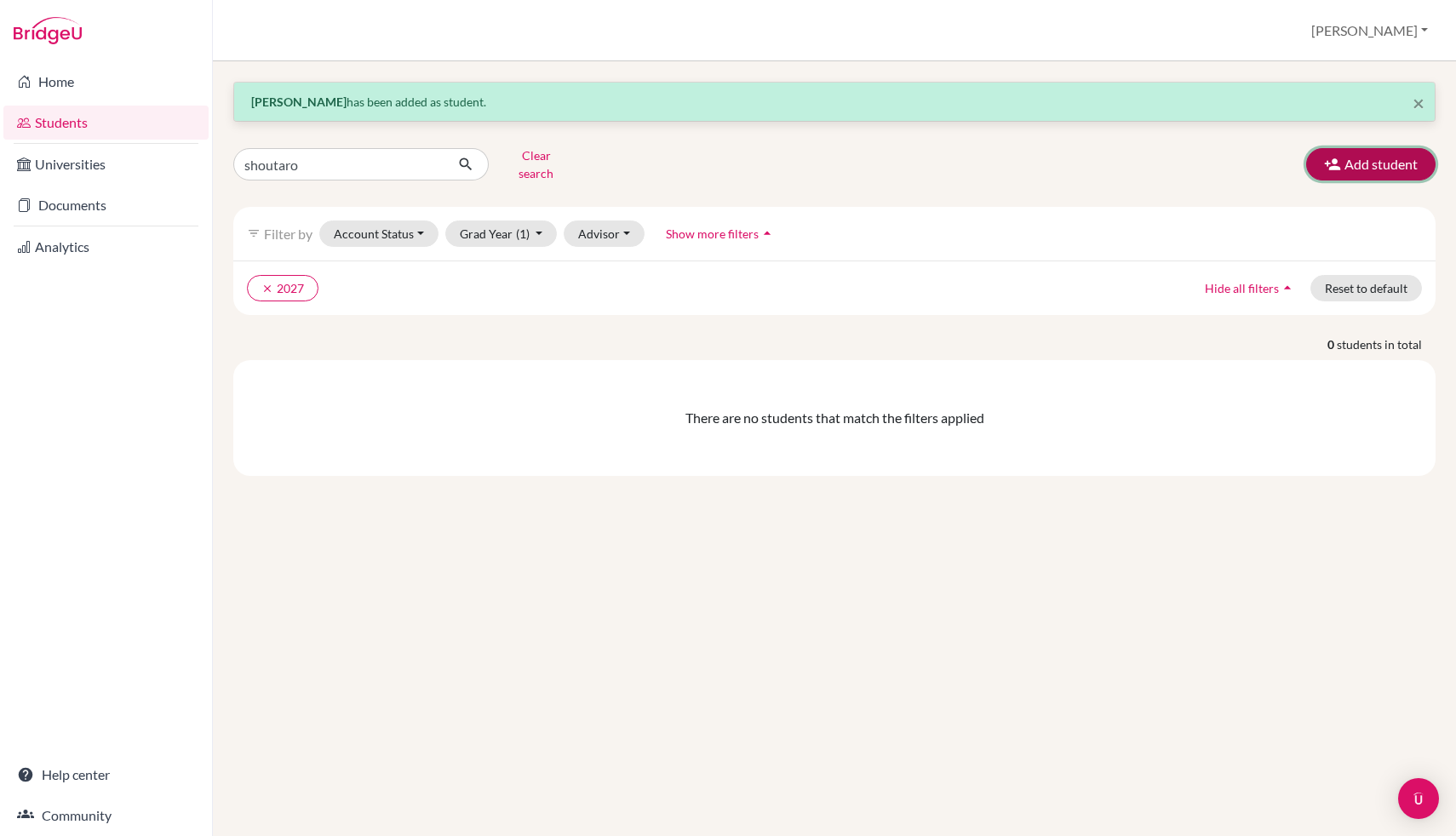
click at [1365, 158] on button "Add student" at bounding box center [1371, 163] width 130 height 32
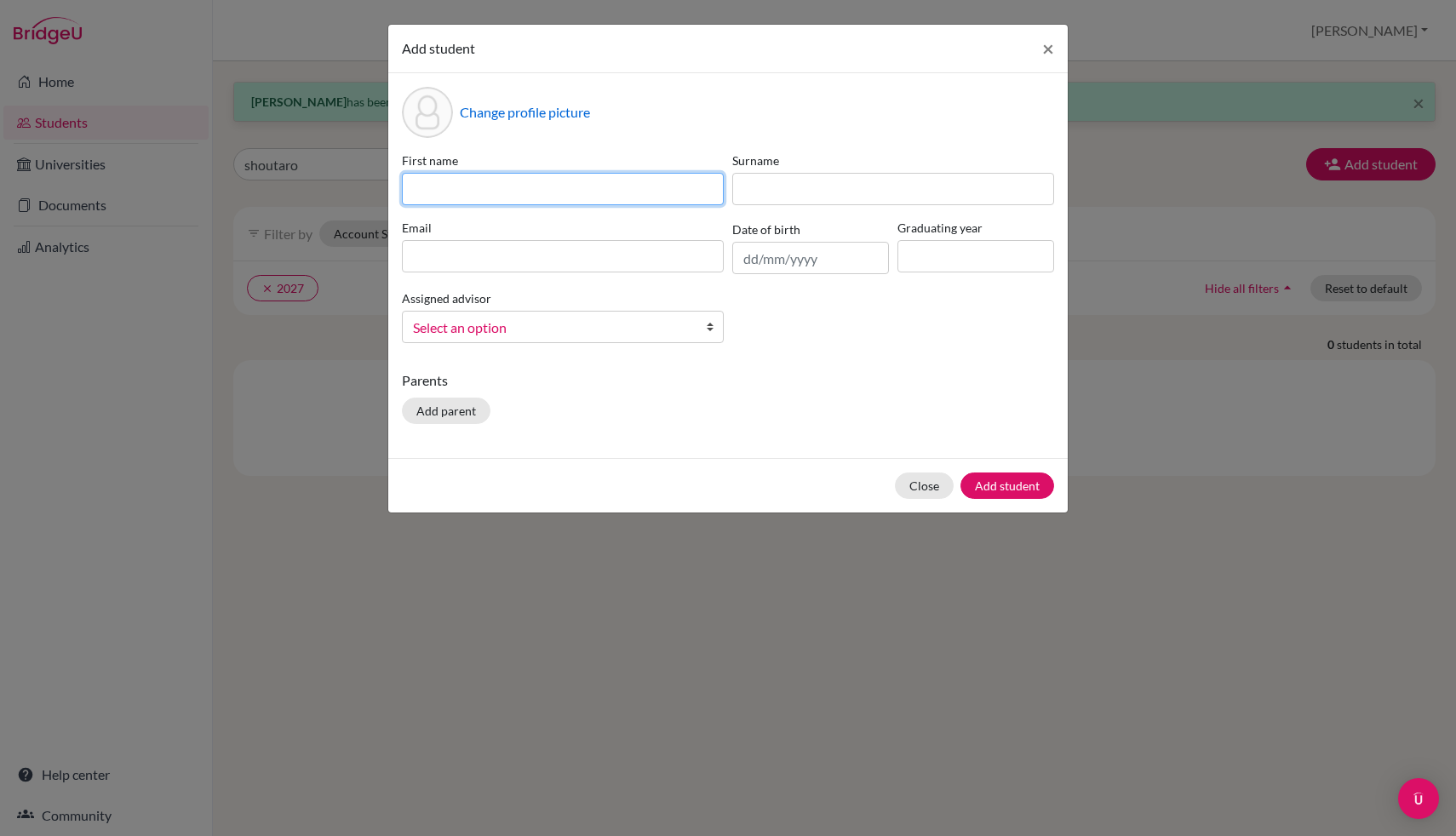
click at [609, 196] on input at bounding box center [562, 188] width 322 height 32
type input "Shoutaro"
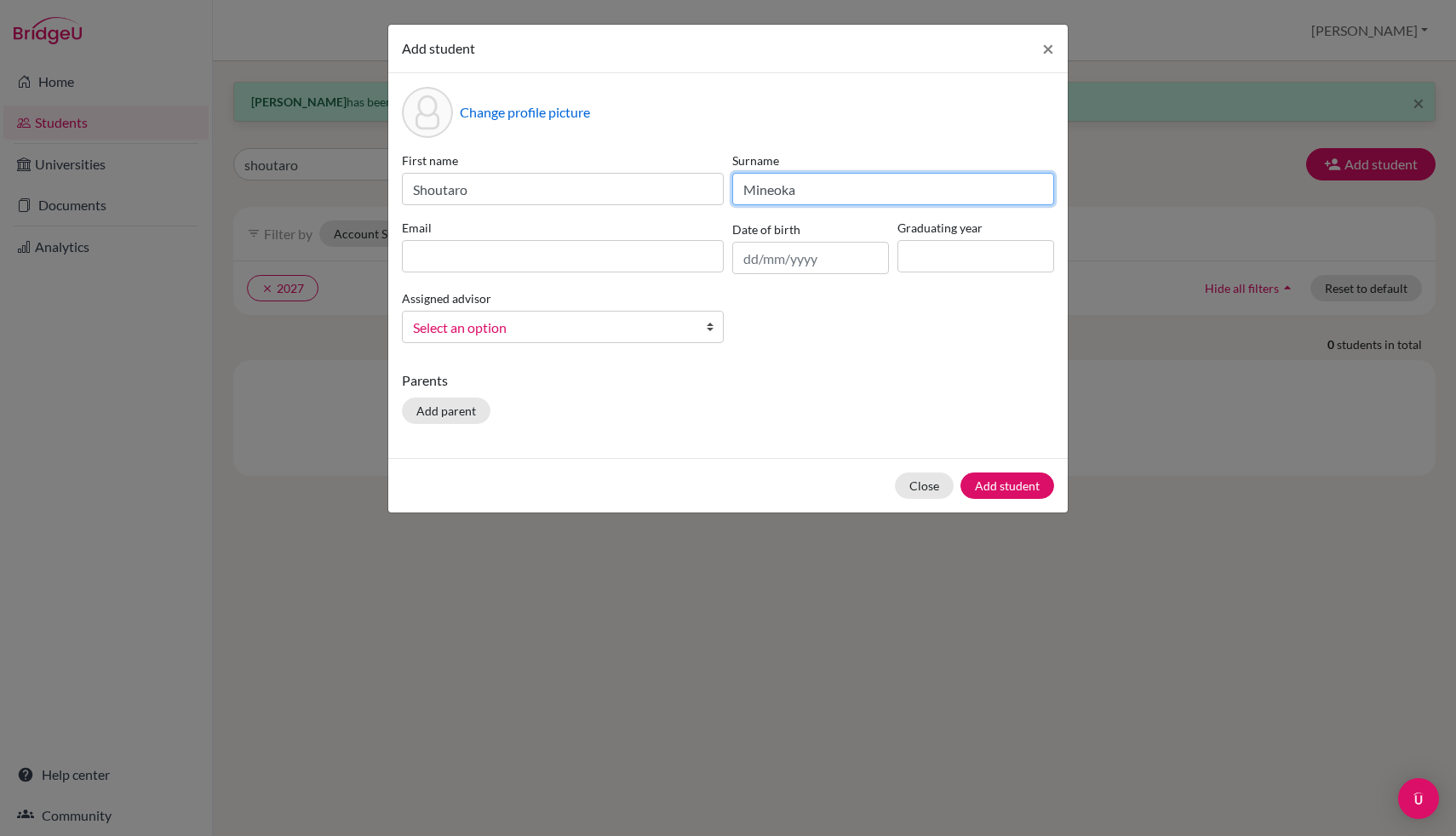
type input "Mineoka"
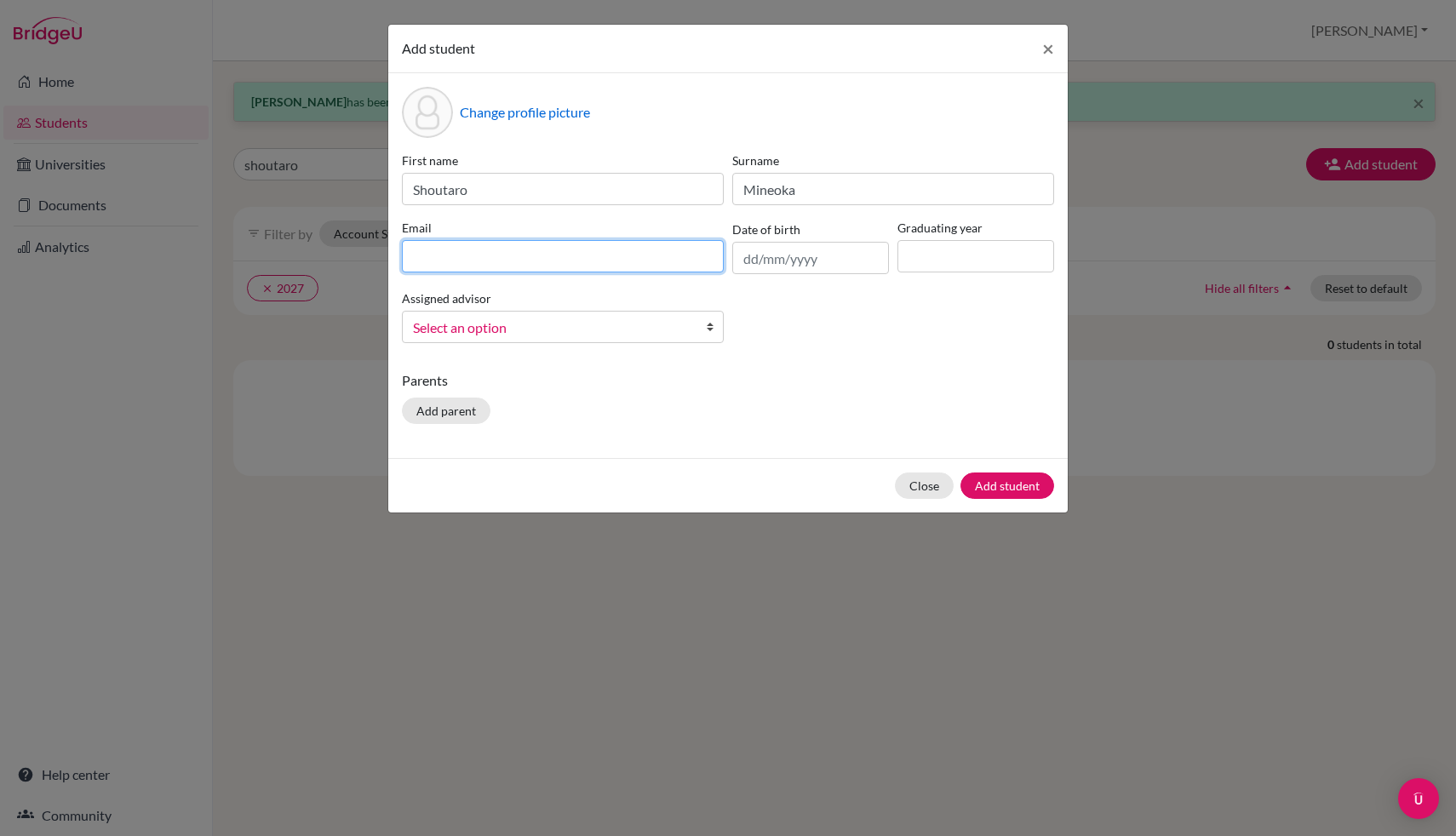
click at [600, 246] on input at bounding box center [562, 256] width 322 height 32
type input "[EMAIL_ADDRESS][DOMAIN_NAME]"
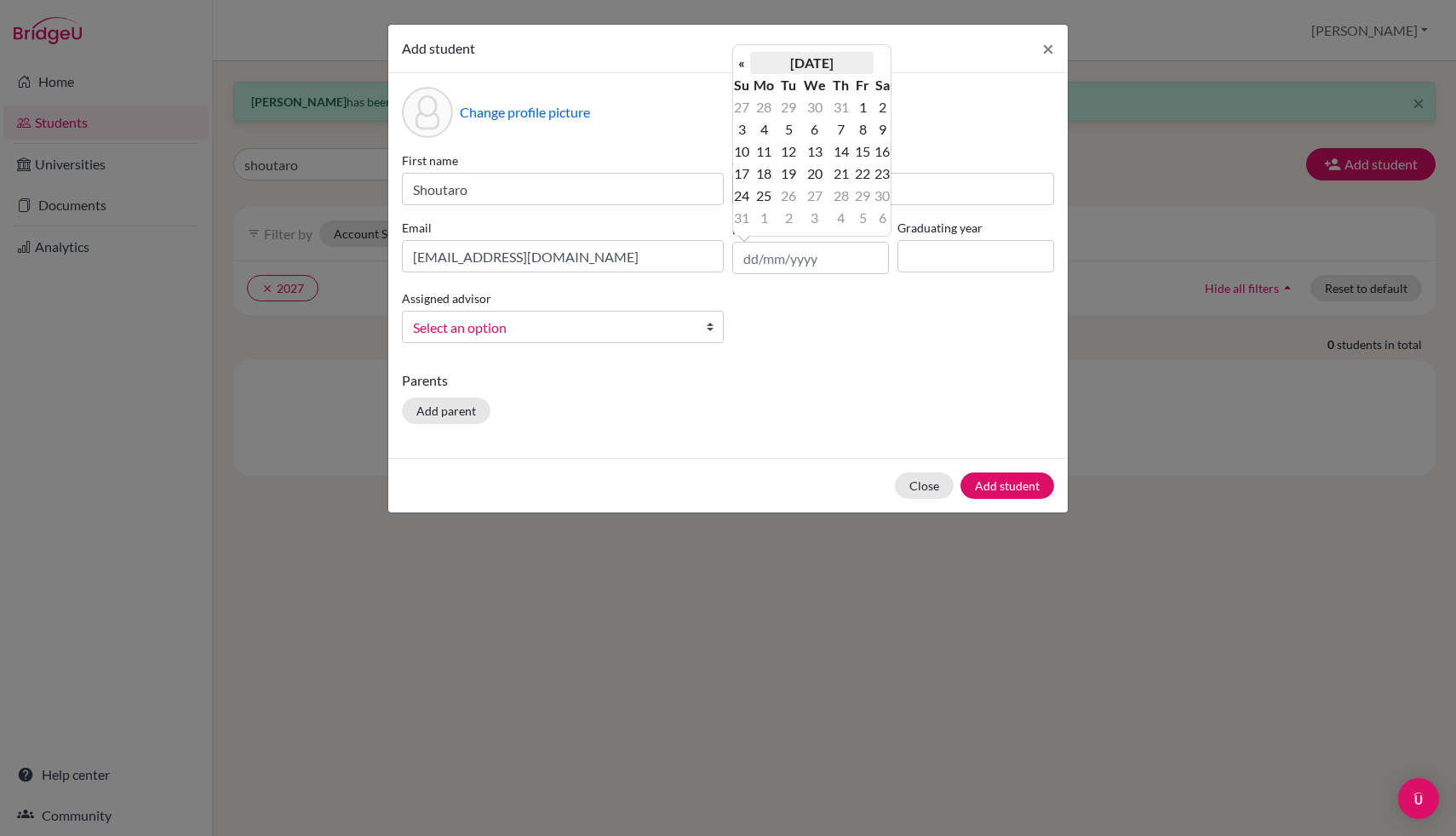
click at [824, 65] on th "[DATE]" at bounding box center [812, 63] width 123 height 22
click at [824, 65] on th "2025" at bounding box center [812, 68] width 123 height 22
click at [746, 66] on th "«" at bounding box center [741, 68] width 17 height 22
click at [791, 200] on span "2008" at bounding box center [792, 204] width 36 height 46
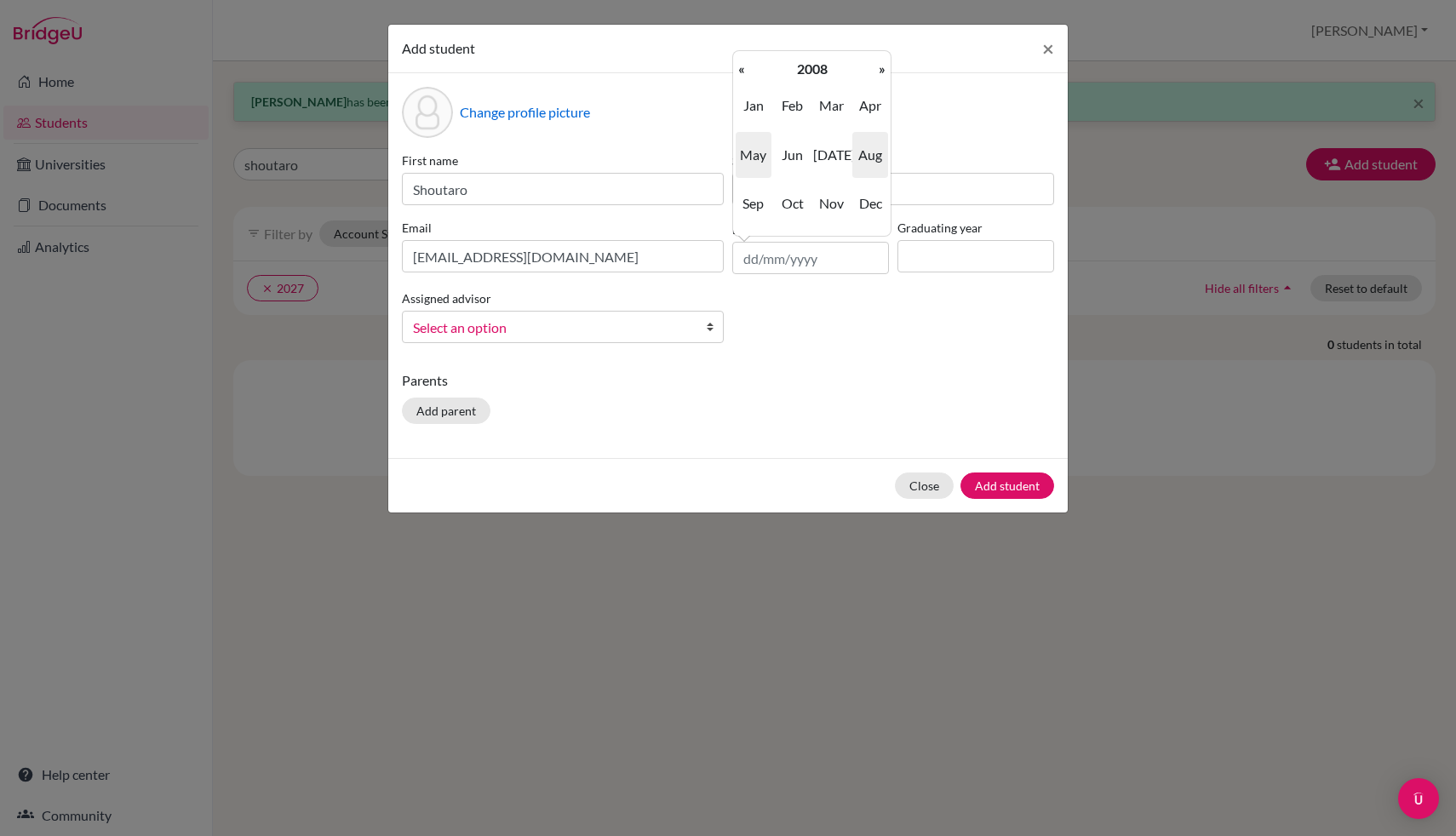
click at [760, 154] on span "May" at bounding box center [753, 155] width 36 height 46
click at [834, 180] on td "22" at bounding box center [840, 173] width 22 height 22
type input "[DATE]"
click at [953, 276] on div "First name Shoutaro Surname Mineoka Email [EMAIL_ADDRESS][DOMAIN_NAME] Date of …" at bounding box center [728, 254] width 661 height 205
click at [957, 262] on input at bounding box center [976, 256] width 157 height 32
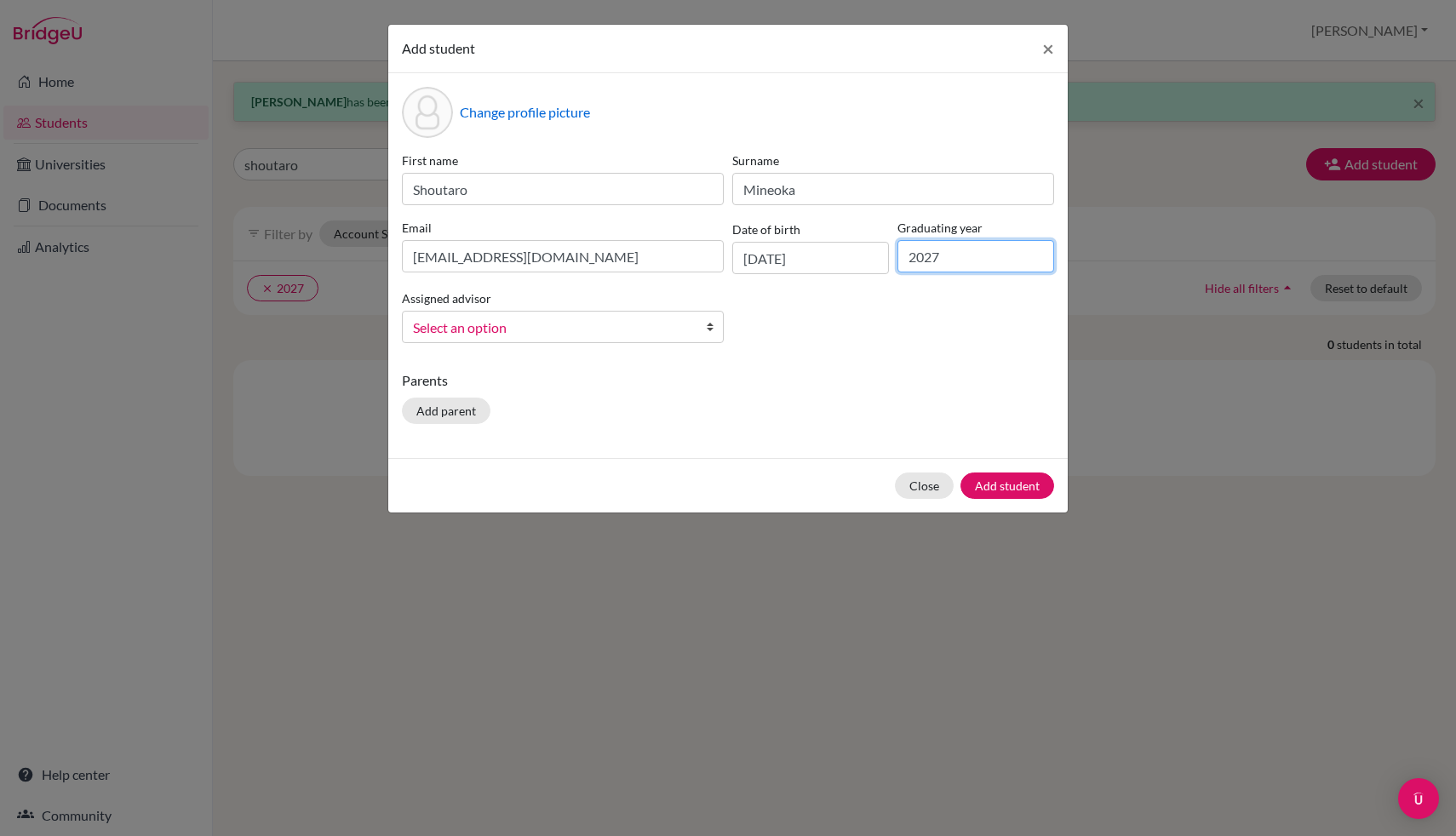
type input "2027"
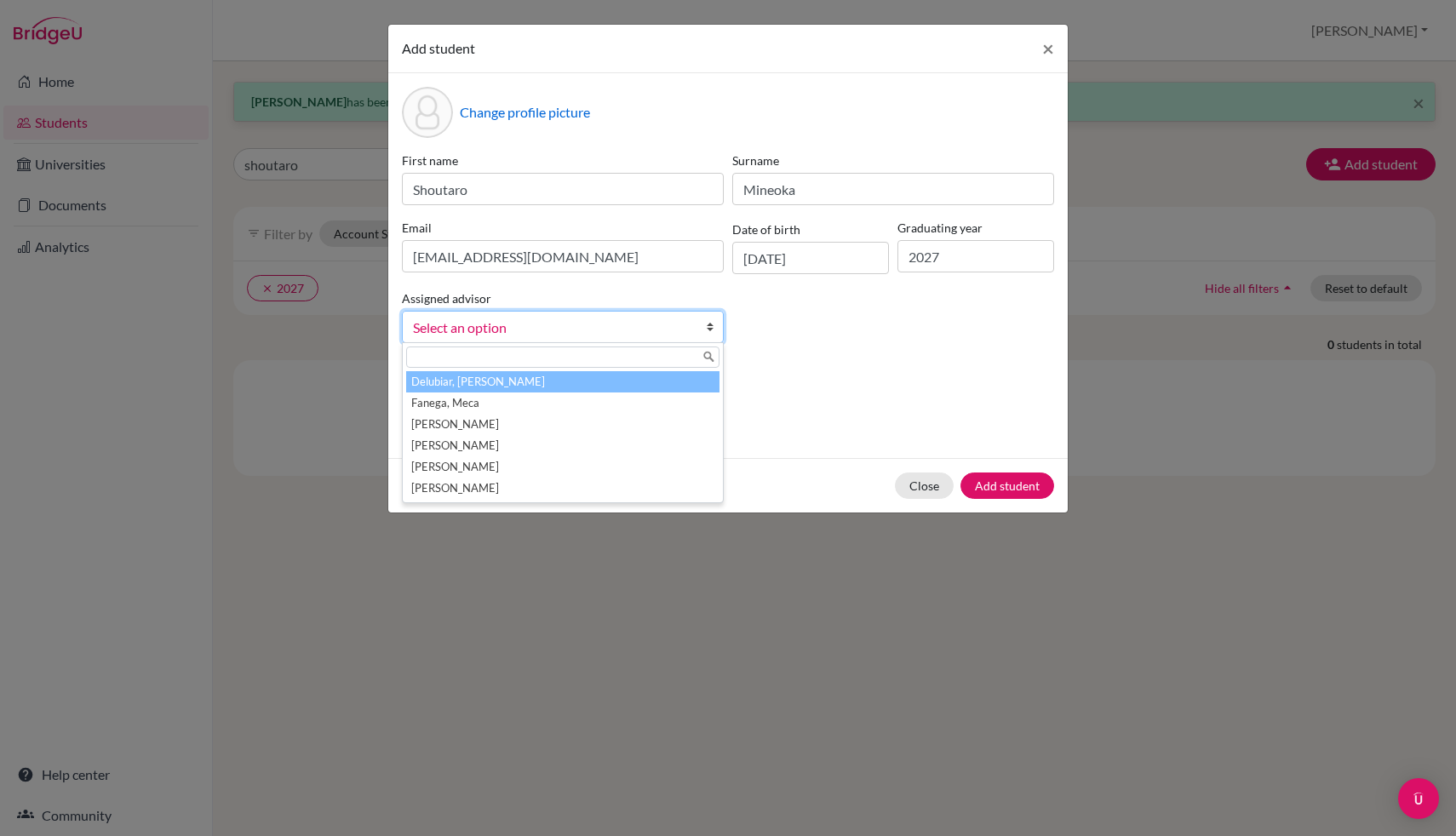
click at [679, 317] on span "Select an option" at bounding box center [551, 328] width 278 height 22
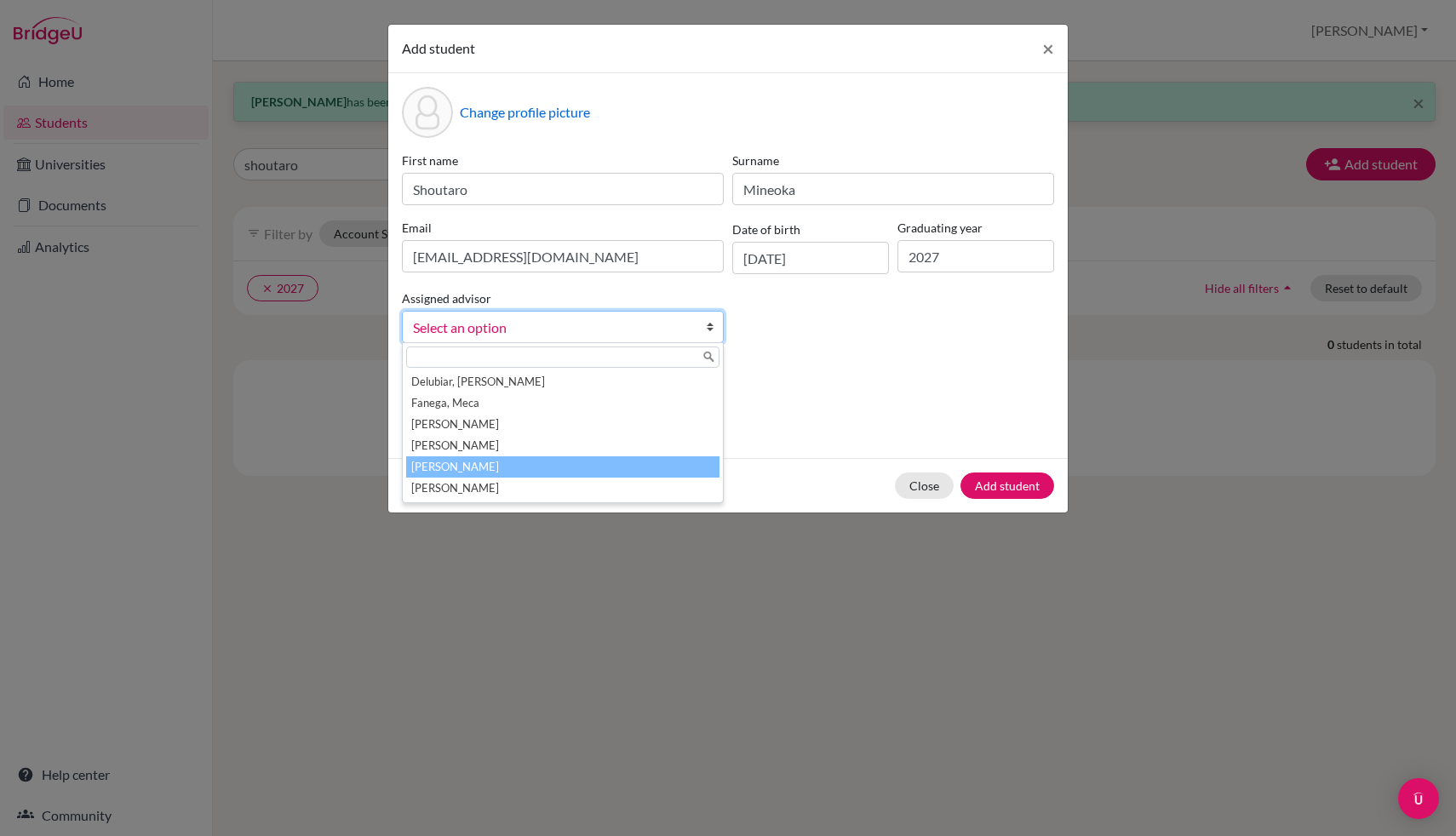
click at [592, 458] on li "[PERSON_NAME]" at bounding box center [562, 466] width 313 height 21
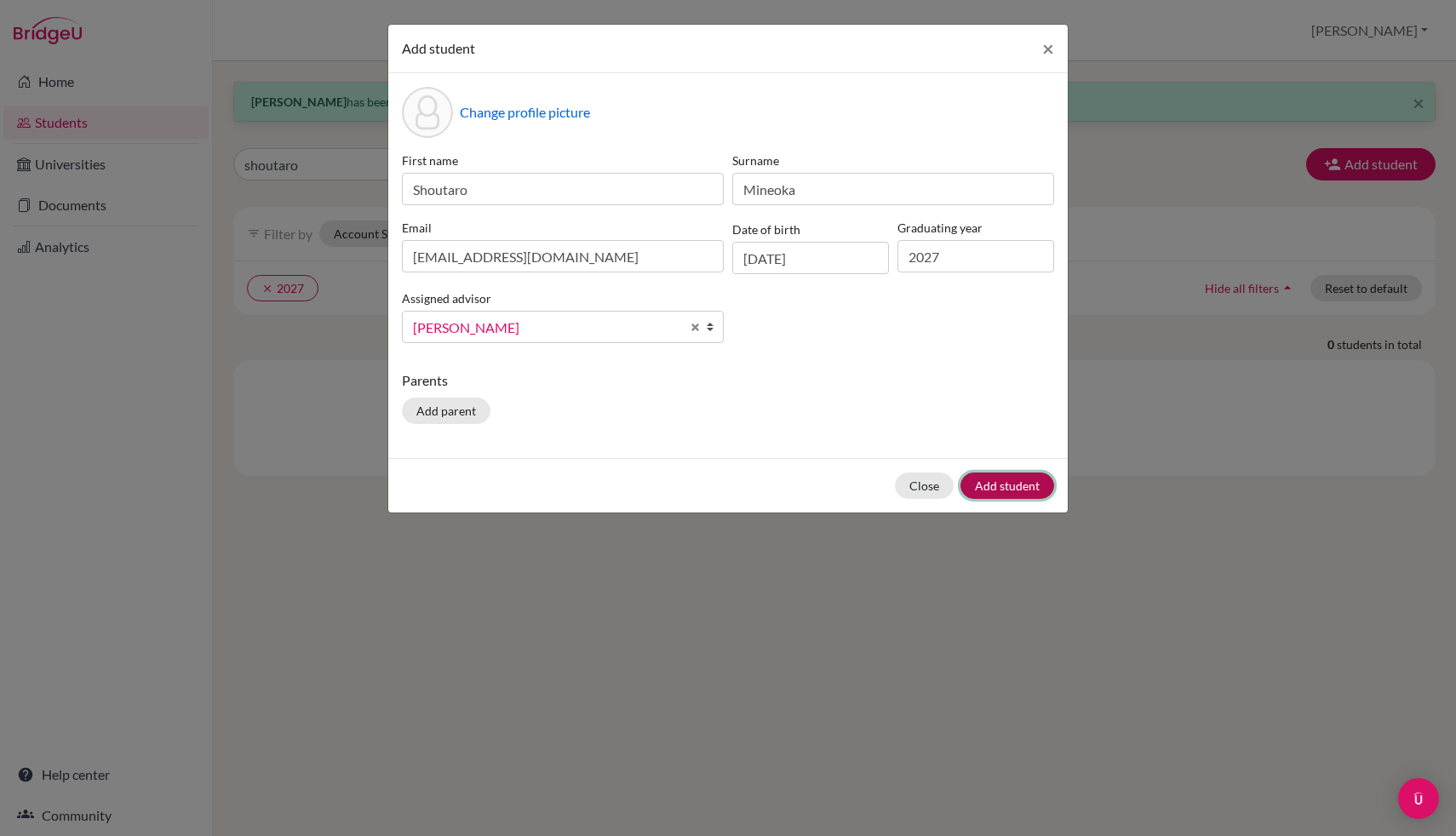
click at [1005, 476] on button "Add student" at bounding box center [1007, 486] width 94 height 26
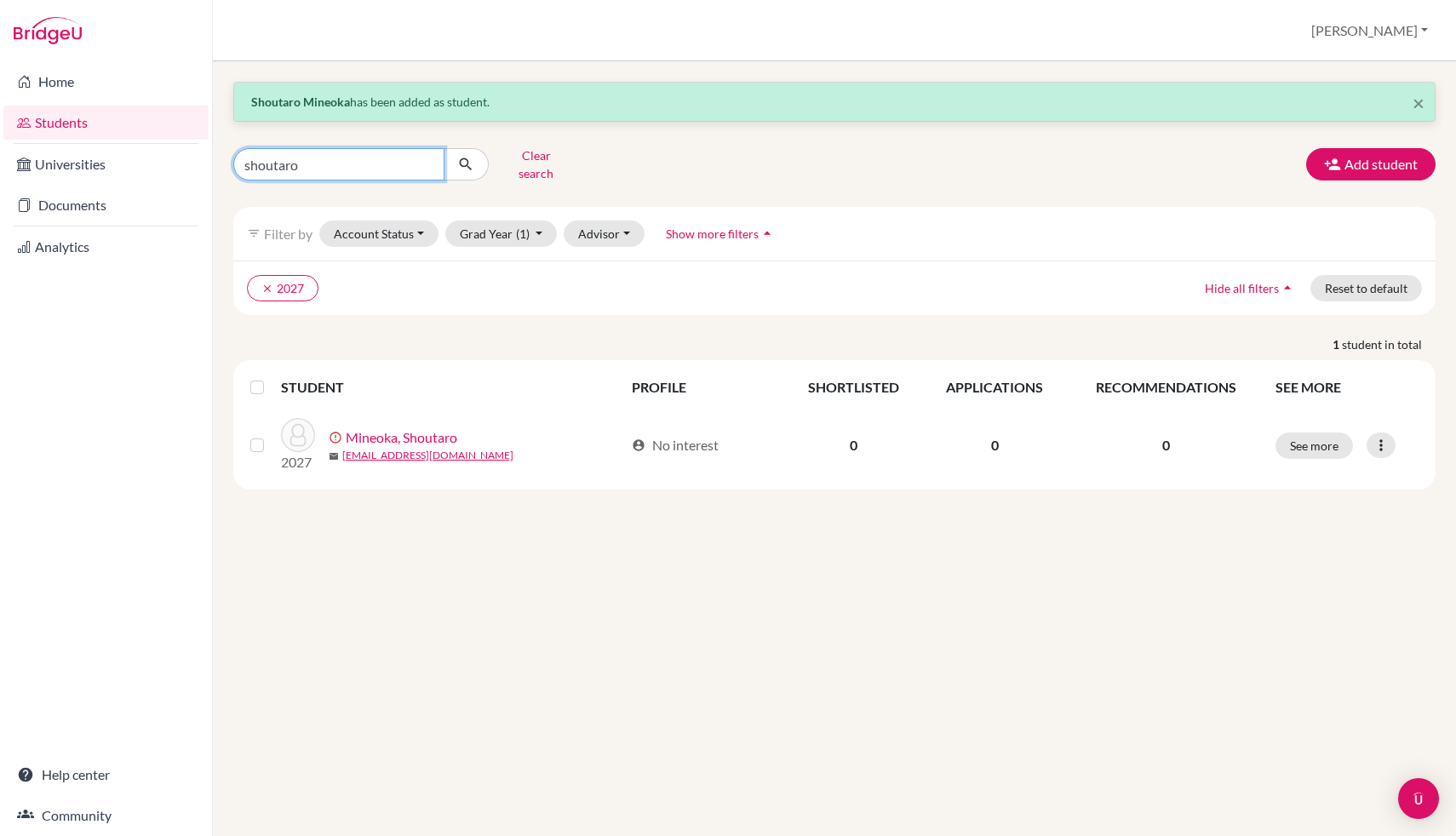
click at [330, 162] on input "shoutaro" at bounding box center [339, 163] width 211 height 32
click at [1356, 165] on button "Add student" at bounding box center [1371, 163] width 130 height 32
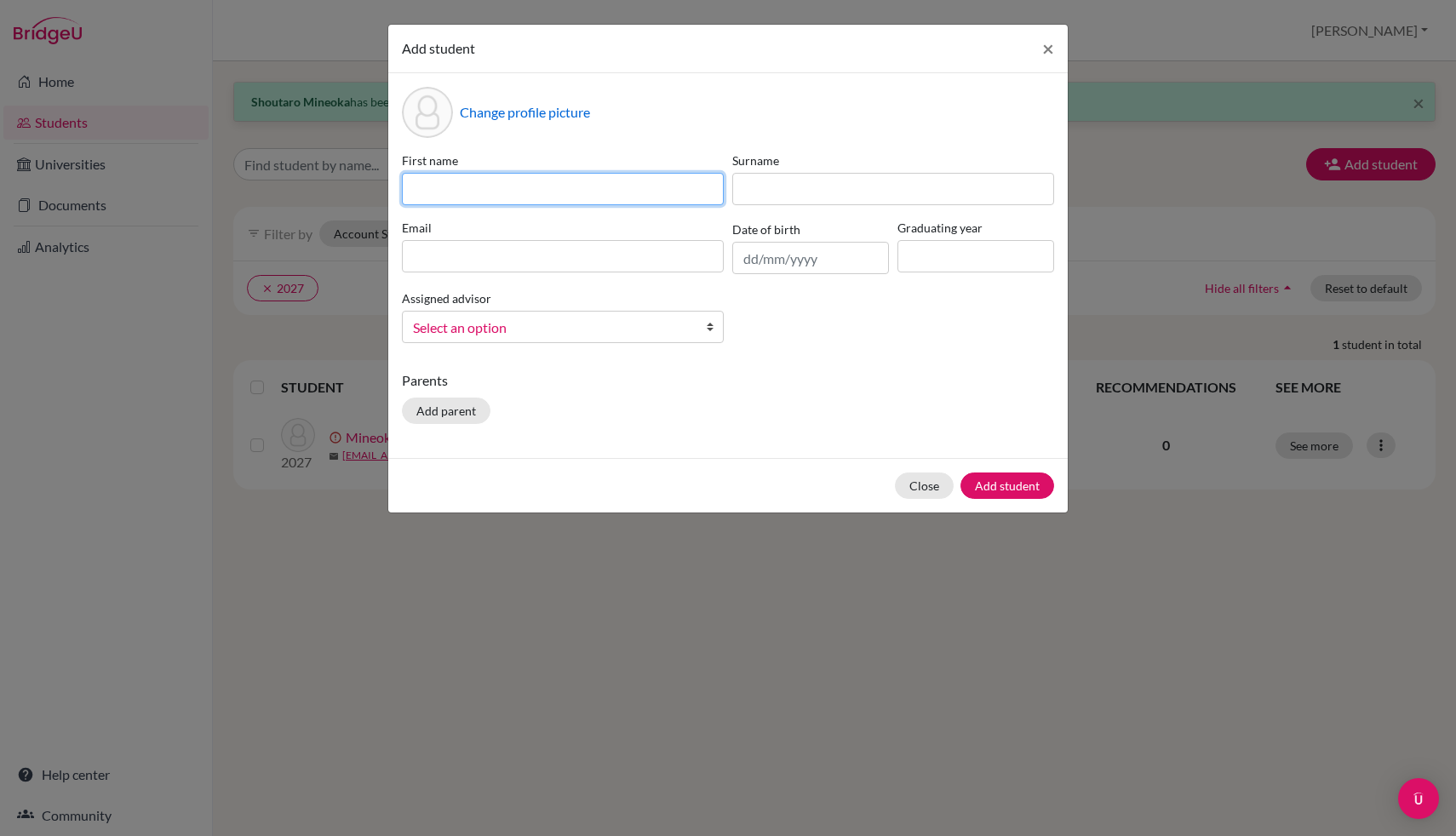
click at [571, 185] on input at bounding box center [562, 188] width 322 height 32
type input "[PERSON_NAME]"
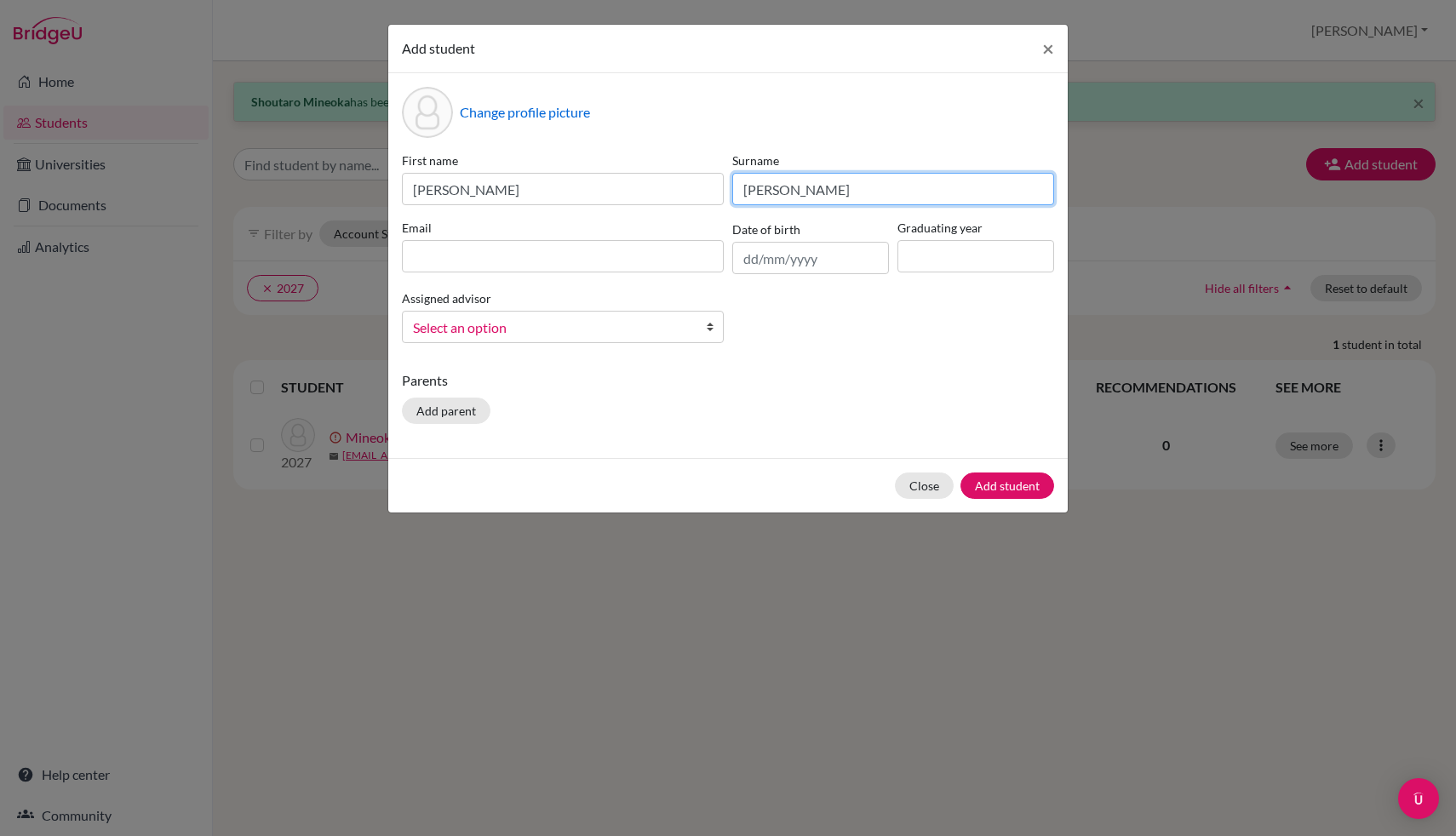
type input "[PERSON_NAME]"
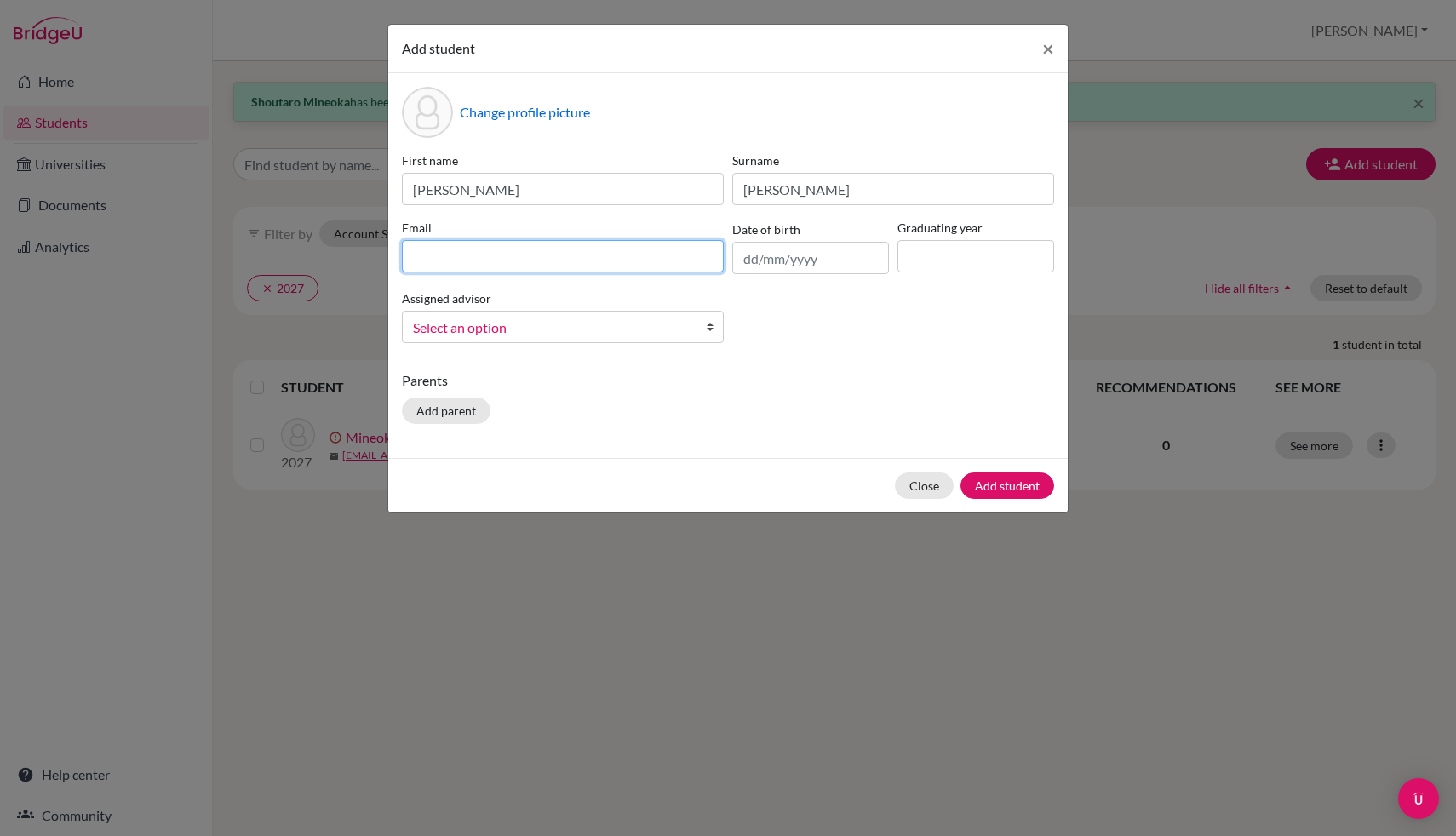
click at [486, 258] on input at bounding box center [562, 256] width 322 height 32
type input "k"
type input "[EMAIL_ADDRESS][DOMAIN_NAME]"
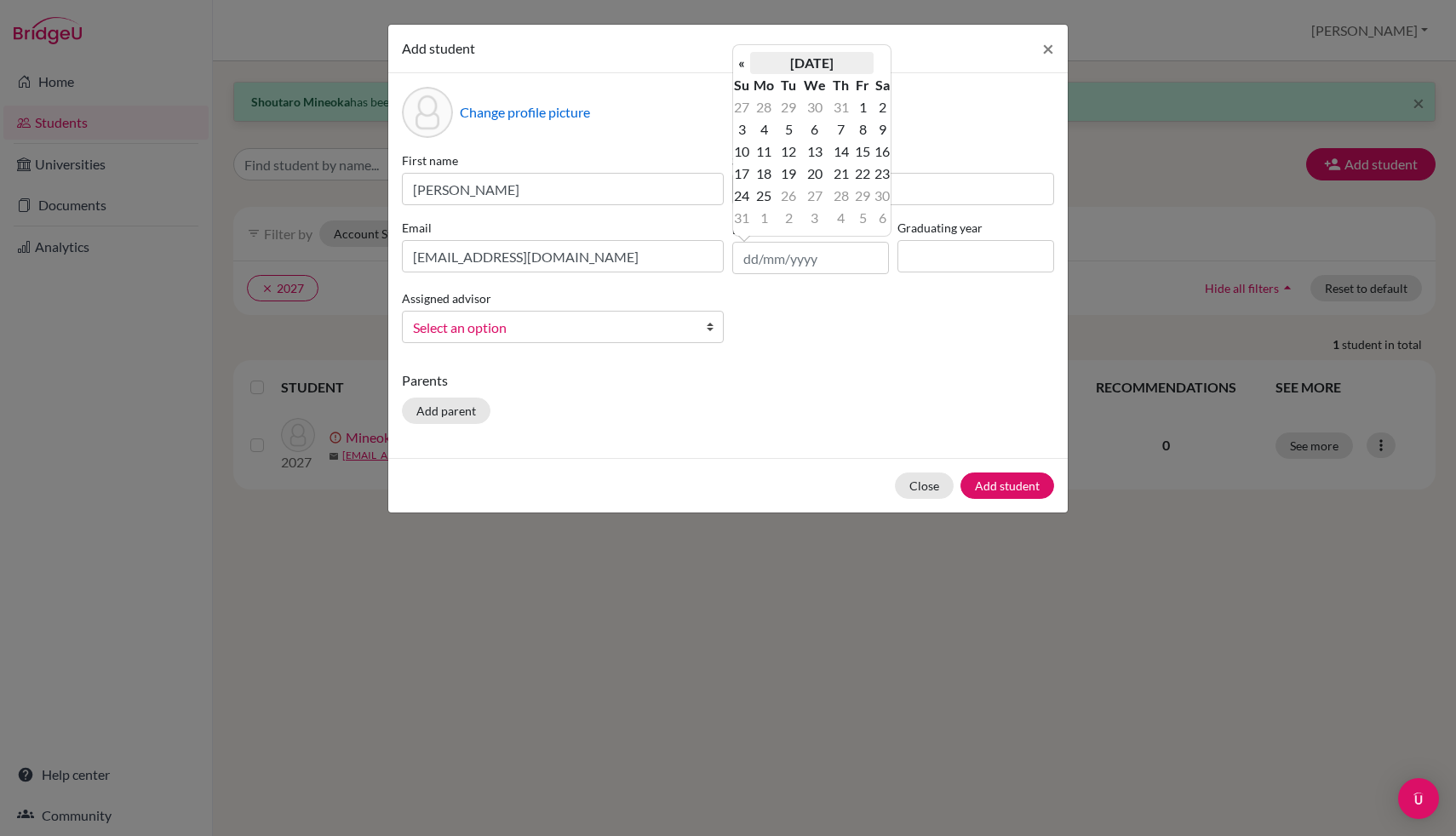
click at [795, 60] on th "[DATE]" at bounding box center [812, 63] width 123 height 22
click at [795, 60] on th "2025" at bounding box center [812, 68] width 123 height 22
click at [742, 68] on th "«" at bounding box center [741, 68] width 17 height 22
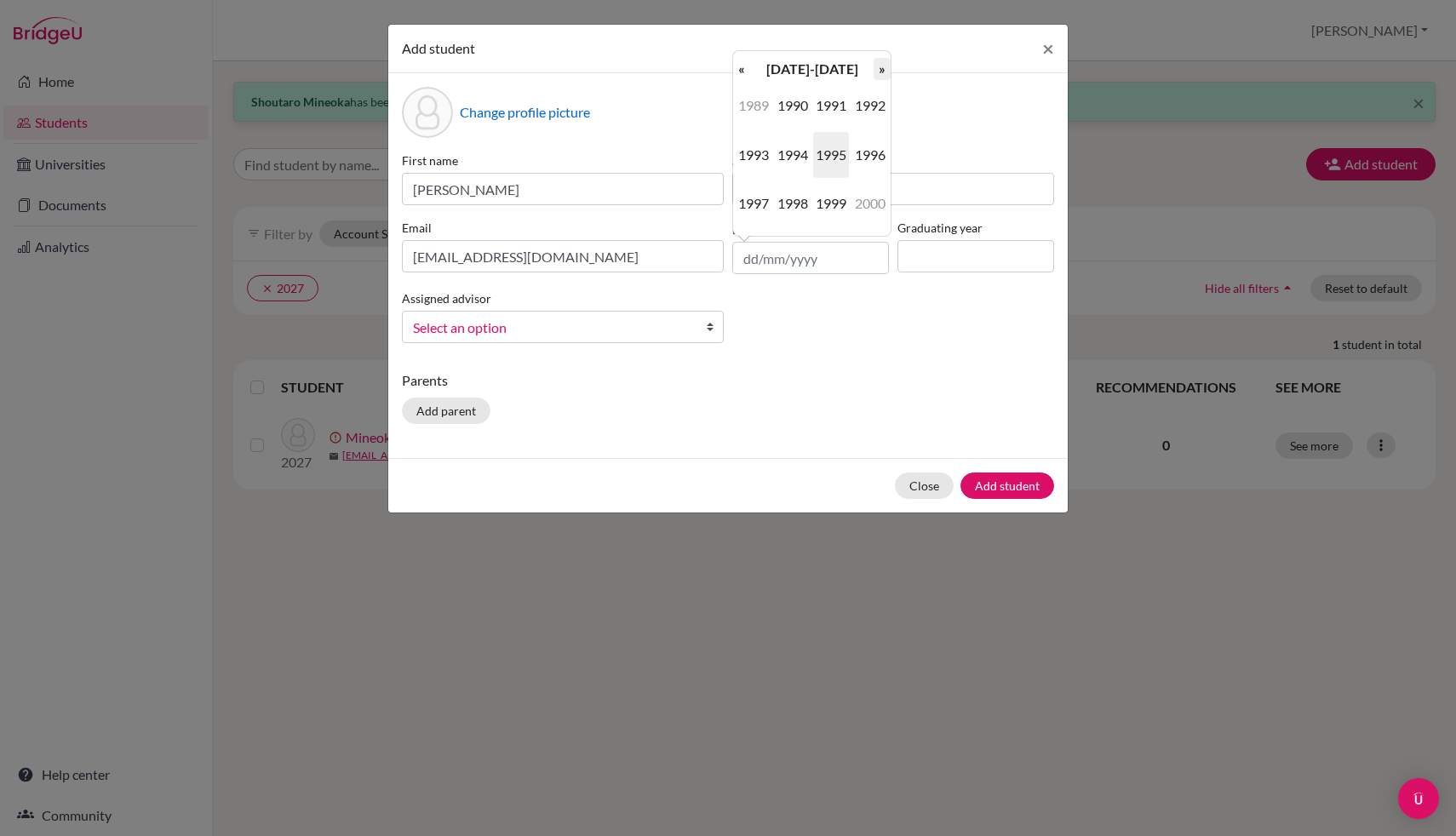
click at [885, 69] on th "»" at bounding box center [882, 68] width 17 height 22
click at [787, 196] on span "2008" at bounding box center [792, 204] width 36 height 46
click at [860, 162] on span "Aug" at bounding box center [870, 155] width 36 height 46
click at [775, 173] on td "18" at bounding box center [764, 173] width 28 height 22
type input "[DATE]"
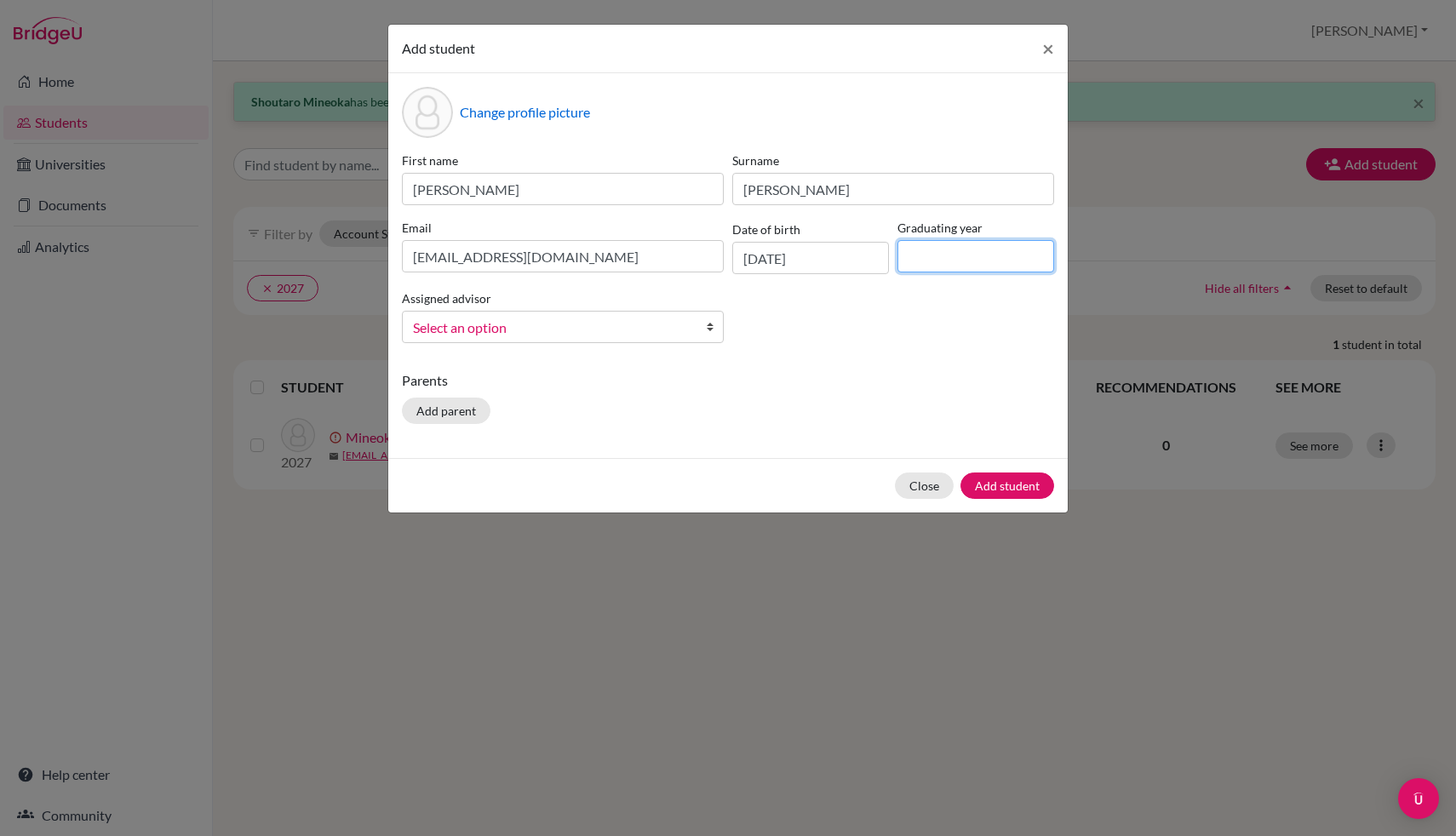
click at [928, 258] on input at bounding box center [976, 256] width 157 height 32
type input "2027"
click at [611, 319] on span "Select an option" at bounding box center [551, 328] width 278 height 22
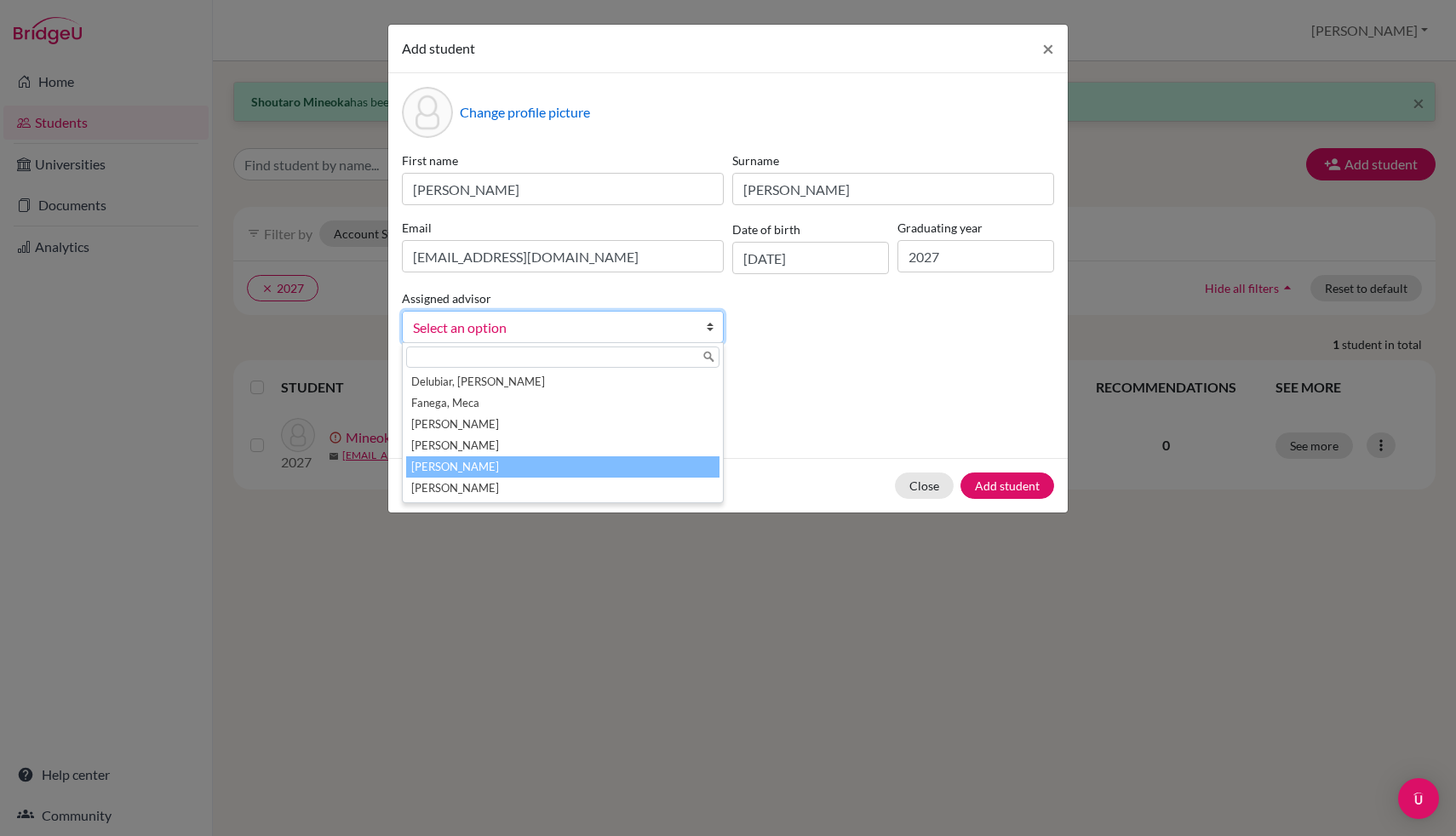
click at [588, 475] on li "[PERSON_NAME]" at bounding box center [562, 466] width 313 height 21
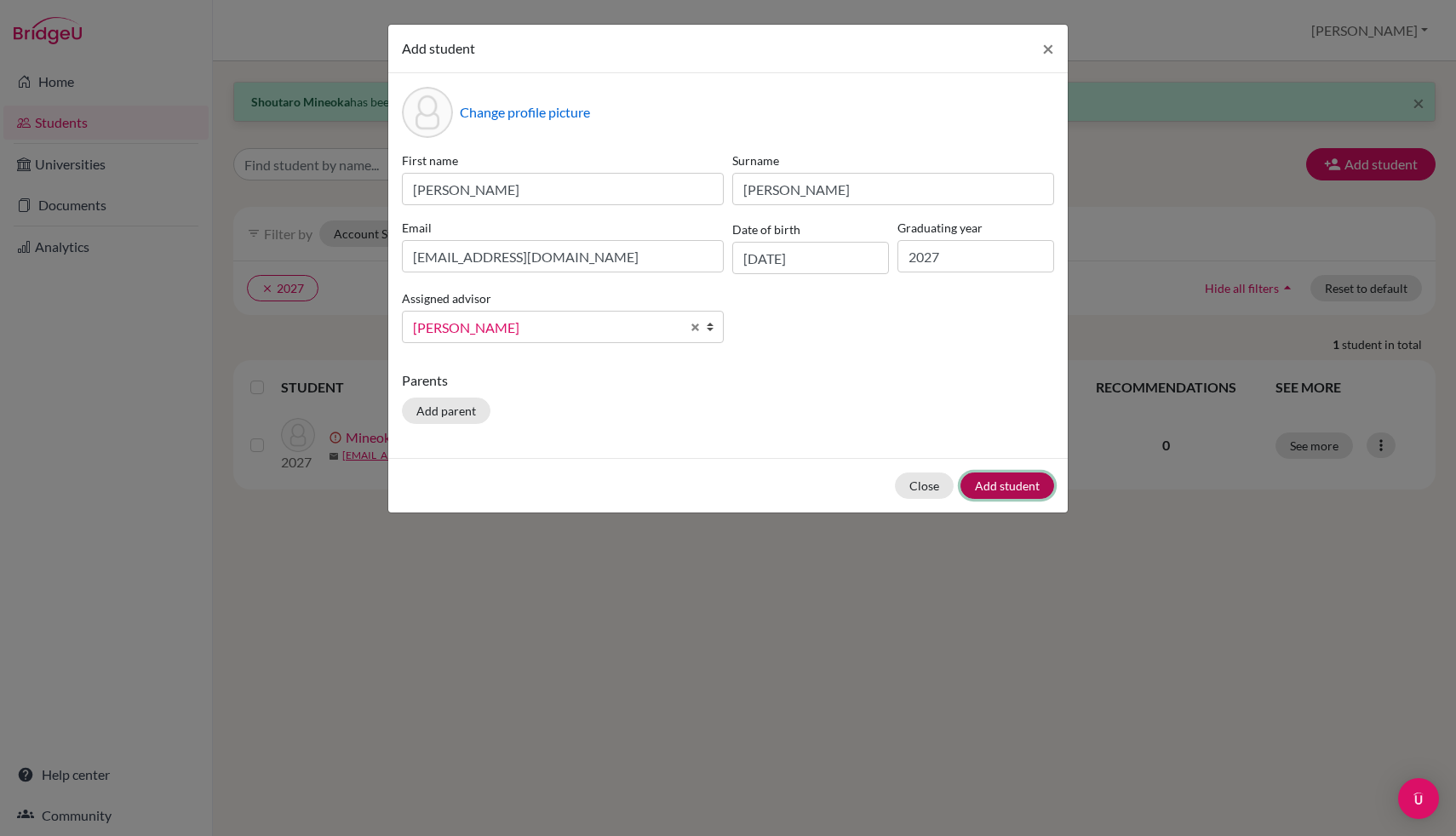
click at [1024, 484] on button "Add student" at bounding box center [1007, 486] width 94 height 26
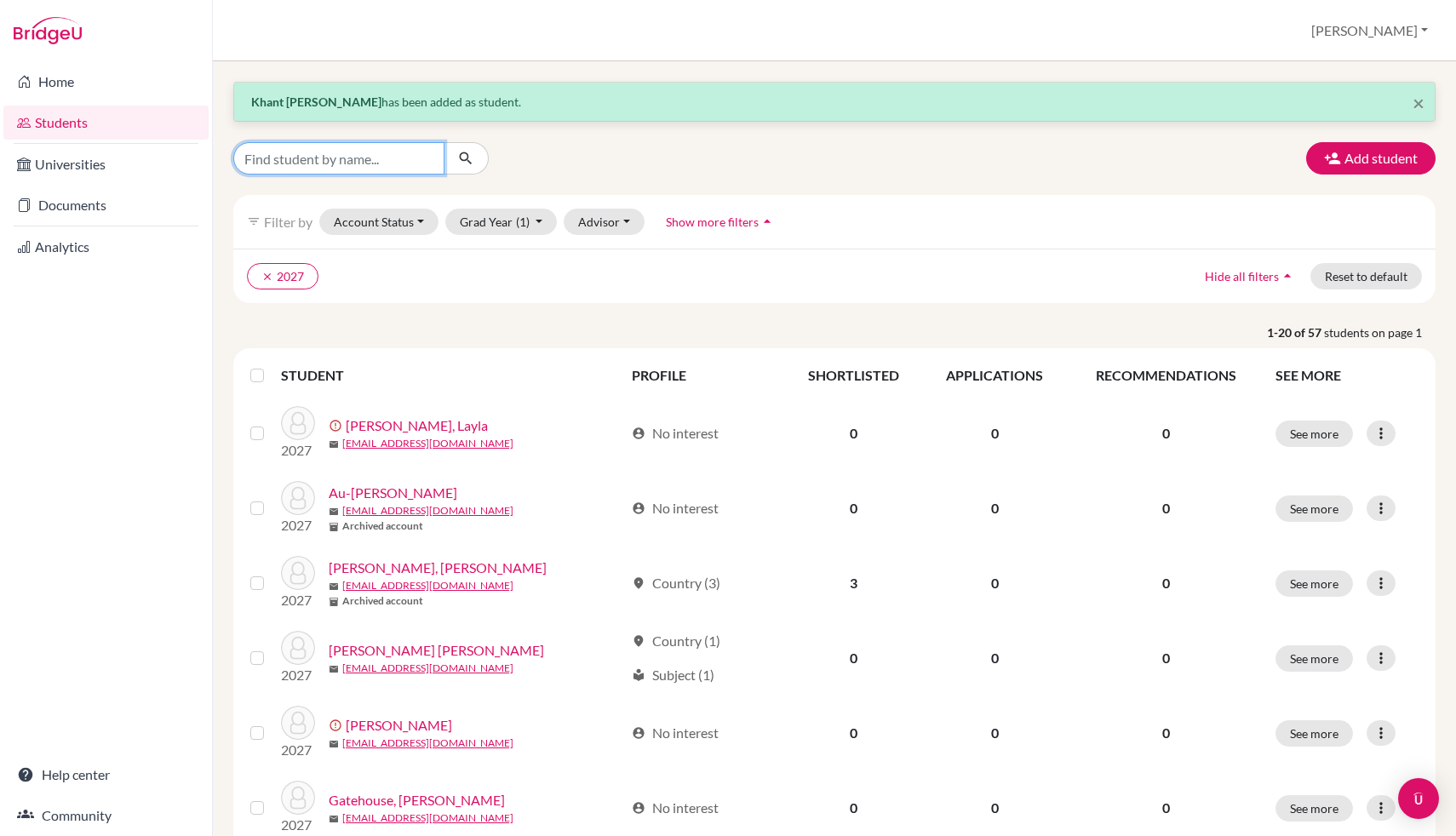
click at [387, 168] on input "Find student by name..." at bounding box center [339, 158] width 211 height 32
type input "[PERSON_NAME]"
click button "submit" at bounding box center [466, 158] width 45 height 32
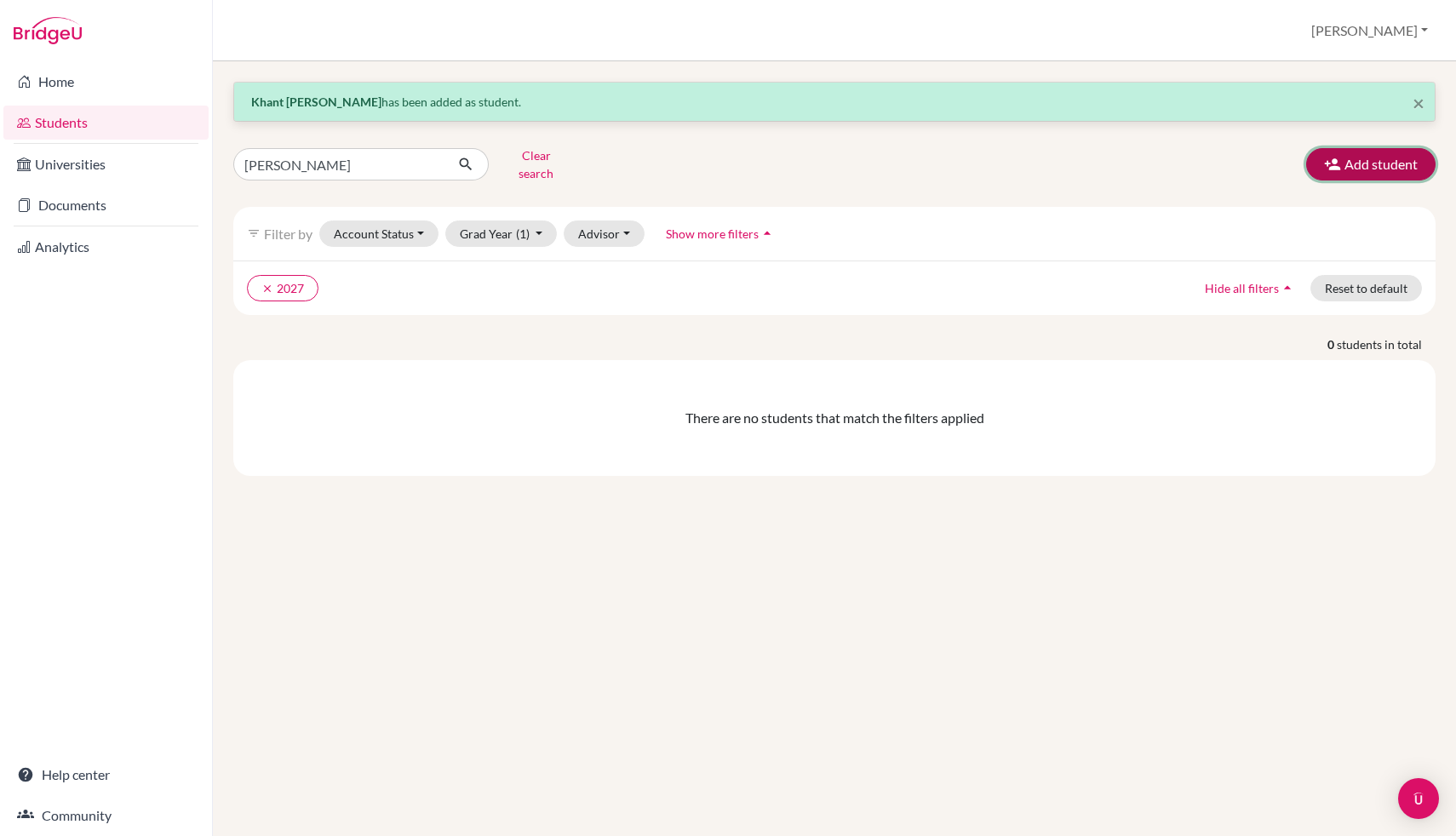
click at [1347, 162] on button "Add student" at bounding box center [1371, 163] width 130 height 32
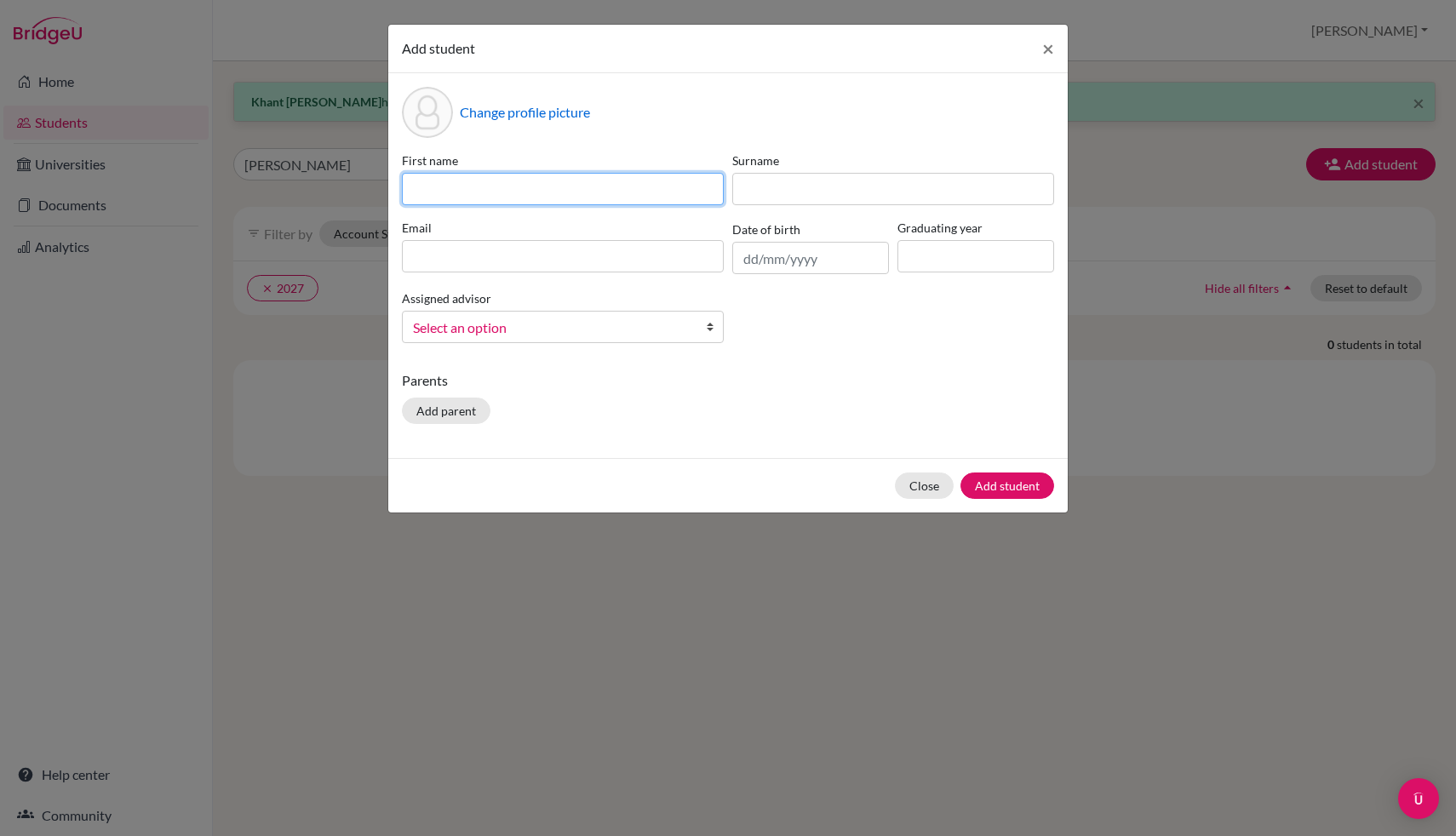
click at [518, 204] on input at bounding box center [562, 188] width 322 height 32
type input "[PERSON_NAME]"
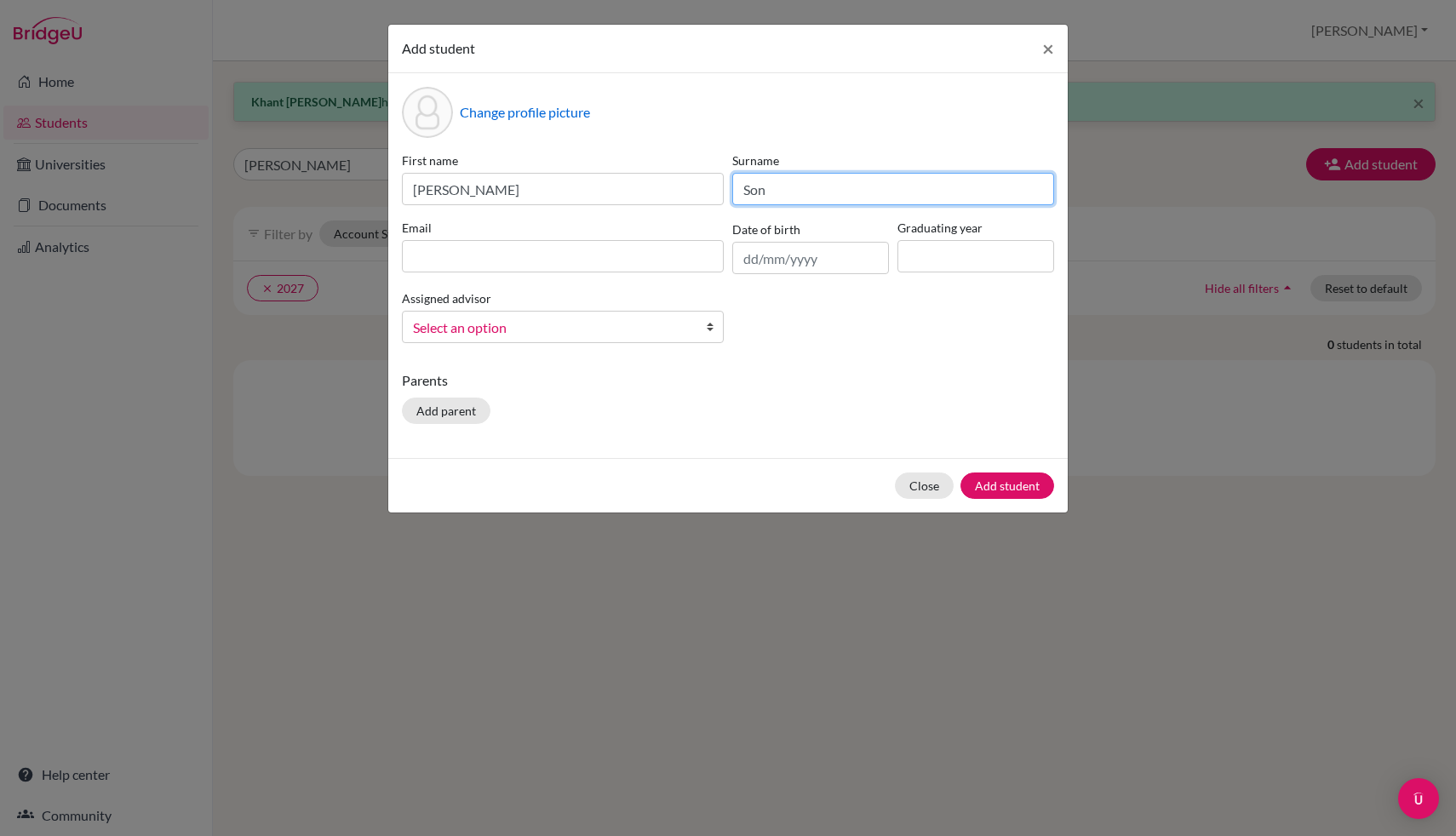
type input "Son"
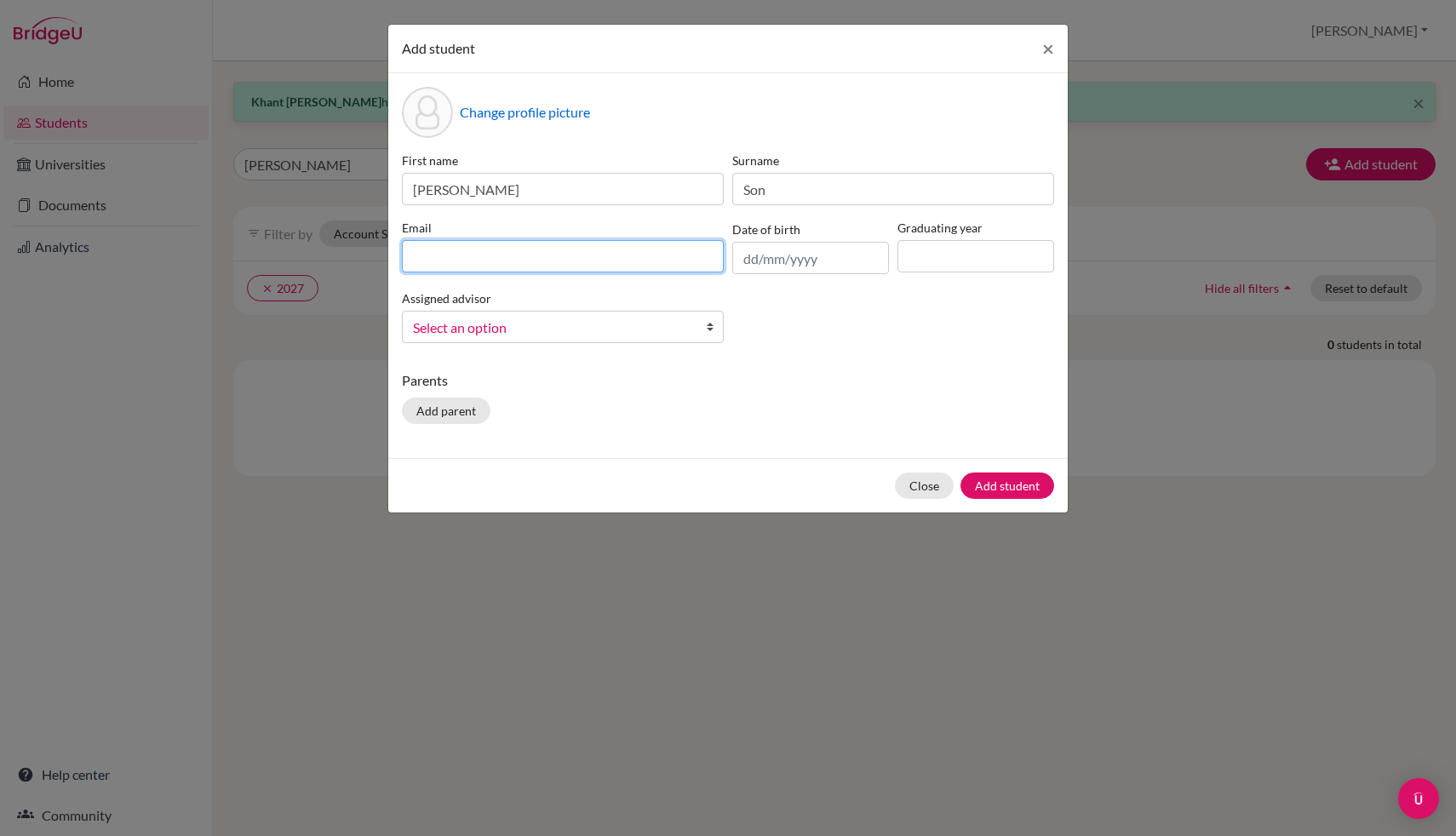
click at [558, 256] on input at bounding box center [562, 256] width 322 height 32
type input "[EMAIL_ADDRESS][DOMAIN_NAME]"
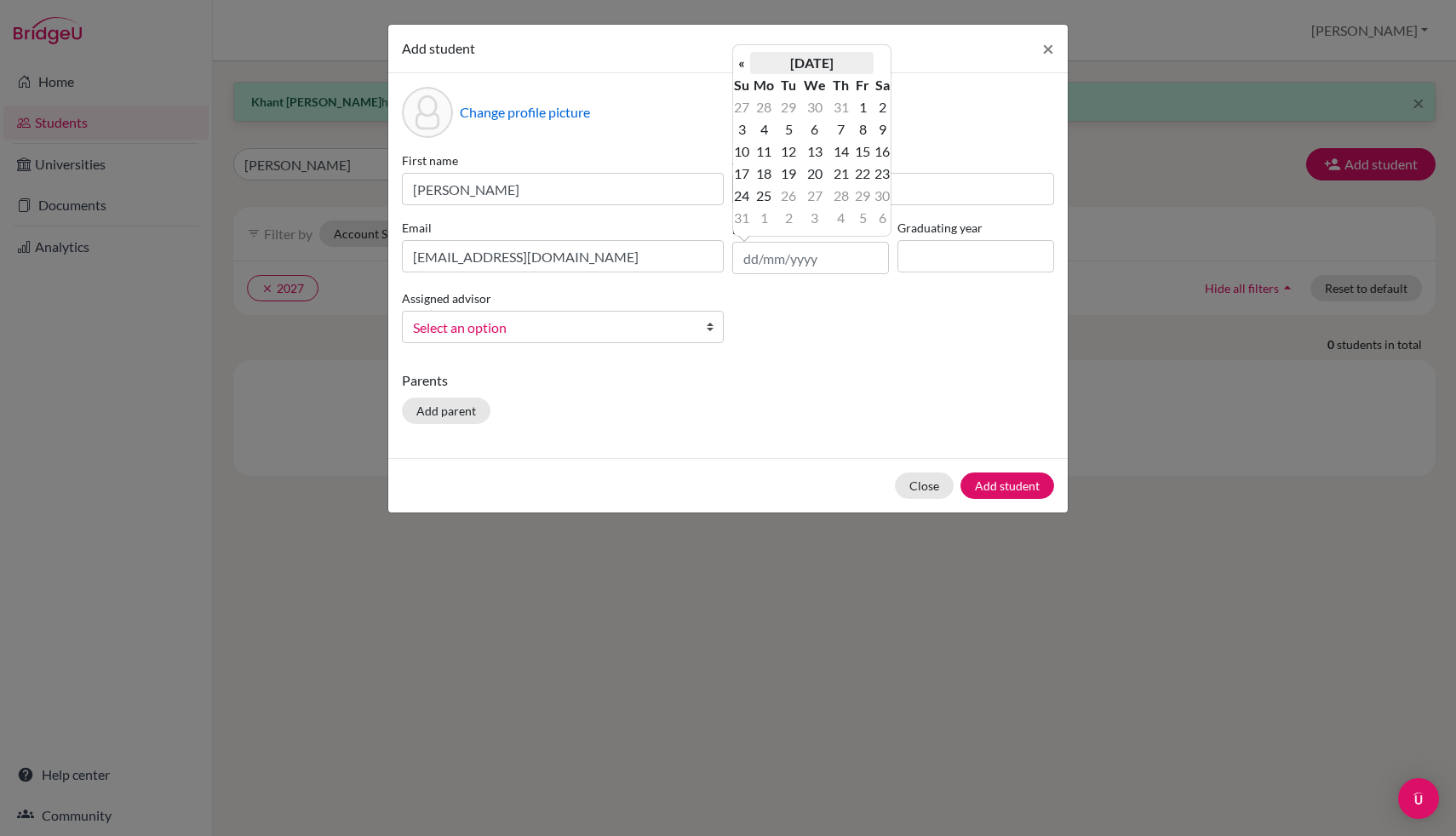
click at [815, 64] on th "[DATE]" at bounding box center [812, 63] width 123 height 22
click at [815, 64] on th "2025" at bounding box center [812, 68] width 123 height 22
click at [752, 68] on th "[DATE]-[DATE]" at bounding box center [812, 68] width 123 height 22
click at [745, 68] on th "«" at bounding box center [741, 68] width 17 height 22
click at [879, 71] on th "»" at bounding box center [882, 68] width 17 height 22
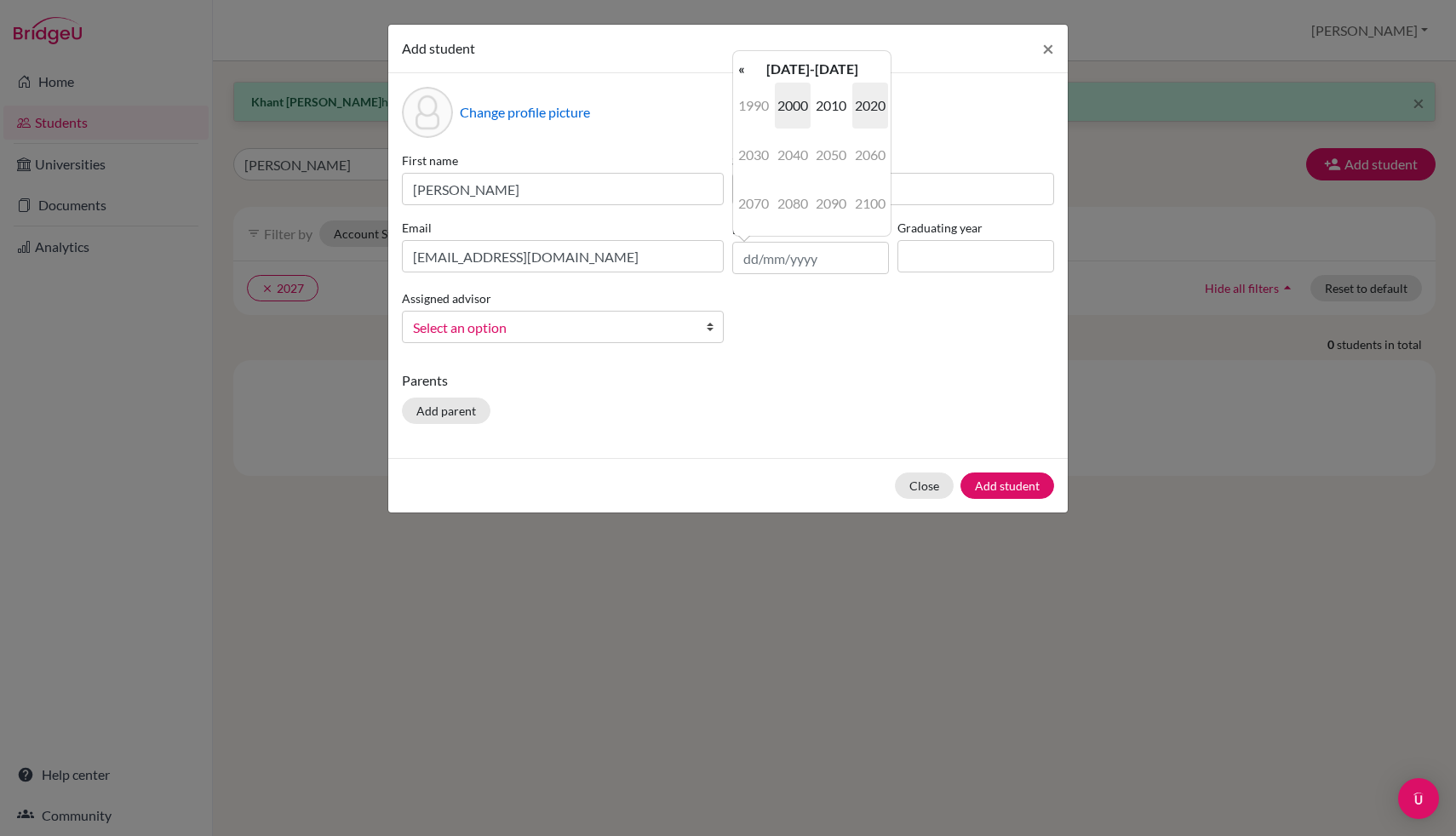
click at [806, 99] on span "2000" at bounding box center [792, 105] width 36 height 46
click at [789, 212] on span "2008" at bounding box center [792, 204] width 36 height 46
click at [873, 112] on span "Apr" at bounding box center [870, 105] width 36 height 46
click at [784, 183] on td "22" at bounding box center [788, 173] width 21 height 22
type input "[DATE]"
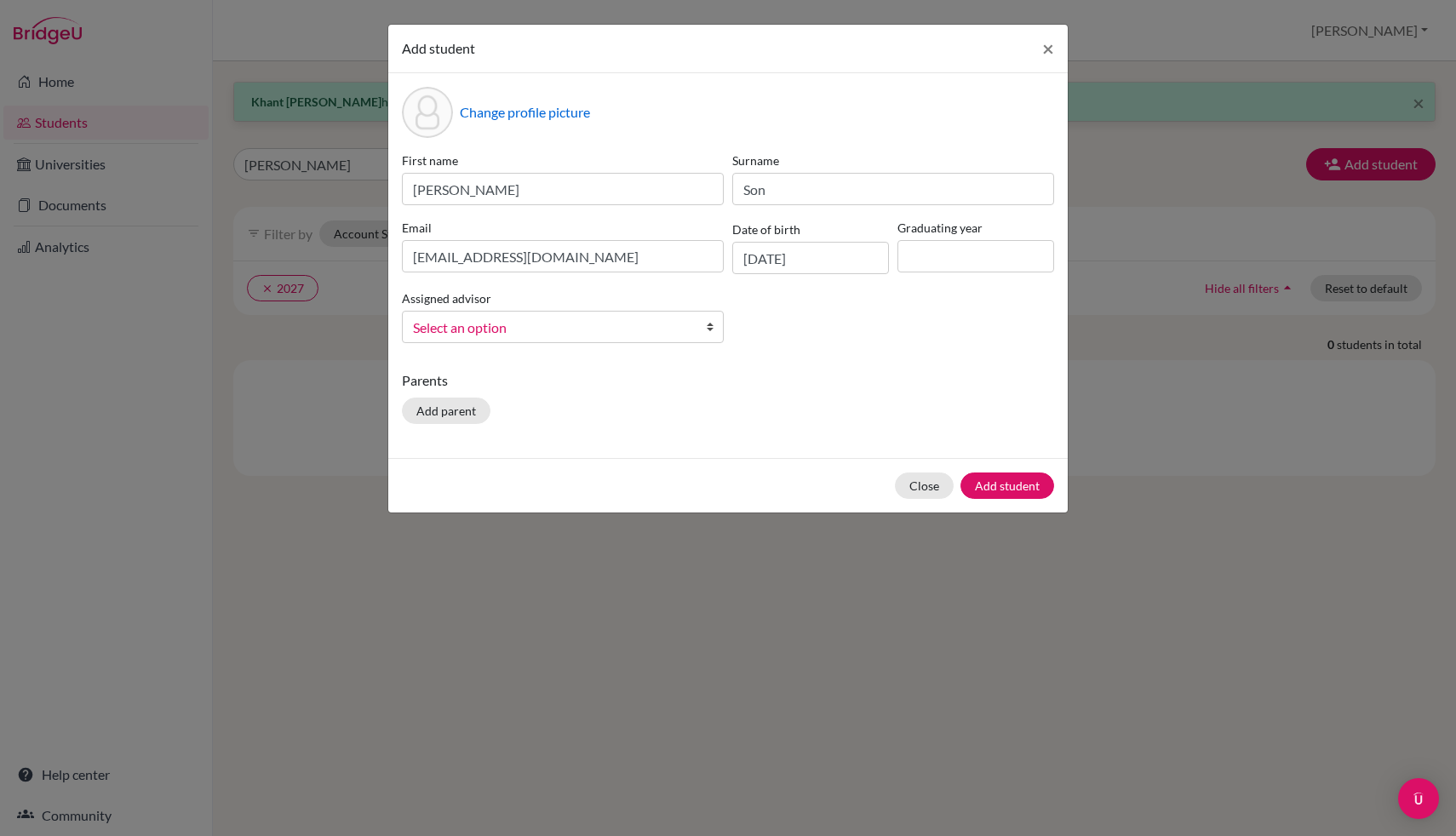
click at [926, 277] on div "First name [PERSON_NAME] Surname Son Email [EMAIL_ADDRESS][DOMAIN_NAME] Date of…" at bounding box center [728, 254] width 661 height 205
click at [937, 263] on input at bounding box center [976, 256] width 157 height 32
type input "2027"
click at [692, 325] on link "Select an option" at bounding box center [562, 326] width 322 height 32
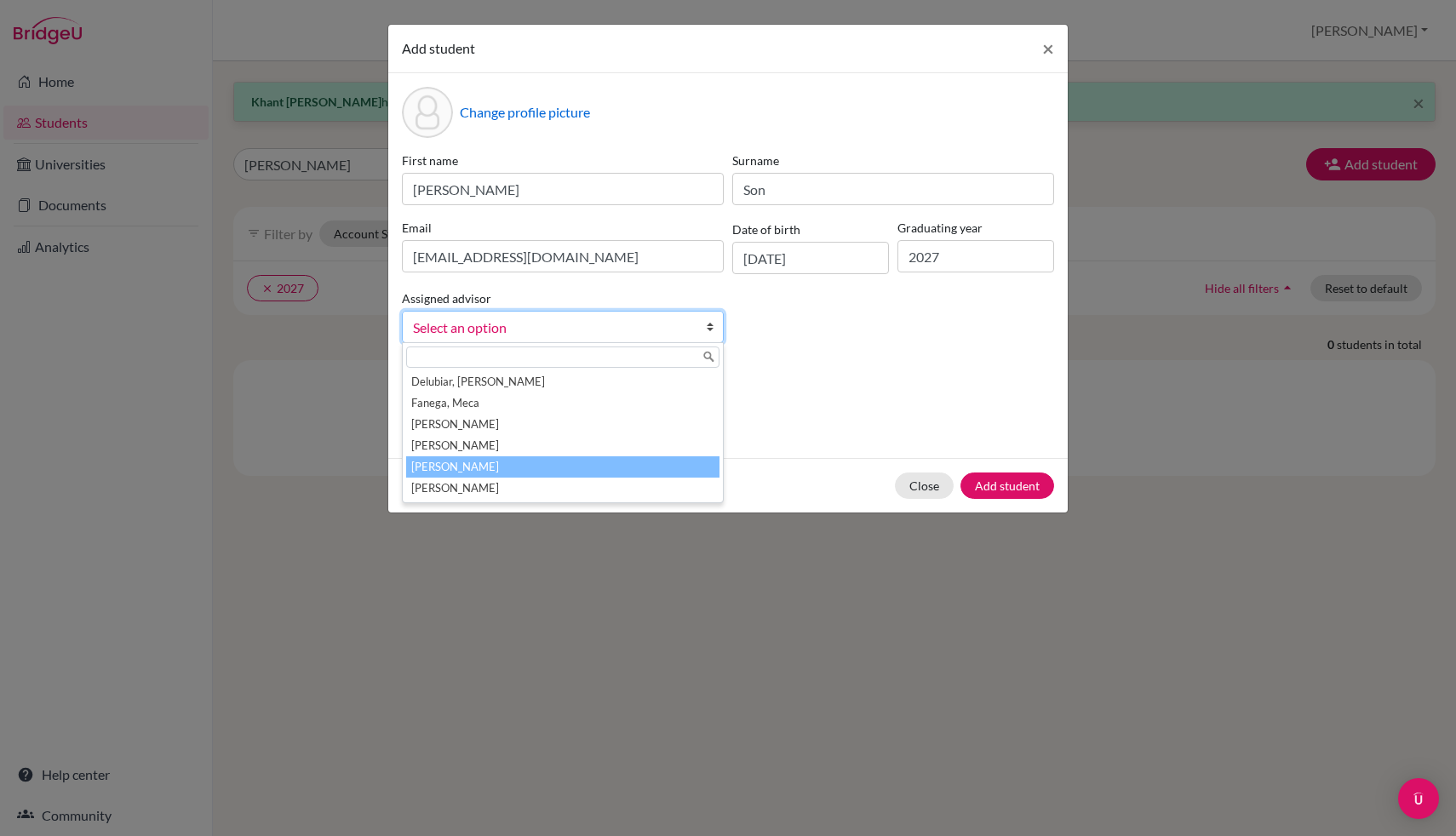
click at [575, 462] on li "[PERSON_NAME]" at bounding box center [562, 466] width 313 height 21
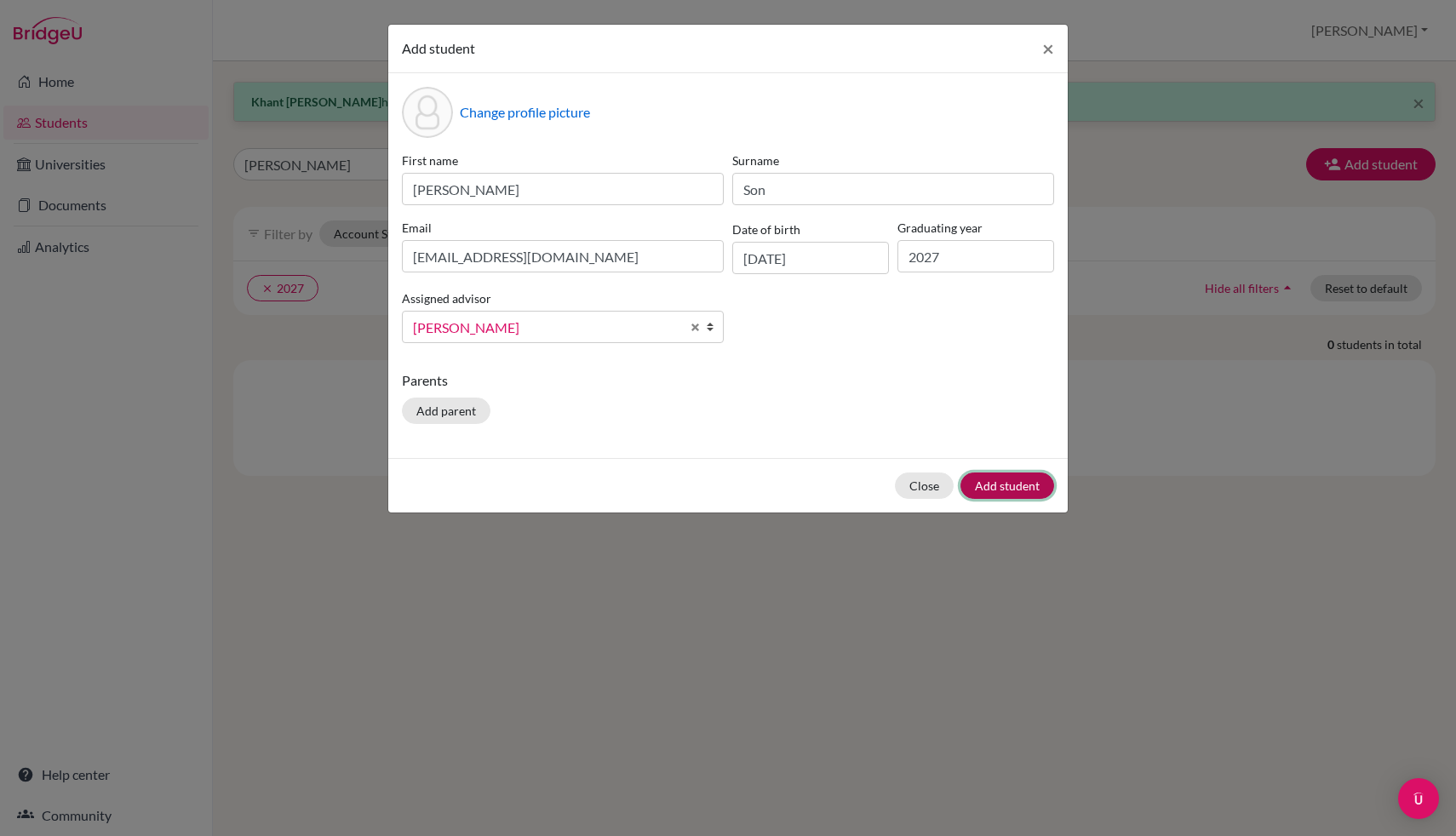
click at [1021, 492] on button "Add student" at bounding box center [1007, 486] width 94 height 26
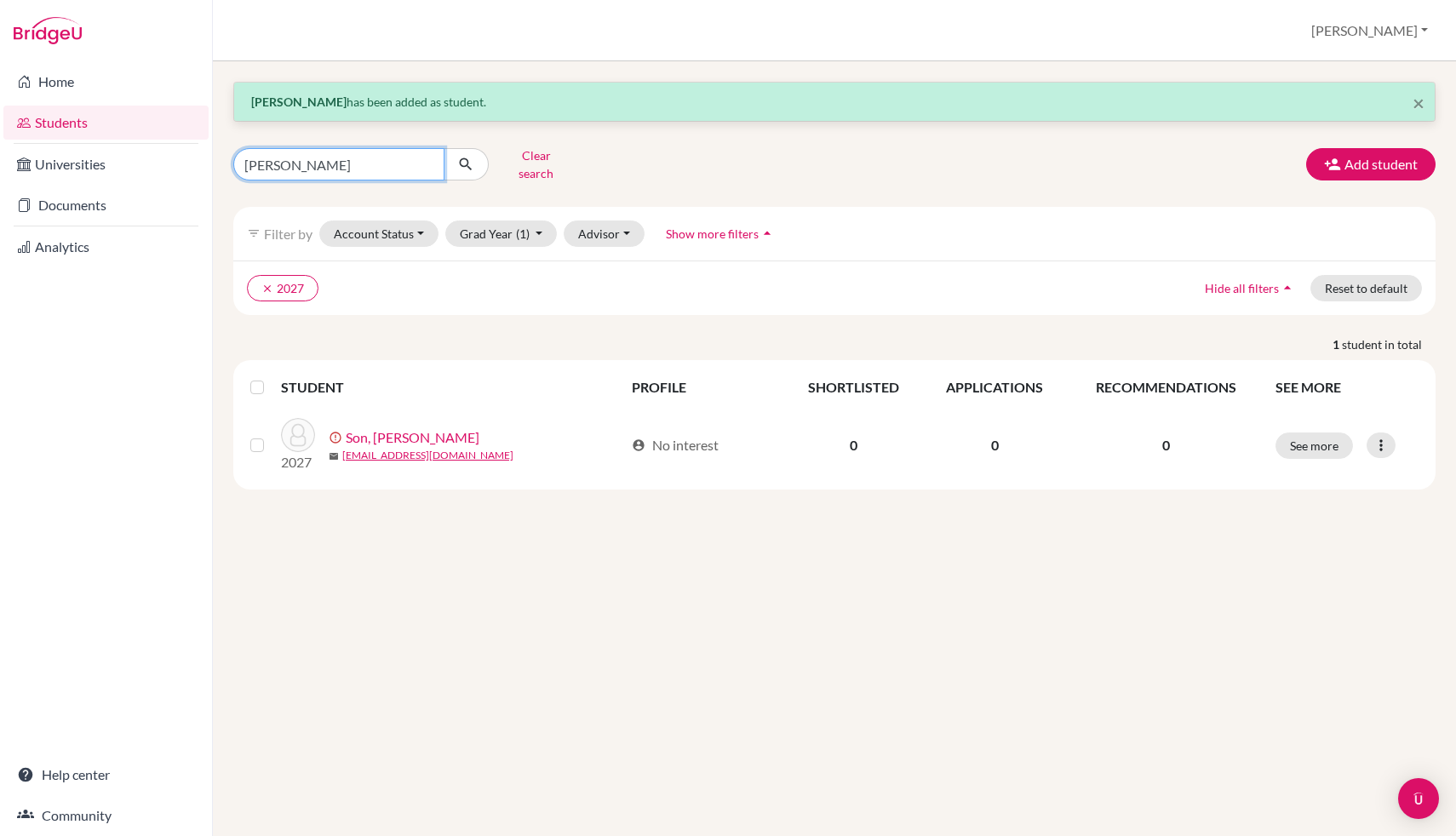
click at [348, 166] on input "[PERSON_NAME]" at bounding box center [339, 163] width 211 height 32
type input "jiajia"
click button "submit" at bounding box center [466, 163] width 45 height 32
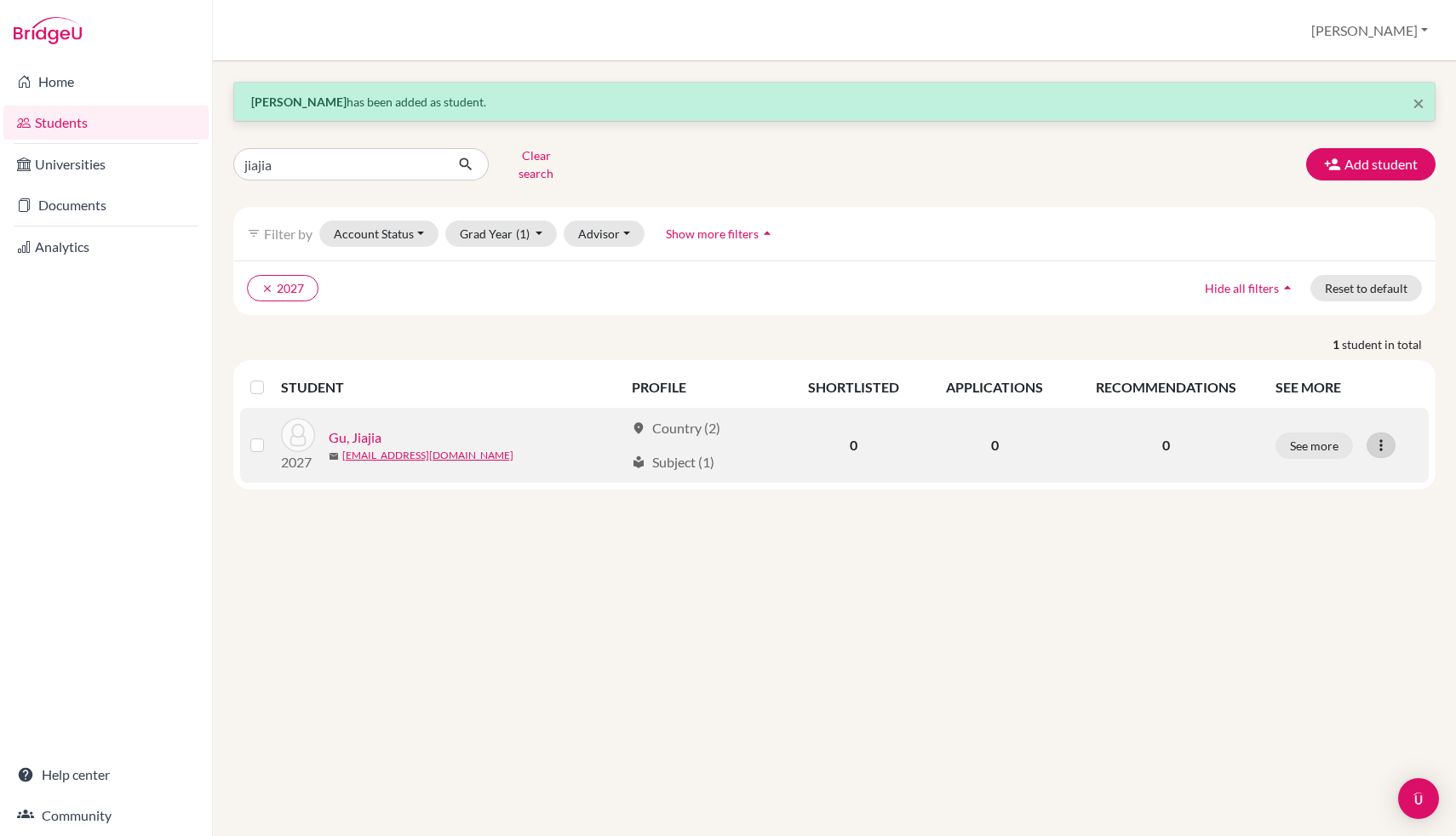
click at [1379, 444] on div at bounding box center [1381, 445] width 29 height 26
click at [1318, 467] on button "Edit student" at bounding box center [1306, 481] width 134 height 27
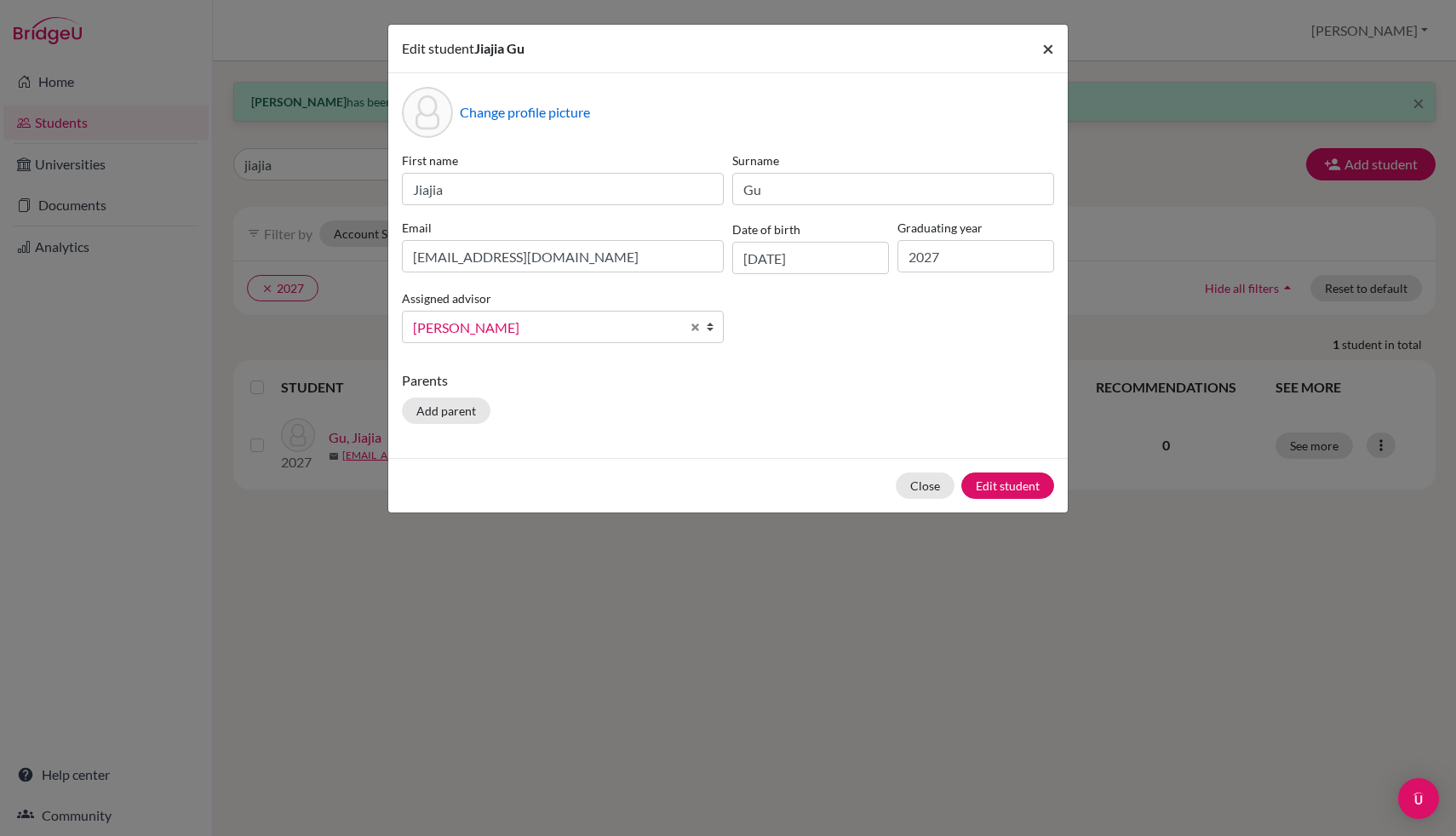
click at [1046, 48] on span "×" at bounding box center [1048, 47] width 12 height 25
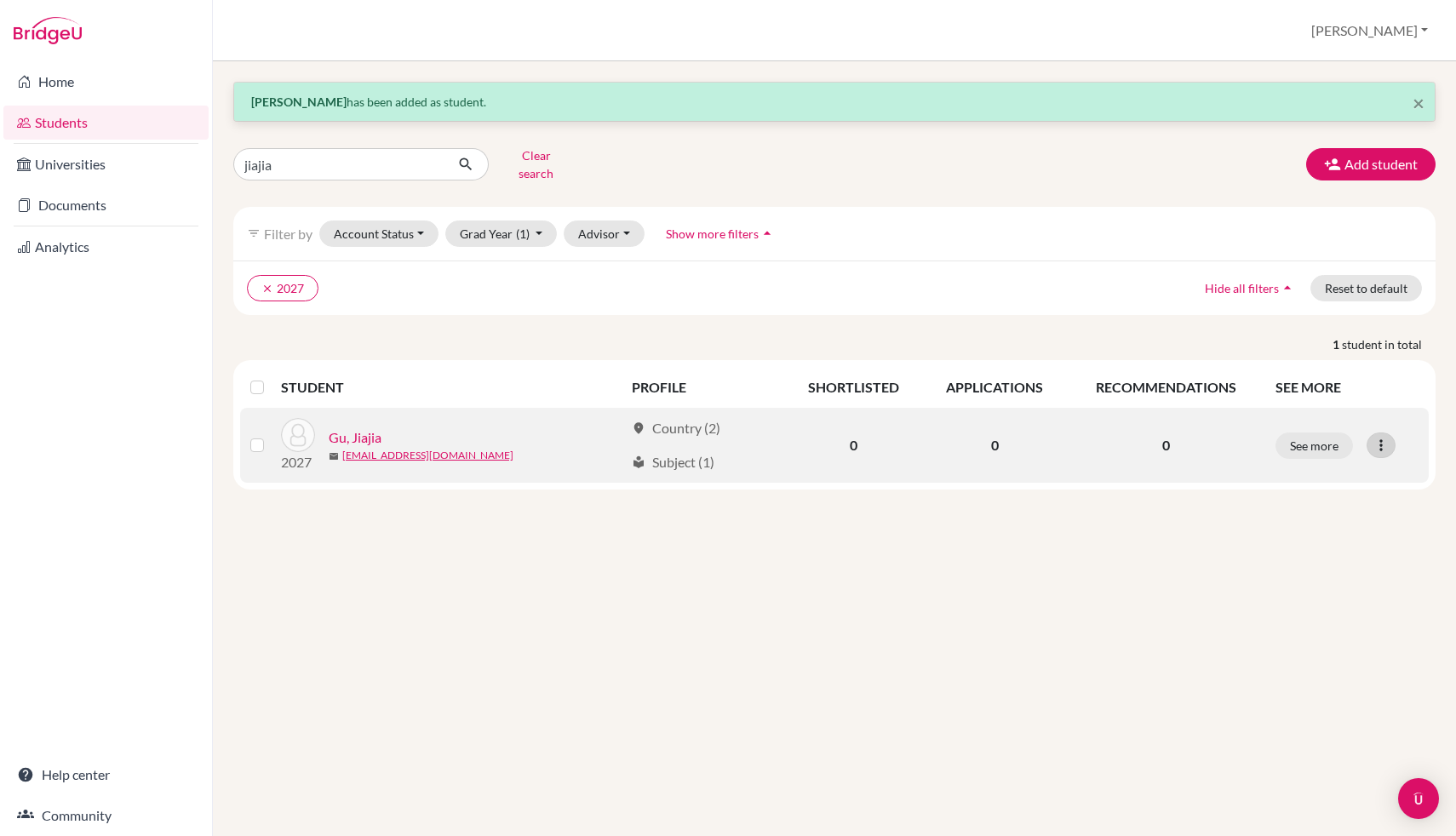
click at [1385, 436] on icon at bounding box center [1380, 444] width 17 height 17
click at [1346, 522] on button "Reset Password" at bounding box center [1306, 536] width 134 height 27
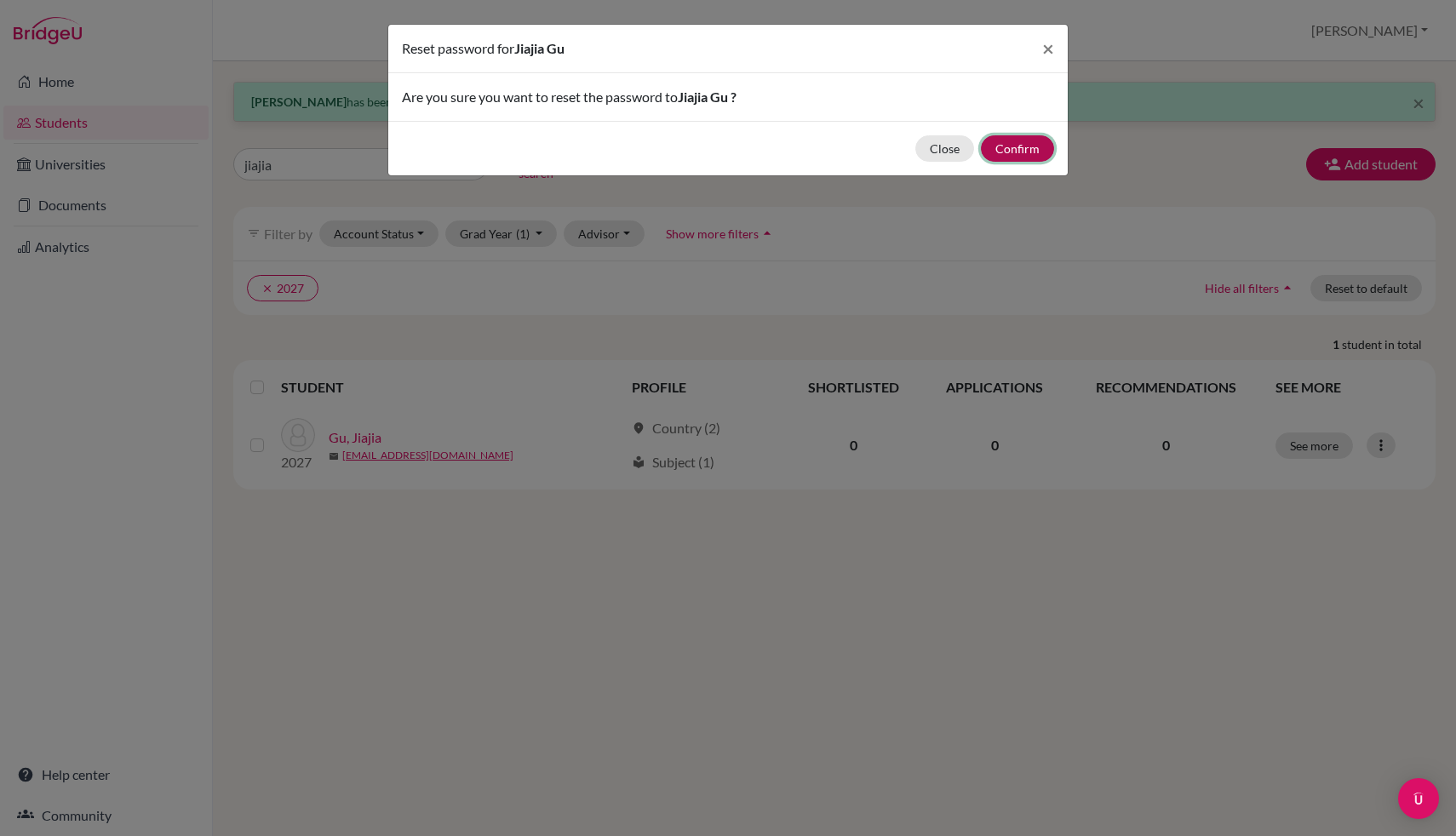
click at [1028, 145] on button "Confirm" at bounding box center [1017, 148] width 73 height 26
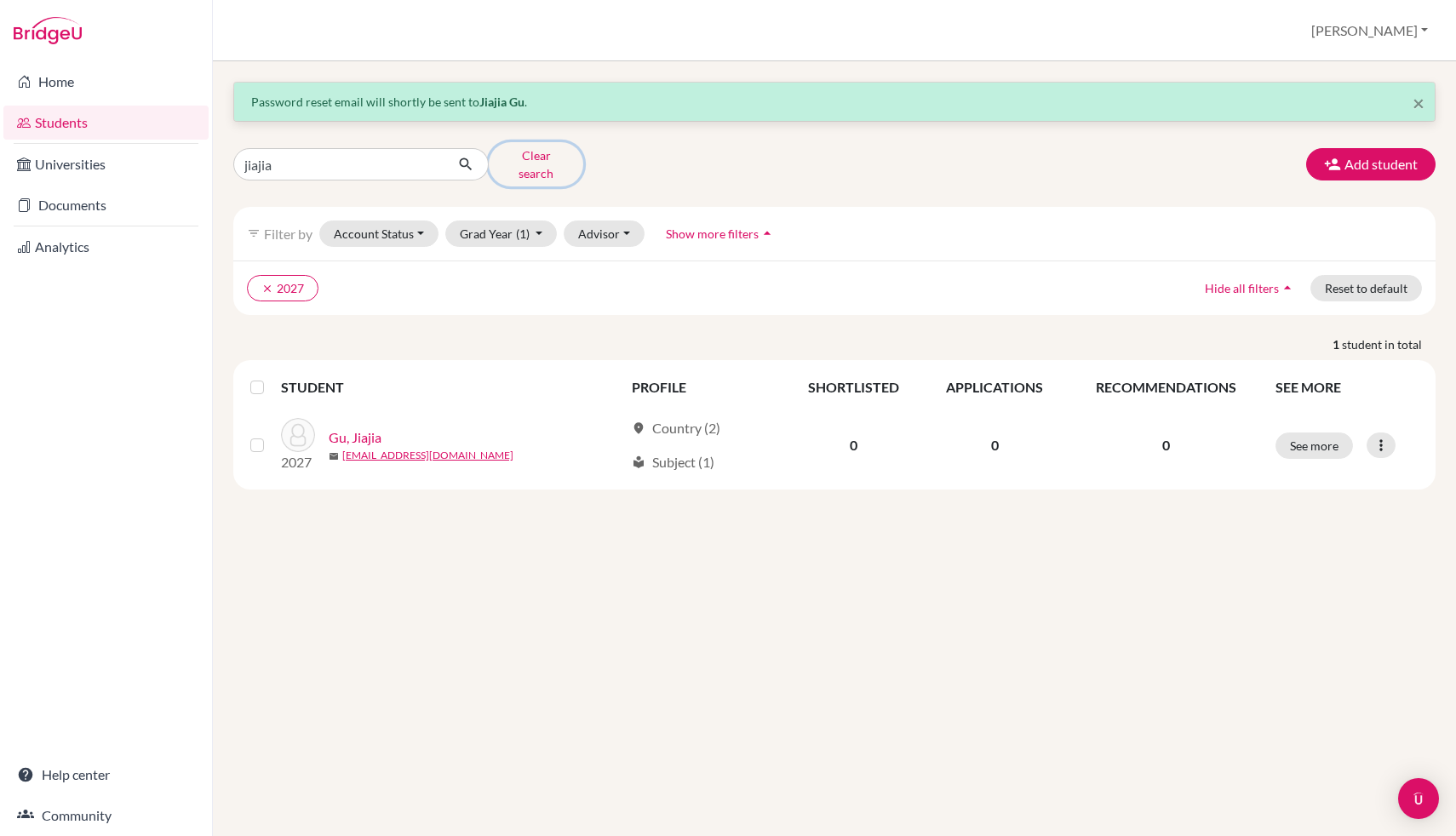
click at [533, 158] on button "Clear search" at bounding box center [536, 164] width 95 height 44
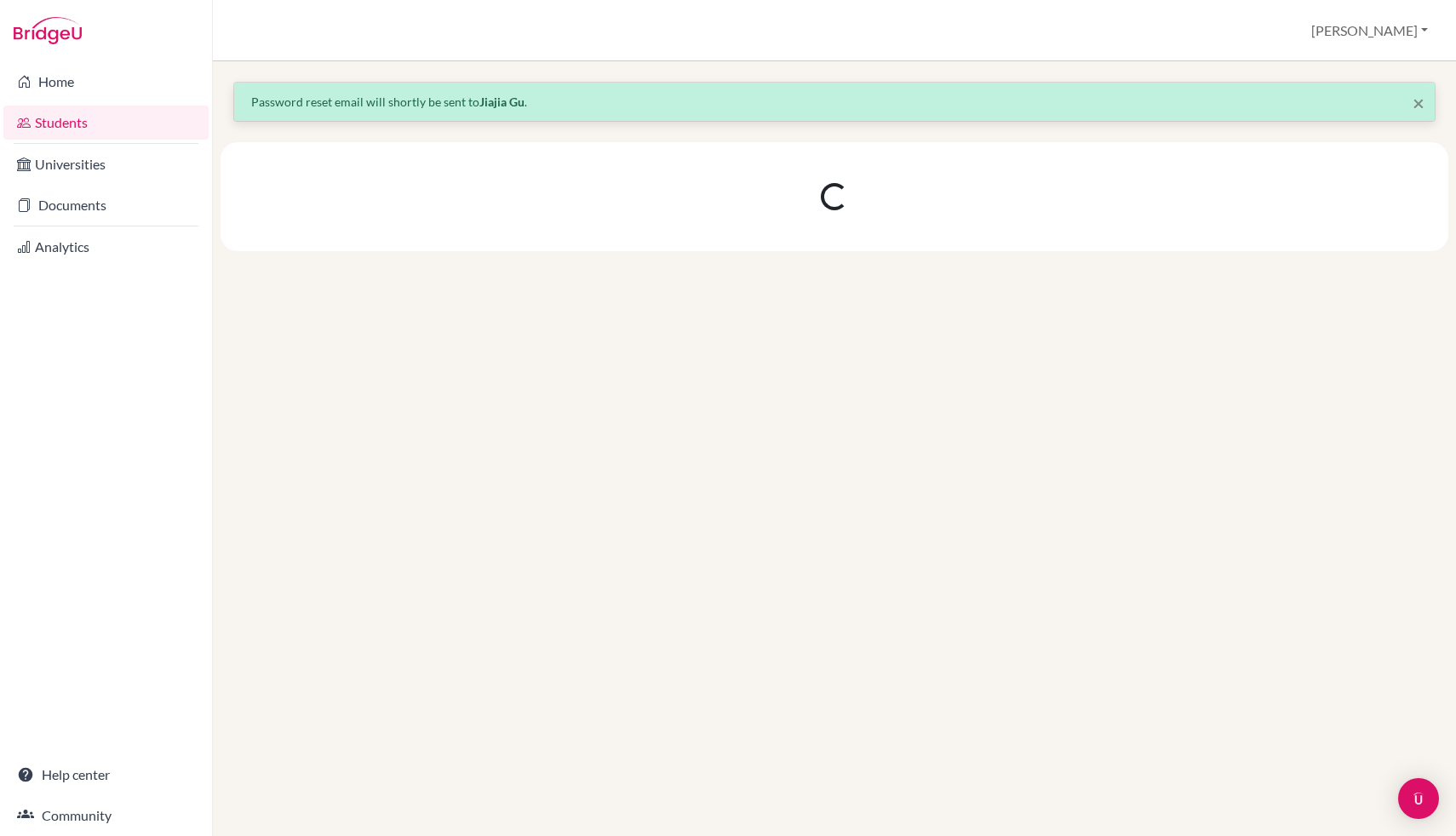
click at [334, 154] on div at bounding box center [834, 196] width 1228 height 109
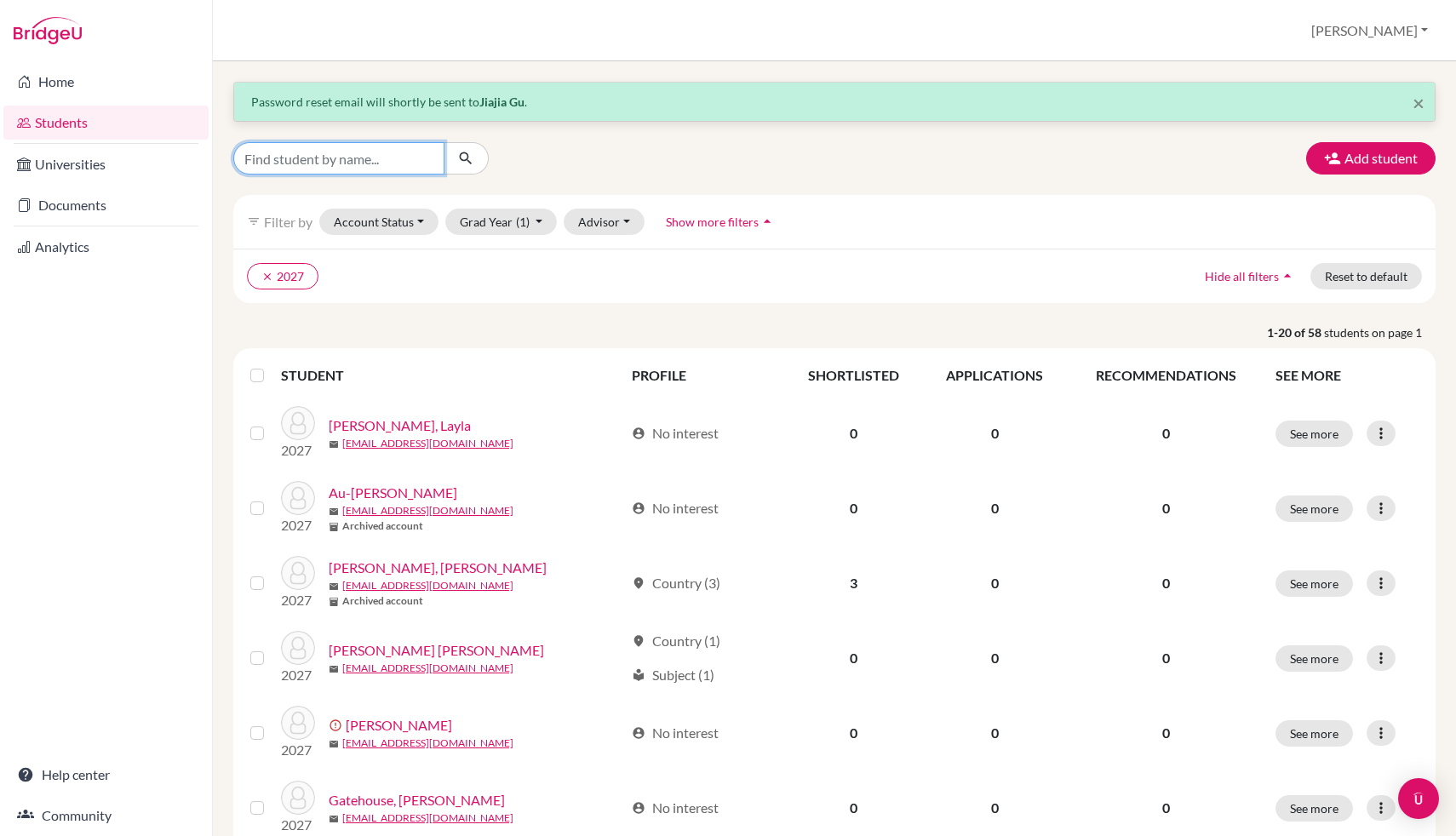
click at [335, 161] on input "Find student by name..." at bounding box center [339, 158] width 211 height 32
type input "[PERSON_NAME]"
click button "submit" at bounding box center [466, 158] width 45 height 32
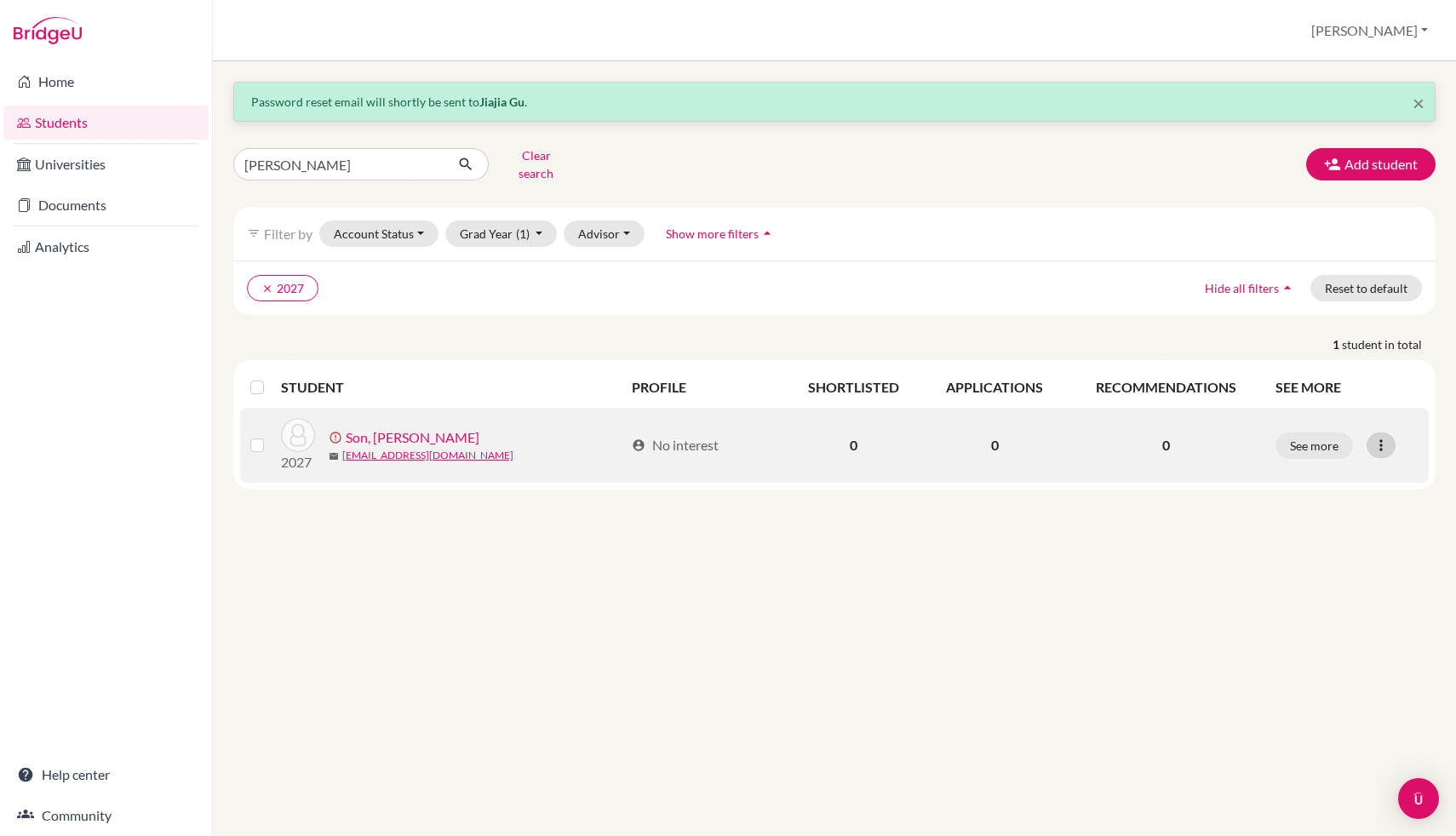
click at [1381, 436] on icon at bounding box center [1380, 444] width 17 height 17
click at [1322, 467] on button "Edit student" at bounding box center [1316, 481] width 154 height 27
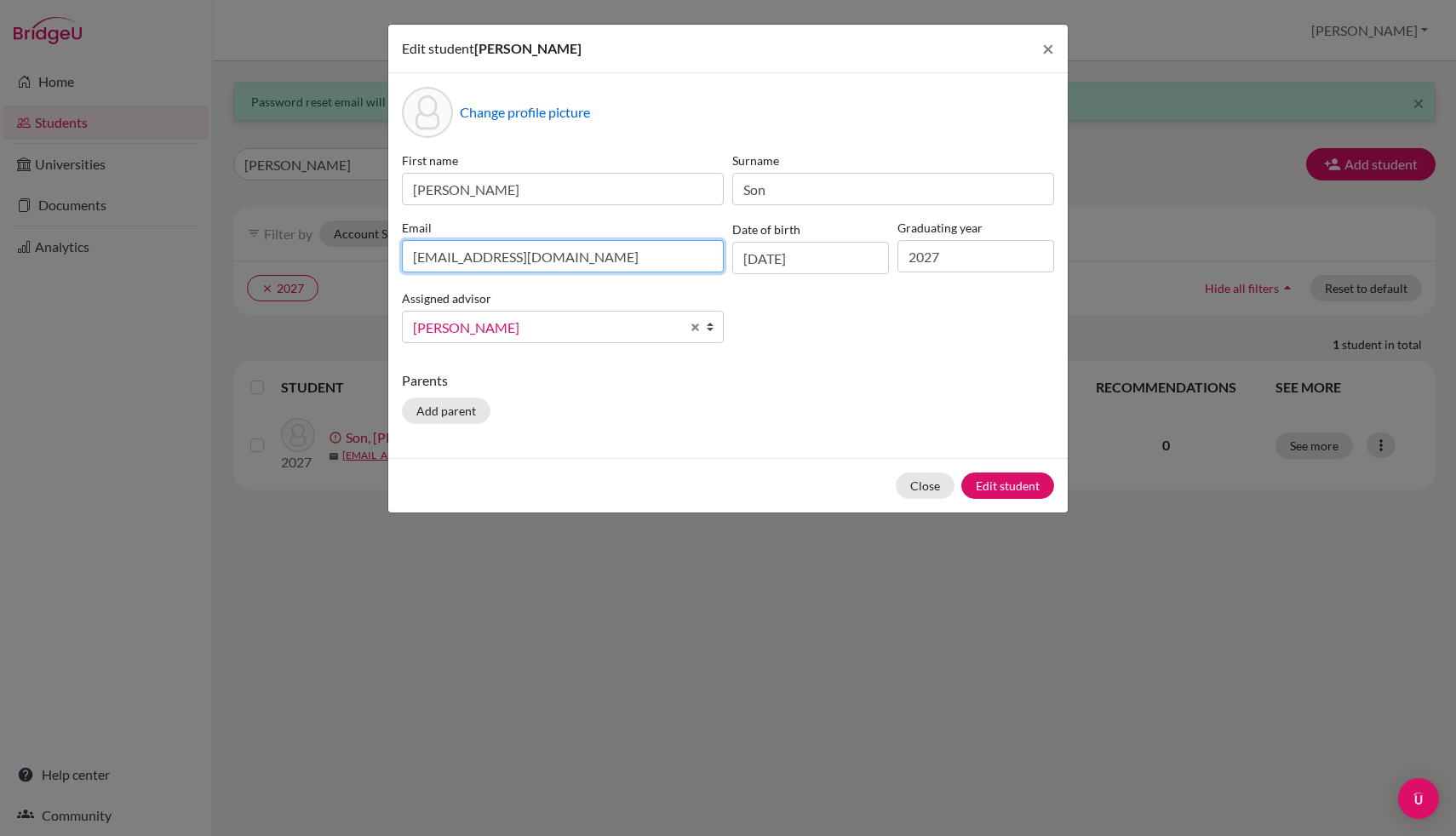
click at [436, 259] on input "[EMAIL_ADDRESS][DOMAIN_NAME]" at bounding box center [562, 256] width 322 height 32
type input "[EMAIL_ADDRESS][DOMAIN_NAME]"
click at [1008, 486] on button "Edit student" at bounding box center [1008, 486] width 93 height 26
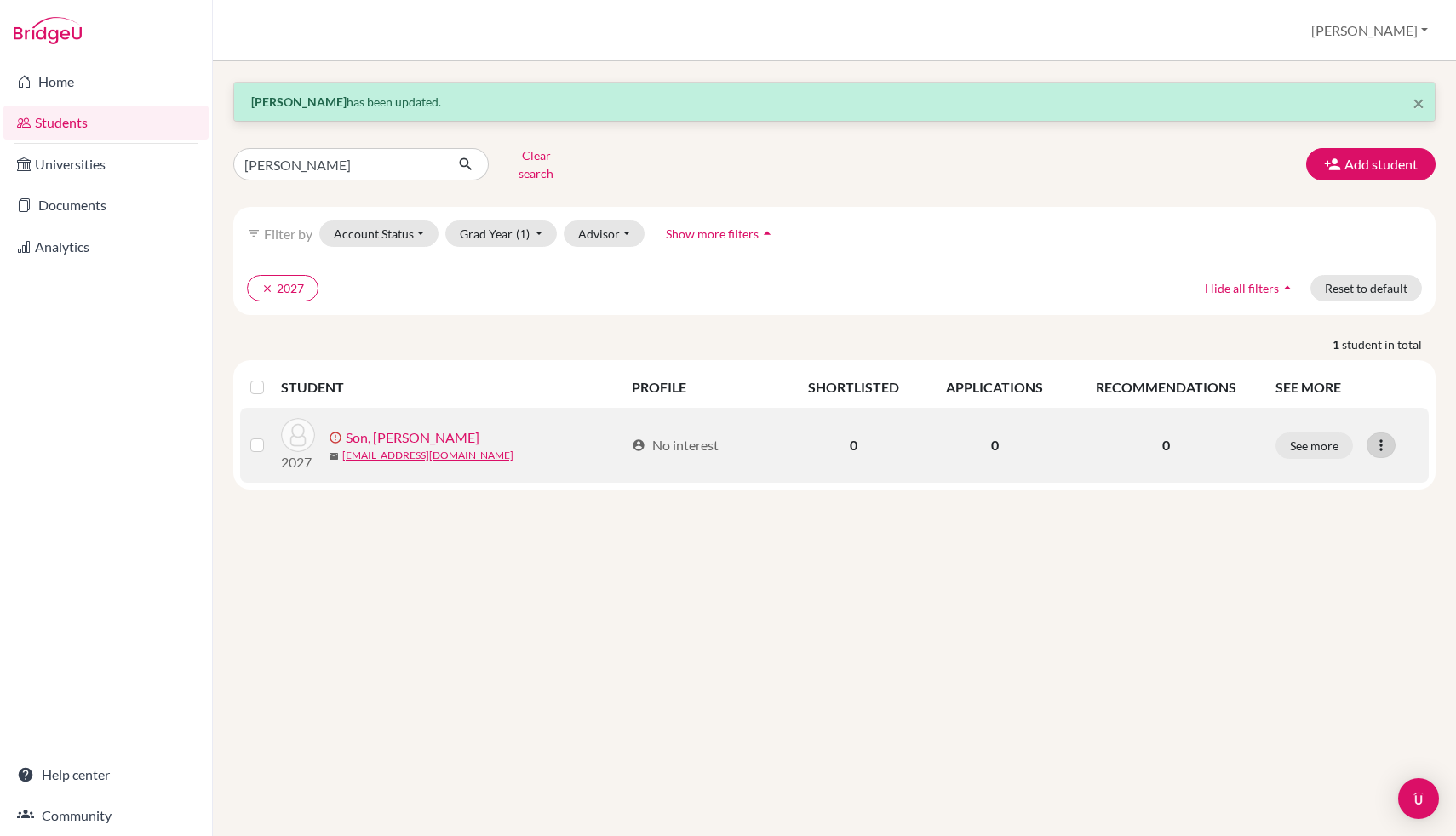
click at [1376, 441] on icon at bounding box center [1380, 444] width 17 height 17
click at [1340, 528] on button "Resend invite email" at bounding box center [1316, 536] width 154 height 27
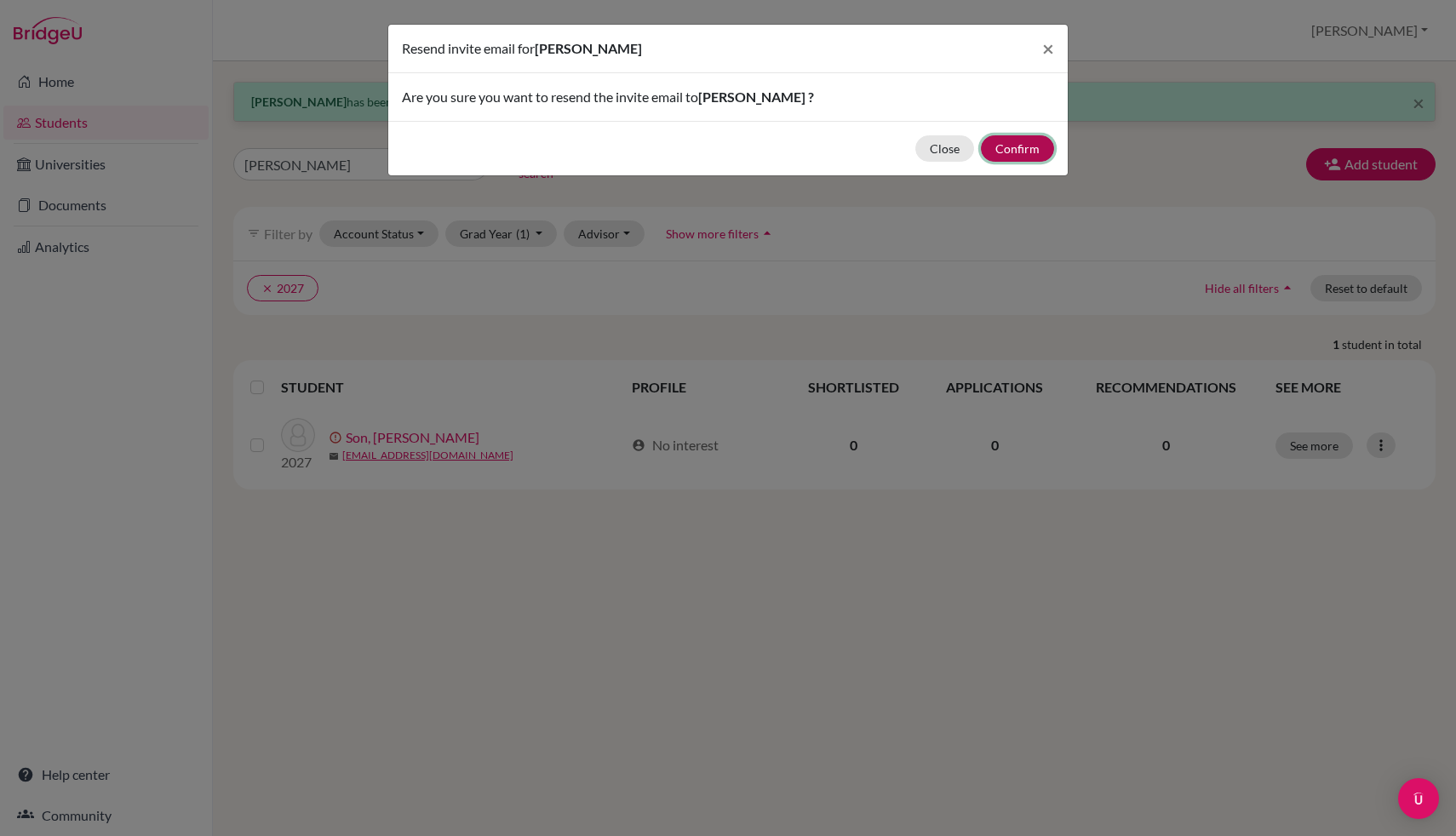
click at [1013, 149] on button "Confirm" at bounding box center [1017, 148] width 73 height 26
